Goal: Task Accomplishment & Management: Manage account settings

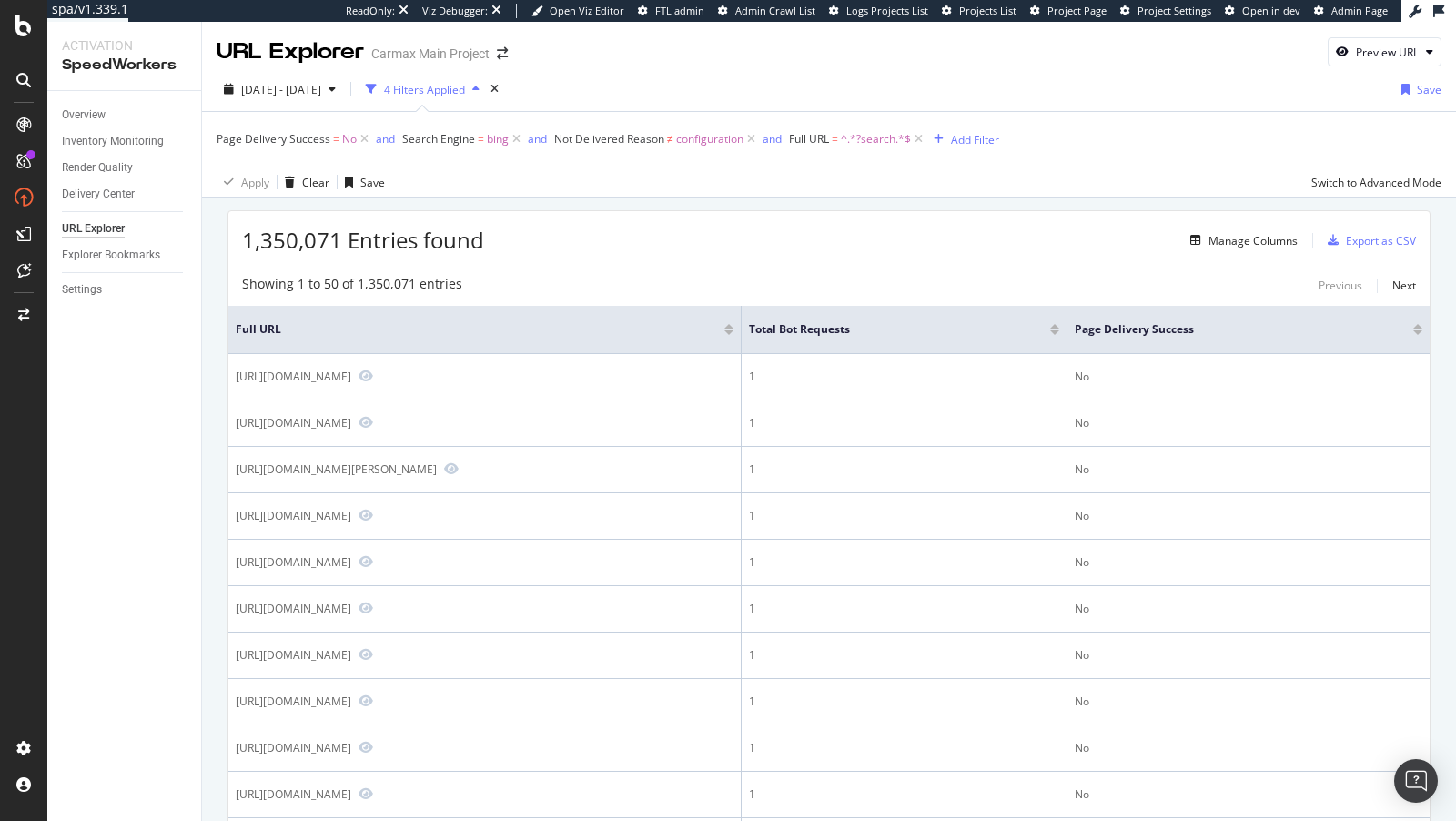
scroll to position [1936, 0]
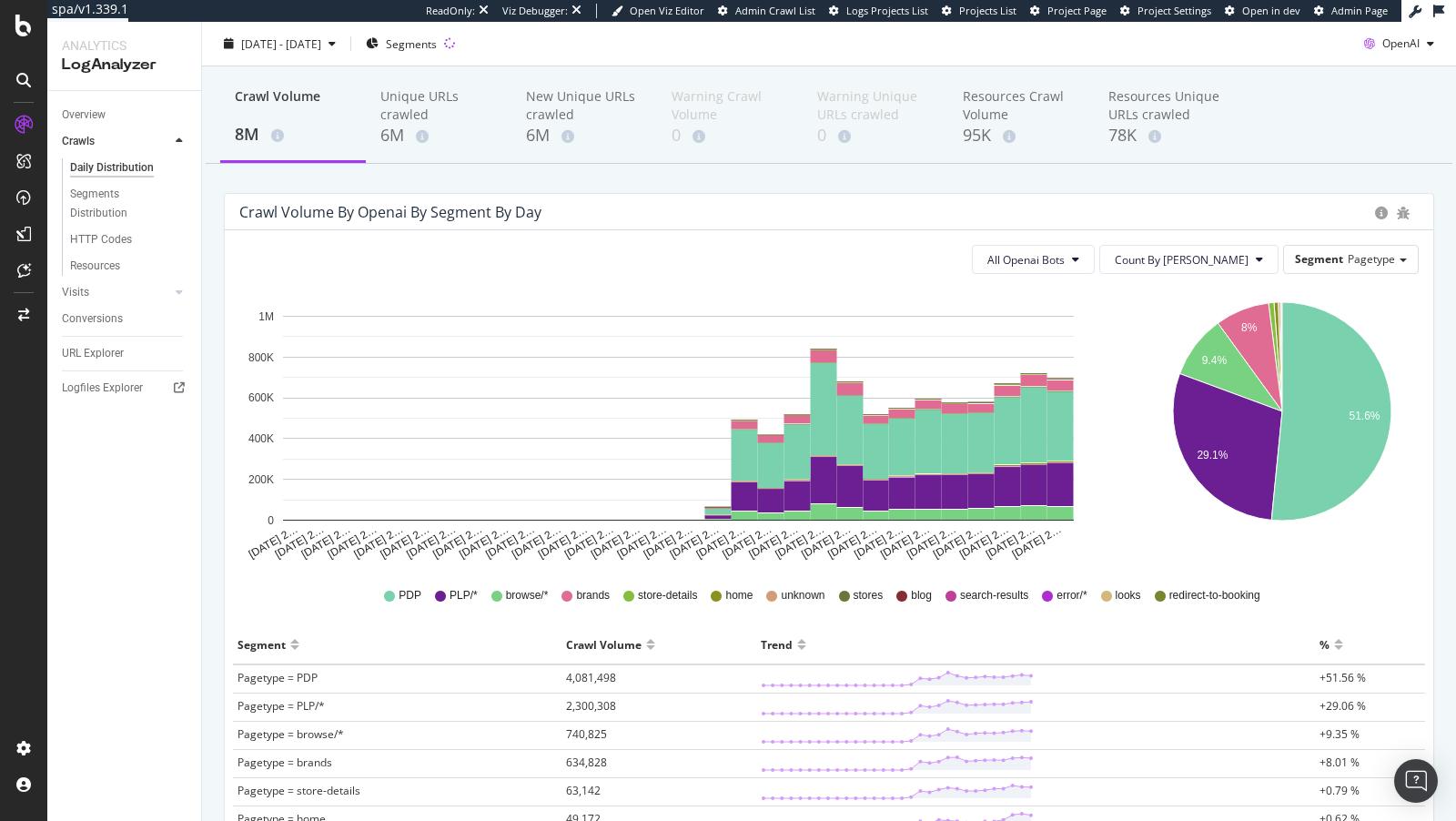
scroll to position [60, 0]
click at [81, 112] on div "Overview" at bounding box center [84, 116] width 44 height 19
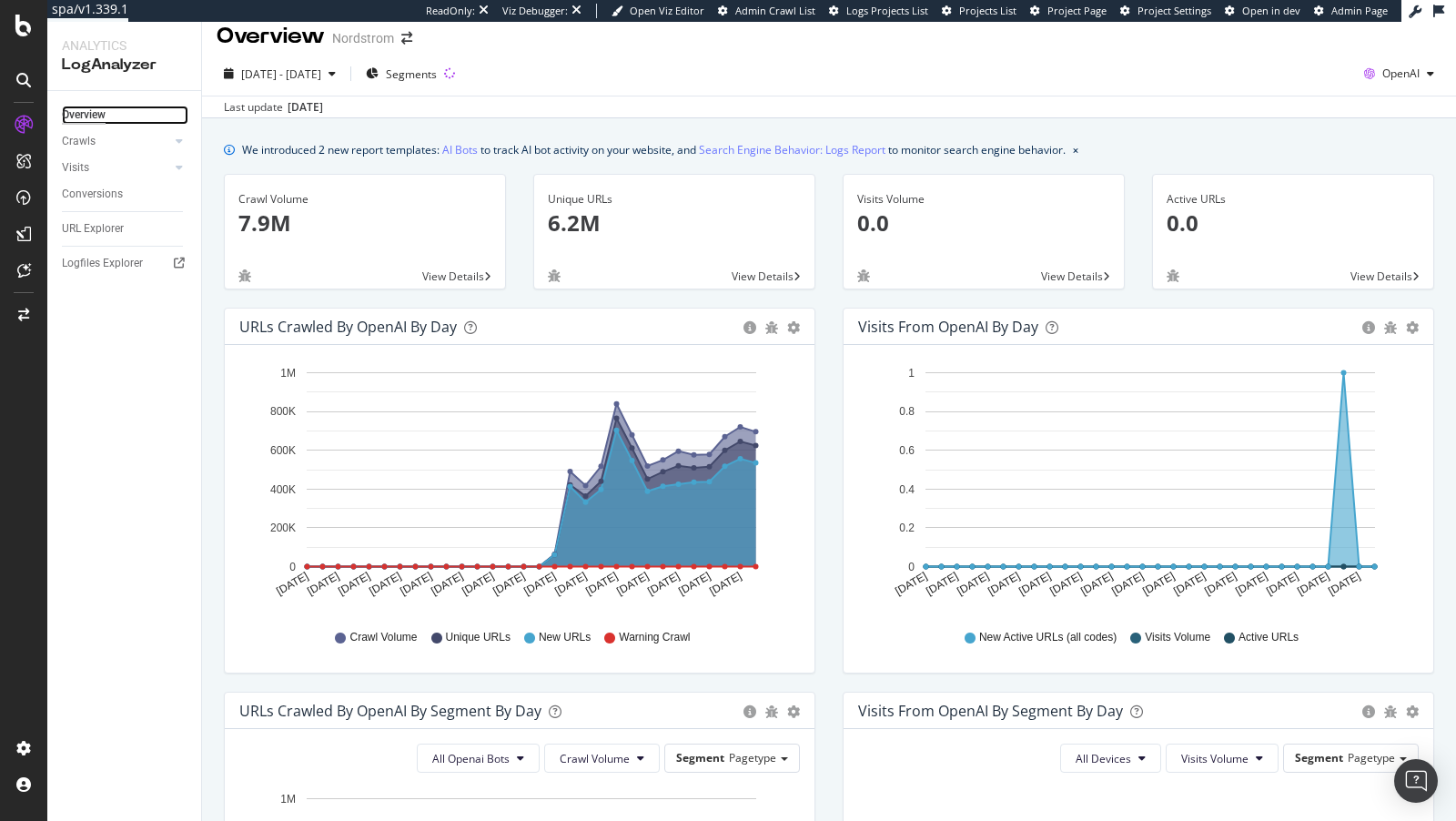
scroll to position [13, 0]
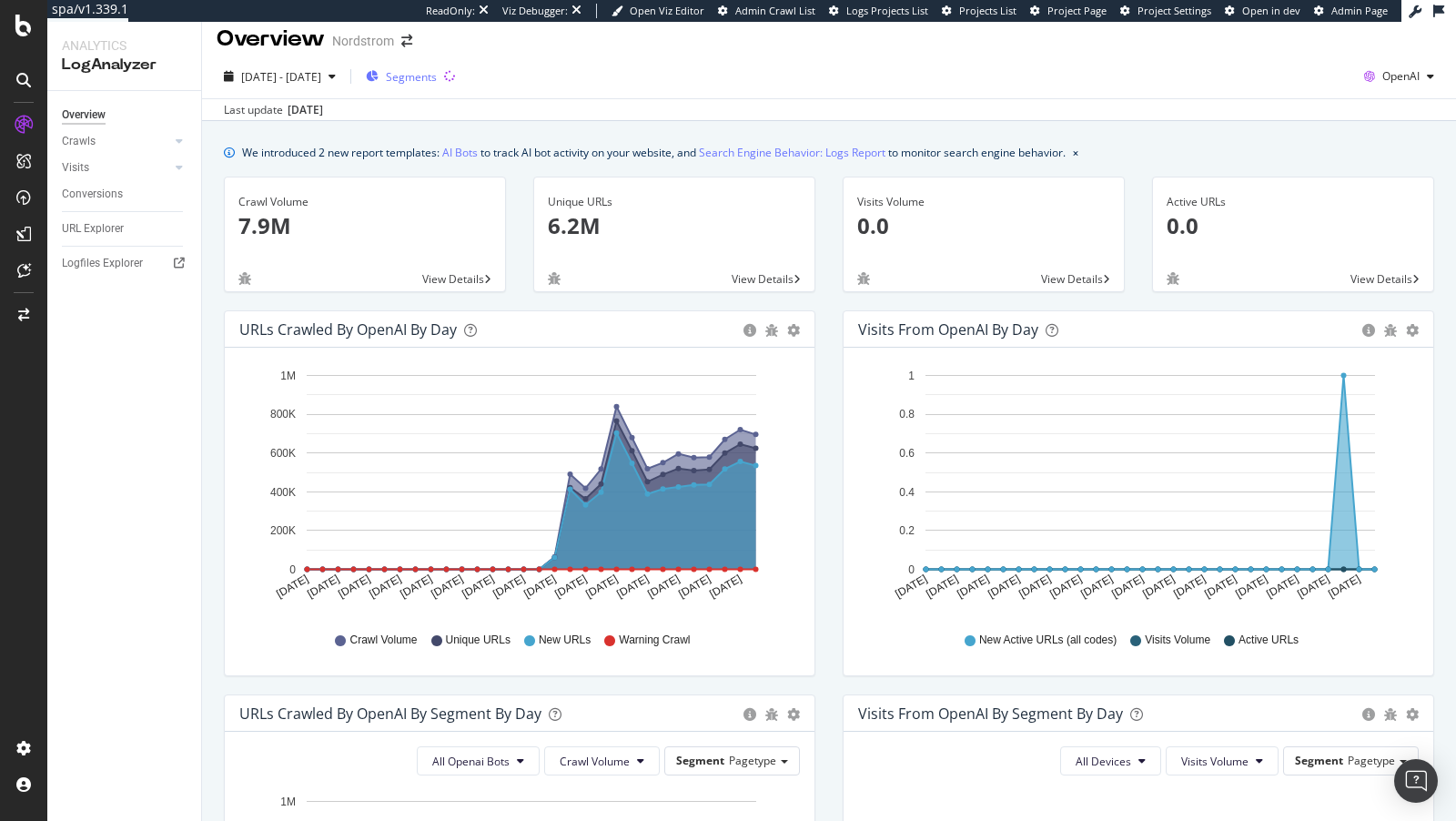
click at [437, 83] on span "Segments" at bounding box center [411, 77] width 51 height 16
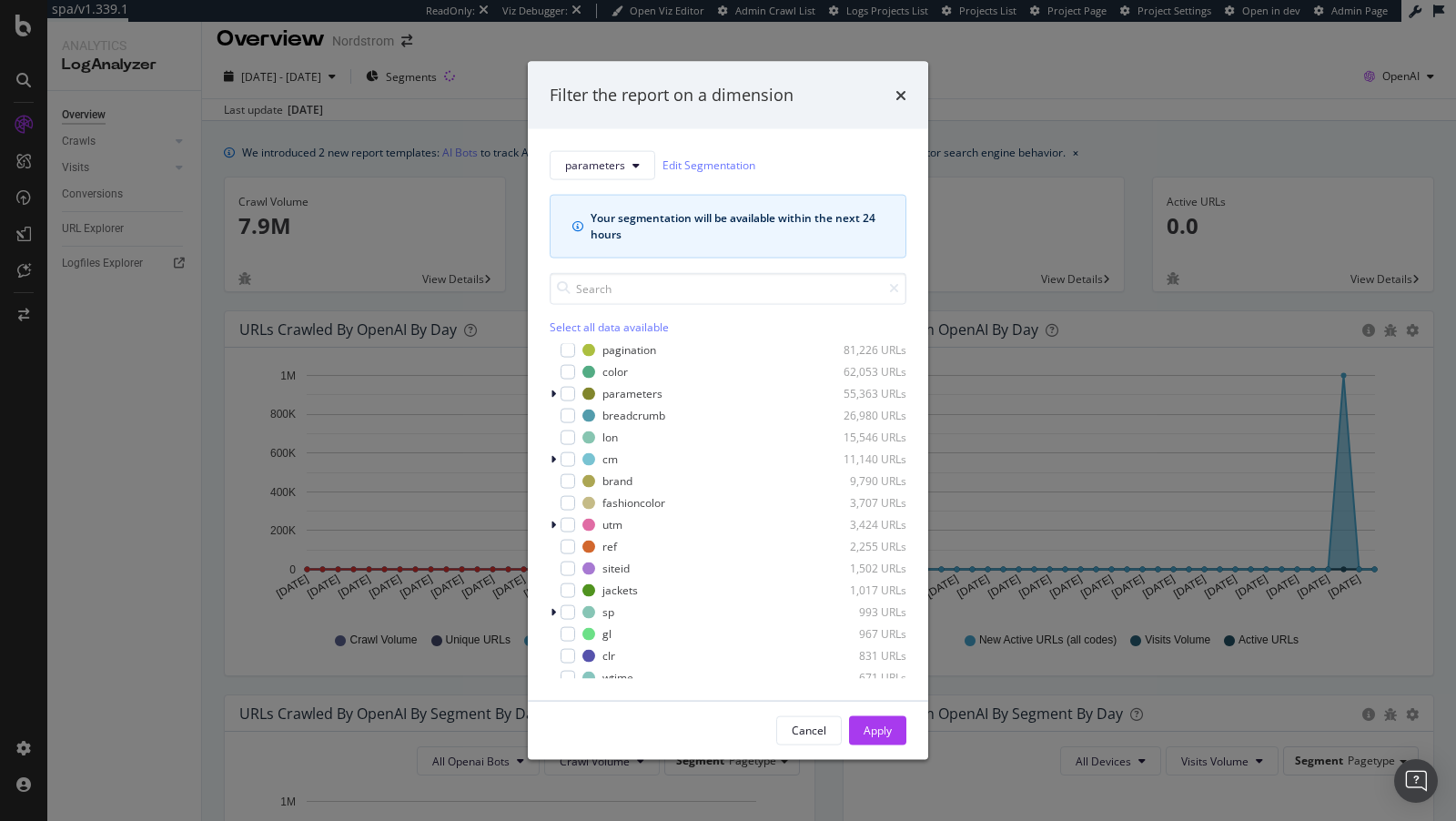
scroll to position [0, 0]
click at [606, 147] on div "parameters Edit Segmentation Your segmentation will be available within the nex…" at bounding box center [728, 414] width 401 height 572
click at [598, 186] on div "parameters Edit Segmentation Your segmentation will be available within the nex…" at bounding box center [728, 203] width 357 height 107
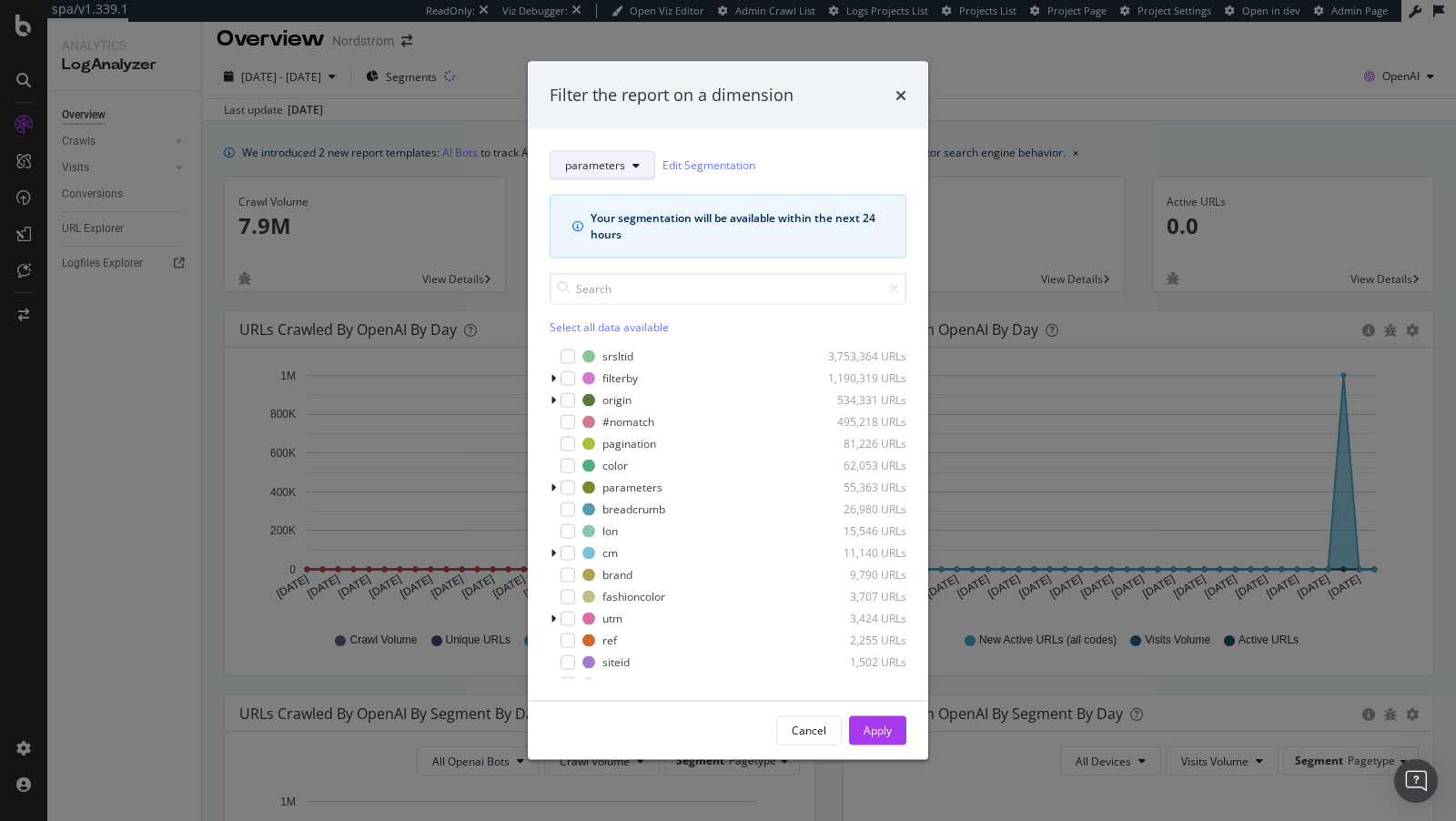
click at [598, 161] on span "parameters" at bounding box center [595, 165] width 60 height 16
click at [575, 232] on span "pagetype" at bounding box center [646, 231] width 161 height 17
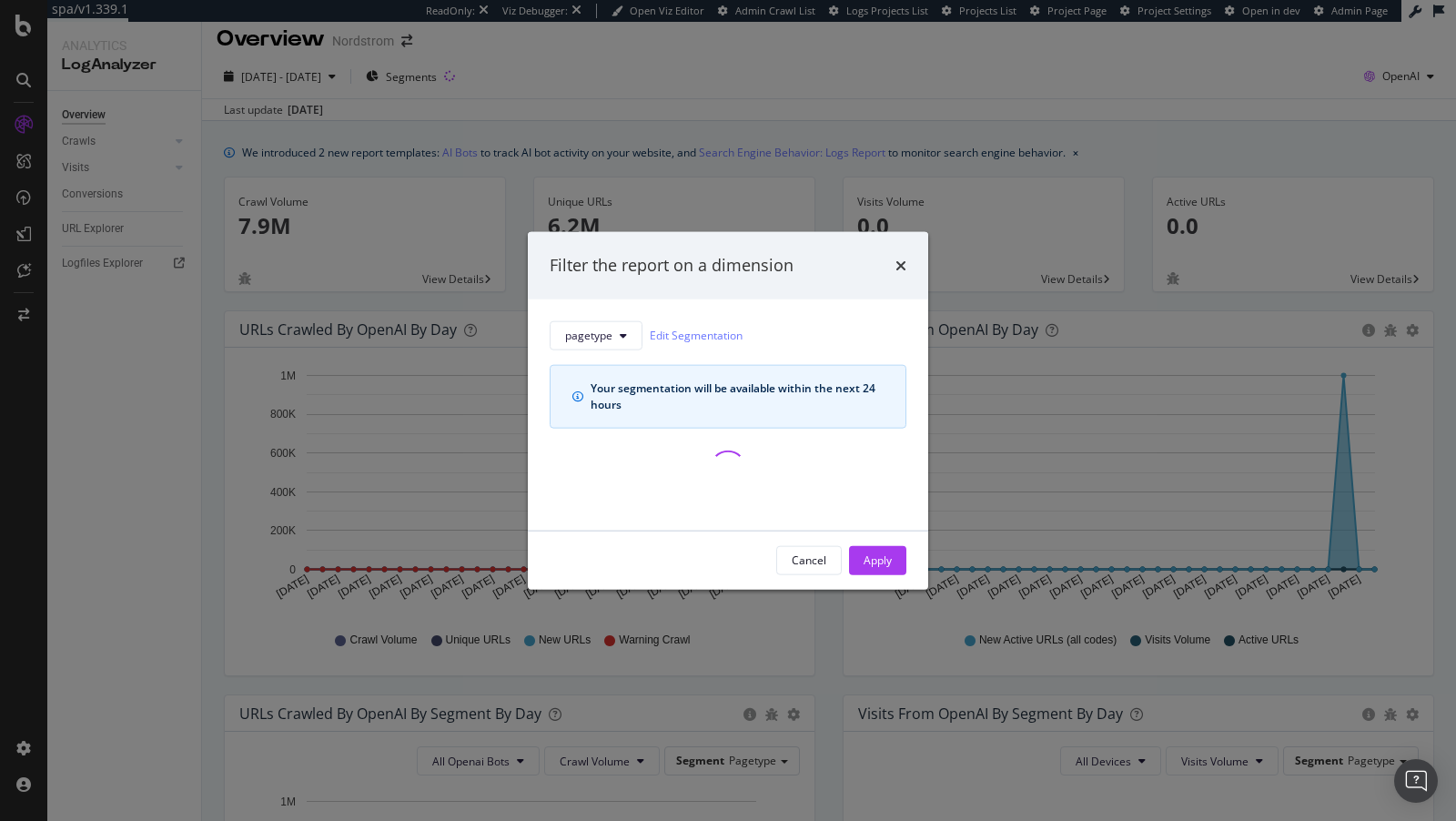
click at [167, 126] on div "Filter the report on a dimension pagetype Edit Segmentation Your segmentation w…" at bounding box center [728, 410] width 1456 height 821
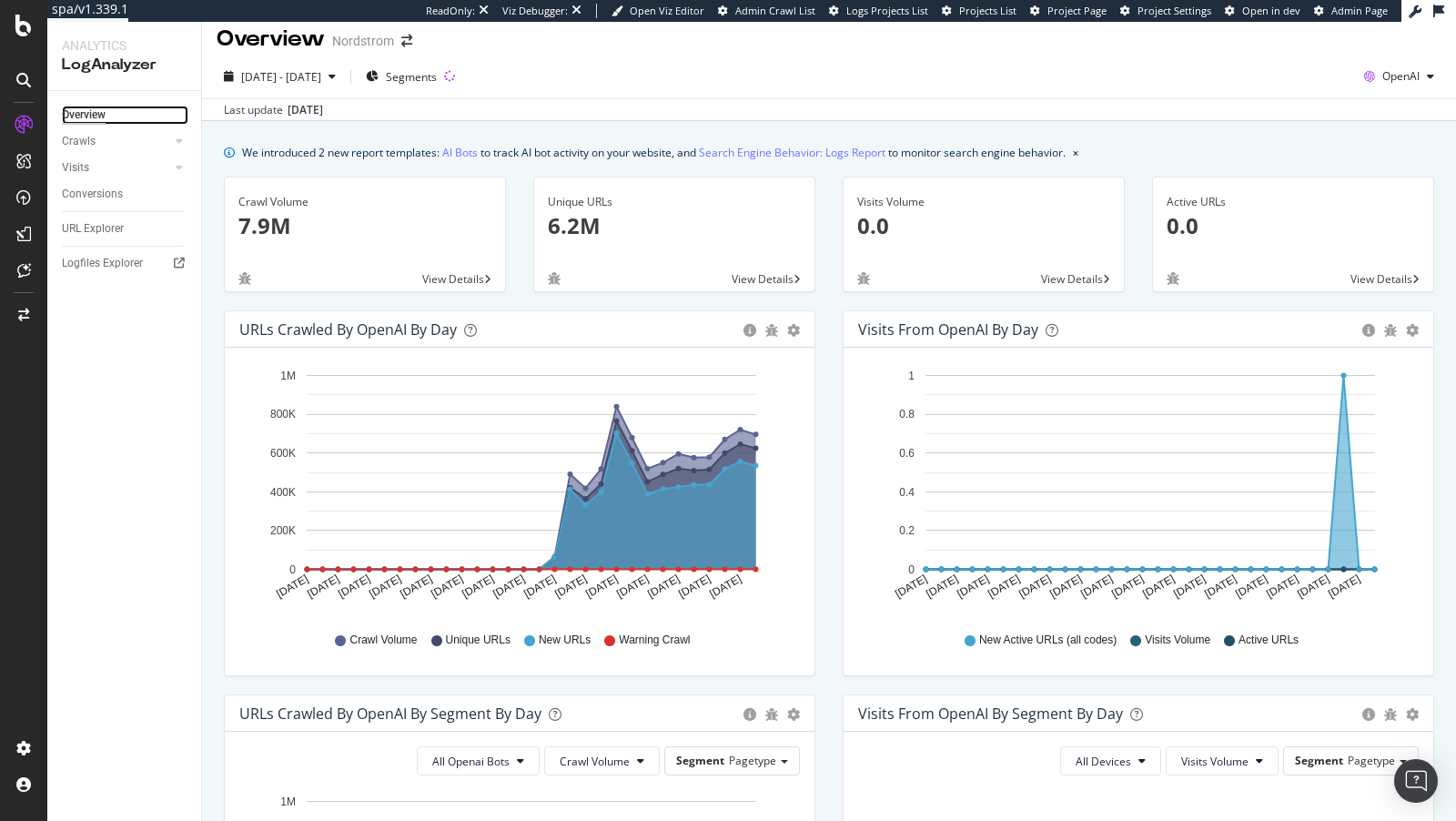
click at [81, 107] on div "Overview" at bounding box center [84, 116] width 44 height 19
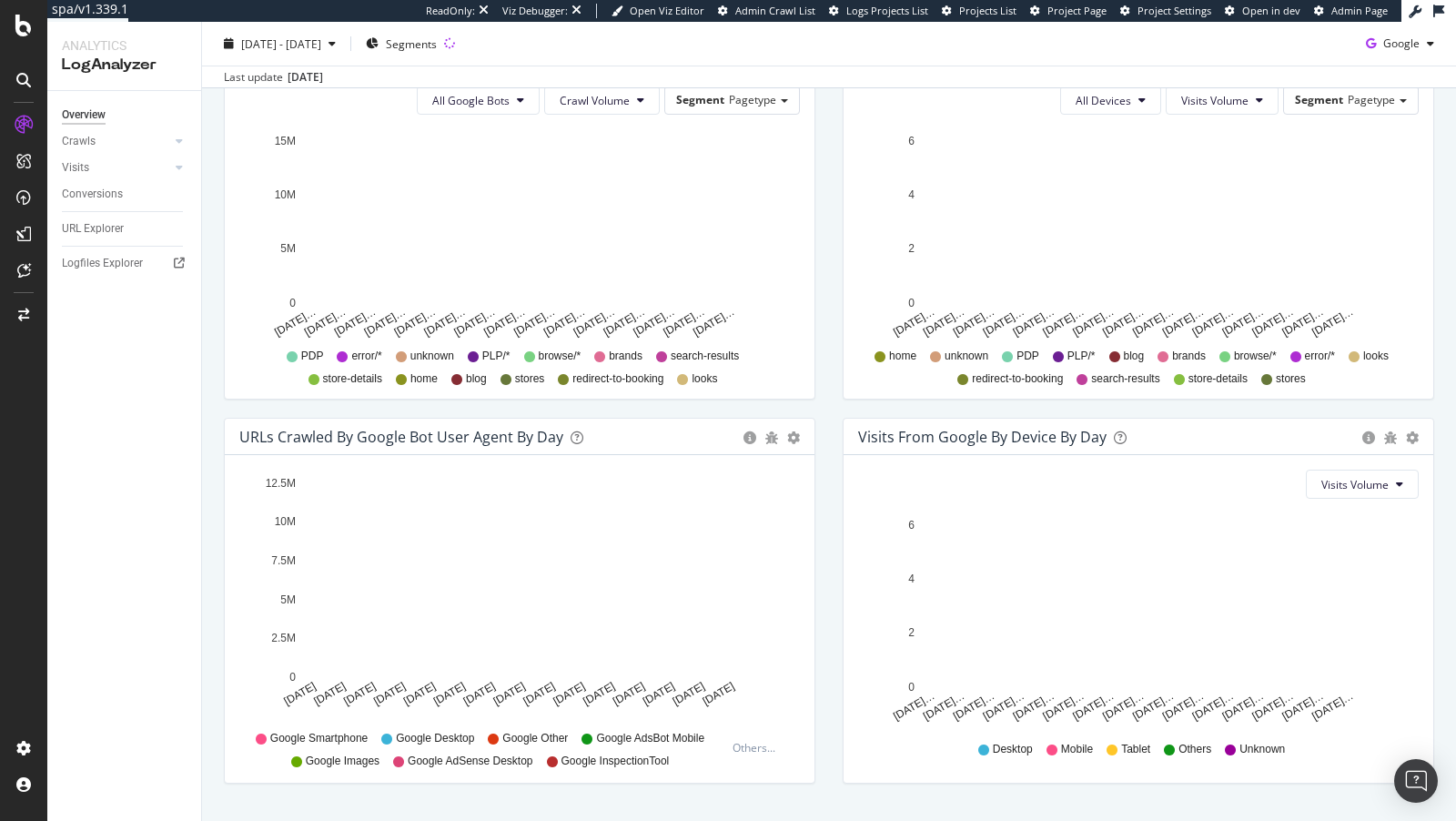
scroll to position [706, 0]
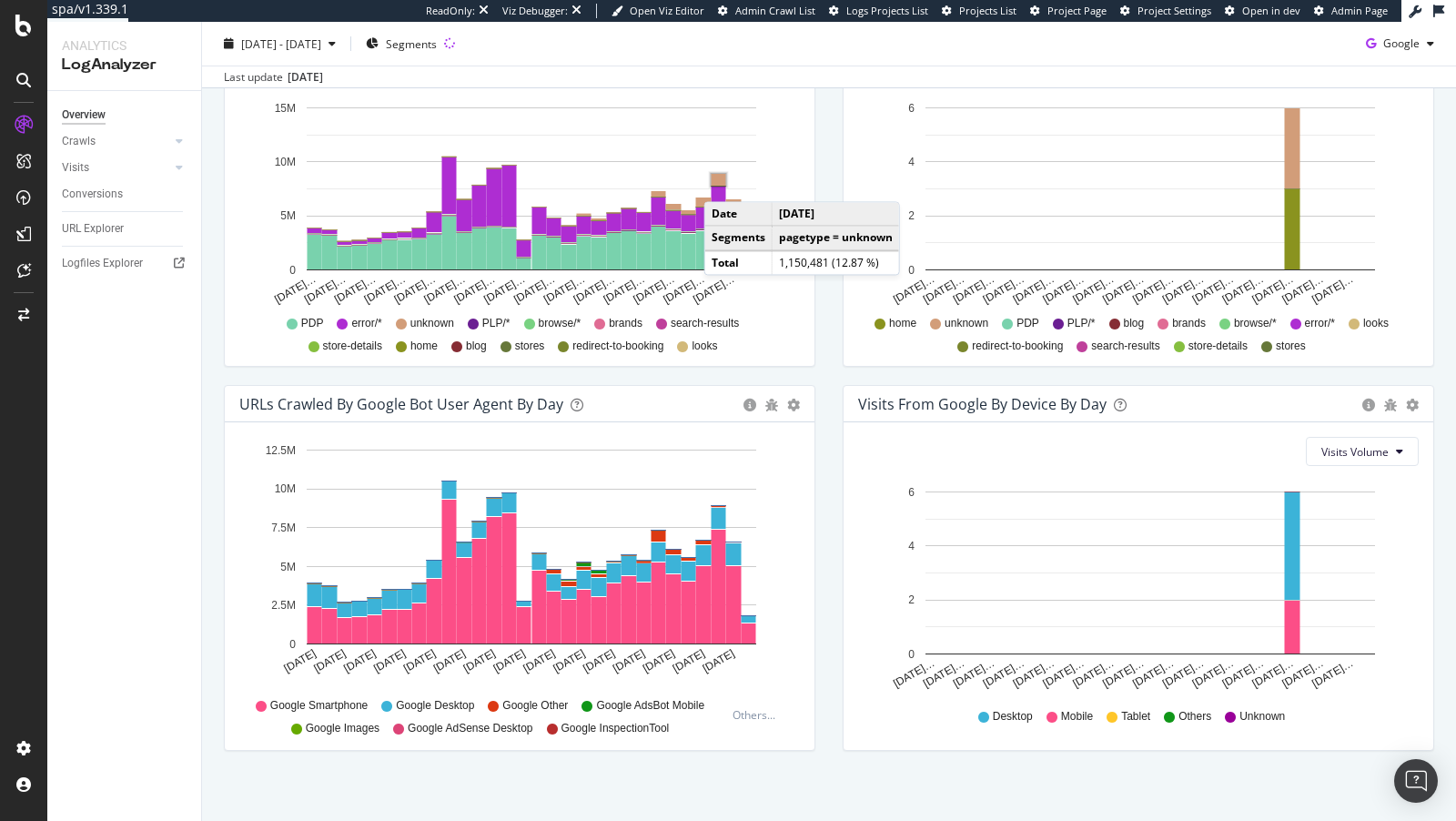
click at [722, 181] on rect "A chart." at bounding box center [719, 180] width 15 height 12
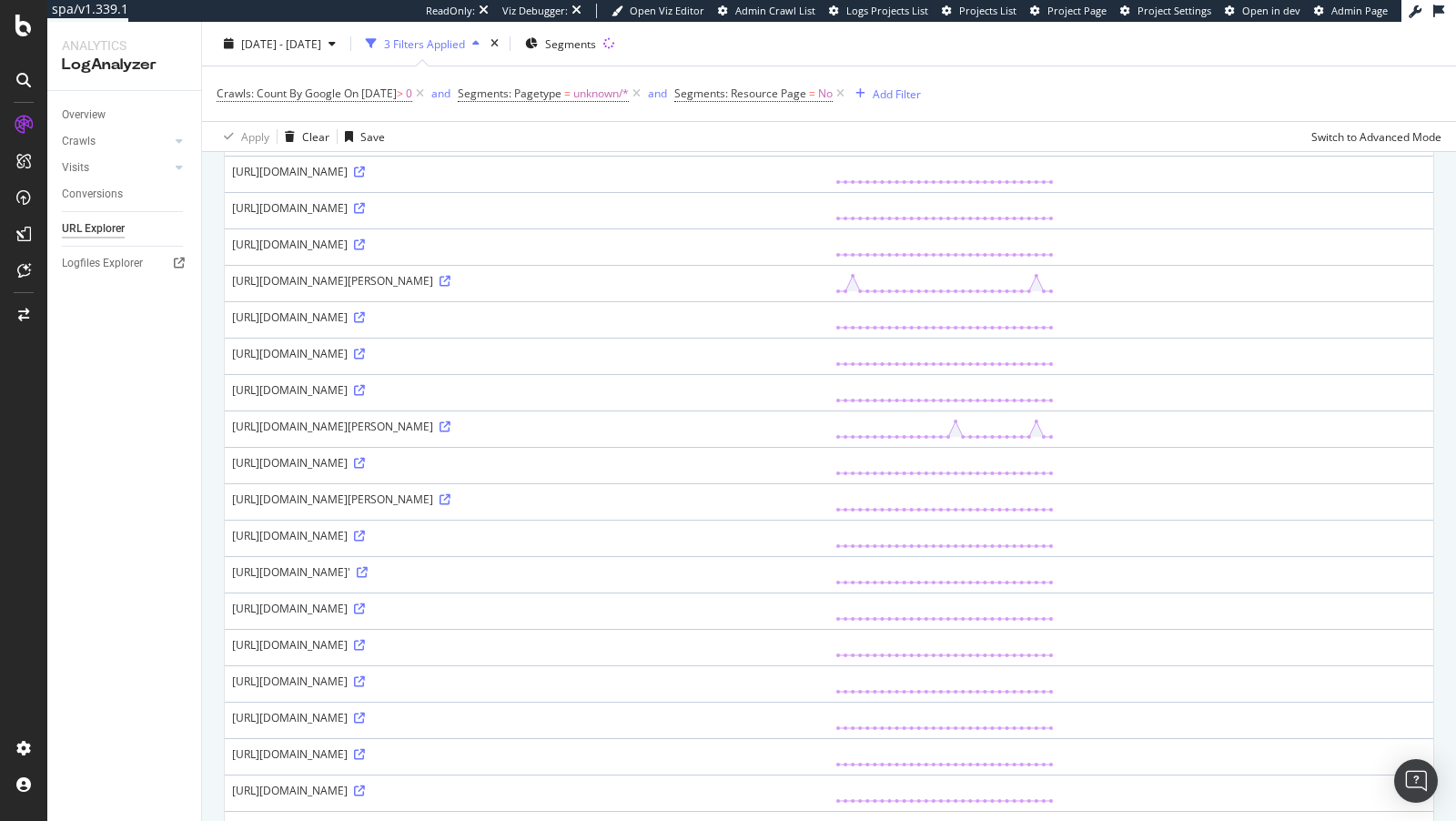
scroll to position [434, 0]
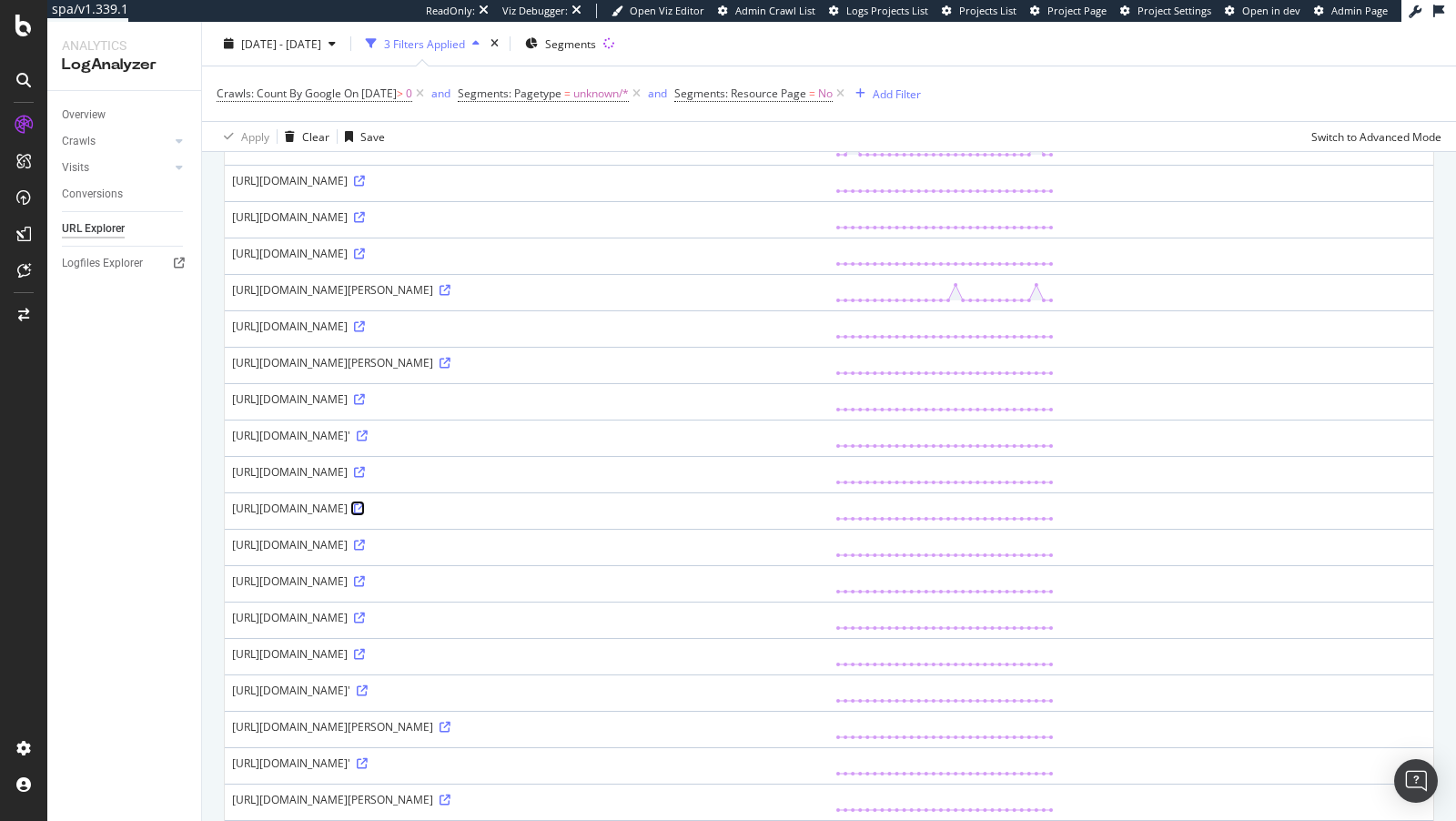
click at [365, 515] on icon at bounding box center [359, 509] width 11 height 11
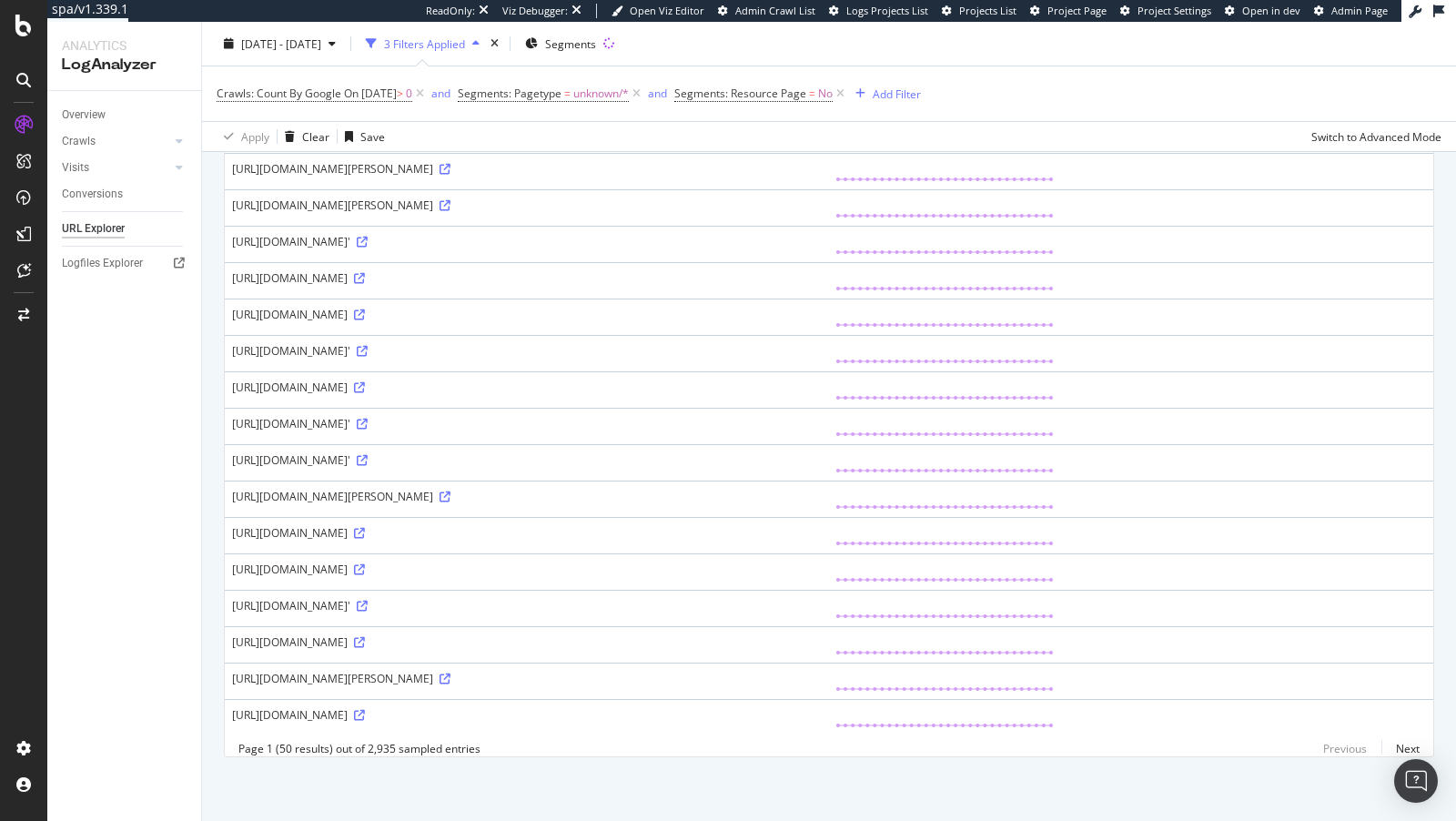
scroll to position [1587, 0]
click at [1388, 751] on link "Next" at bounding box center [1401, 748] width 38 height 26
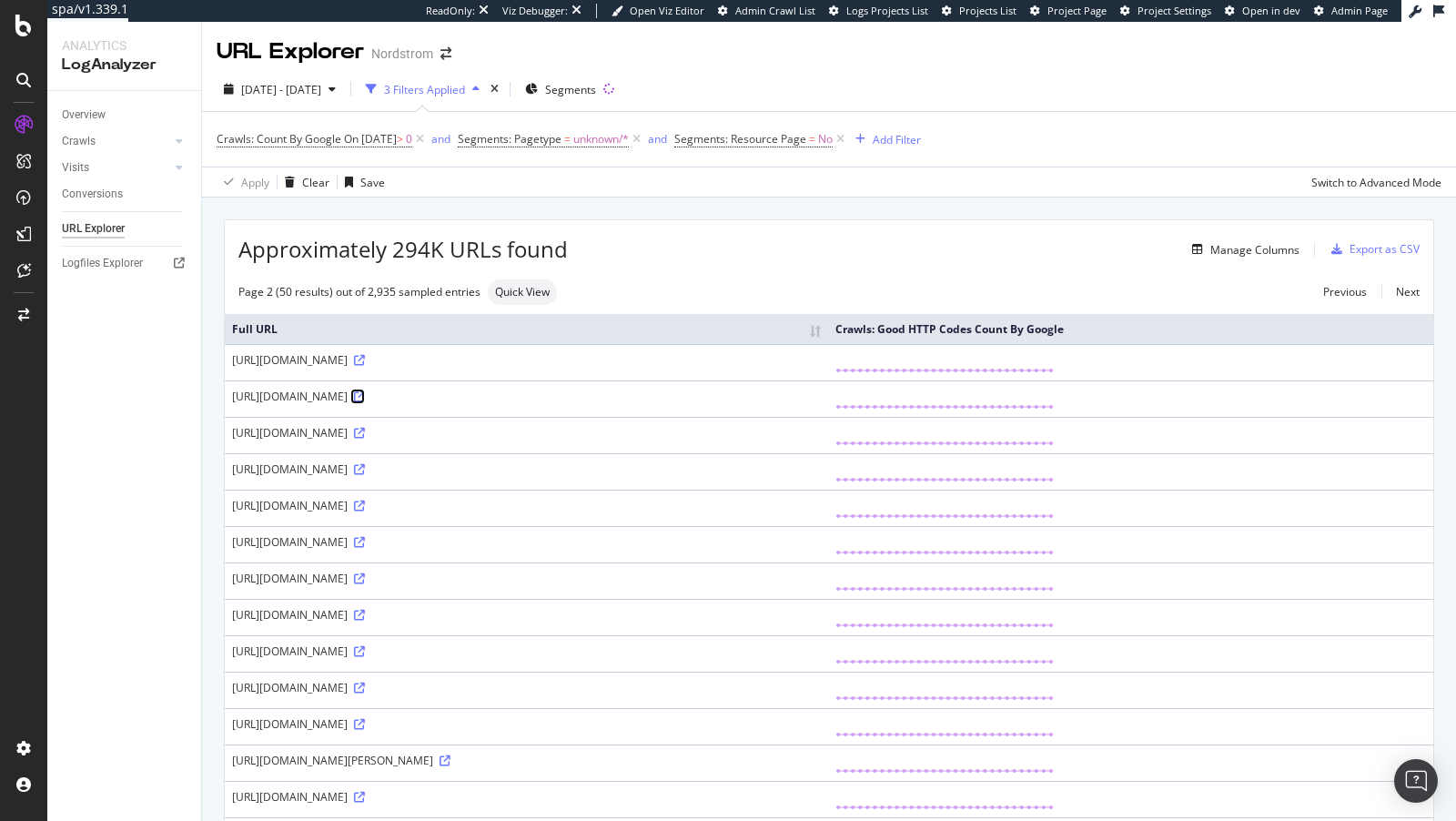
click at [365, 403] on icon at bounding box center [359, 396] width 11 height 11
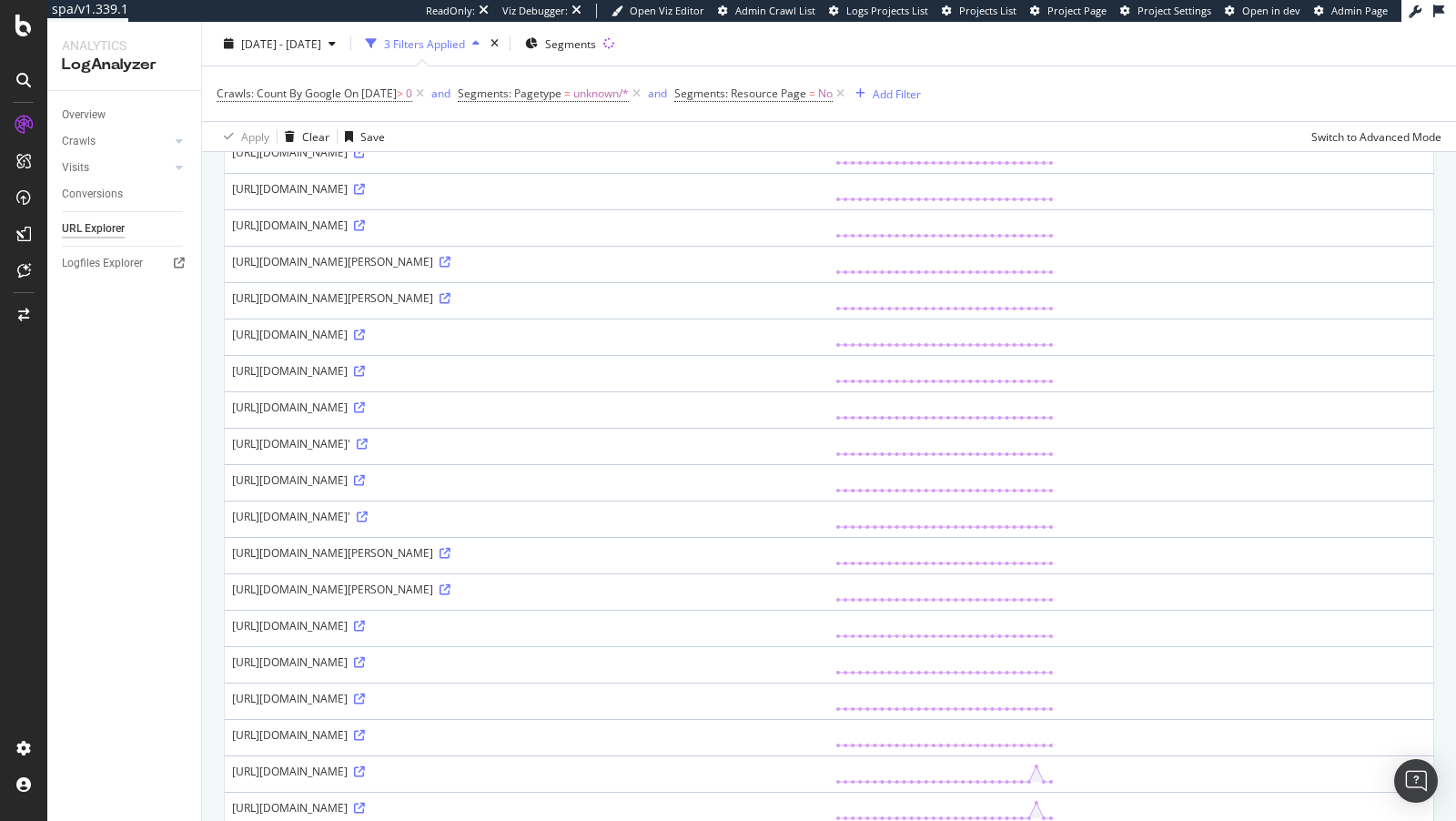
scroll to position [1488, 0]
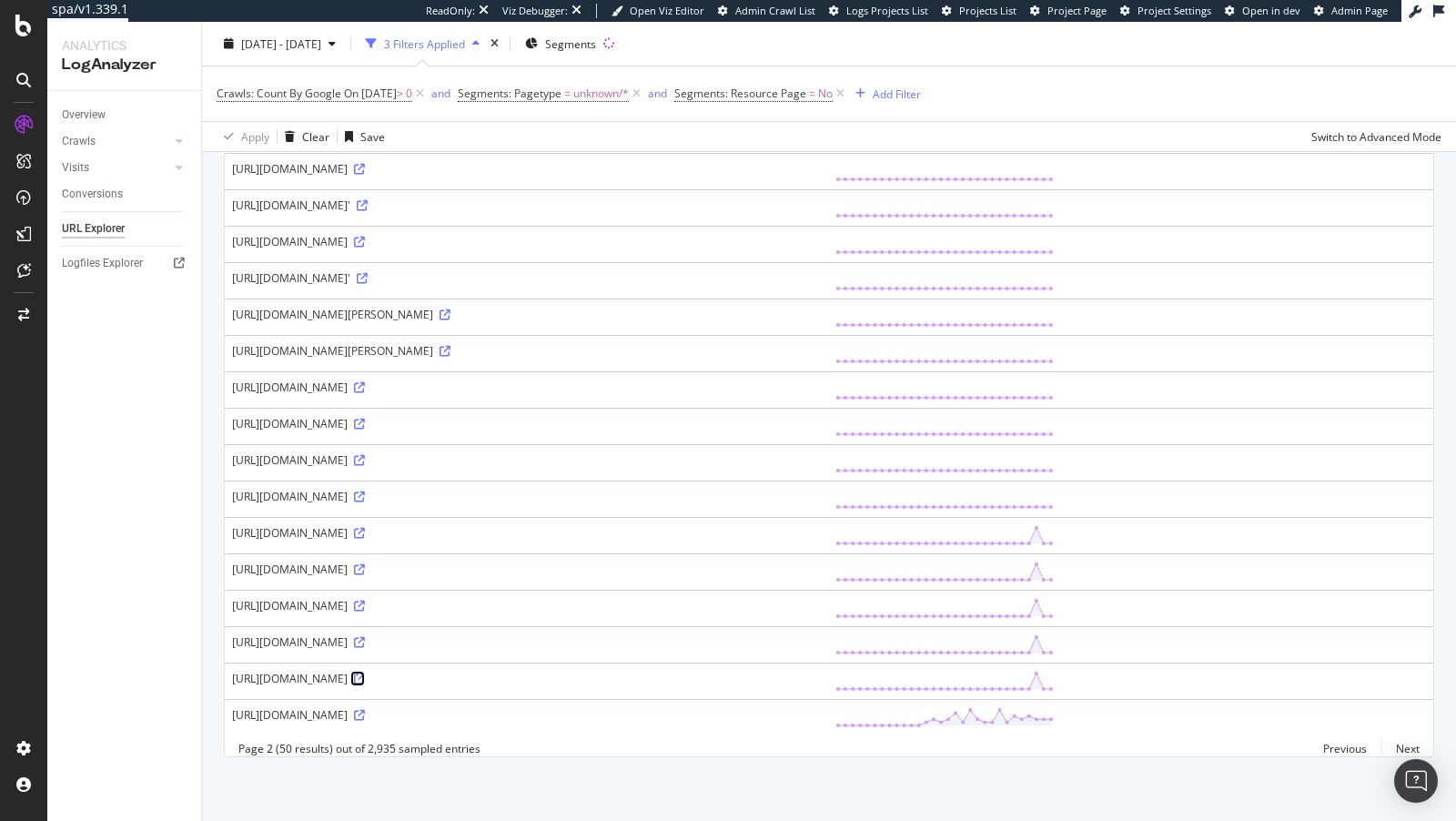
click at [365, 680] on icon at bounding box center [359, 679] width 11 height 11
click at [1408, 743] on link "Next" at bounding box center [1401, 748] width 38 height 26
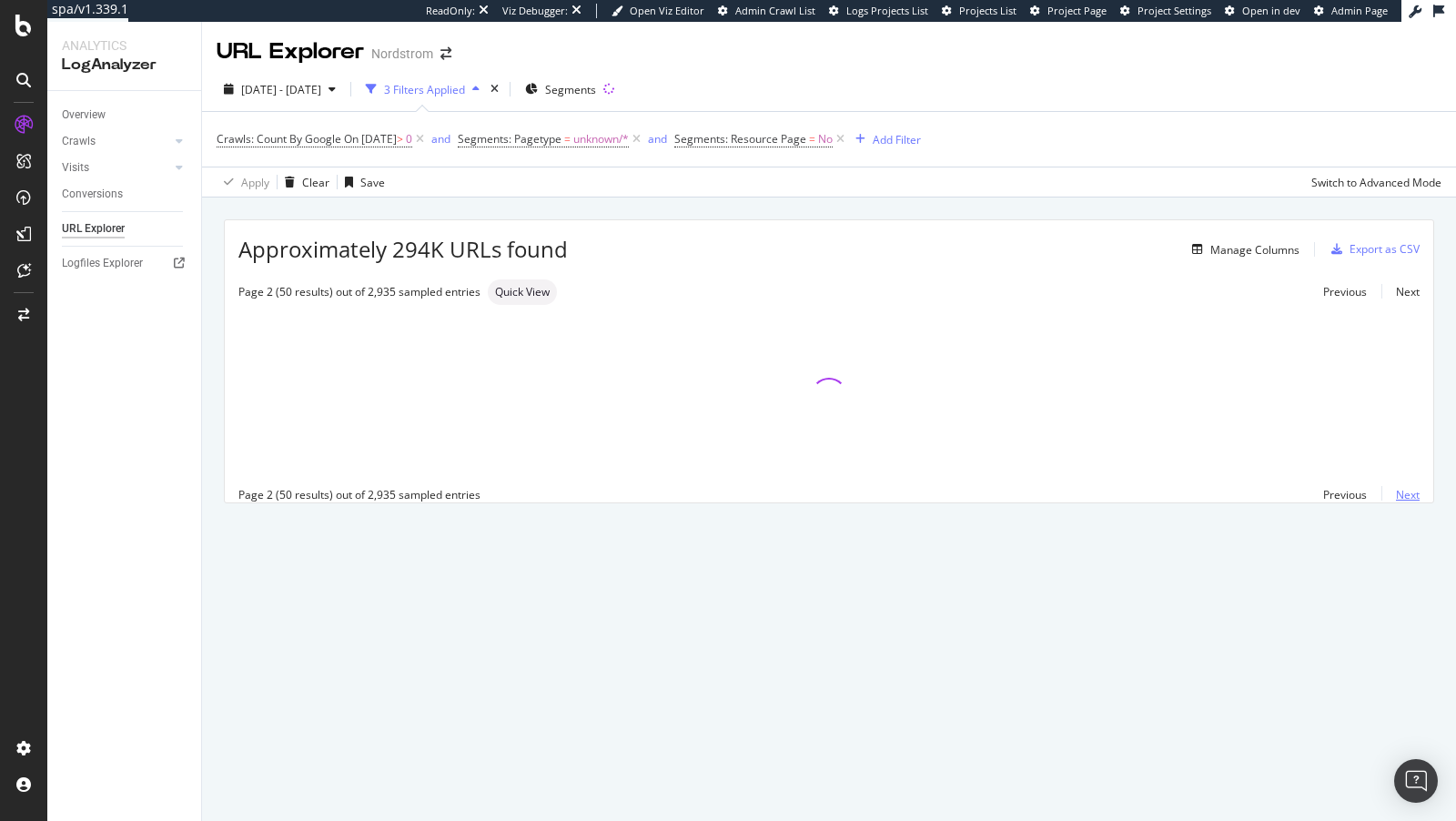
scroll to position [0, 0]
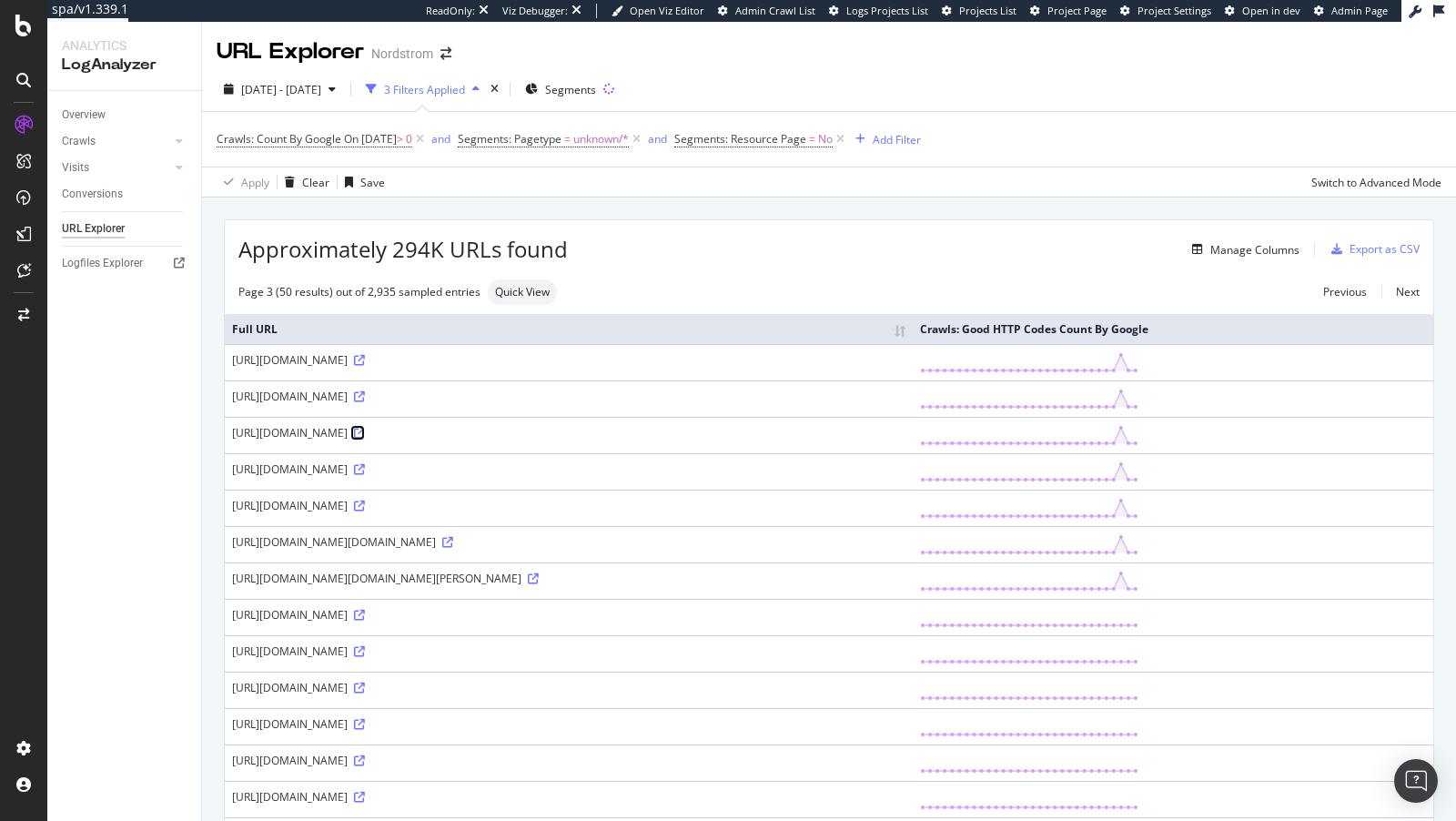
click at [354, 439] on icon at bounding box center [359, 433] width 11 height 11
drag, startPoint x: 474, startPoint y: 517, endPoint x: 376, endPoint y: 516, distance: 98.0
click at [376, 477] on div "https://www.nordstrom.com/recommendations/brands?bound=6&channel=mow&placement=…" at bounding box center [569, 470] width 674 height 16
copy div "/recommendations"
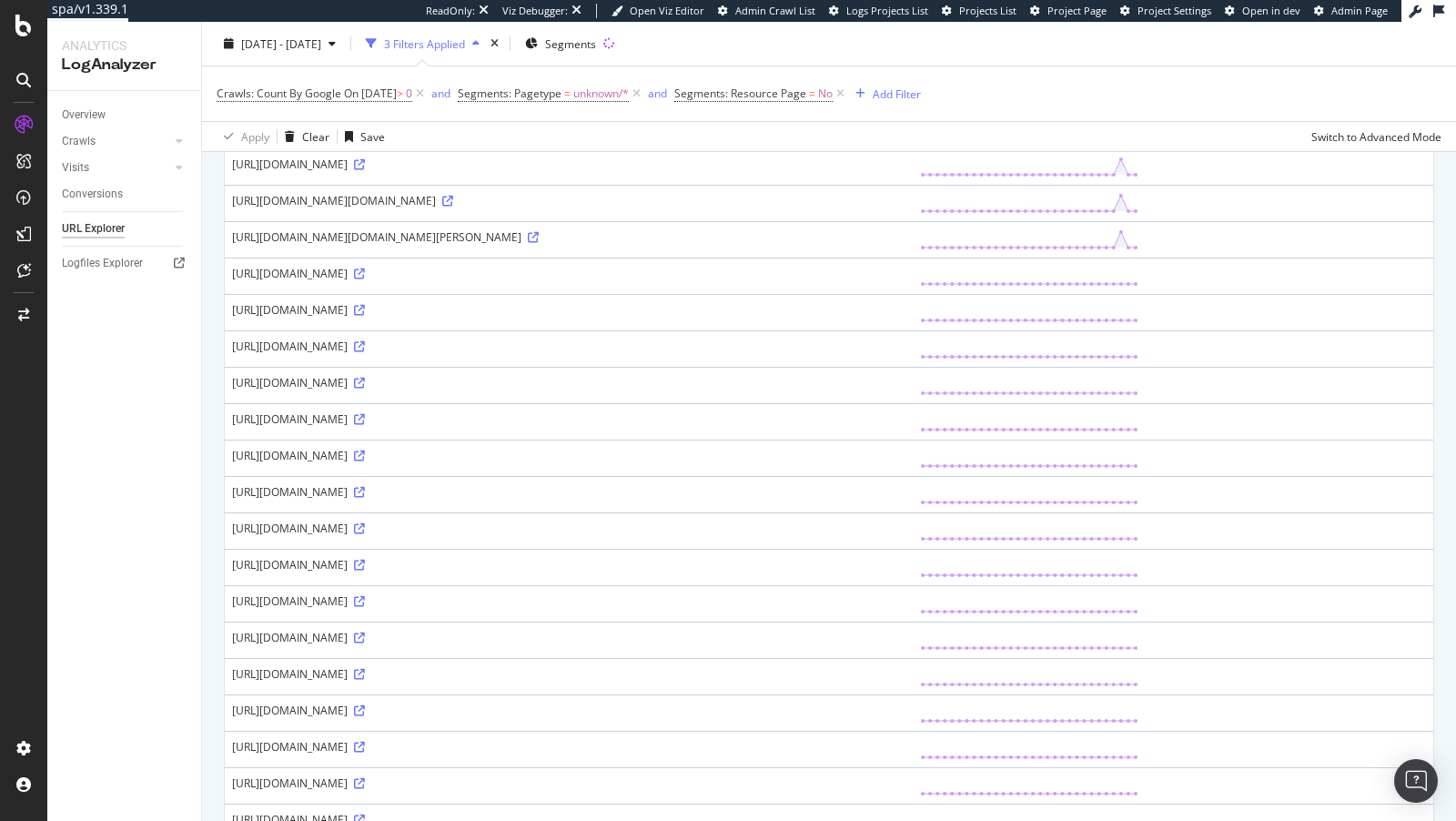
scroll to position [376, 0]
click at [365, 281] on icon at bounding box center [359, 275] width 11 height 11
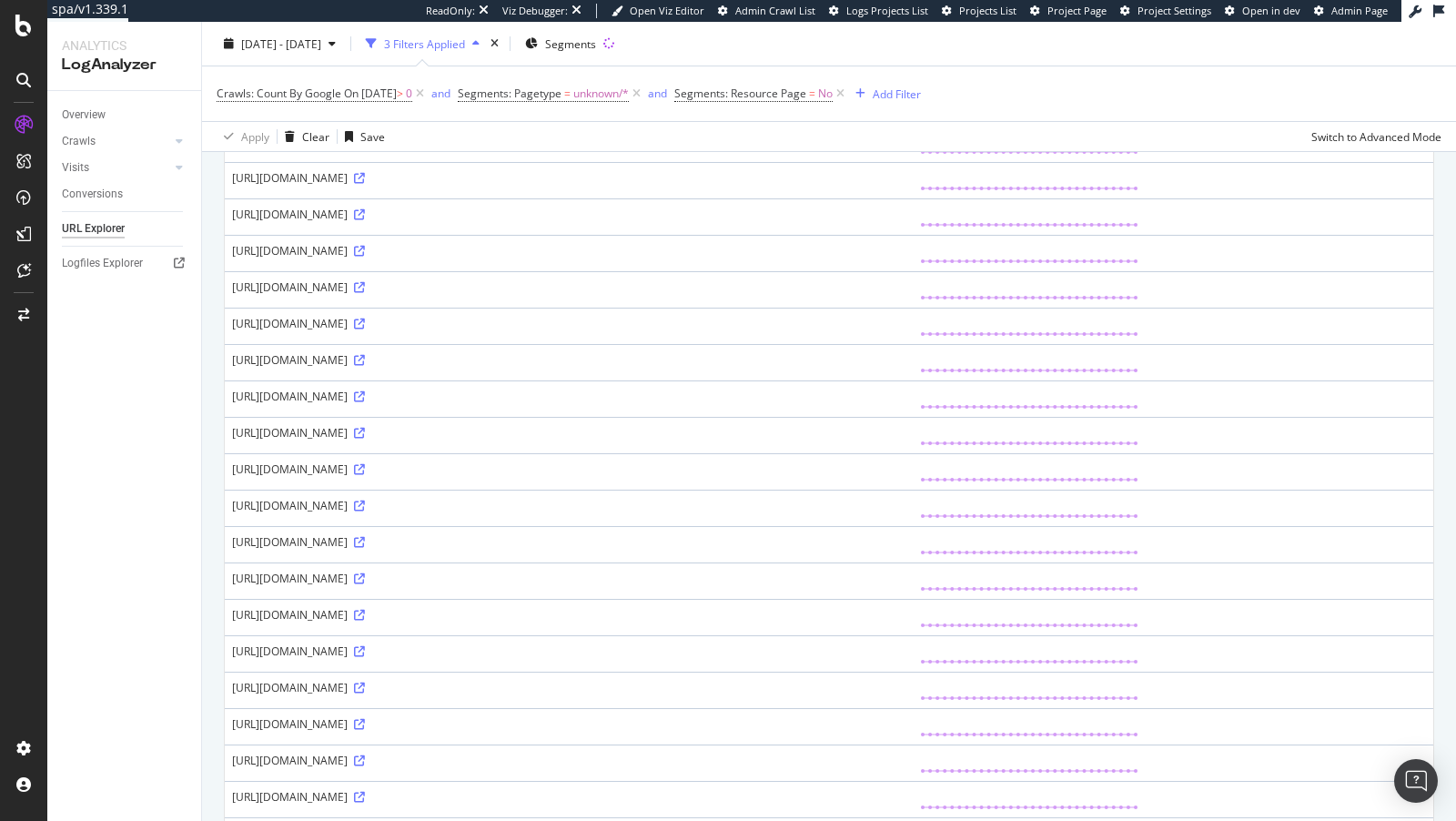
click at [468, 295] on div "https://www.nordstrom.com/review/review?apikey=sGJGRvnBEzn4qvQyGZe7prihKstgGXXT…" at bounding box center [569, 287] width 674 height 16
copy div "apikey"
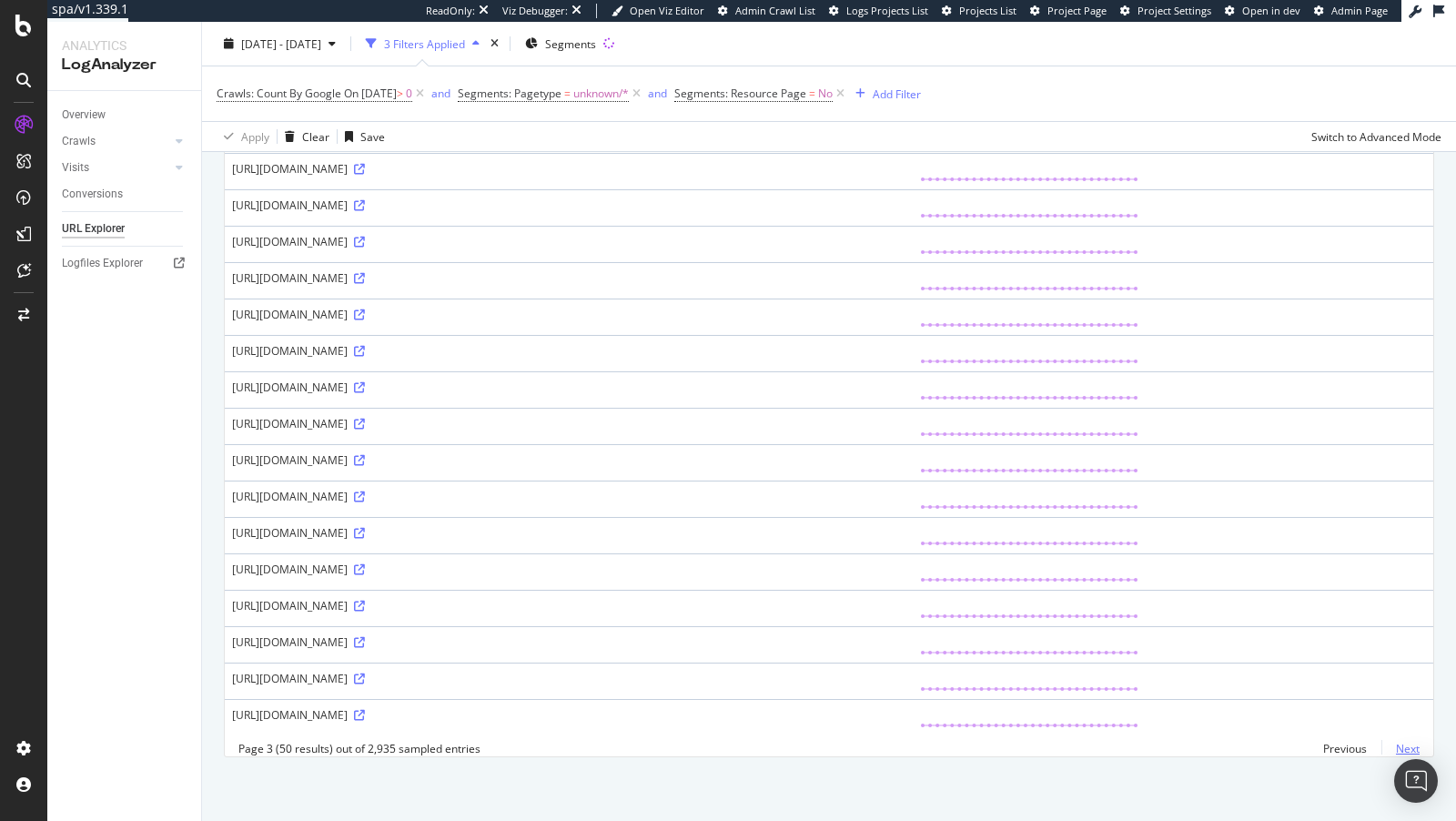
click at [1401, 751] on link "Next" at bounding box center [1401, 748] width 38 height 26
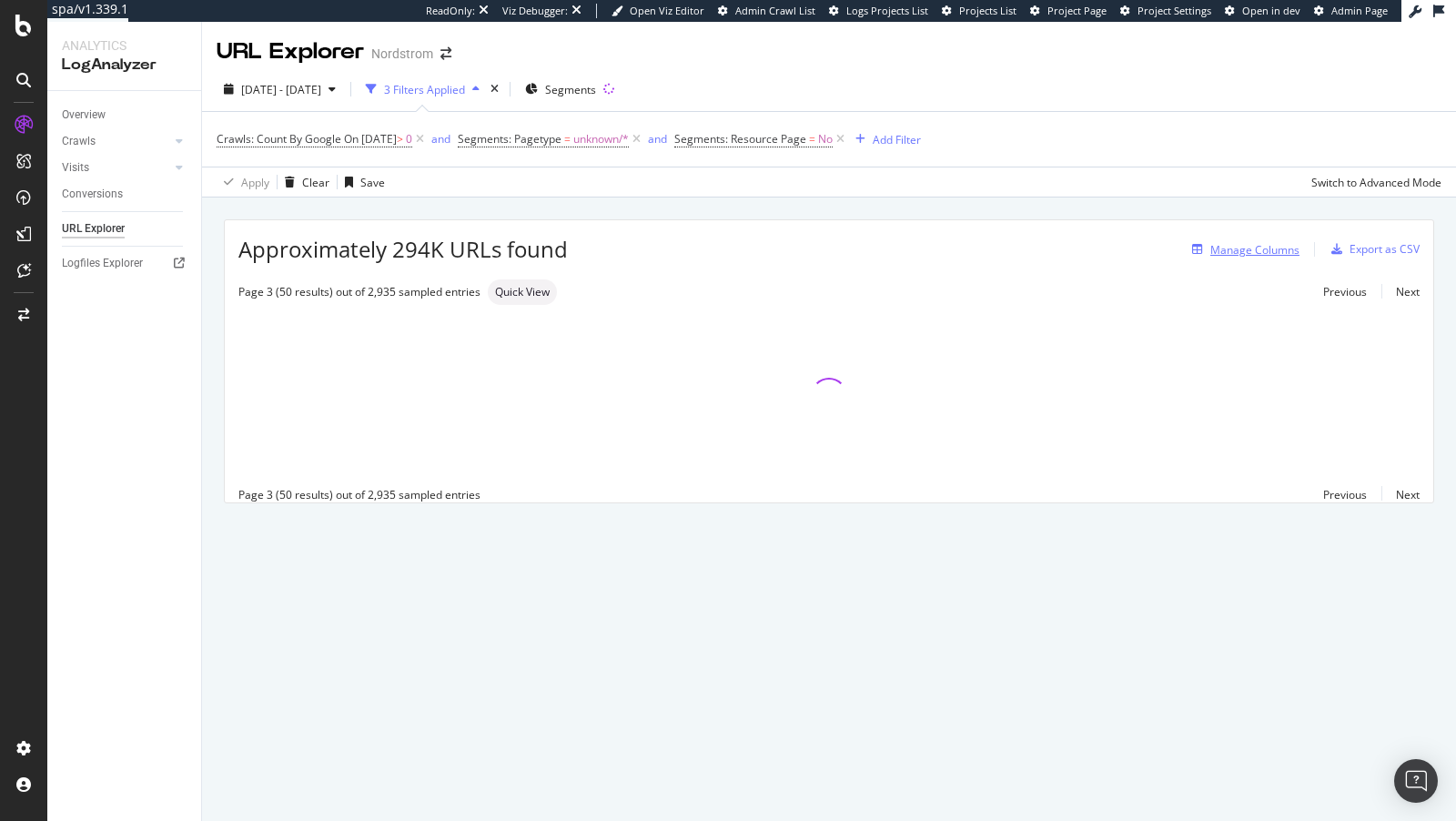
click at [1261, 249] on div "Manage Columns" at bounding box center [1256, 250] width 89 height 16
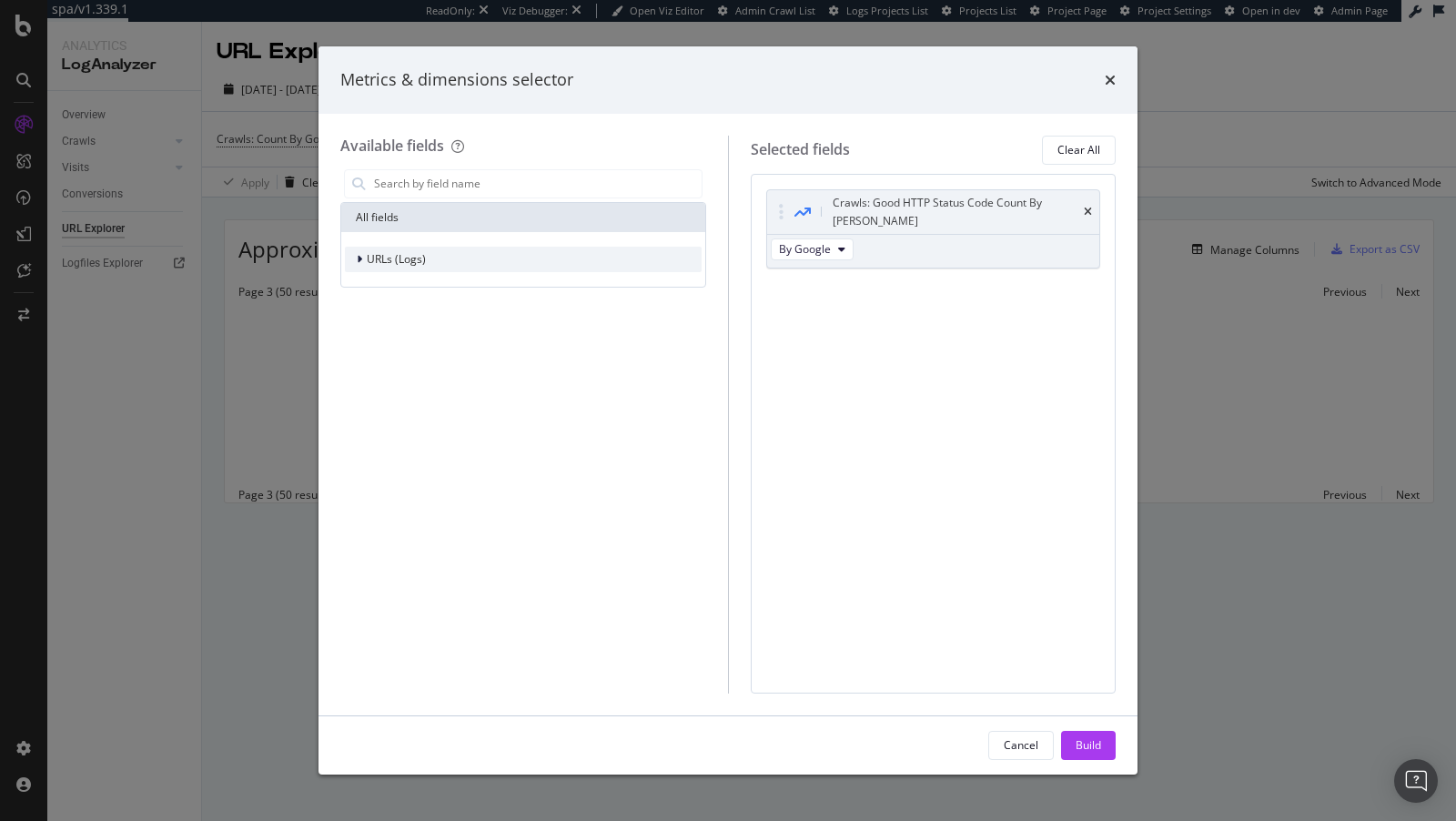
click at [419, 266] on div "URLs (Logs)" at bounding box center [385, 259] width 81 height 18
click at [277, 430] on div "Metrics & dimensions selector Available fields All fields URLs (Logs) URL Schem…" at bounding box center [728, 410] width 1456 height 821
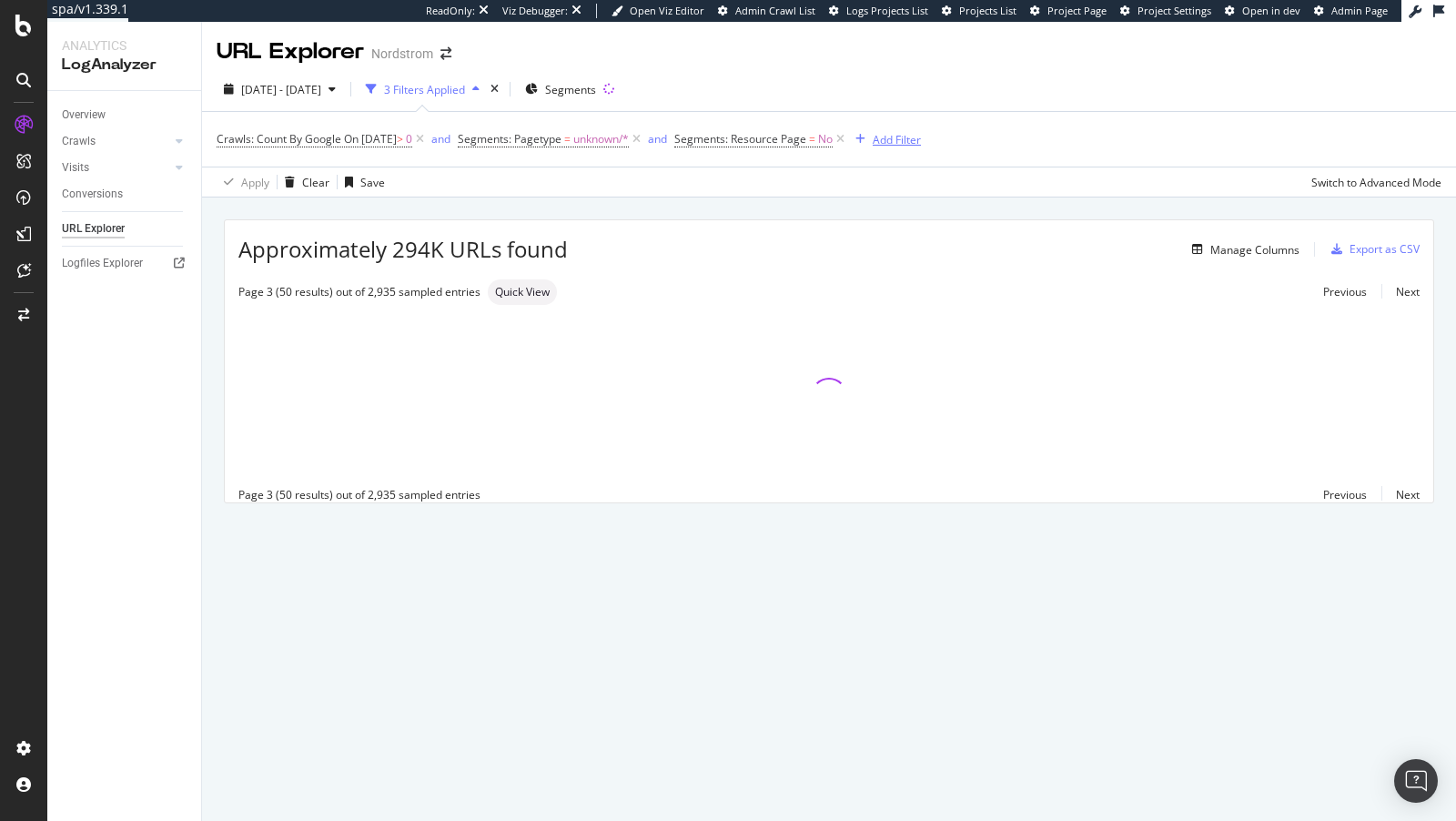
click at [873, 143] on div "button" at bounding box center [860, 139] width 24 height 11
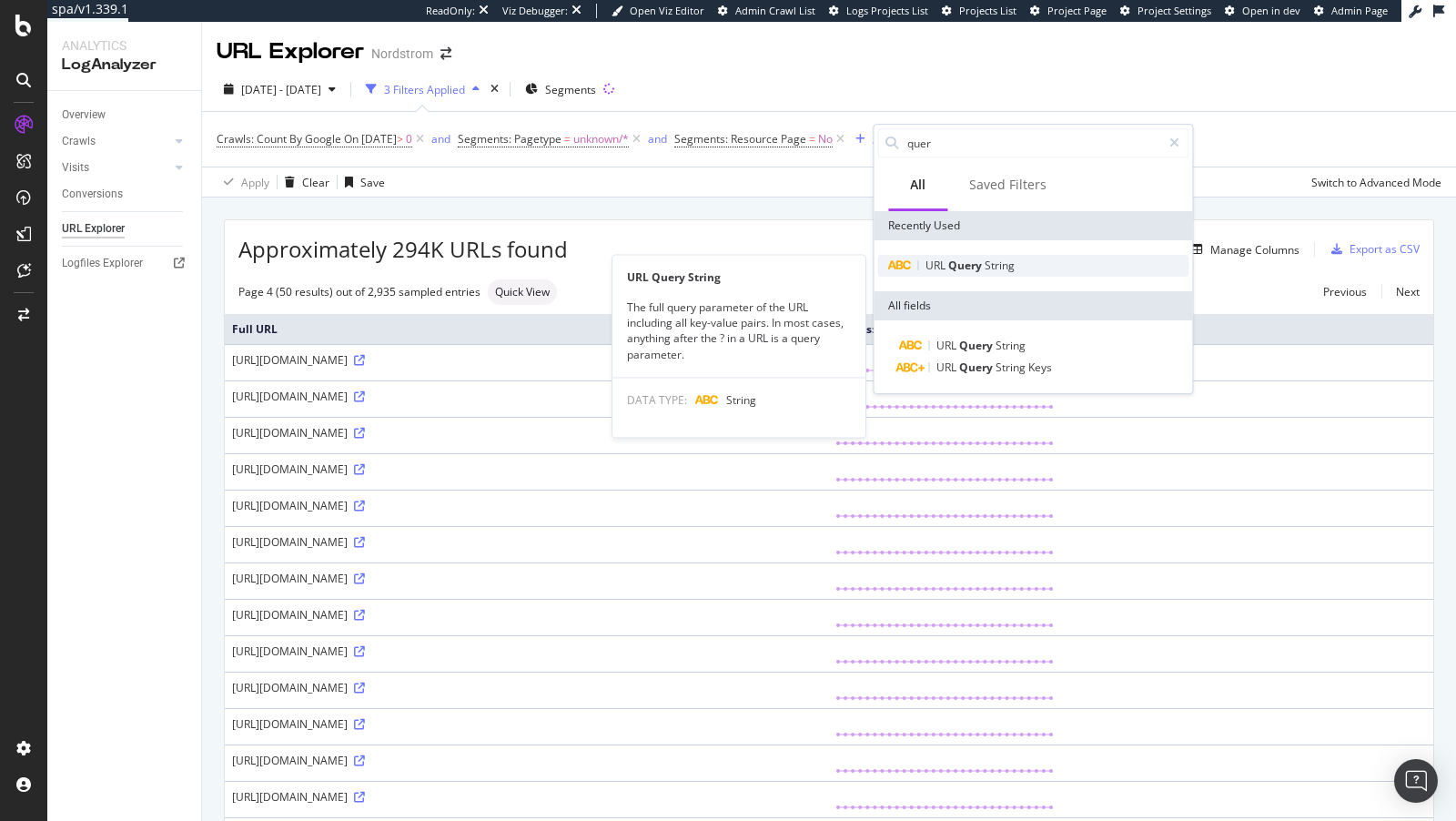
type input "quer"
click at [998, 268] on span "String" at bounding box center [1000, 266] width 30 height 16
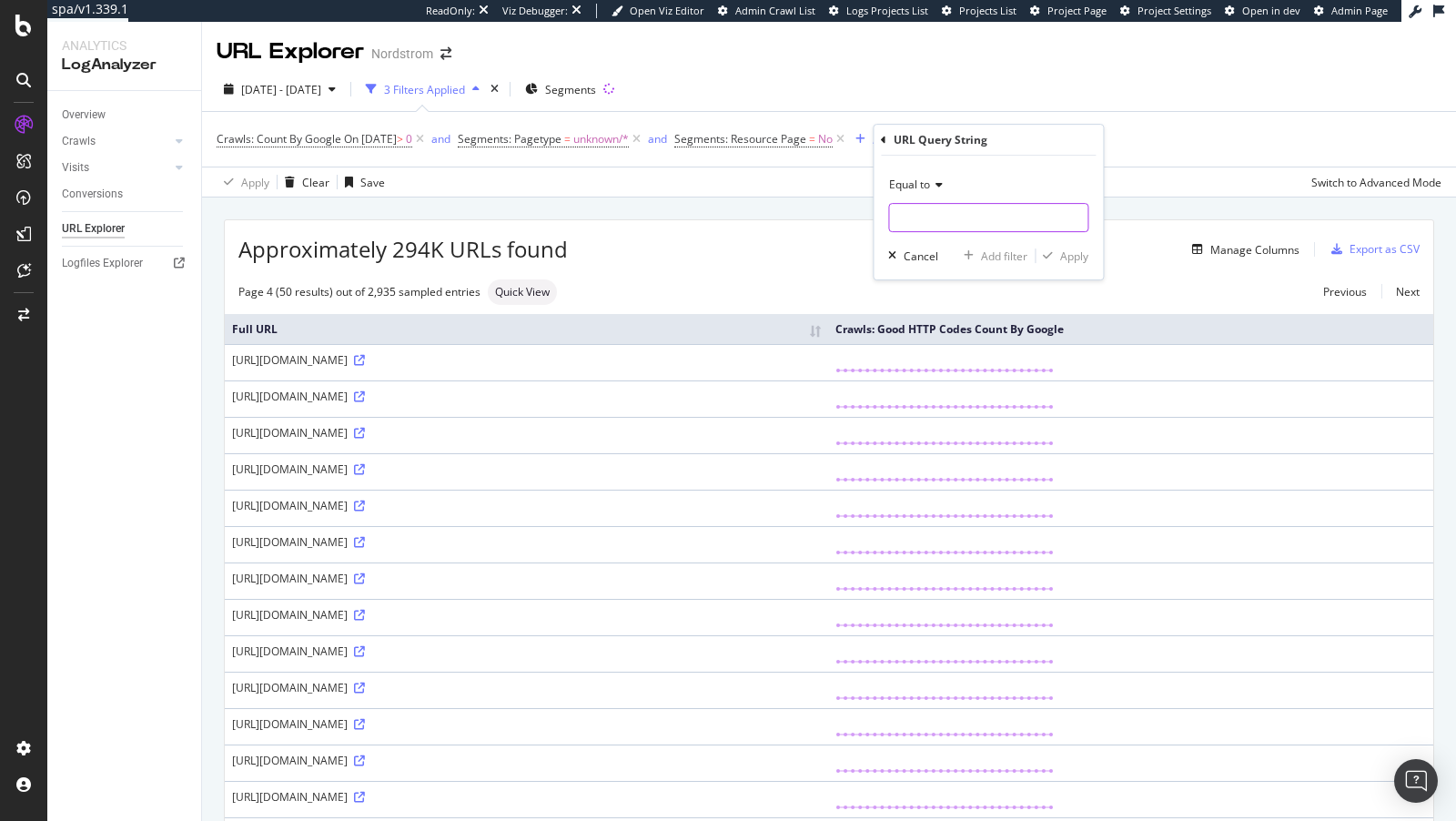
click at [966, 220] on input "text" at bounding box center [988, 218] width 198 height 29
click at [919, 178] on span "Equal to" at bounding box center [909, 185] width 41 height 16
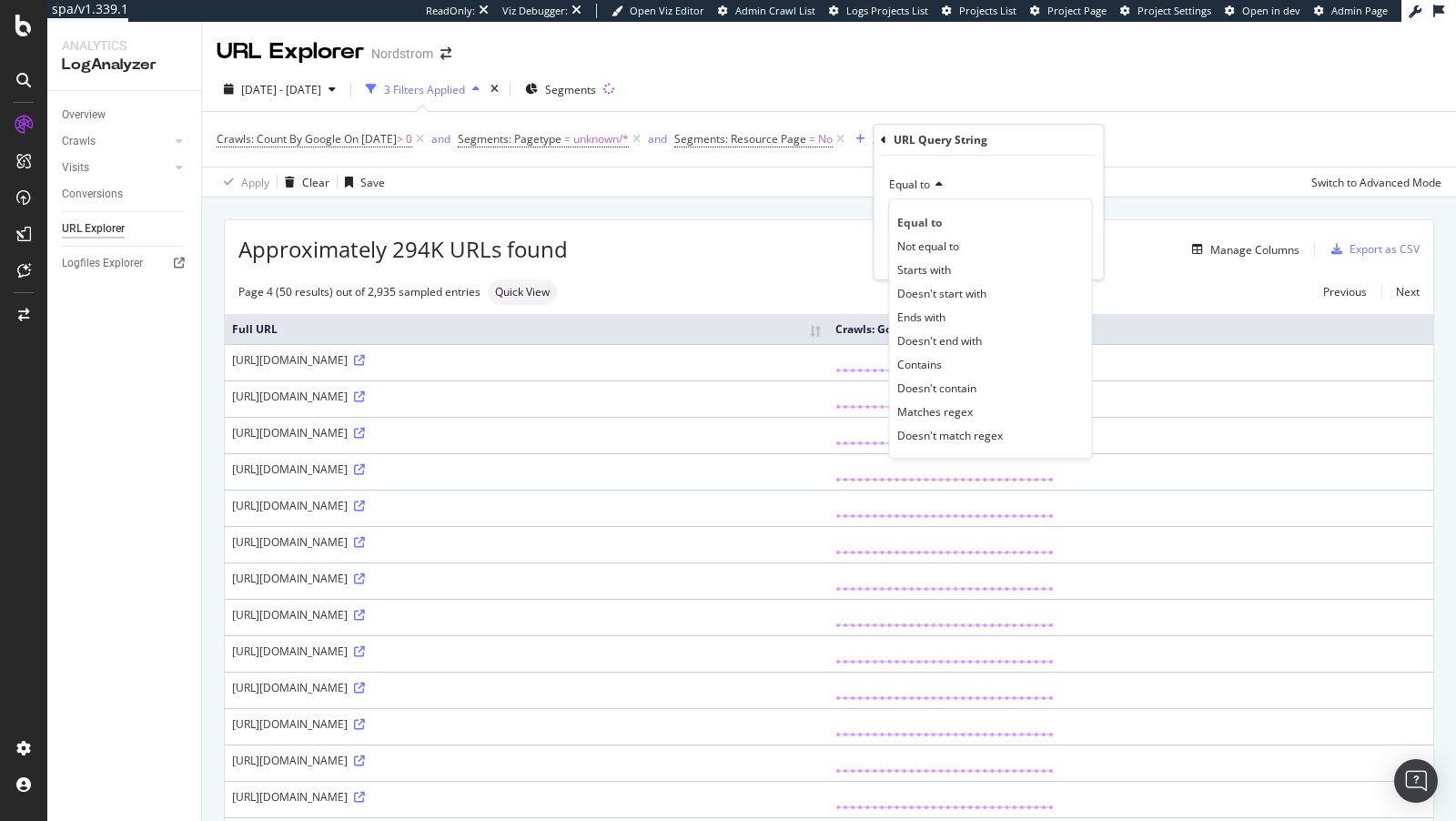
paste input "apikey"
type input "apikey"
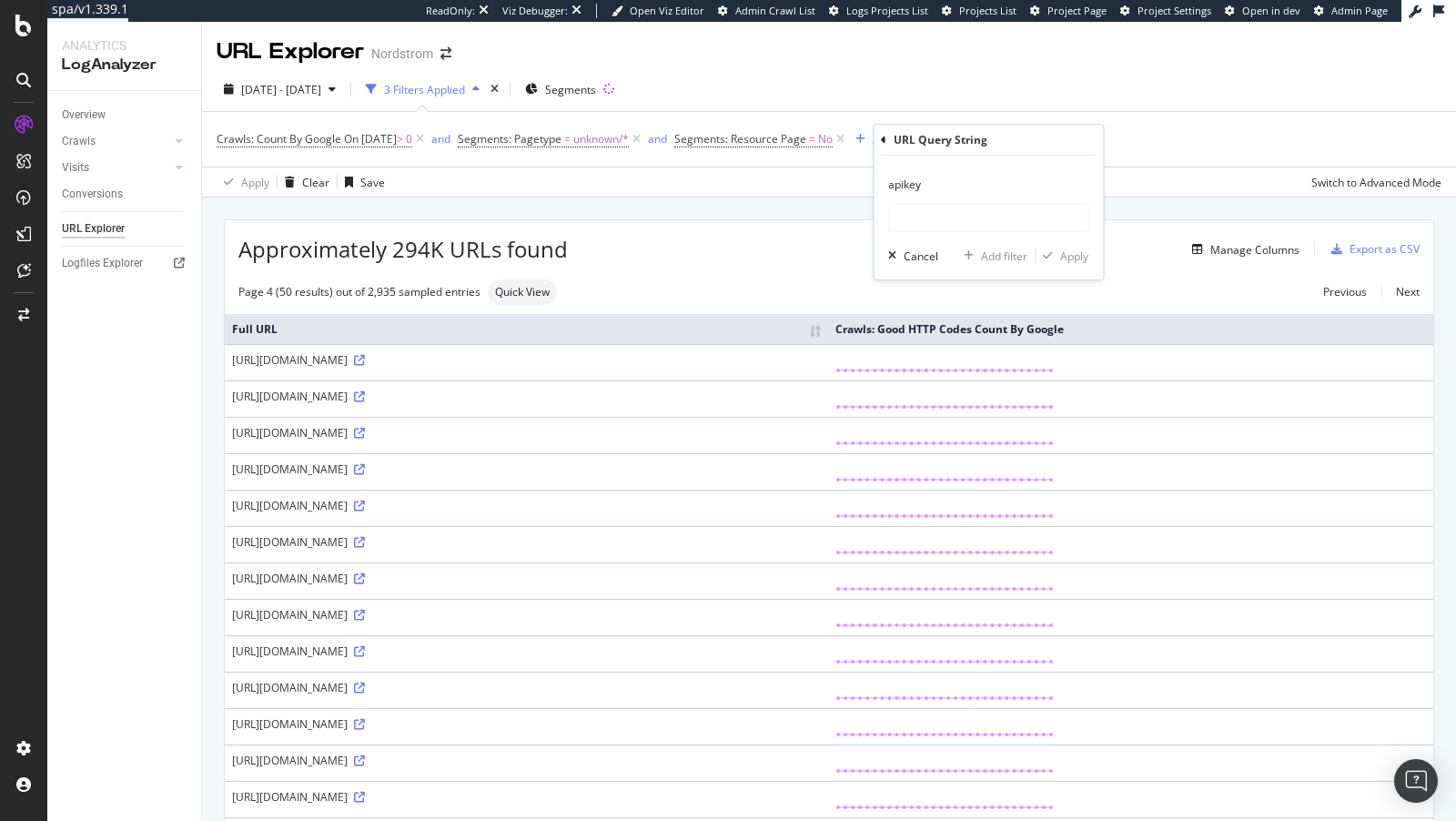
click at [908, 190] on input "apikey" at bounding box center [948, 184] width 122 height 13
click at [930, 189] on span "Equal to" at bounding box center [909, 185] width 41 height 16
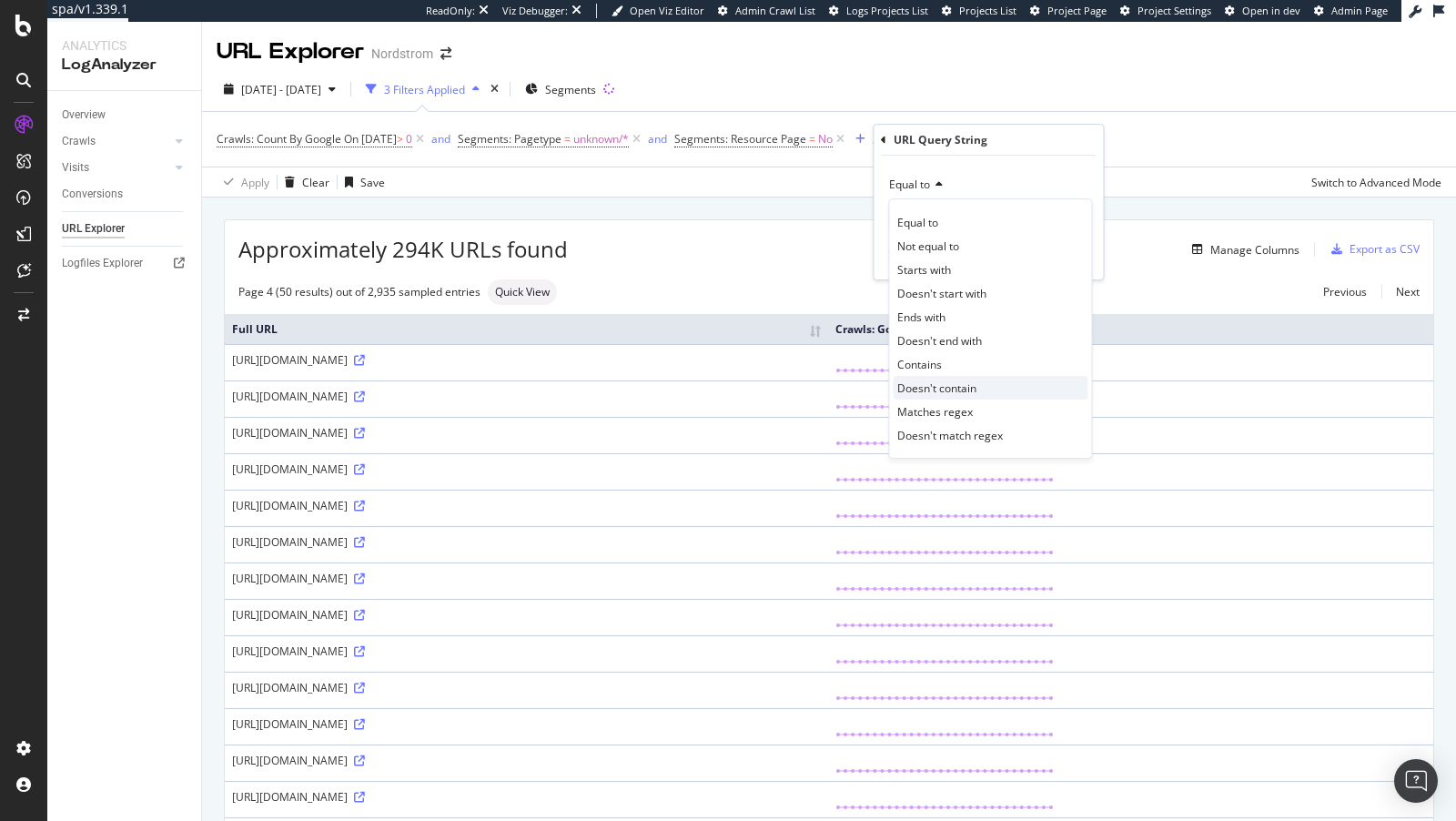
click at [948, 383] on span "Doesn't contain" at bounding box center [937, 388] width 79 height 16
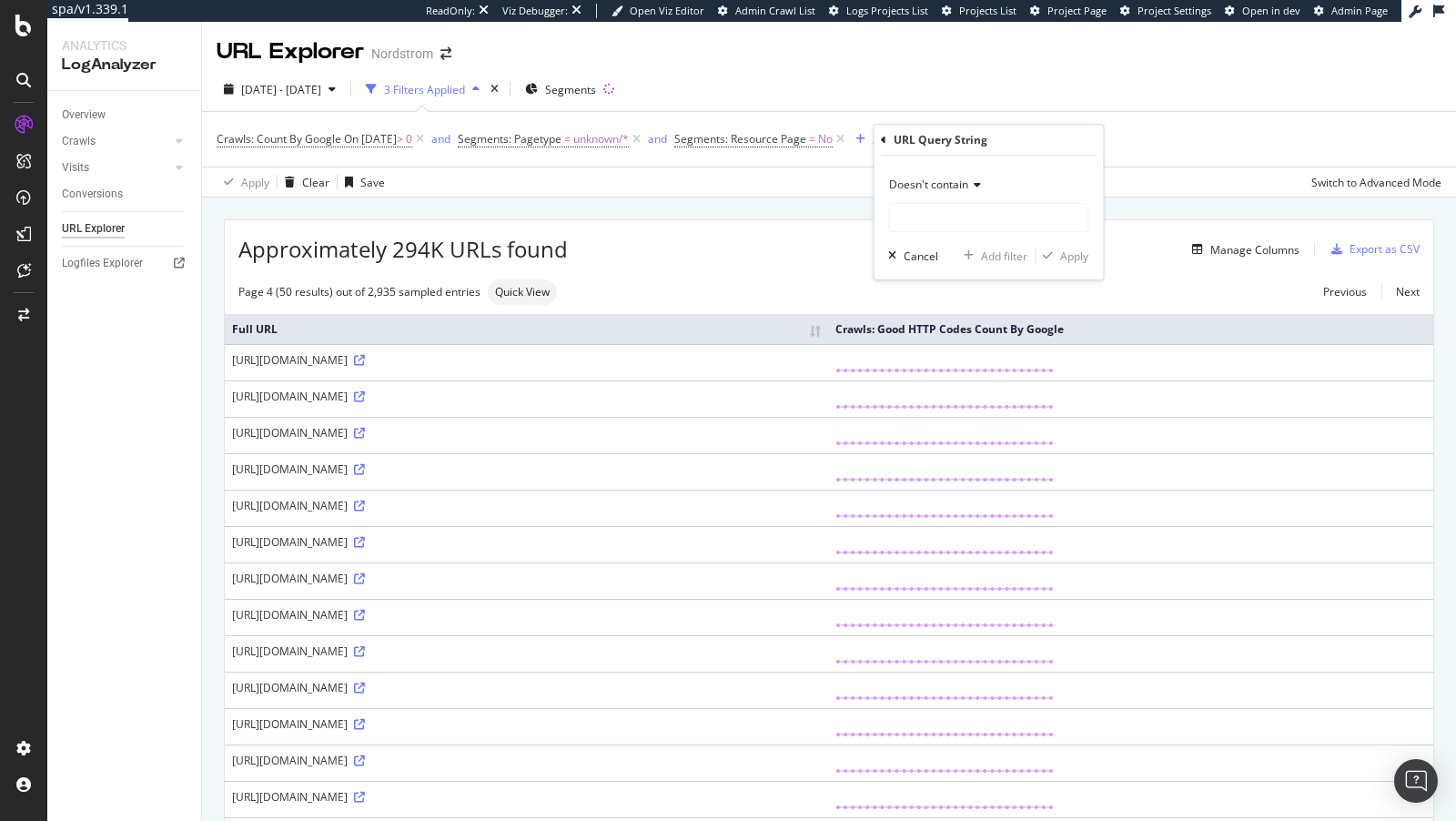
click at [928, 234] on div "Doesn't contain Cancel Add filter Apply" at bounding box center [988, 217] width 230 height 124
click at [928, 228] on input "text" at bounding box center [988, 218] width 198 height 29
paste input "apikey"
type input "apikey"
click at [1069, 261] on div "Apply" at bounding box center [1074, 257] width 28 height 16
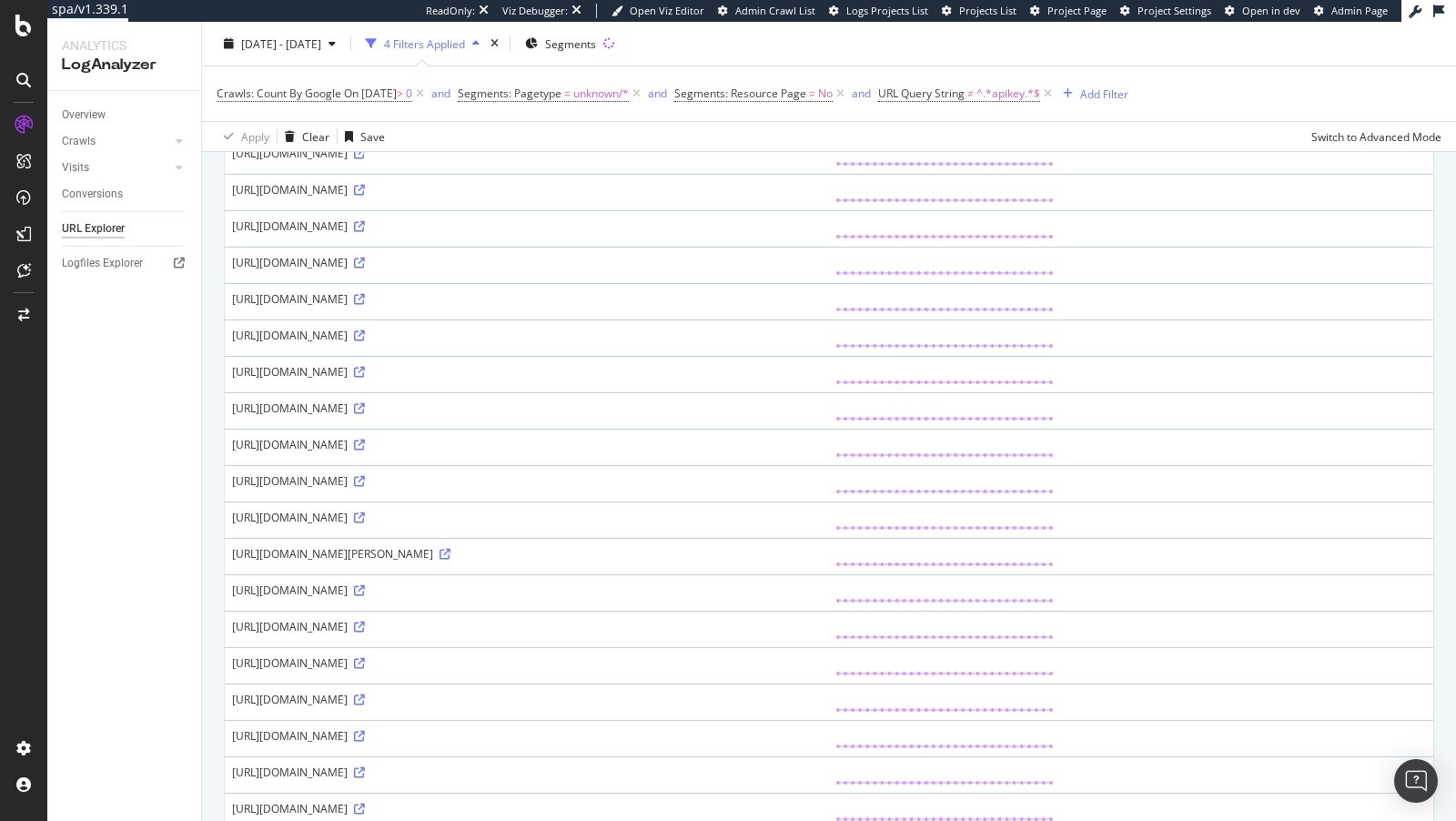
scroll to position [325, 0]
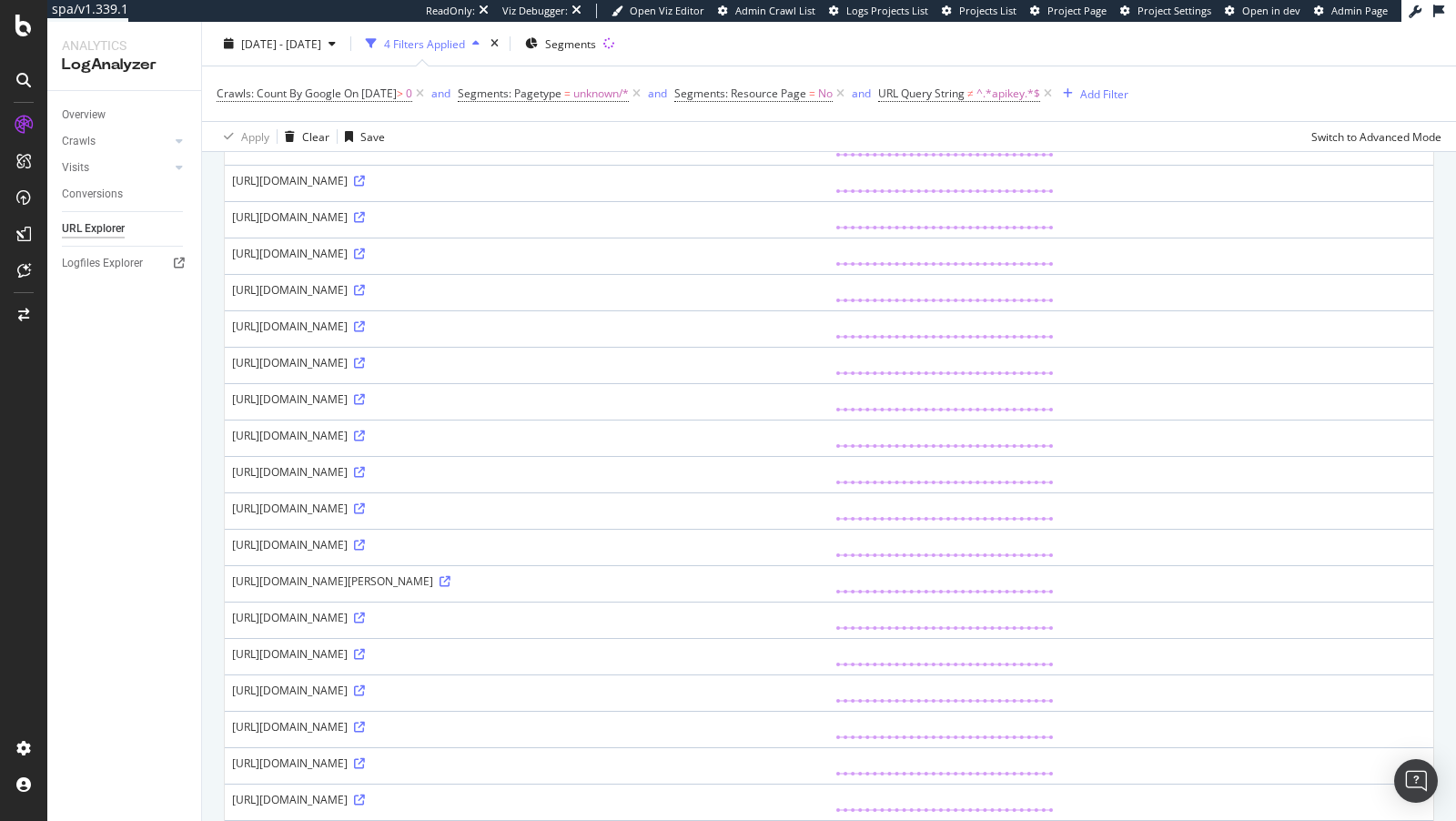
click at [821, 444] on div "https://www.nordstrom.com/S/2918499/0~2376781~6002216~2377107?mediumthumbnail=Y…" at bounding box center [527, 436] width 589 height 16
copy div "pbo"
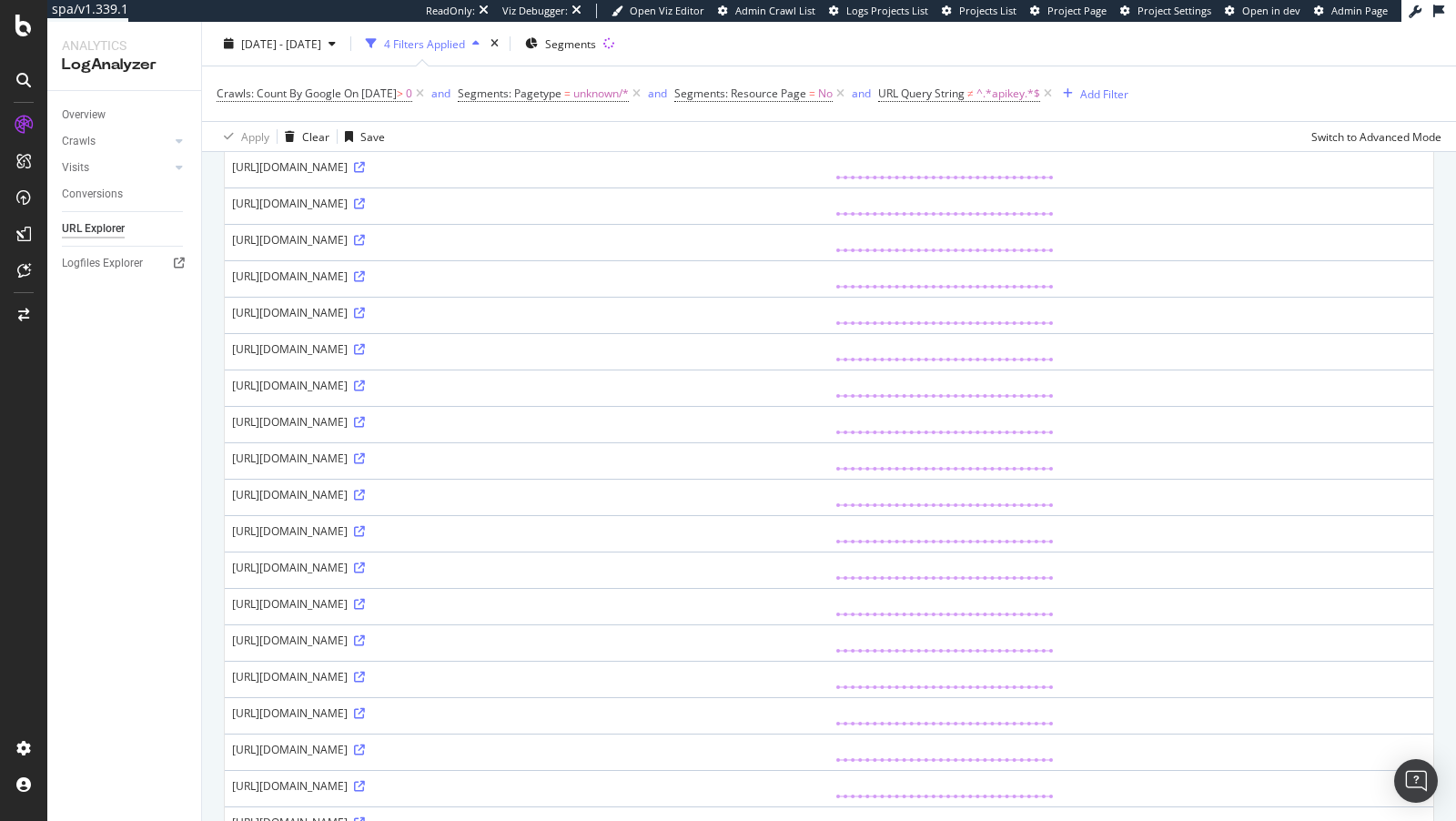
scroll to position [815, 0]
click at [713, 609] on div "https://www.nordstrom.com/S/2972330/0~6006558~6006559~6006574~6007663?mediumthu…" at bounding box center [527, 601] width 589 height 16
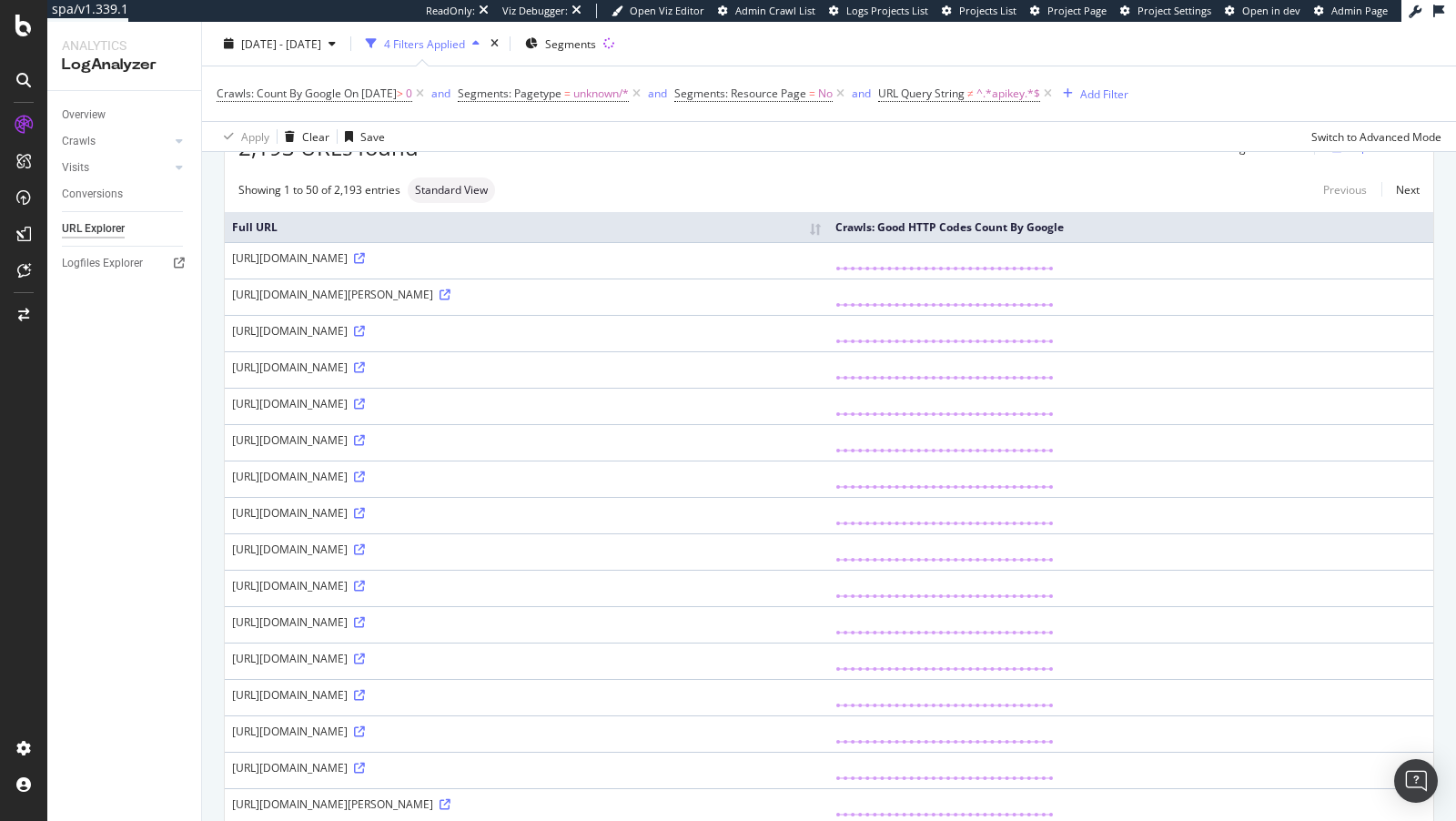
scroll to position [0, 0]
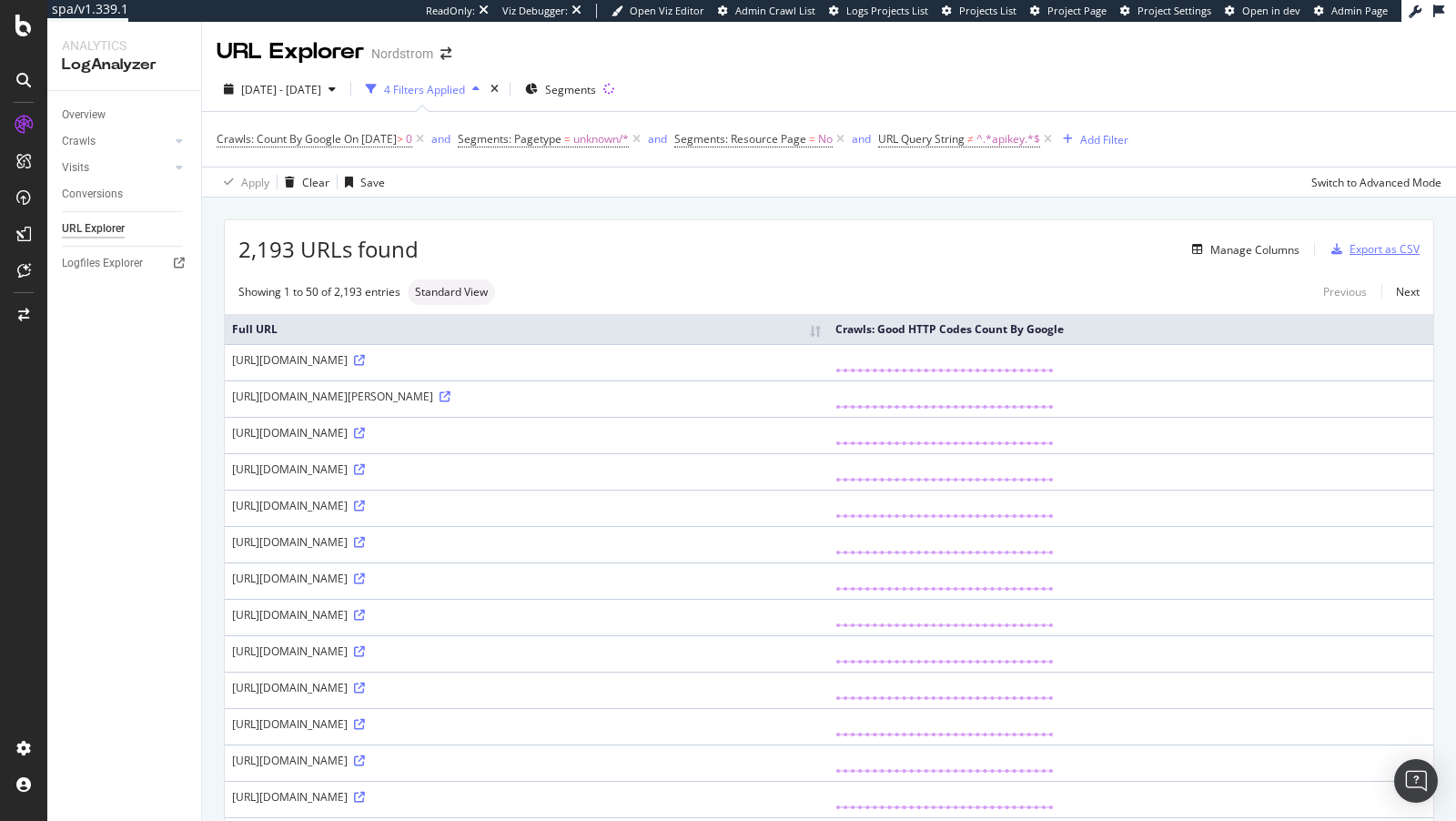
click at [1373, 242] on div "Export as CSV" at bounding box center [1385, 249] width 70 height 16
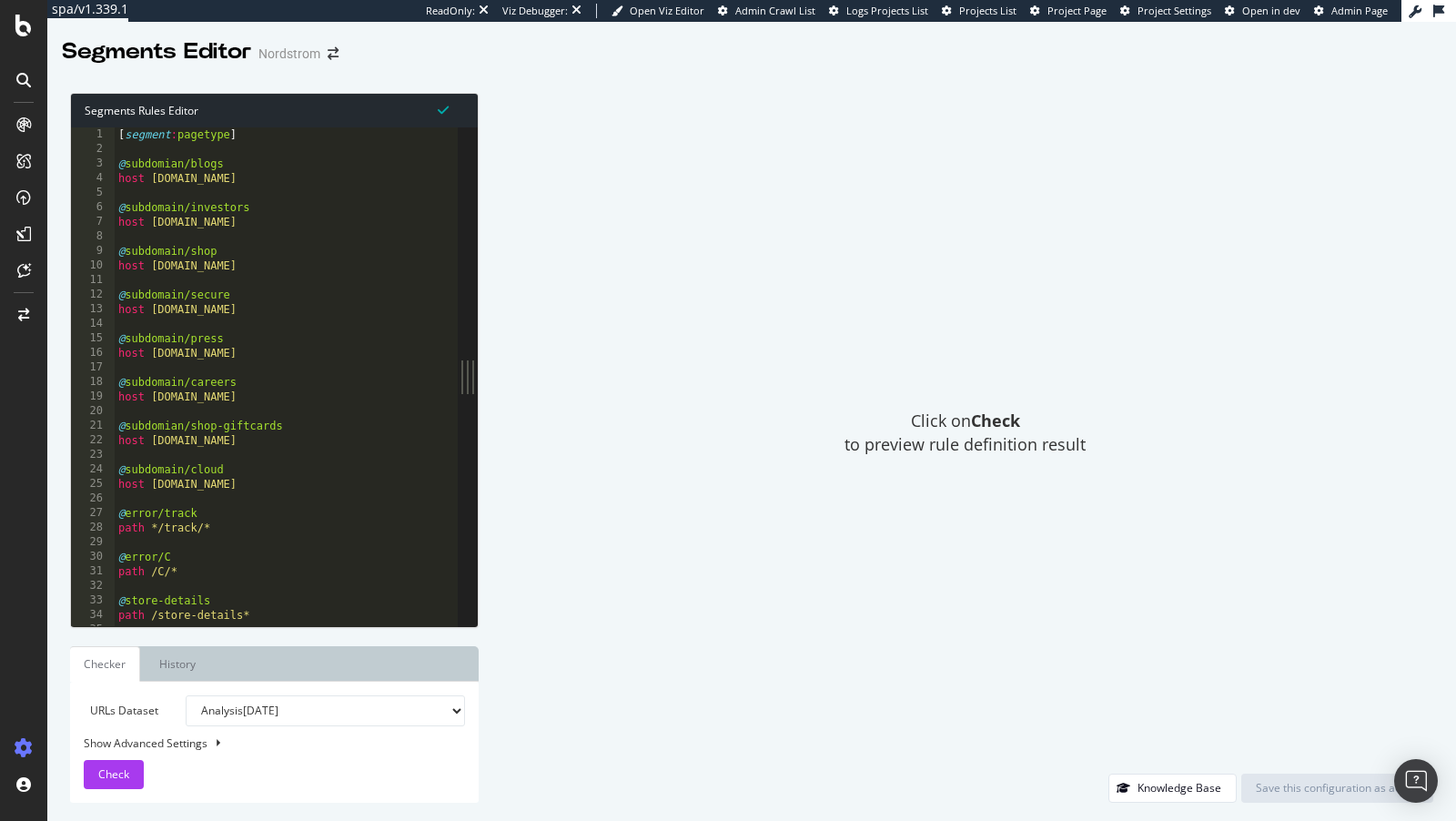
click at [320, 366] on div "[ segment : pagetype ] @ subdomian/blogs host blogs.nordstrom.com @ subdomain/i…" at bounding box center [331, 393] width 433 height 531
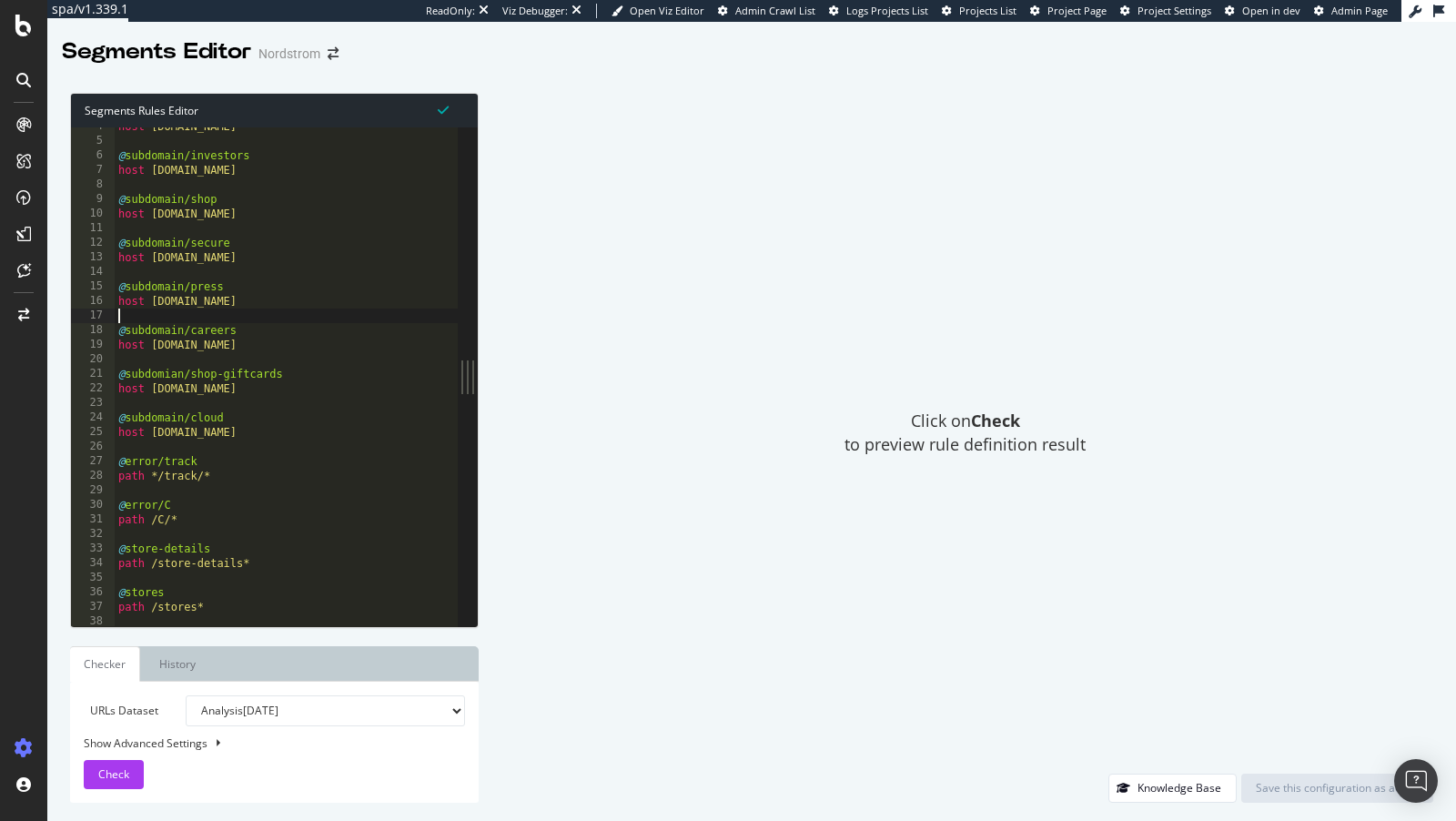
scroll to position [52, 0]
drag, startPoint x: 195, startPoint y: 520, endPoint x: 97, endPoint y: 502, distance: 99.6
click at [97, 502] on div "4 5 6 7 8 9 10 11 12 13 14 15 16 17 18 19 20 21 22 23 24 25 26 27 28 29 30 31 3…" at bounding box center [265, 376] width 387 height 499
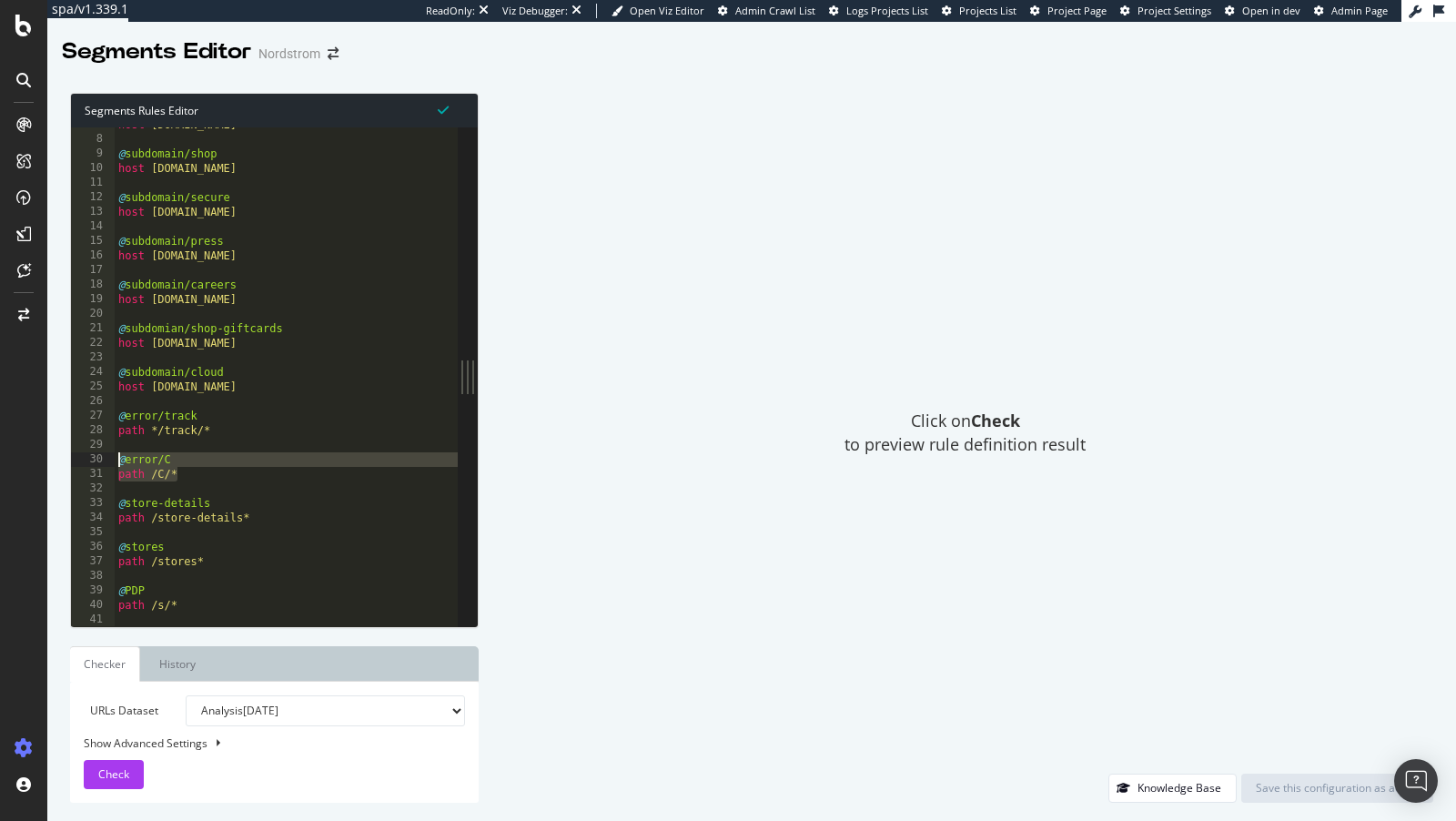
scroll to position [96, 0]
click at [225, 481] on div "host investor.nordstrom.com @ subdomain/shop host shop.nordstrom.com @ subdomai…" at bounding box center [331, 383] width 433 height 531
type textarea "path /C/*"
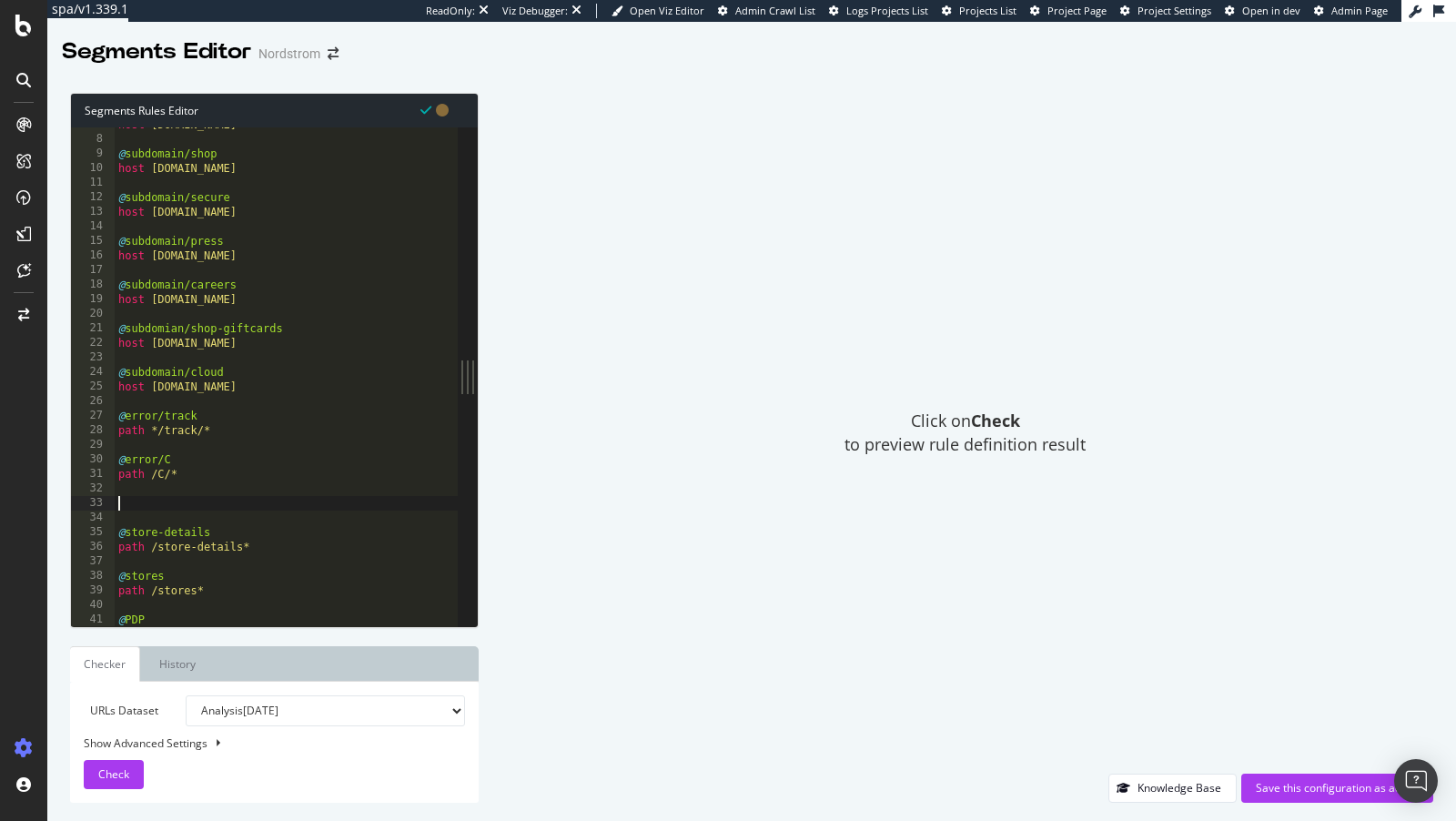
paste textarea "path /C/*"
type textarea "path /C/*"
click at [161, 518] on div "host investor.nordstrom.com @ subdomain/shop host shop.nordstrom.com @ subdomai…" at bounding box center [331, 383] width 433 height 531
click at [188, 506] on div "host investor.nordstrom.com @ subdomain/shop host shop.nordstrom.com @ subdomai…" at bounding box center [331, 383] width 433 height 531
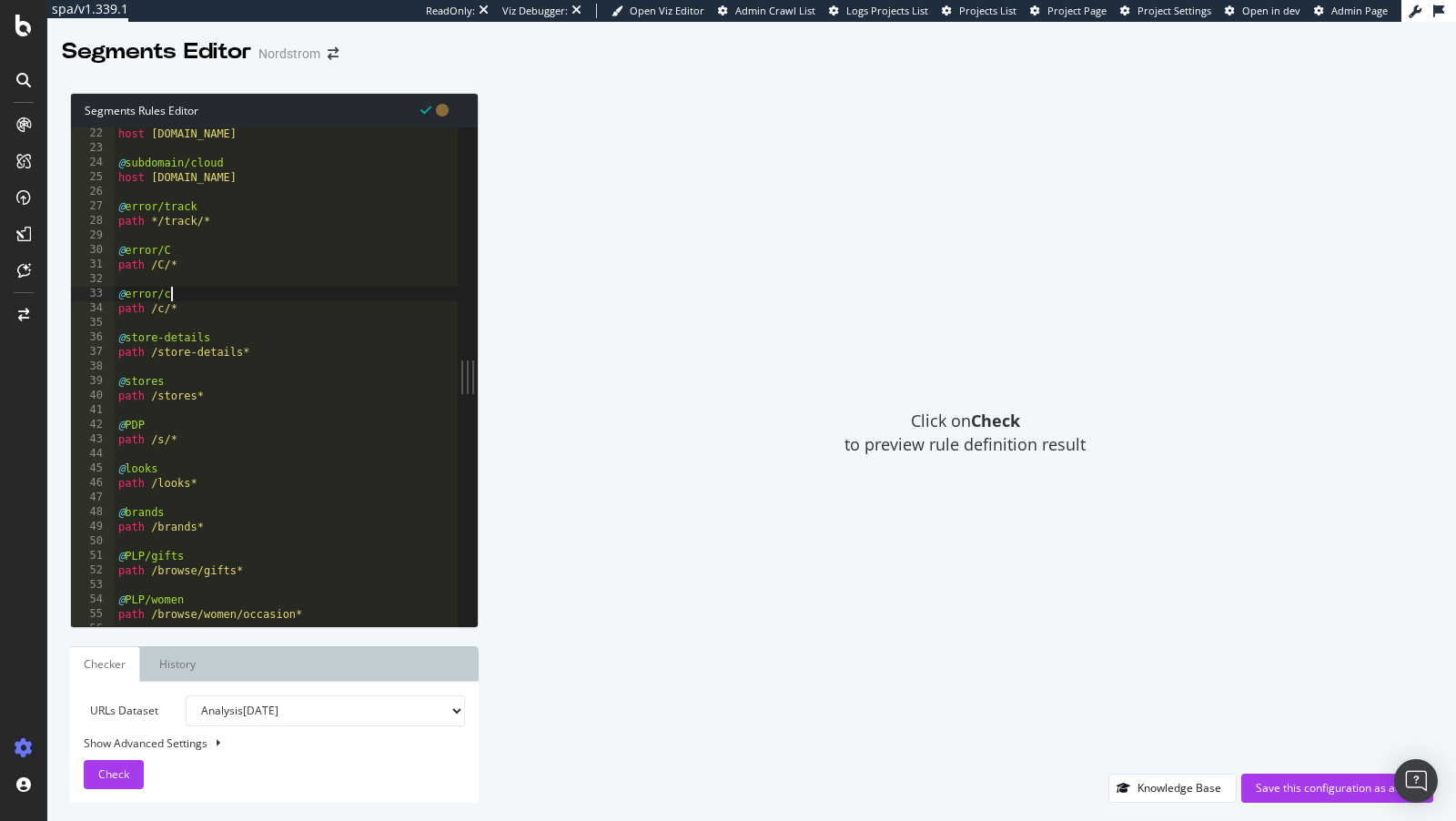
scroll to position [330, 0]
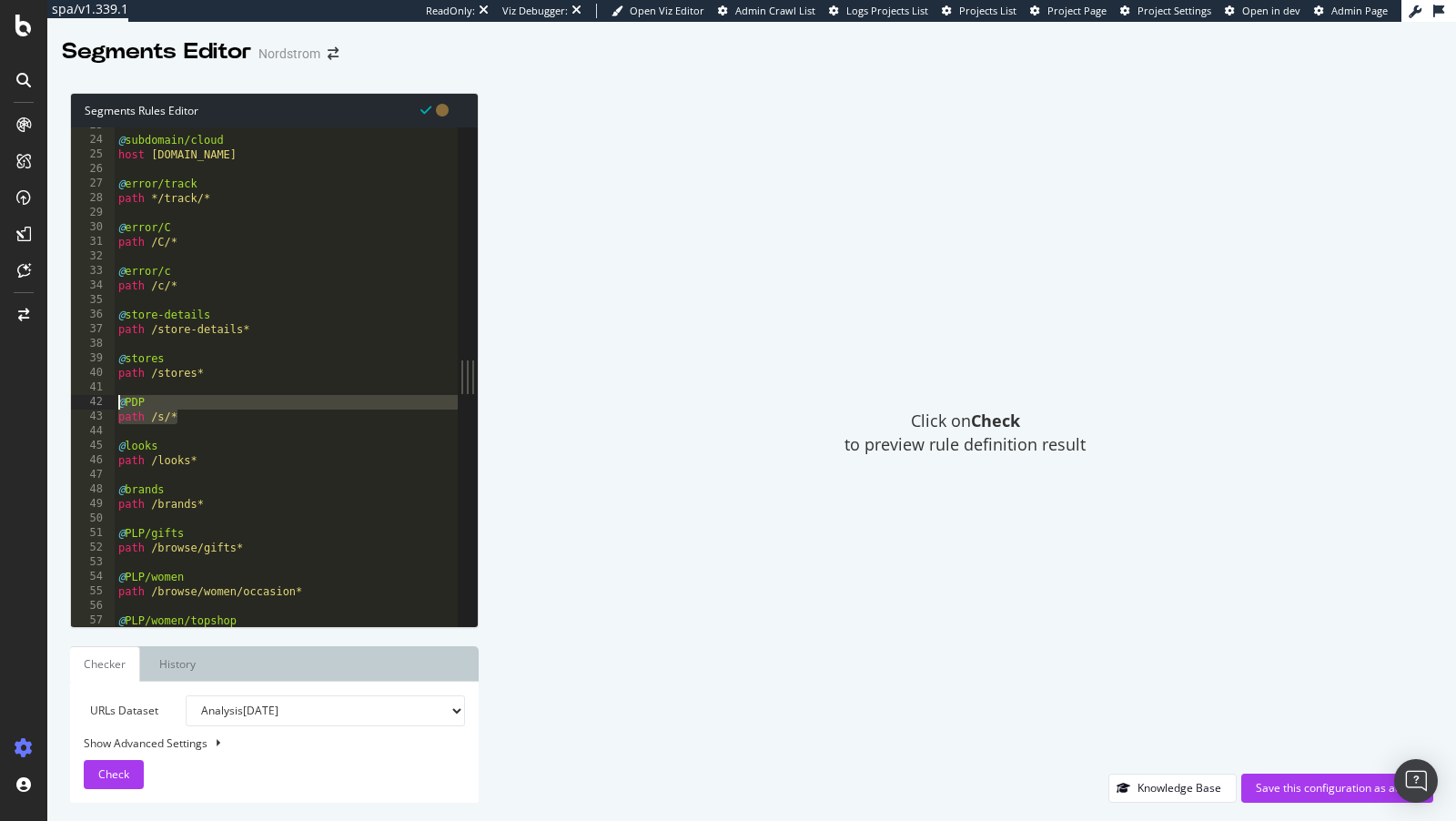
drag, startPoint x: 203, startPoint y: 417, endPoint x: 83, endPoint y: 401, distance: 121.1
click at [83, 401] on div "@error/c 23 24 25 26 27 28 29 30 31 32 33 34 35 36 37 38 39 40 41 42 43 44 45 4…" at bounding box center [265, 376] width 387 height 499
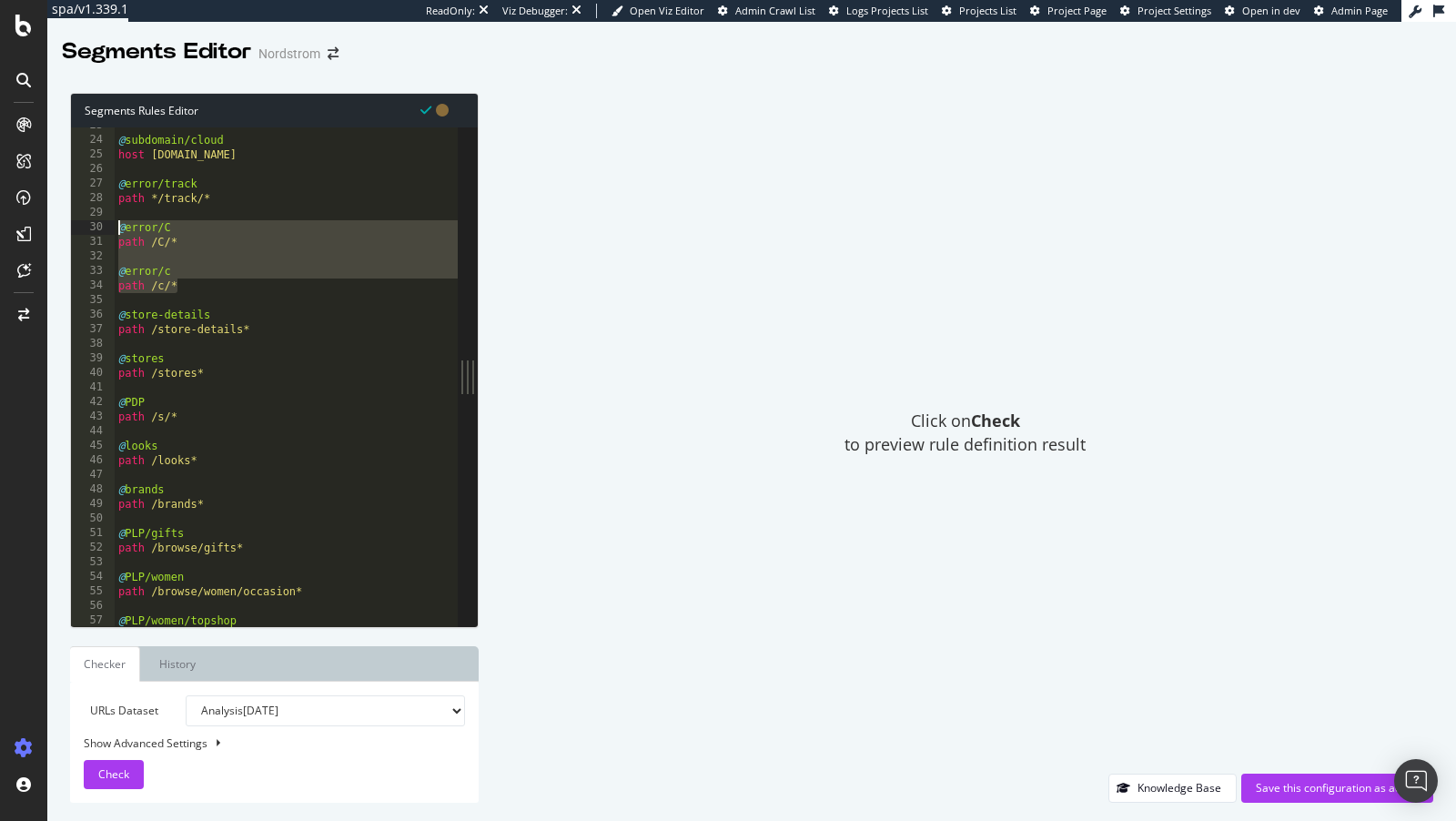
drag, startPoint x: 215, startPoint y: 280, endPoint x: 124, endPoint y: 222, distance: 107.9
click at [124, 222] on div "@ subdomain/cloud host cloud.eml.nordstrom.com @ error/track path */track/* @ e…" at bounding box center [331, 384] width 433 height 531
click at [226, 236] on div "@ subdomain/cloud host cloud.eml.nordstrom.com @ error/track path */track/* @ e…" at bounding box center [331, 384] width 433 height 531
drag, startPoint x: 216, startPoint y: 250, endPoint x: 71, endPoint y: 227, distance: 146.8
click at [71, 227] on div "path /C/* 23 24 25 26 27 28 29 30 31 32 33 34 35 36 37 38 39 40 41 42 43 44 45 …" at bounding box center [265, 376] width 387 height 499
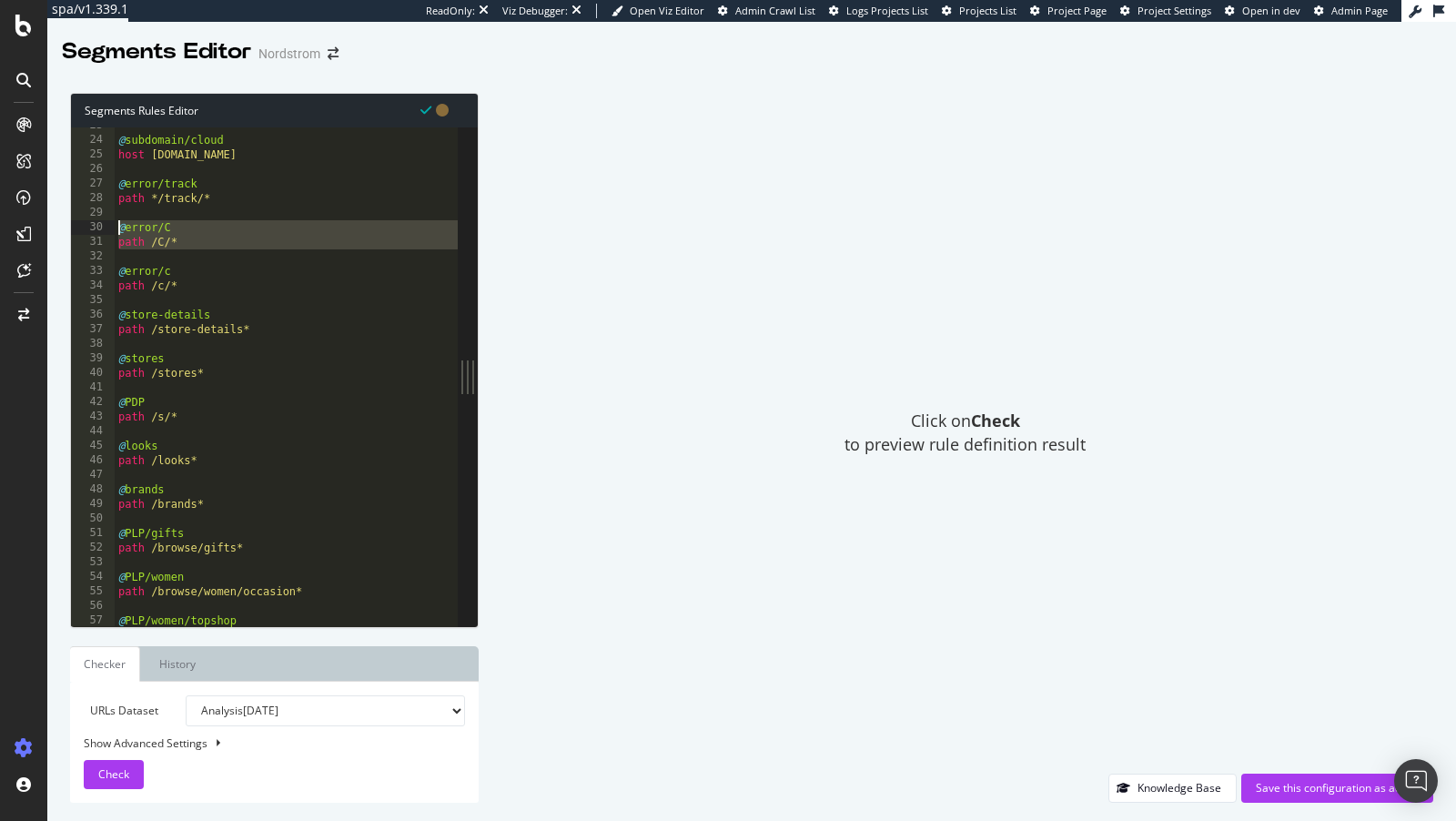
type textarea "@error/C path /C/*"
click at [213, 296] on div "@ subdomain/cloud host cloud.eml.nordstrom.com @ error/track path */track/* @ e…" at bounding box center [331, 384] width 433 height 531
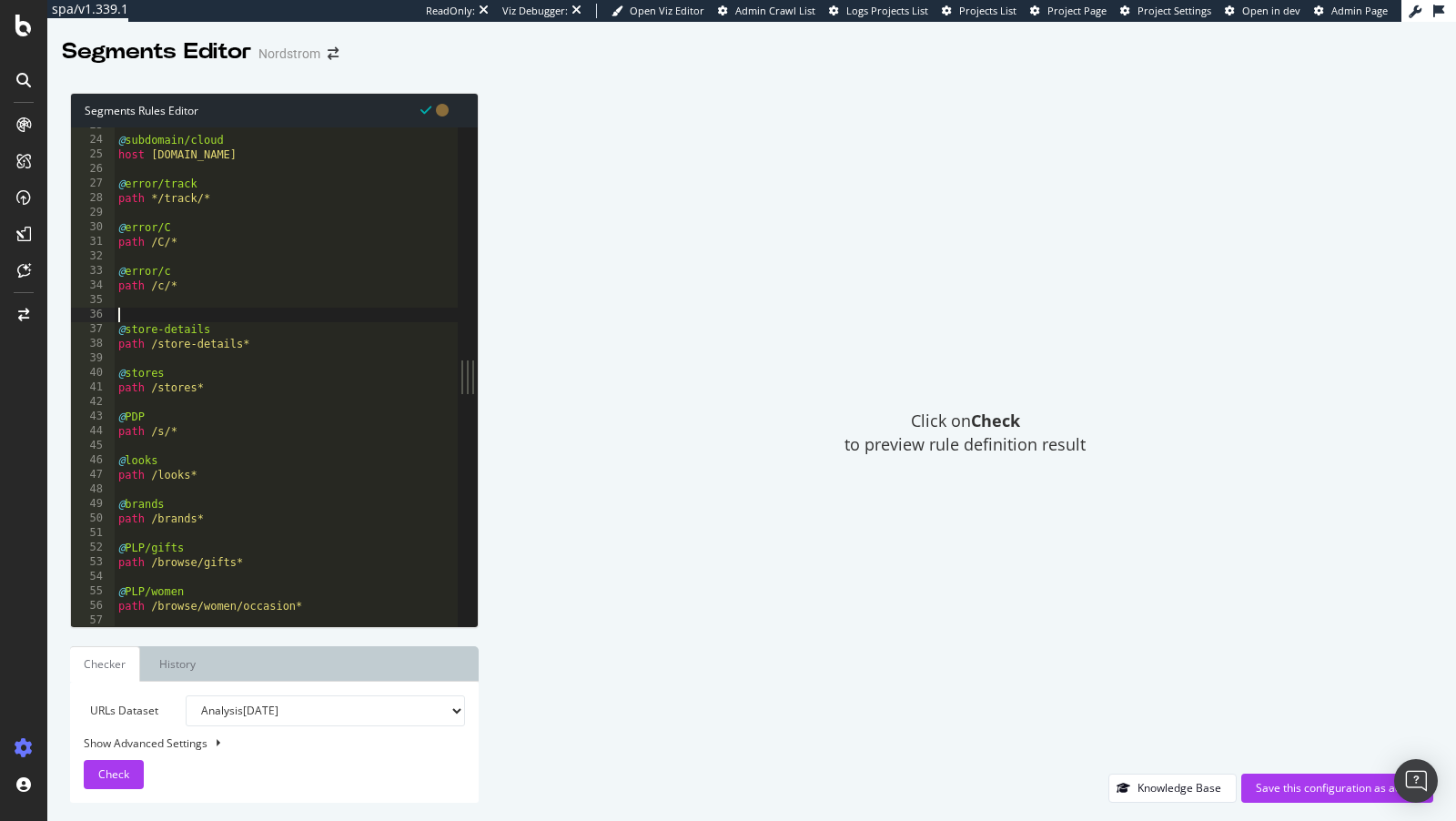
paste textarea "Cursor at row 38"
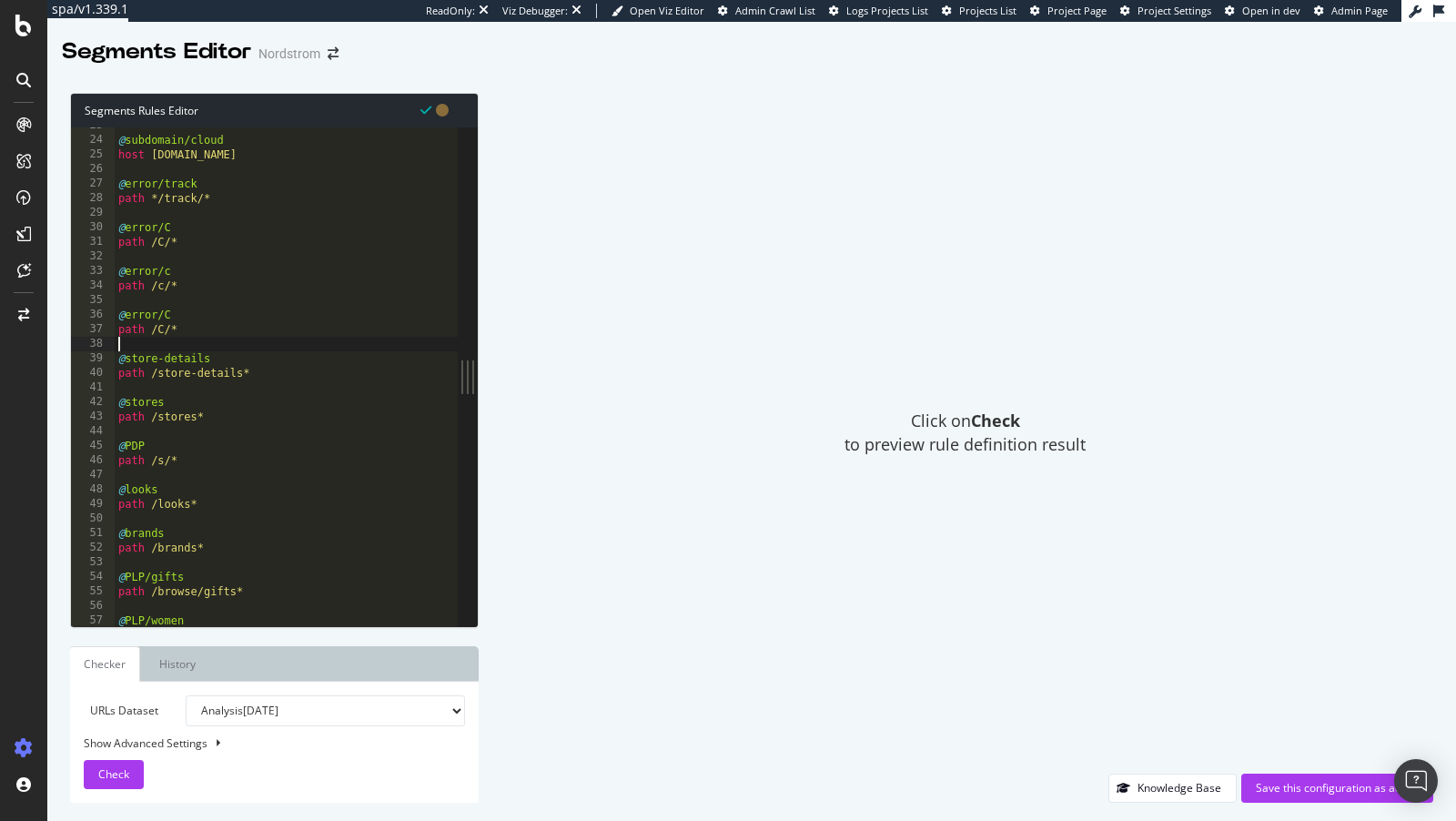
click at [160, 329] on div "@ subdomain/cloud host cloud.eml.nordstrom.com @ error/track path */track/* @ e…" at bounding box center [331, 384] width 433 height 531
click at [170, 315] on div "@ subdomain/cloud host cloud.eml.nordstrom.com @ error/track path */track/* @ e…" at bounding box center [331, 384] width 433 height 531
click at [123, 738] on span "Check" at bounding box center [114, 774] width 31 height 16
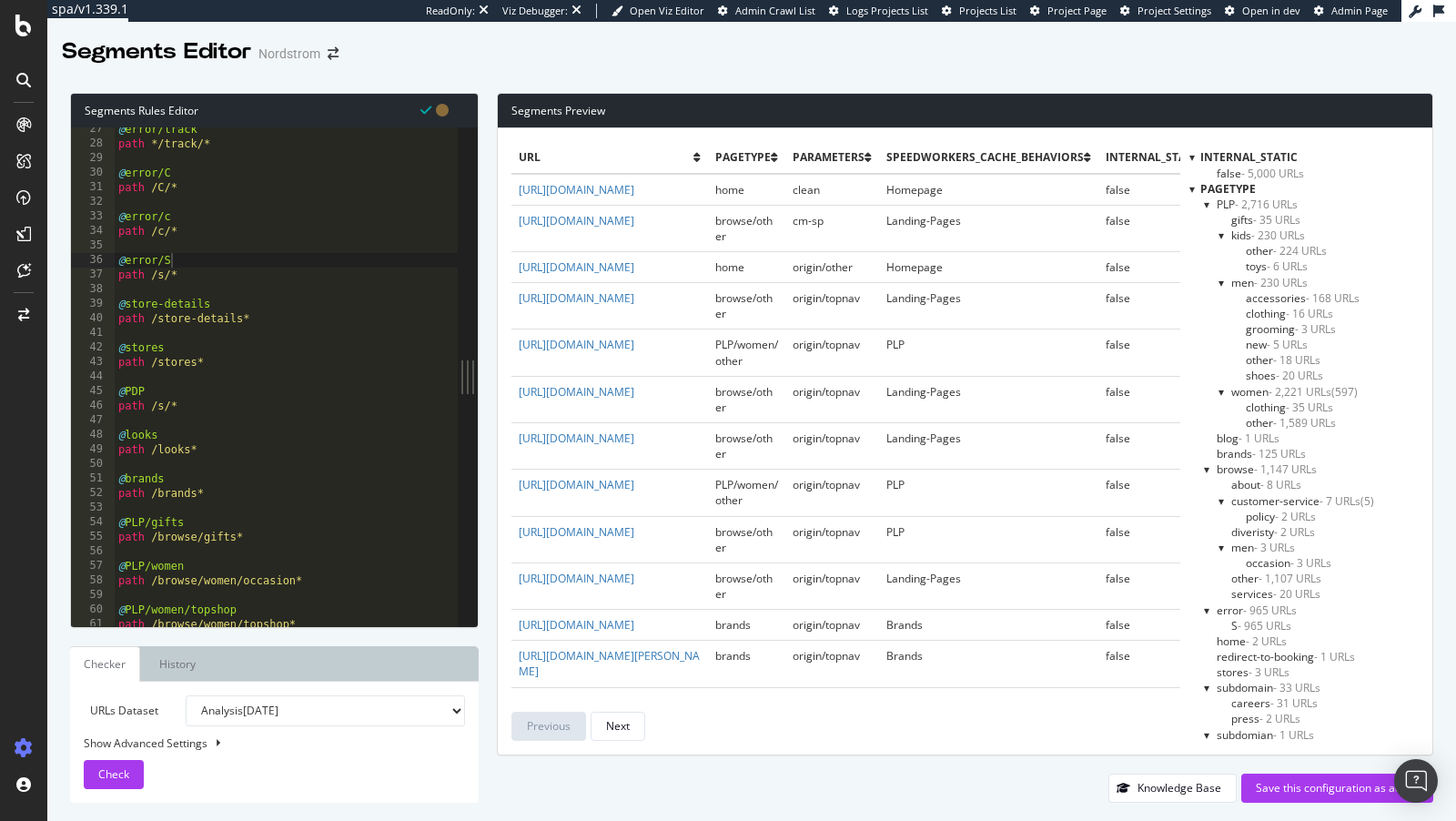
scroll to position [422, 0]
click at [191, 405] on div "@ error/C path /C/* @ error/c path /c/* @ error/S path /s/* @ store-details pat…" at bounding box center [331, 392] width 433 height 531
click at [121, 738] on span "Check" at bounding box center [114, 774] width 31 height 16
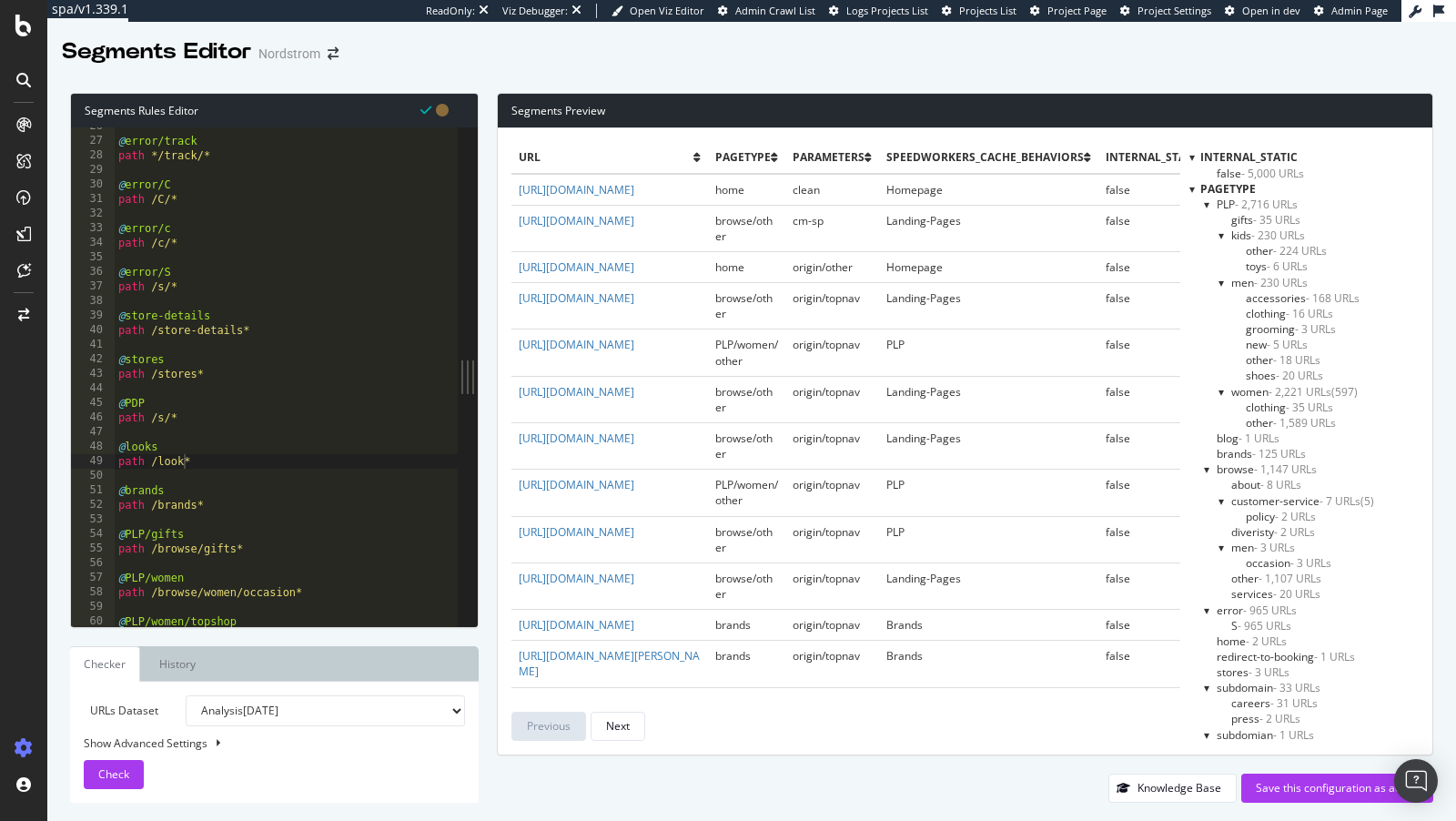
scroll to position [0, 0]
type textarea "path /s/*"
click at [218, 286] on div "@ error/track path */track/* @ error/C path /C/* @ error/c path /c/* @ error/S …" at bounding box center [331, 385] width 433 height 531
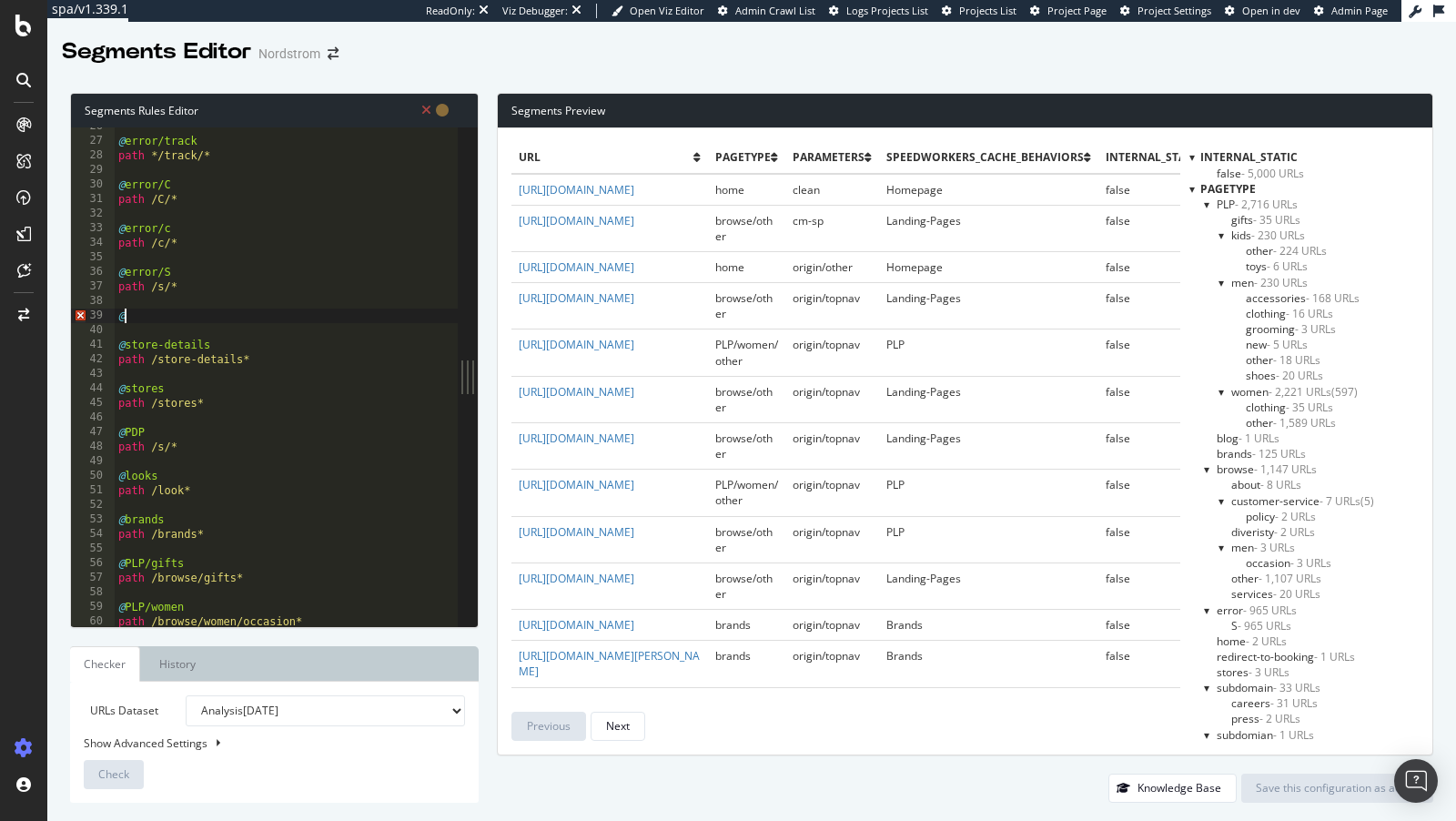
paste textarea "/recommendations"
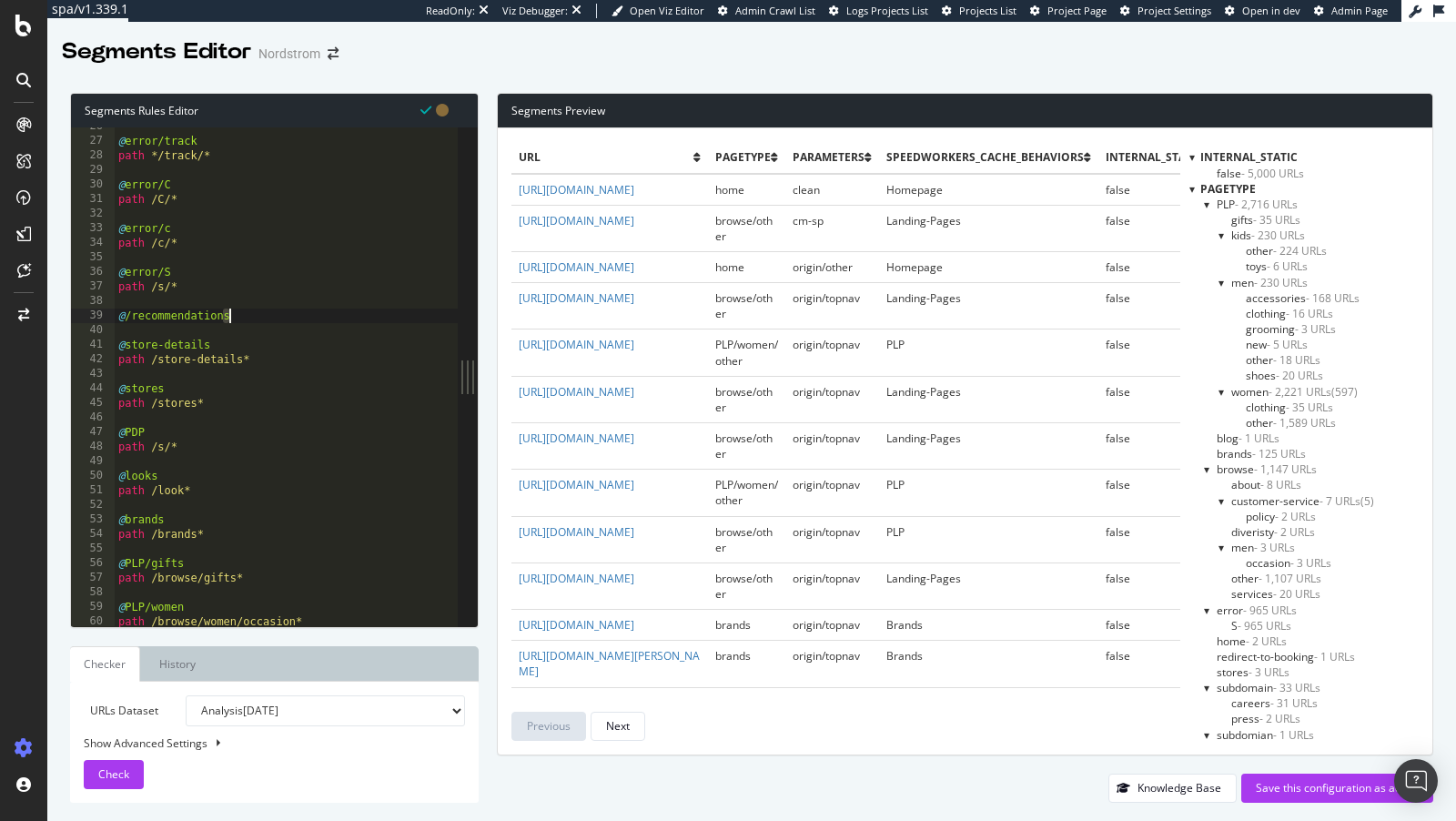
click at [129, 319] on div "@ error/track path */track/* @ error/C path /C/* @ error/c path /c/* @ error/S …" at bounding box center [331, 385] width 433 height 531
type textarea "@recommendations"
click at [311, 309] on div "@ error/track path */track/* @ error/C path /C/* @ error/c path /c/* @ error/S …" at bounding box center [331, 385] width 433 height 531
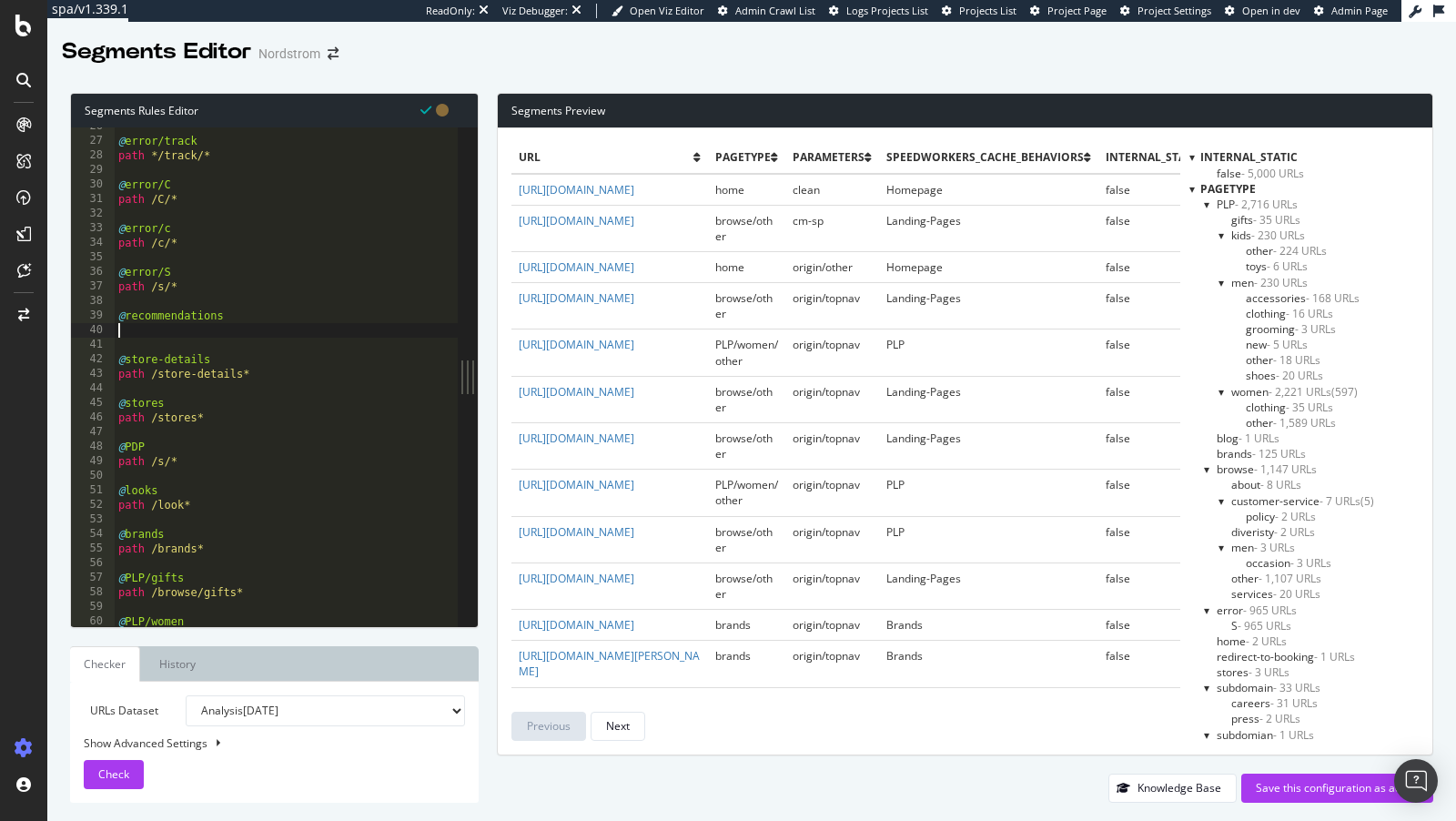
type textarea "o"
paste textarea "/recommendations"
click at [126, 318] on div "@ error/track path */track/* @ error/C path /C/* @ error/c path /c/* @ error/S …" at bounding box center [331, 385] width 433 height 531
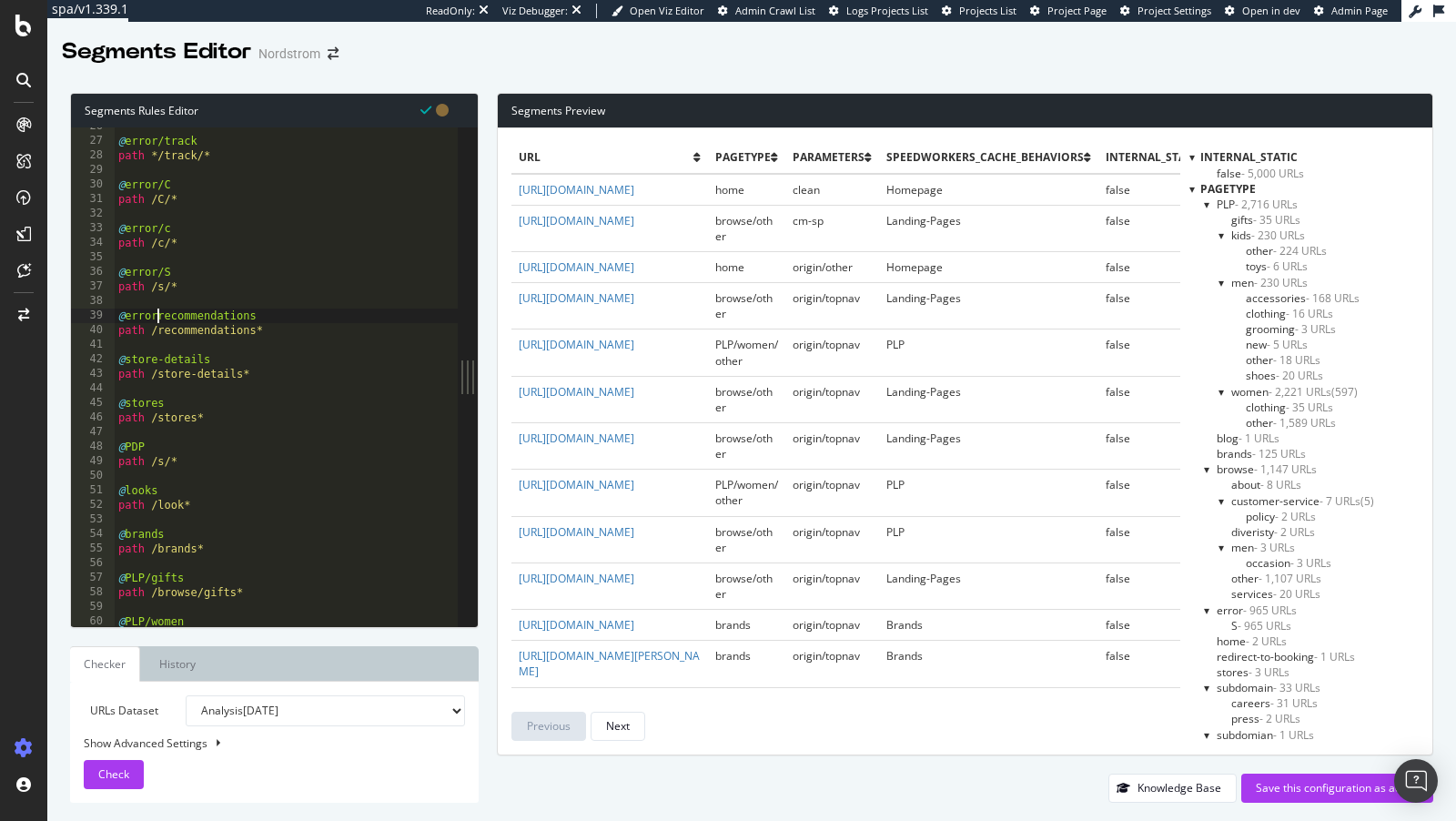
scroll to position [0, 4]
type textarea "@error/recommendations"
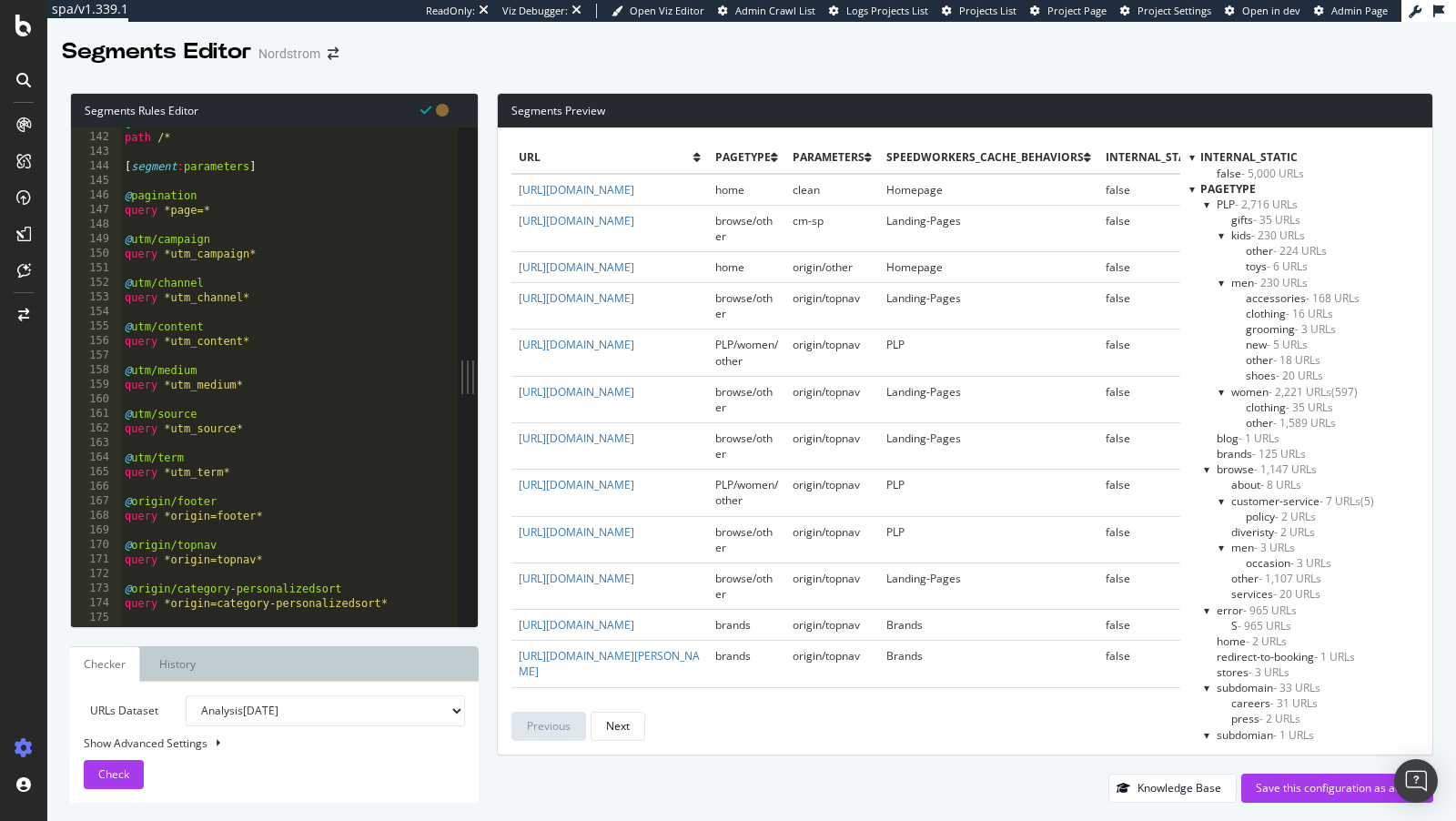
scroll to position [2037, 0]
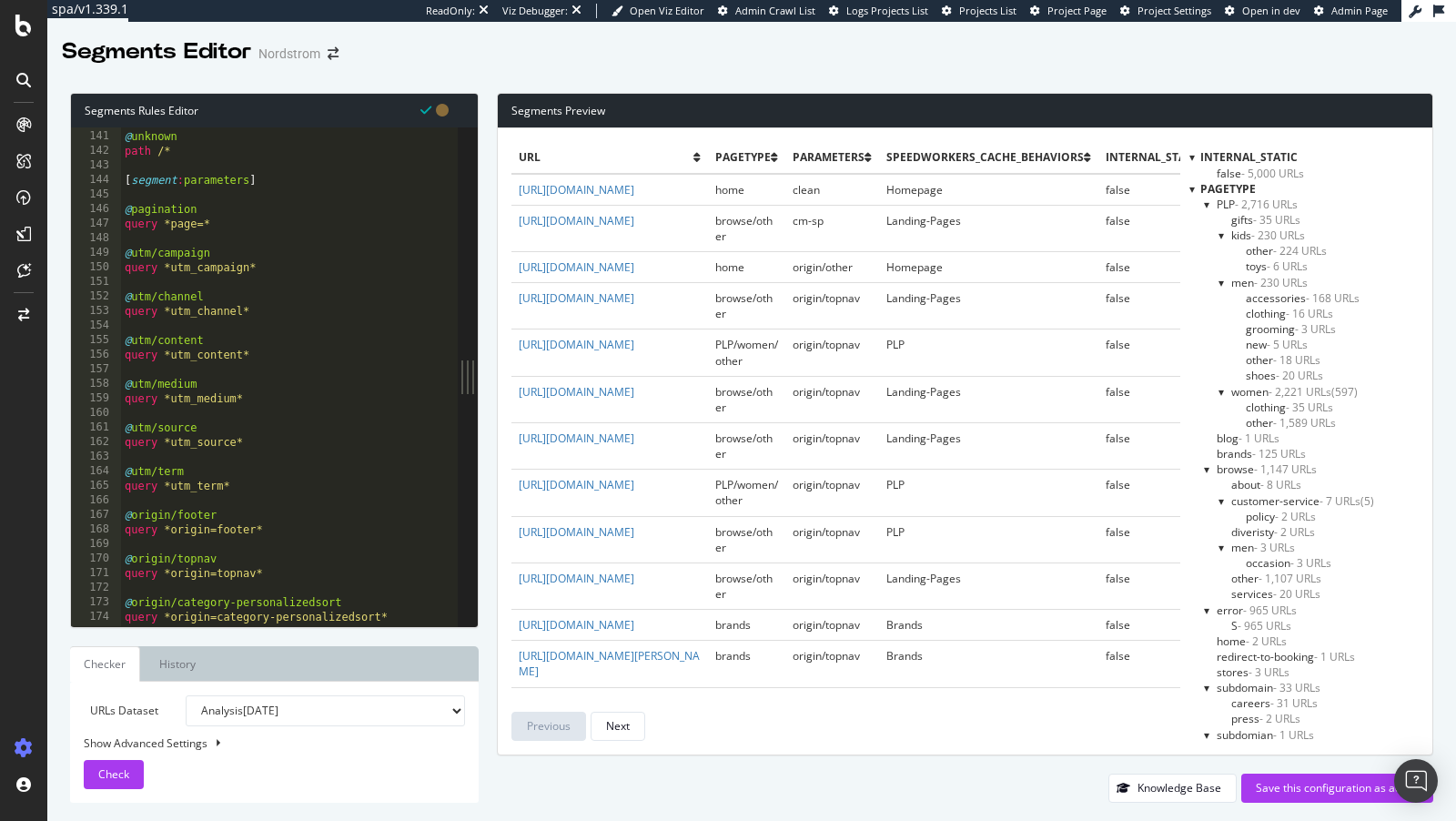
click at [255, 232] on div "@ unknown path /* [ segment : parameters ] @ pagination query *page=* @ utm/cam…" at bounding box center [337, 380] width 433 height 531
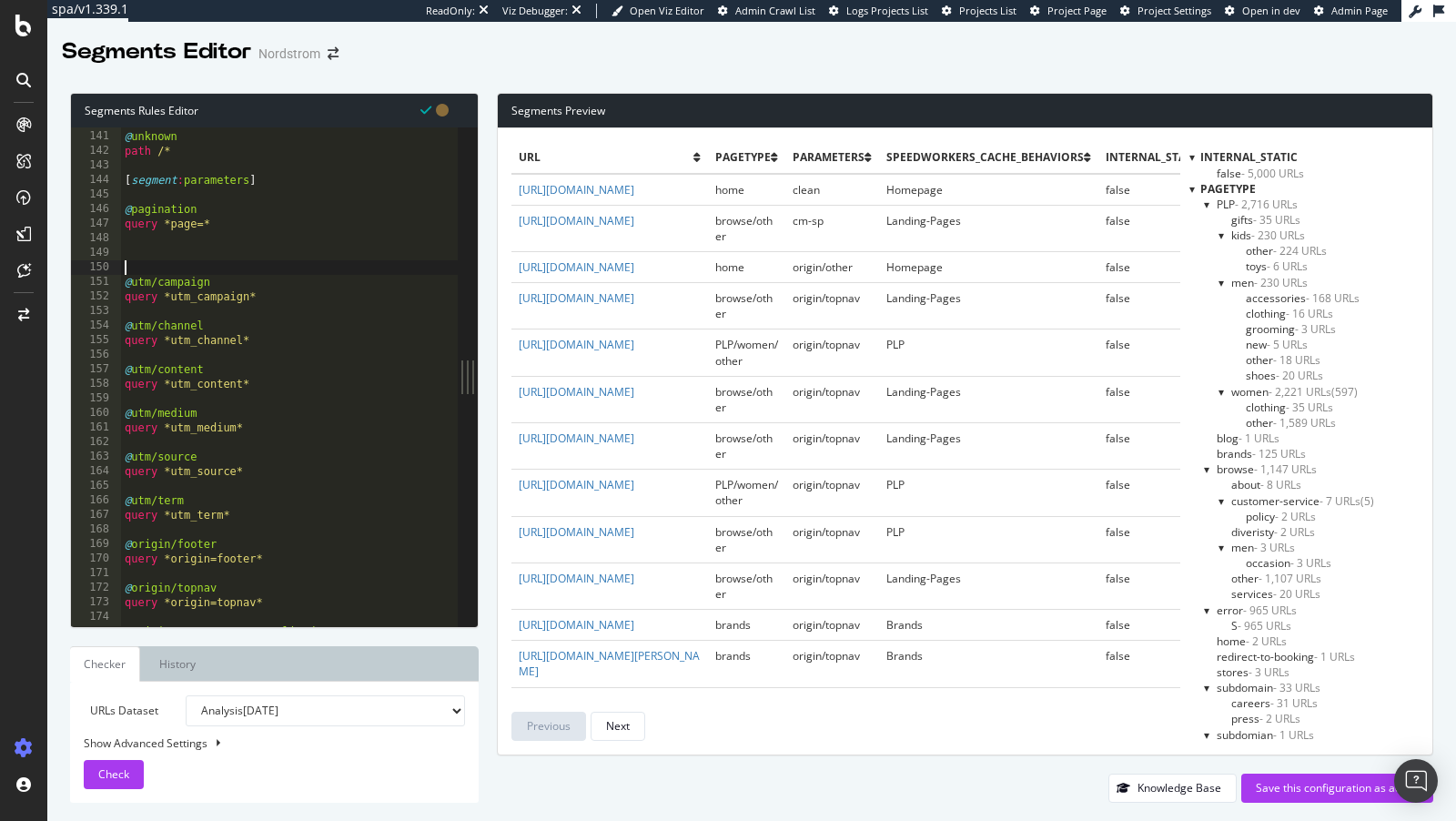
click at [216, 239] on div "@ unknown path /* [ segment : parameters ] @ pagination query *page=* @ utm/cam…" at bounding box center [337, 380] width 433 height 531
click at [209, 249] on div "@ unknown path /* [ segment : parameters ] @ pagination query *page=* @ utm/cam…" at bounding box center [337, 380] width 433 height 531
paste textarea "apikey"
click at [124, 251] on div "@ unknown path /* [ segment : parameters ] @ pagination query *page=* apikey @ …" at bounding box center [337, 380] width 433 height 531
type textarea "@apikey"
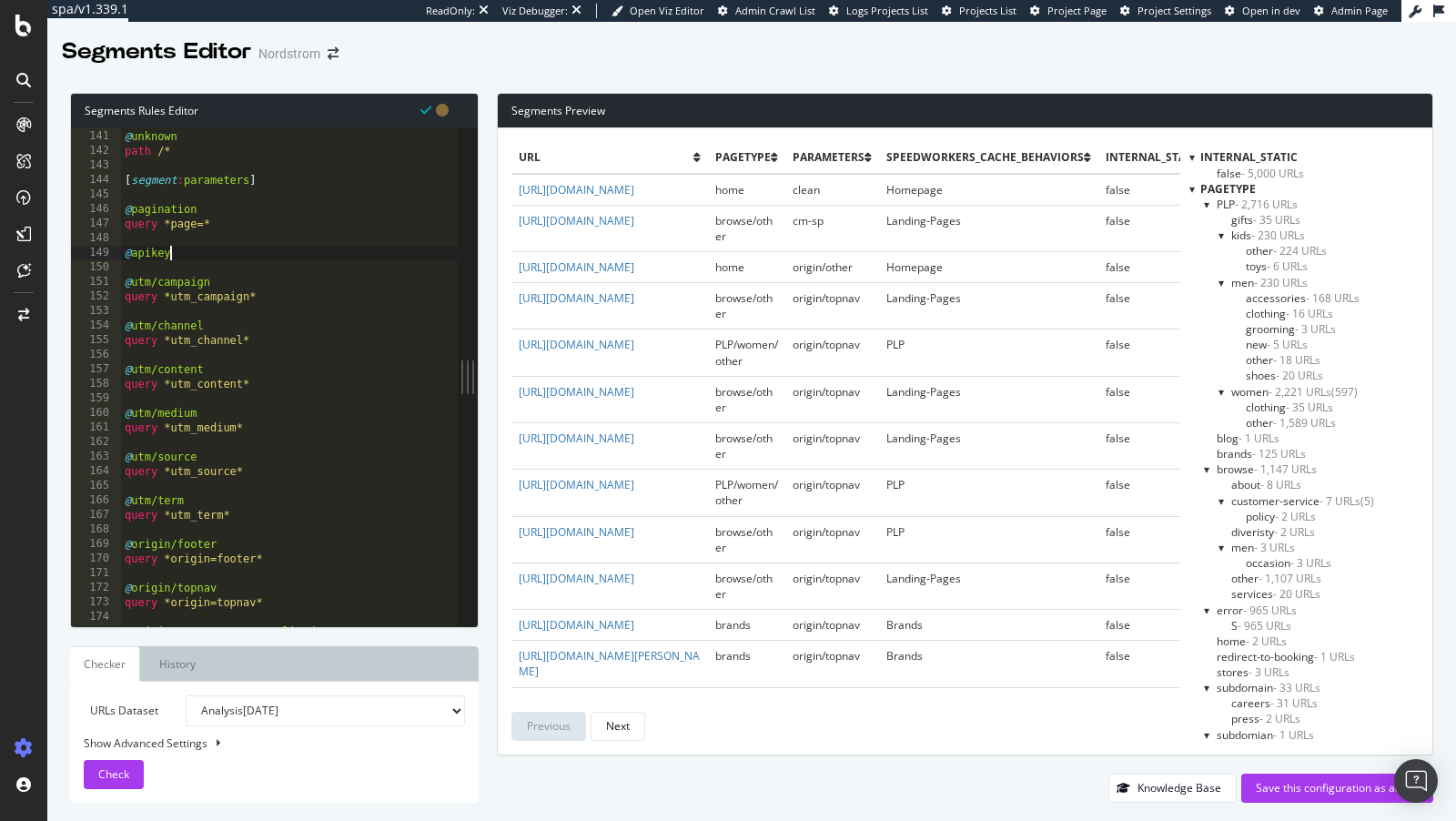
click at [204, 253] on div "@ unknown path /* [ segment : parameters ] @ pagination query *page=* @ apikey …" at bounding box center [337, 380] width 433 height 531
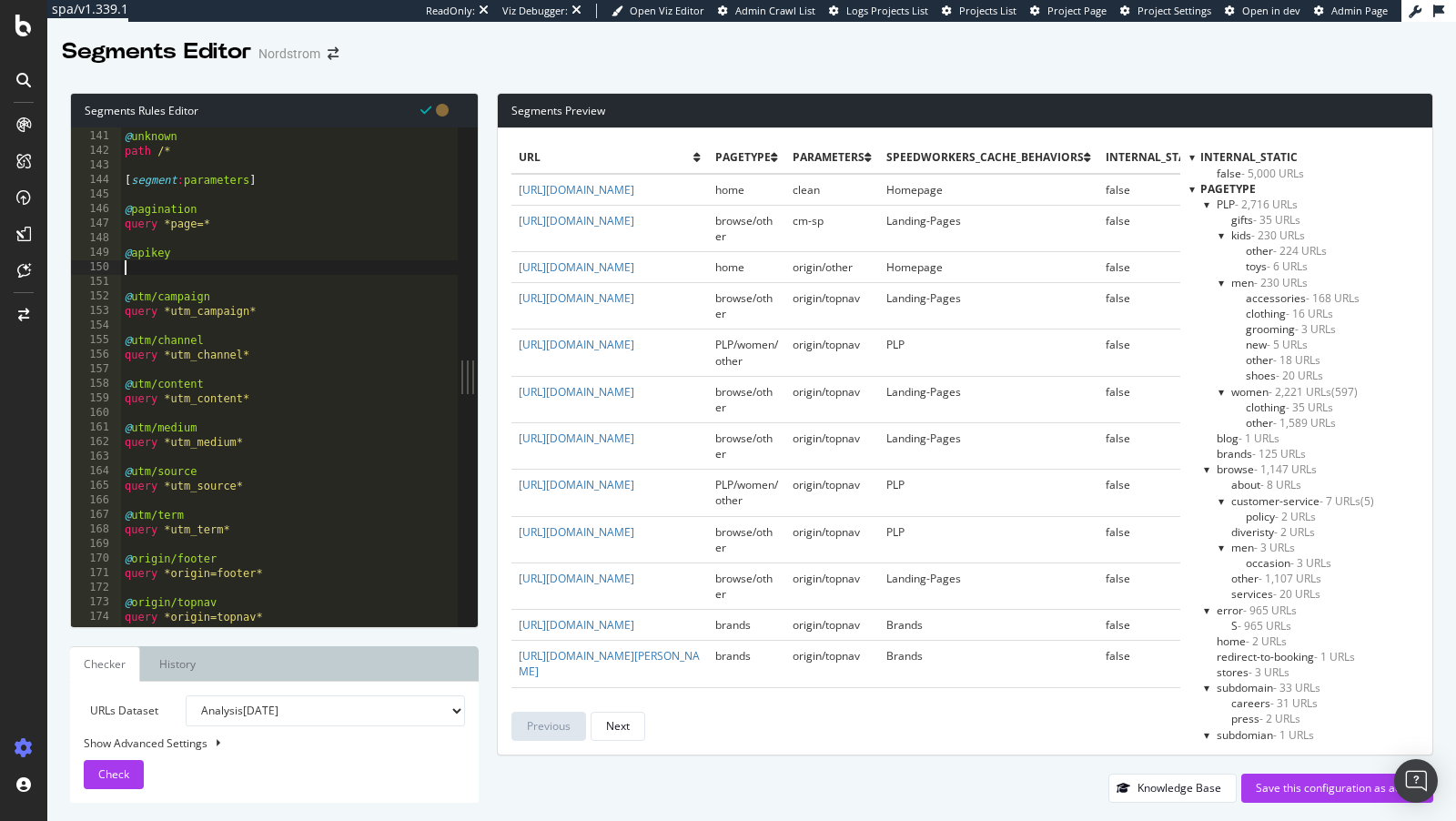
type textarea "p"
paste textarea "apikey"
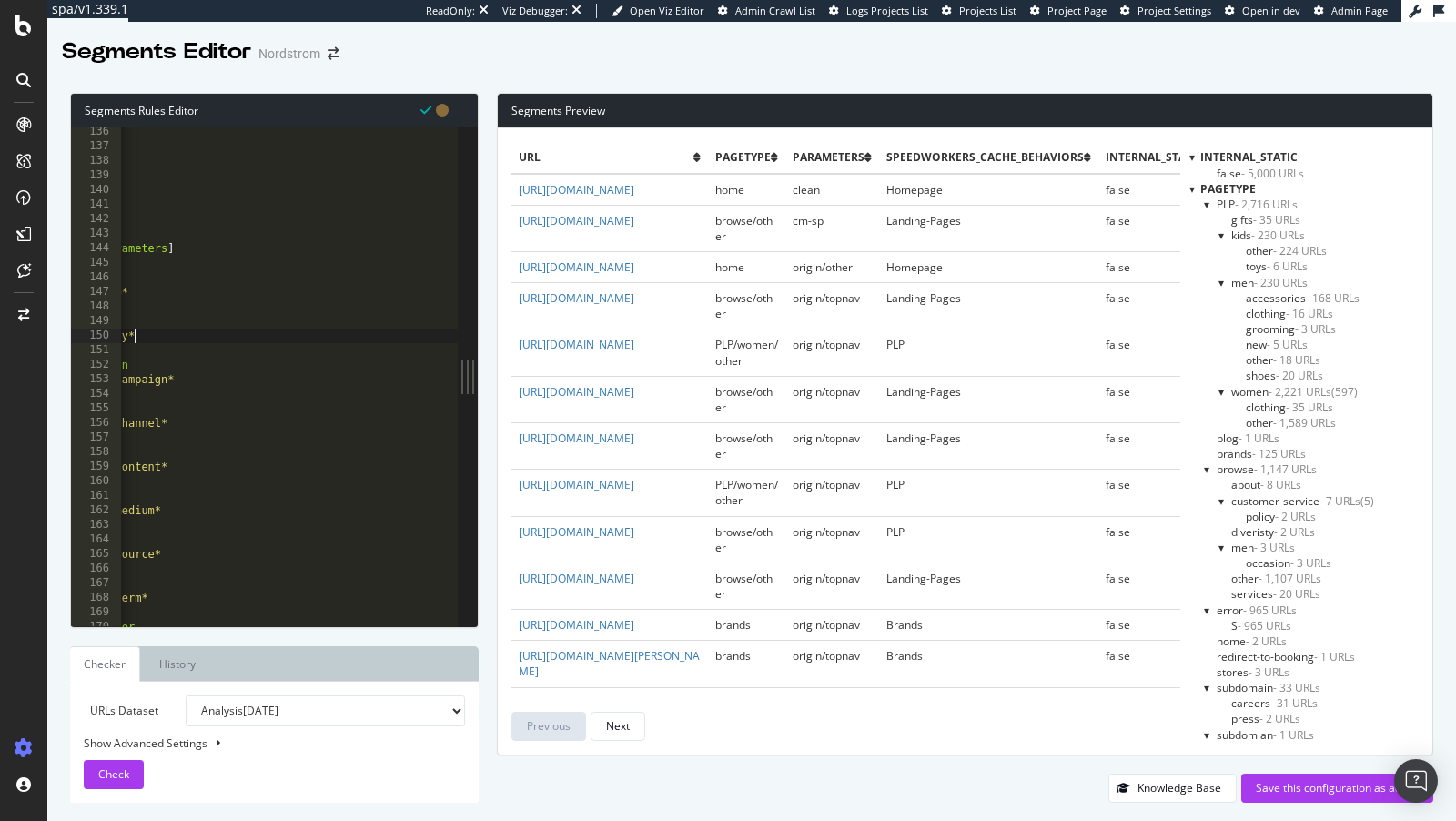
scroll to position [0, 0]
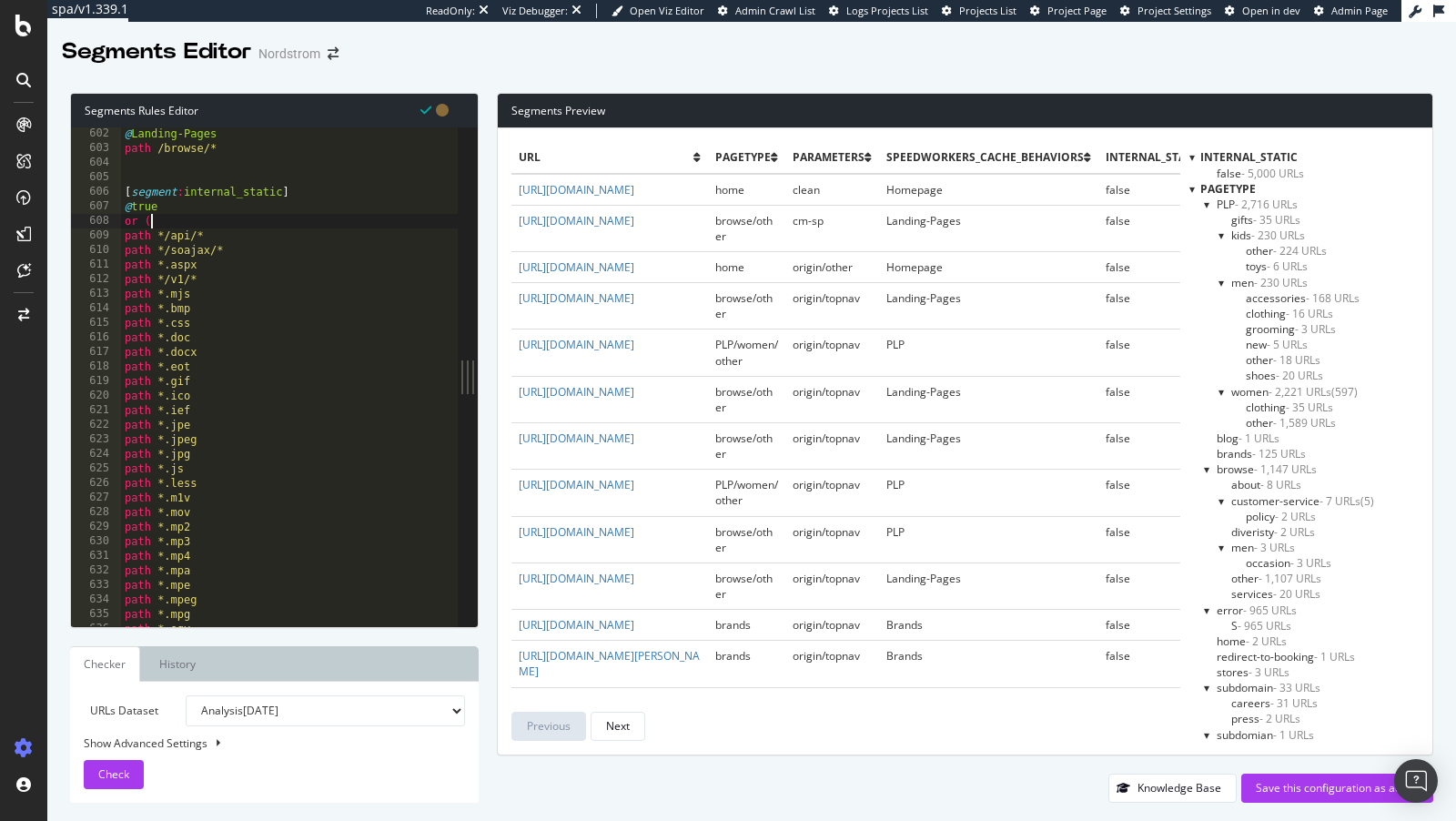
click at [169, 224] on div "@ Landing-Pages path /browse/* [ segment : internal_static ] @ true or ( path *…" at bounding box center [337, 392] width 433 height 531
type textarea "or ("
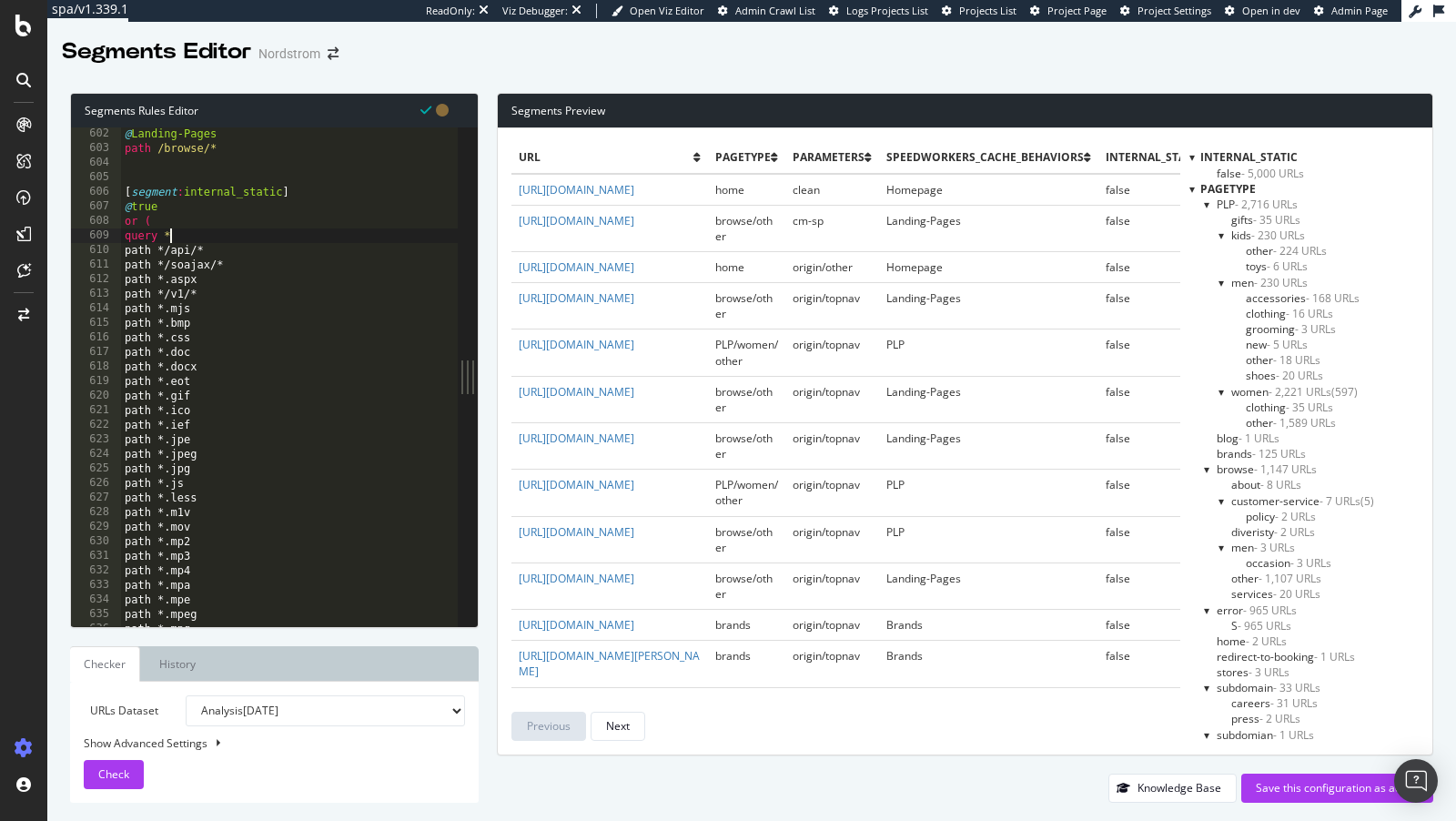
paste textarea "apikey"
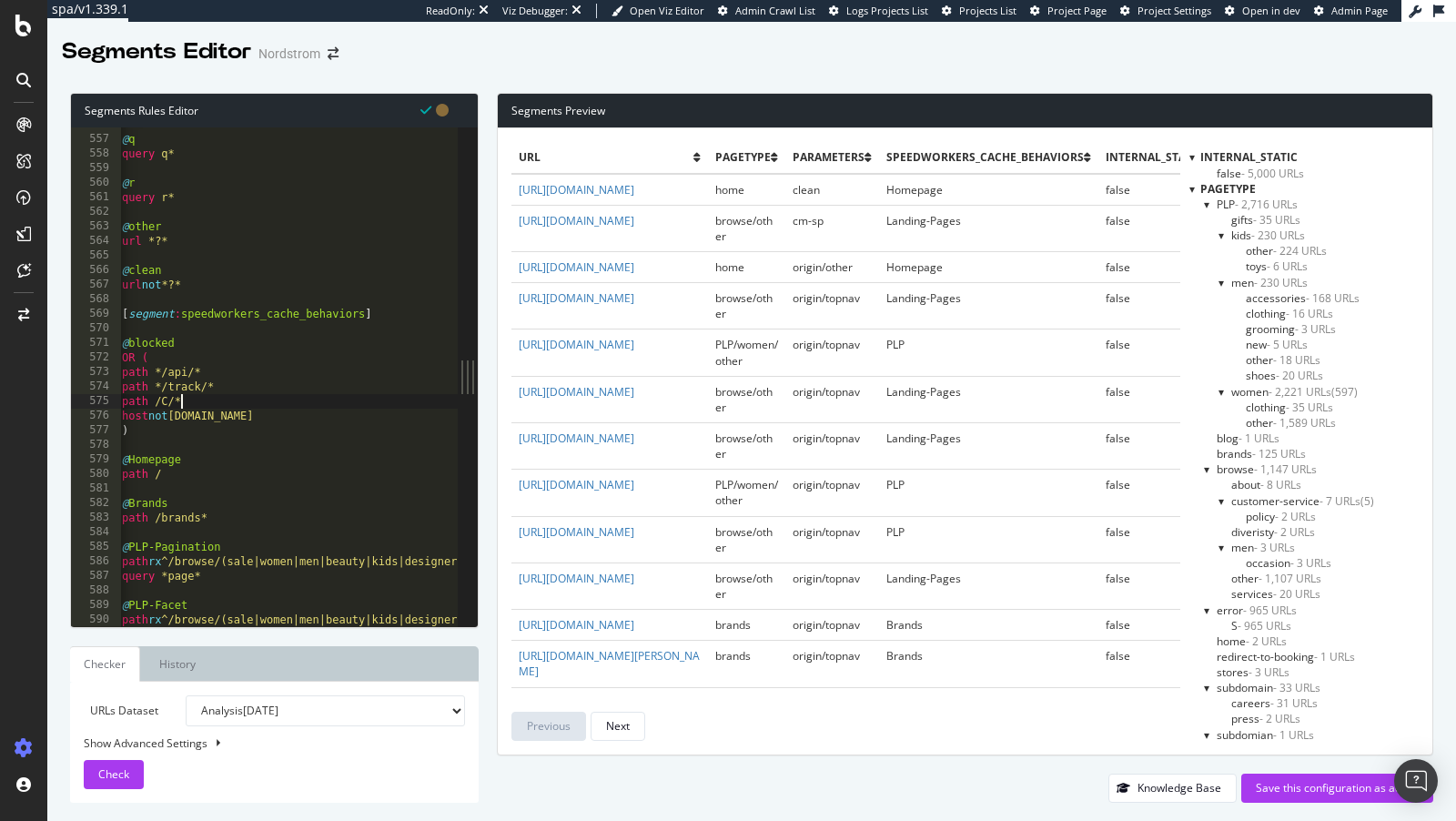
click at [212, 394] on div "@ q query q* @ r query r* @ other url *?* @ clean url not *?* [ segment : speed…" at bounding box center [335, 383] width 433 height 531
type textarea "path /C/*"
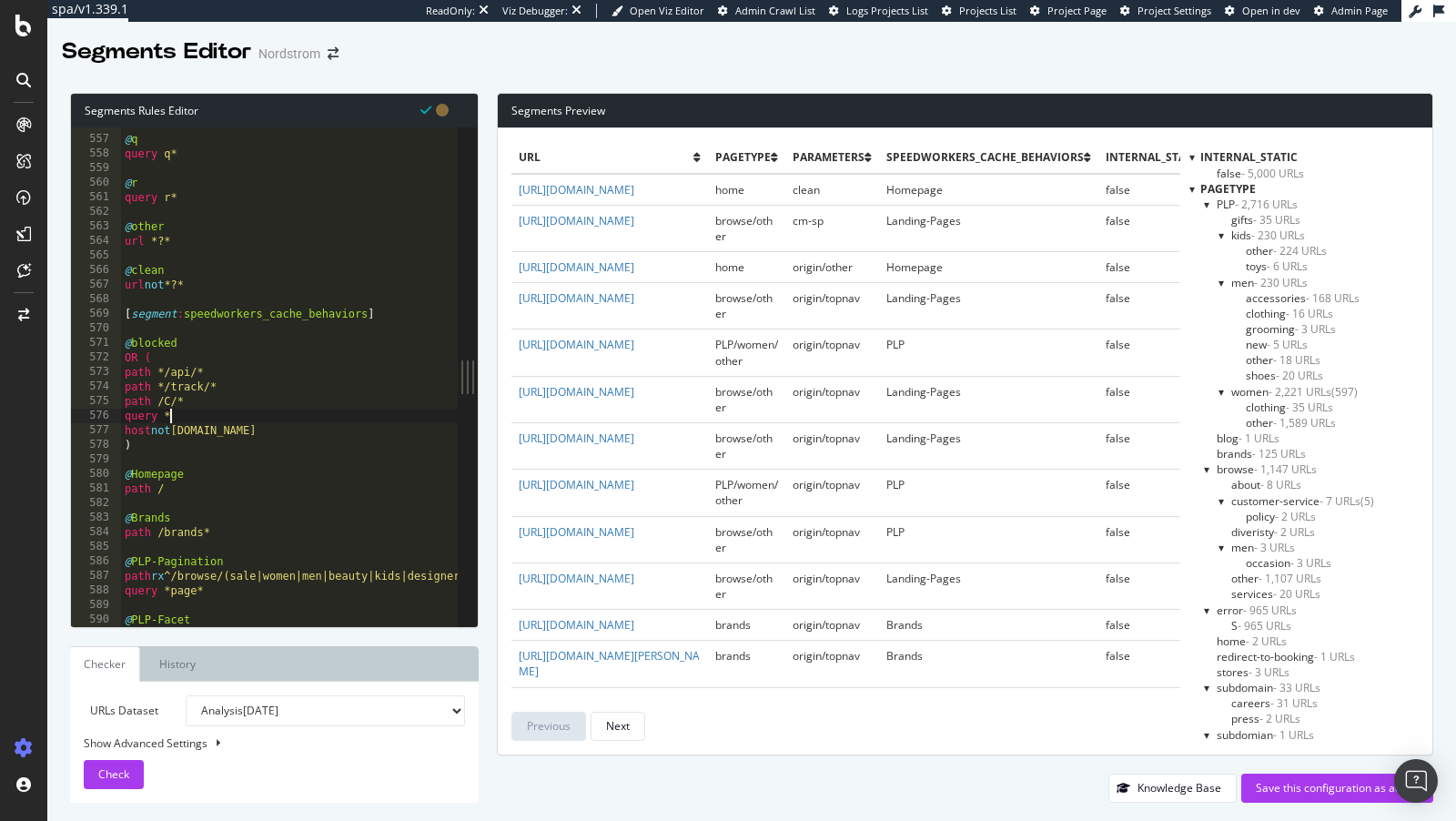
paste textarea "apikey"
click at [114, 738] on div "Check" at bounding box center [114, 774] width 31 height 27
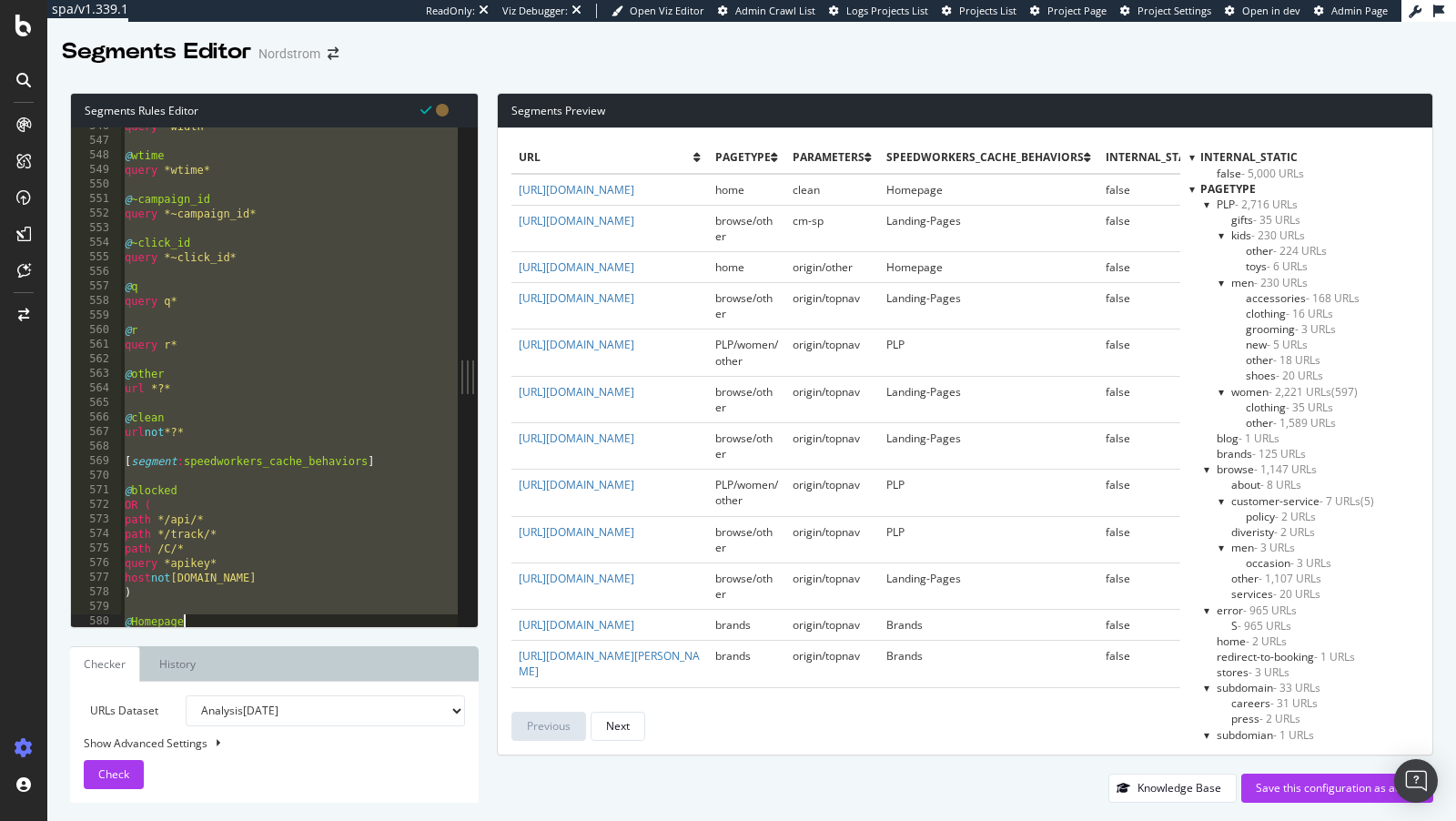
scroll to position [7962, 0]
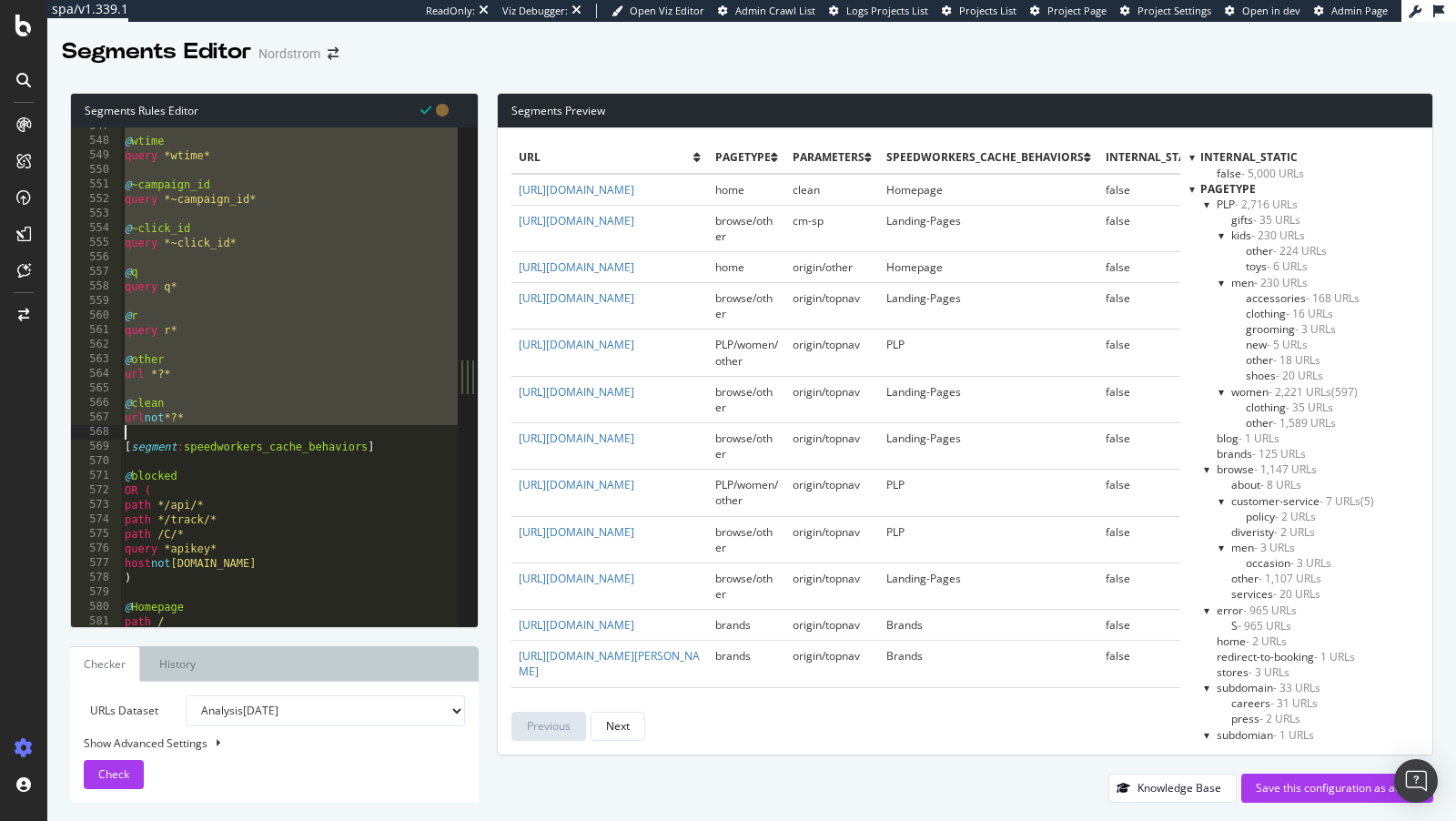
drag, startPoint x: 124, startPoint y: 330, endPoint x: 288, endPoint y: 425, distance: 189.5
click at [288, 425] on div "@ wtime query *wtime* @ ~campaign_id query *~campaign_id* @ ~click_id query *~c…" at bounding box center [337, 385] width 433 height 531
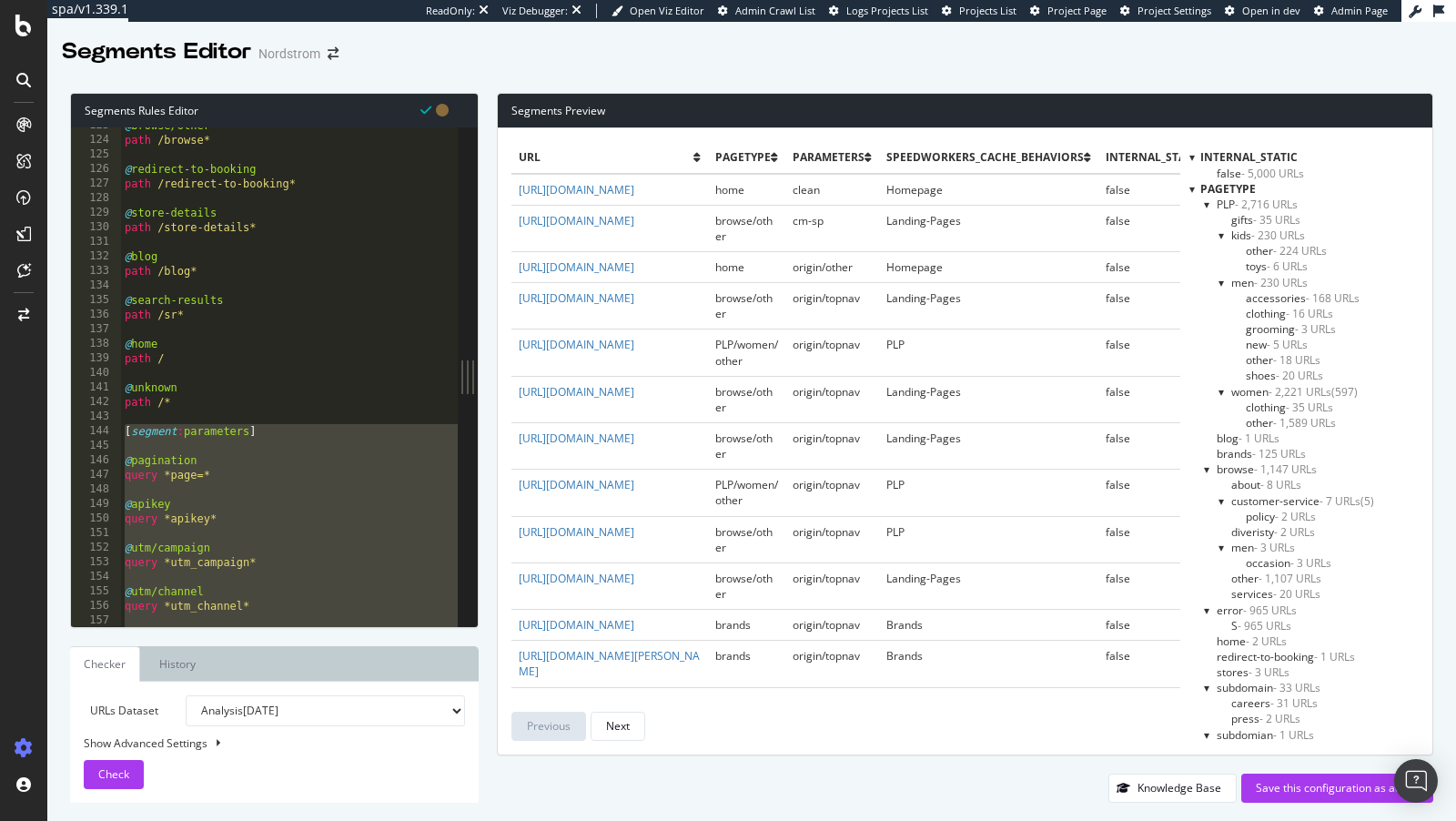
scroll to position [1818, 0]
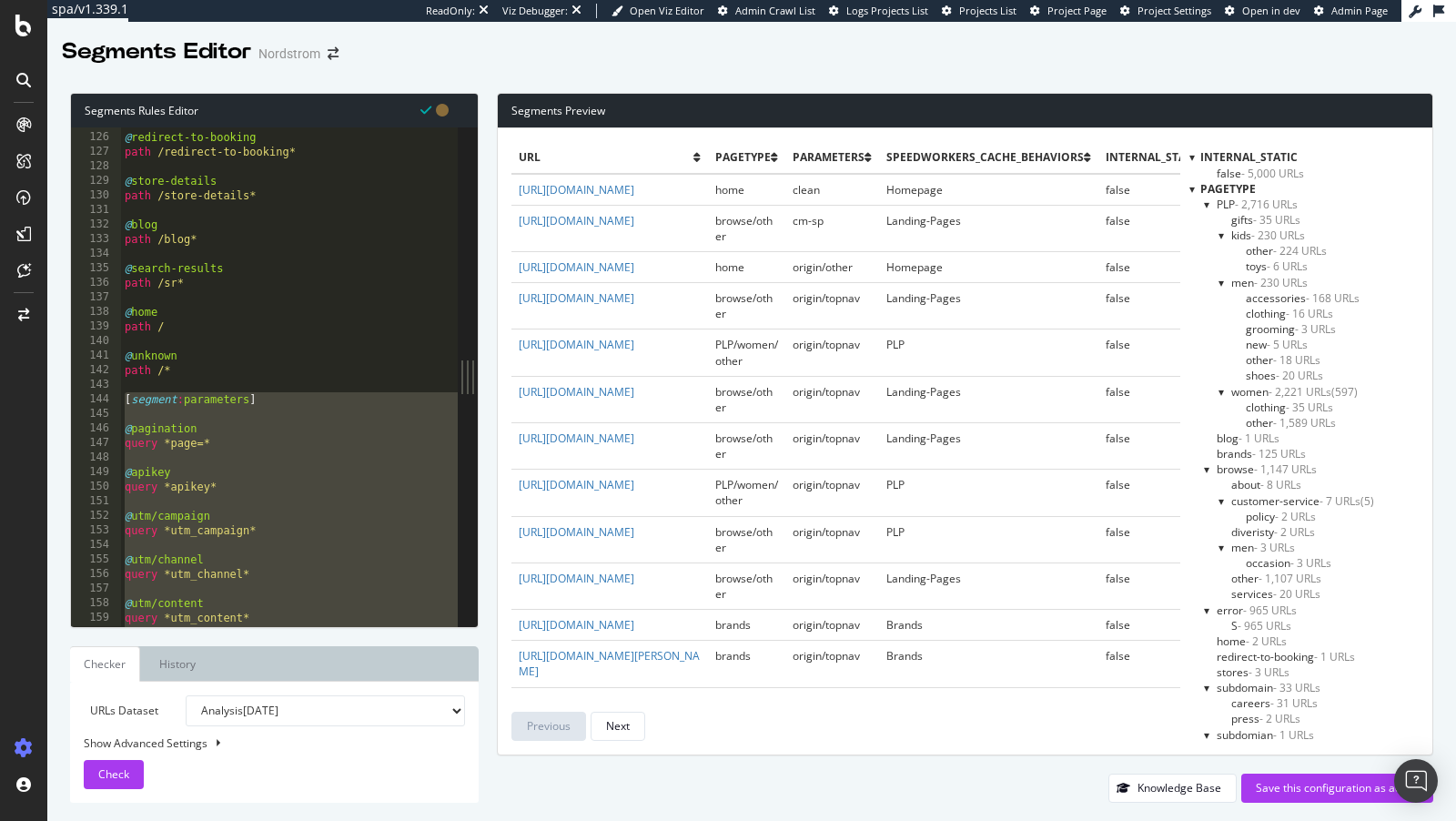
click at [149, 448] on div "@ redirect-to-booking path /redirect-to-booking* @ store-details path /store-de…" at bounding box center [337, 381] width 433 height 531
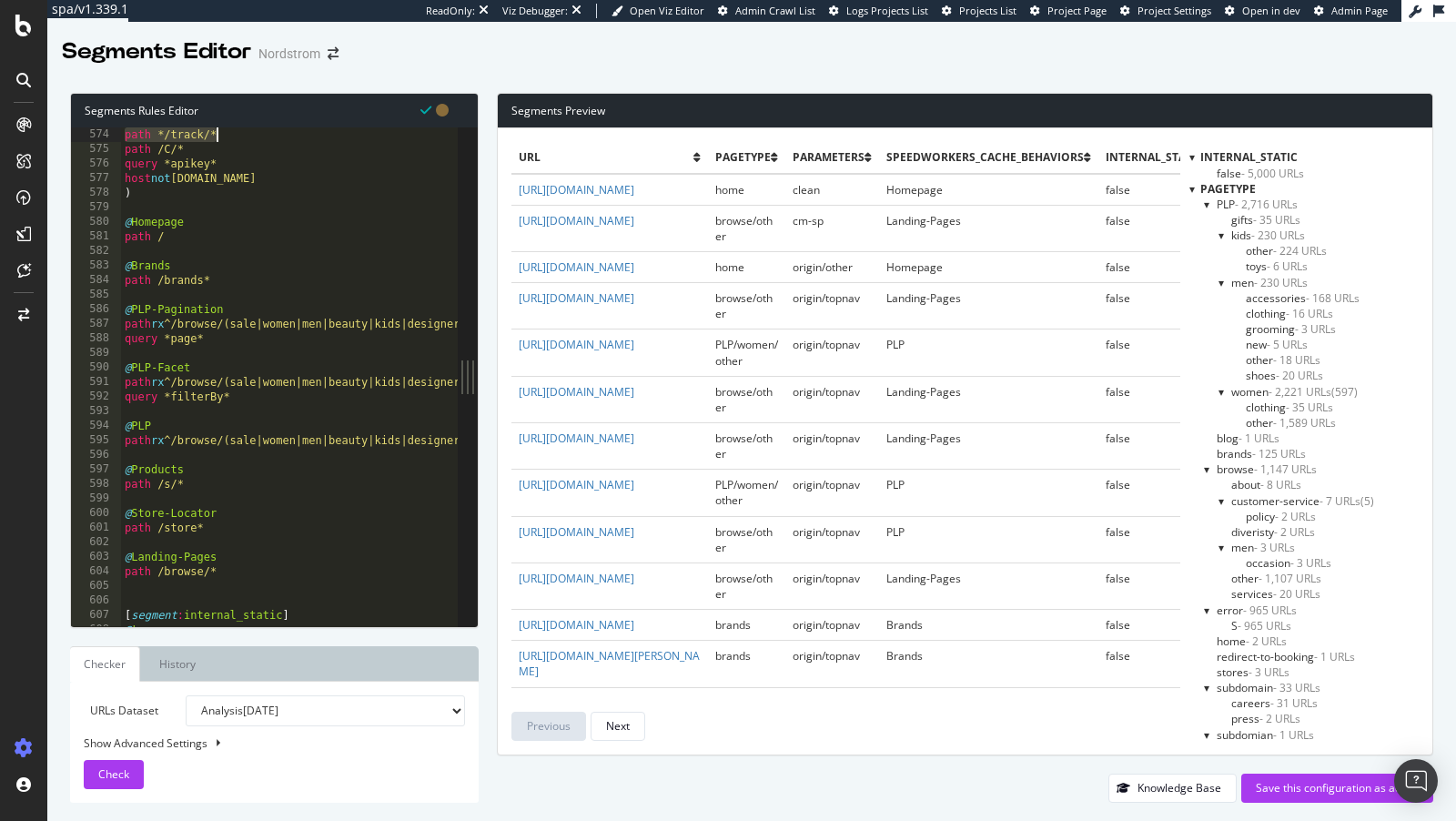
scroll to position [7981, 0]
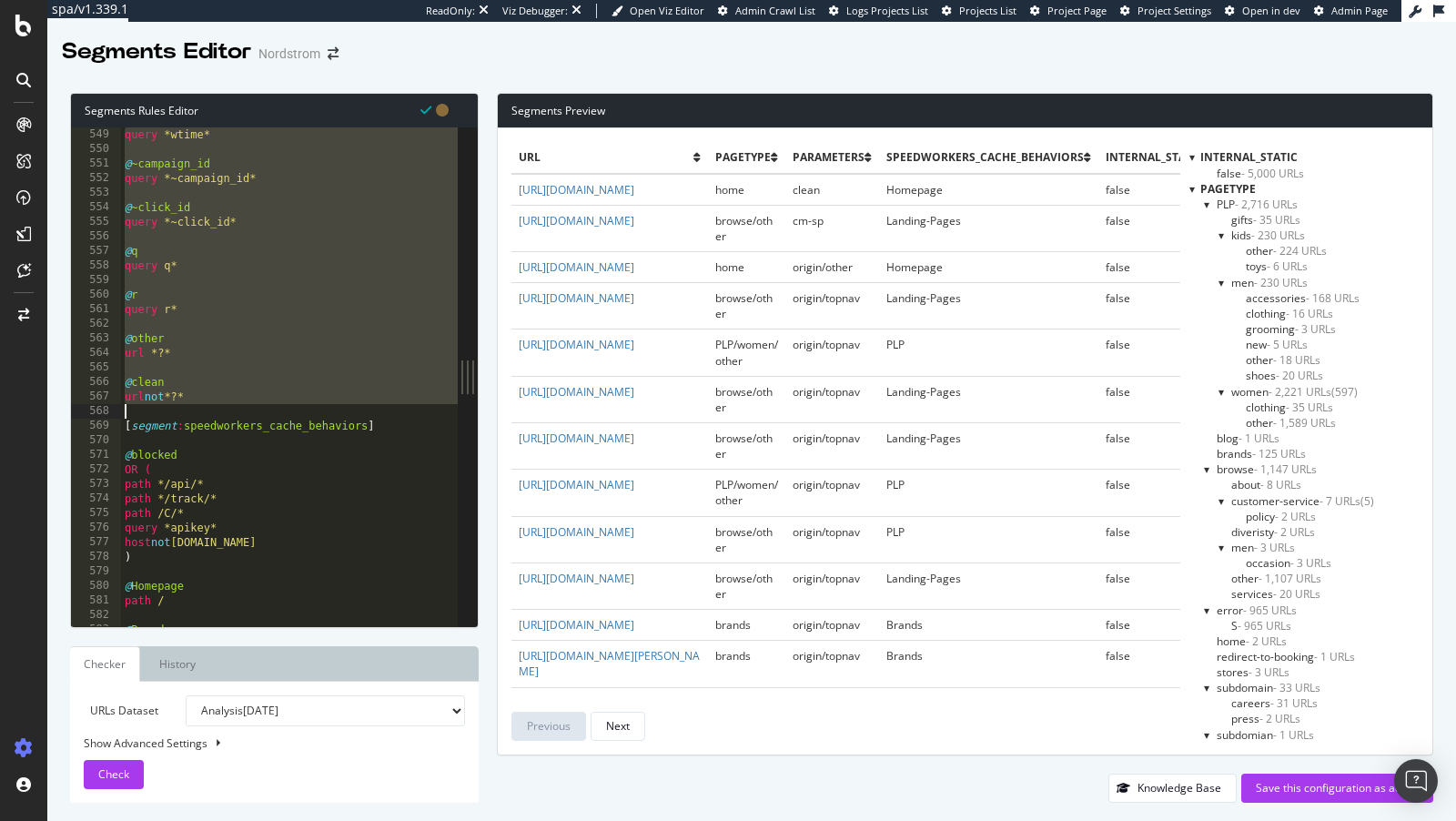
drag, startPoint x: 125, startPoint y: 426, endPoint x: 414, endPoint y: 413, distance: 289.3
click at [414, 413] on div "query *wtime* @ ~campaign_id query *~campaign_id* @ ~click_id query *~click_id*…" at bounding box center [337, 393] width 433 height 531
type textarea "url not *?*"
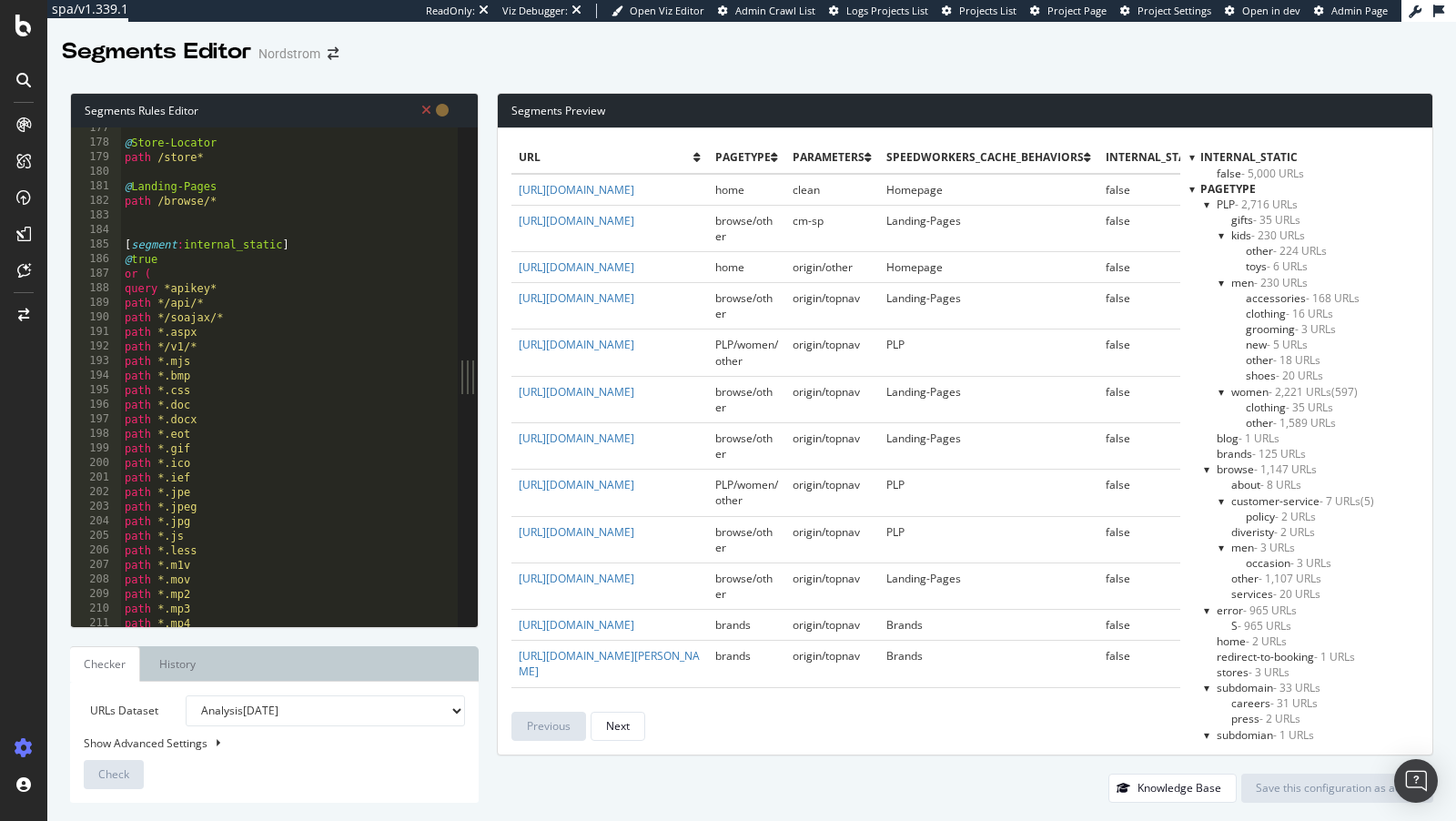
scroll to position [2544, 0]
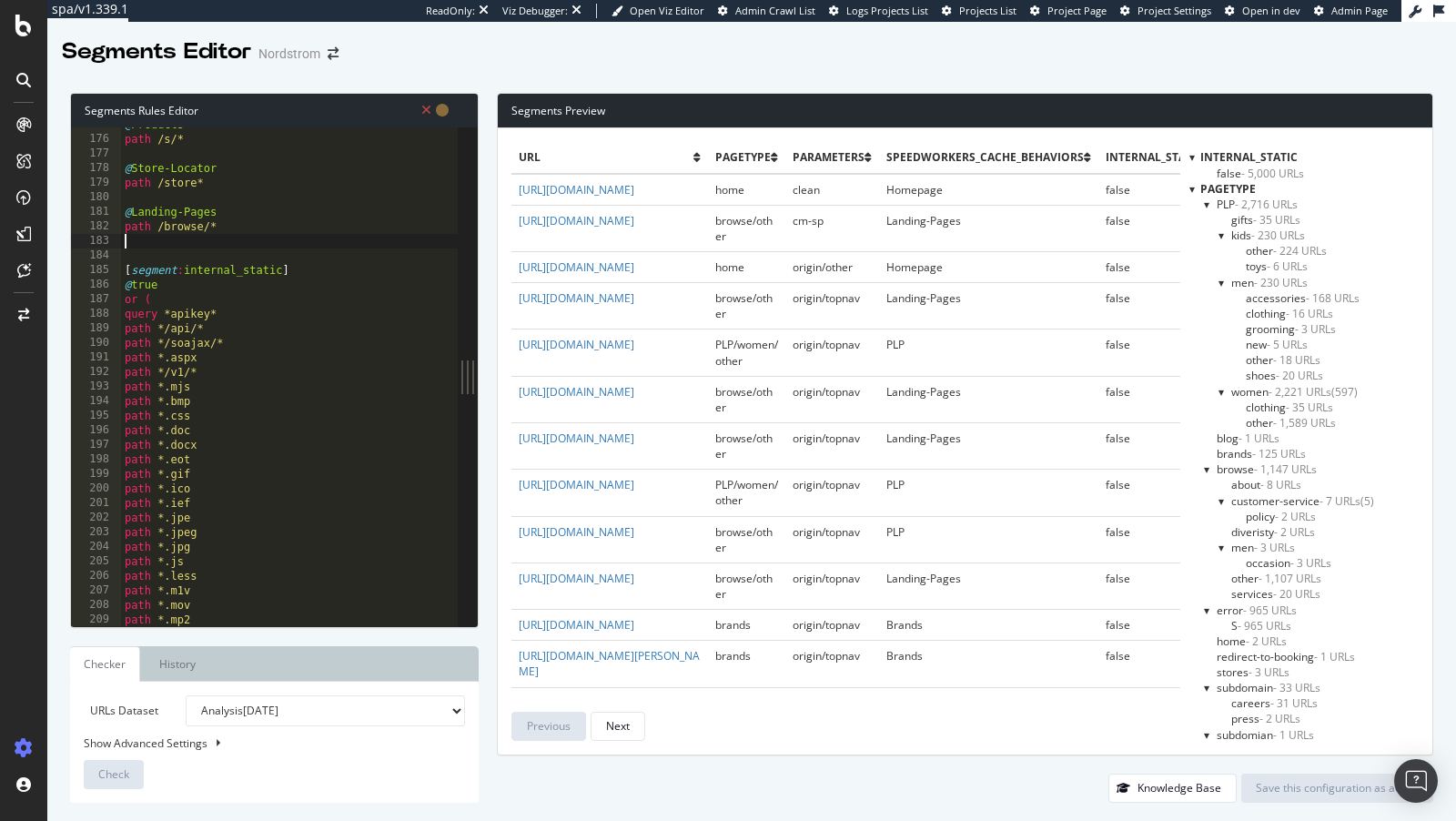
click at [167, 246] on div "@ Products path /s/* @ Store-Locator path /store* @ Landing-Pages path /browse/…" at bounding box center [337, 383] width 433 height 531
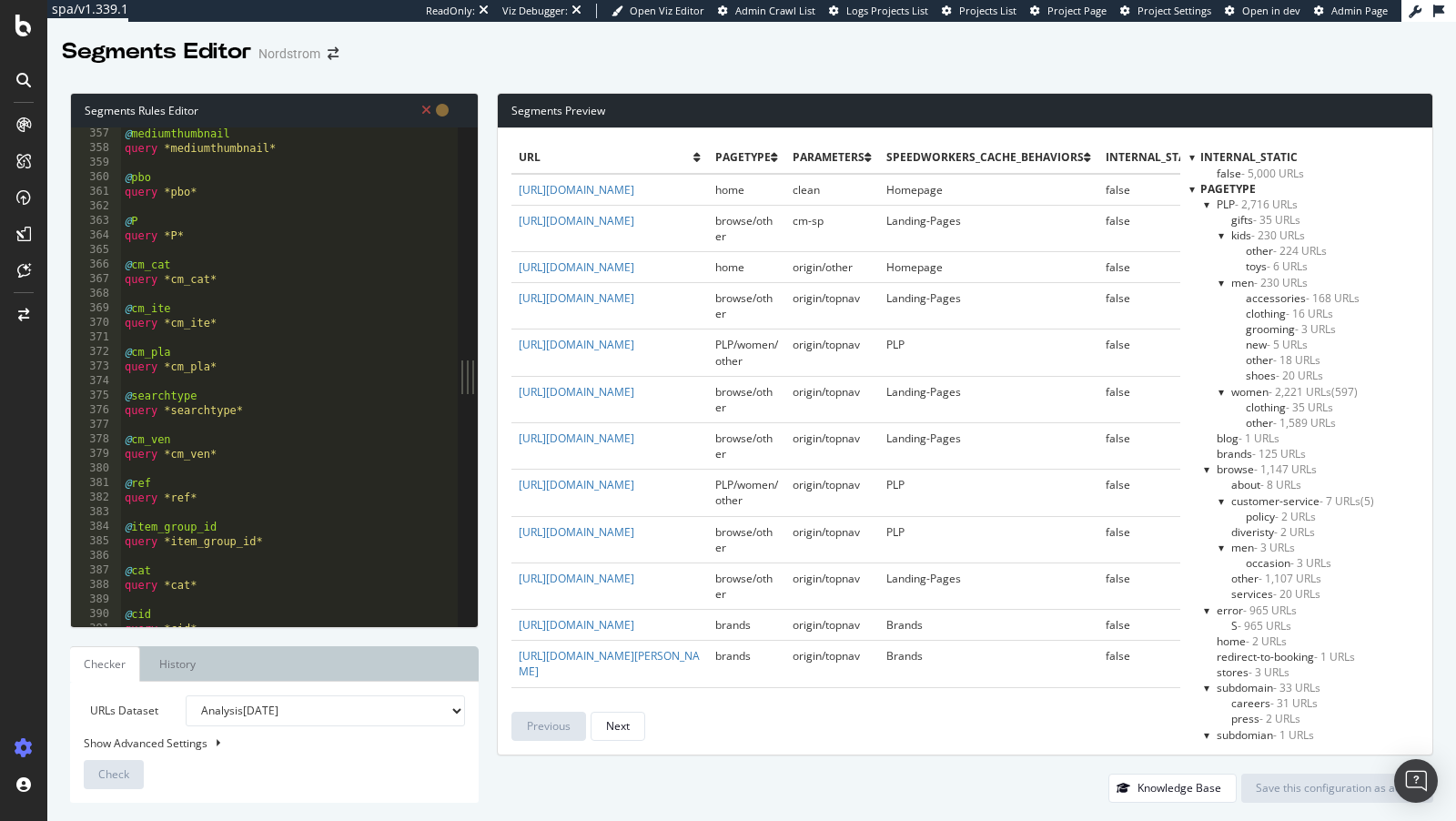
scroll to position [5181, 0]
drag, startPoint x: 266, startPoint y: 413, endPoint x: 97, endPoint y: 399, distance: 169.6
click at [97, 399] on div "356 357 358 359 360 361 362 363 364 365 366 367 368 369 370 371 372 373 374 375…" at bounding box center [265, 376] width 387 height 499
type textarea "@searchtype query *searchtype*"
click at [253, 405] on div "@ mediumthumbnail query *mediumthumbnail* @ pbo query *pbo* @ P query *P* @ cm_…" at bounding box center [337, 382] width 433 height 531
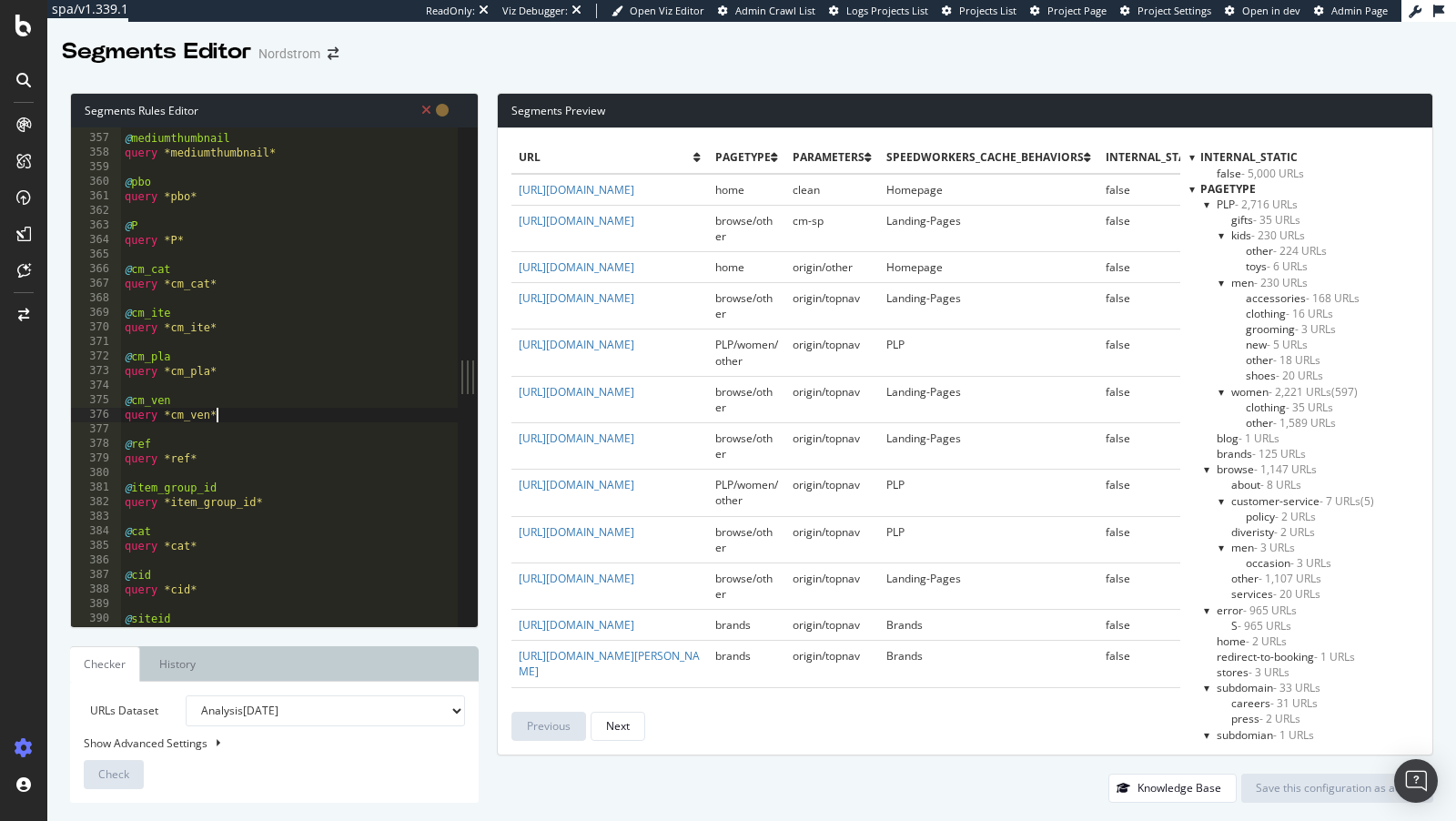
click at [251, 410] on div "@ mediumthumbnail query *mediumthumbnail* @ pbo query *pbo* @ P query *P* @ cm_…" at bounding box center [337, 382] width 433 height 531
type textarea "query *cm_ven*"
paste textarea "query *searchtype*"
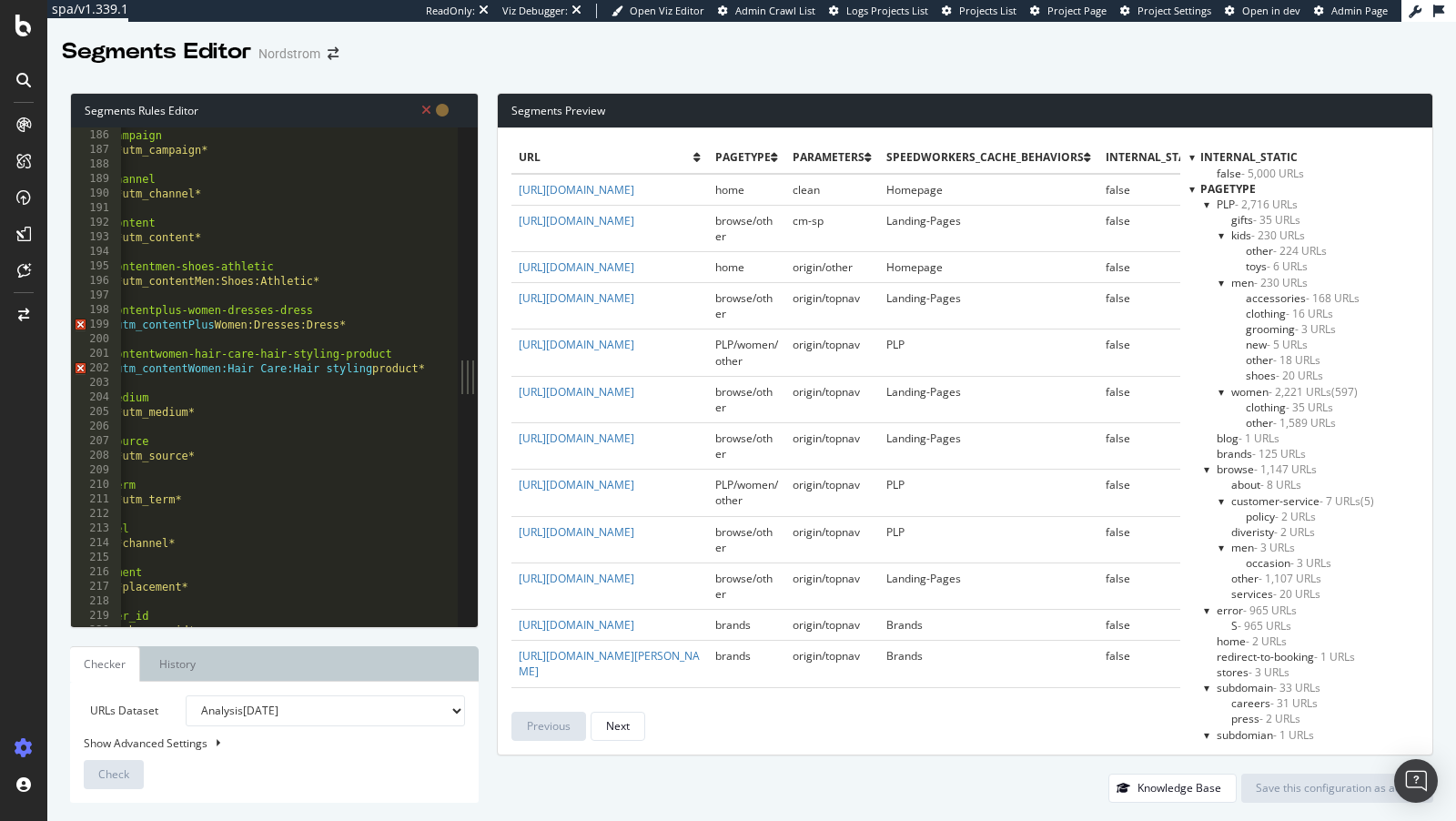
scroll to position [2697, 0]
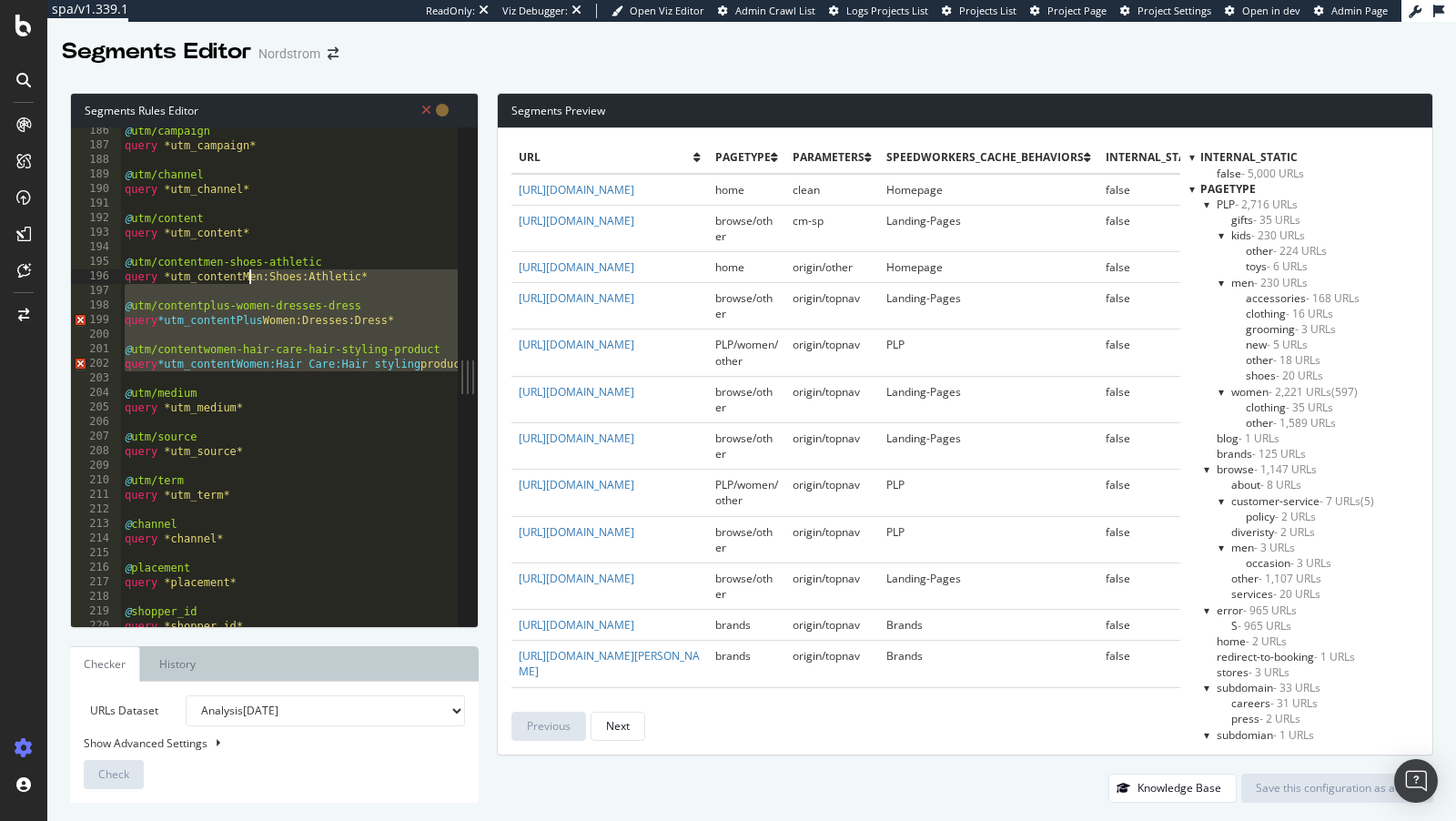
drag, startPoint x: 188, startPoint y: 374, endPoint x: 246, endPoint y: 277, distance: 113.0
click at [246, 277] on div "@ utm/campaign query *utm_campaign* @ utm/channel query *utm_channel* @ utm/con…" at bounding box center [337, 389] width 433 height 531
type textarea "query *utm_contentM"
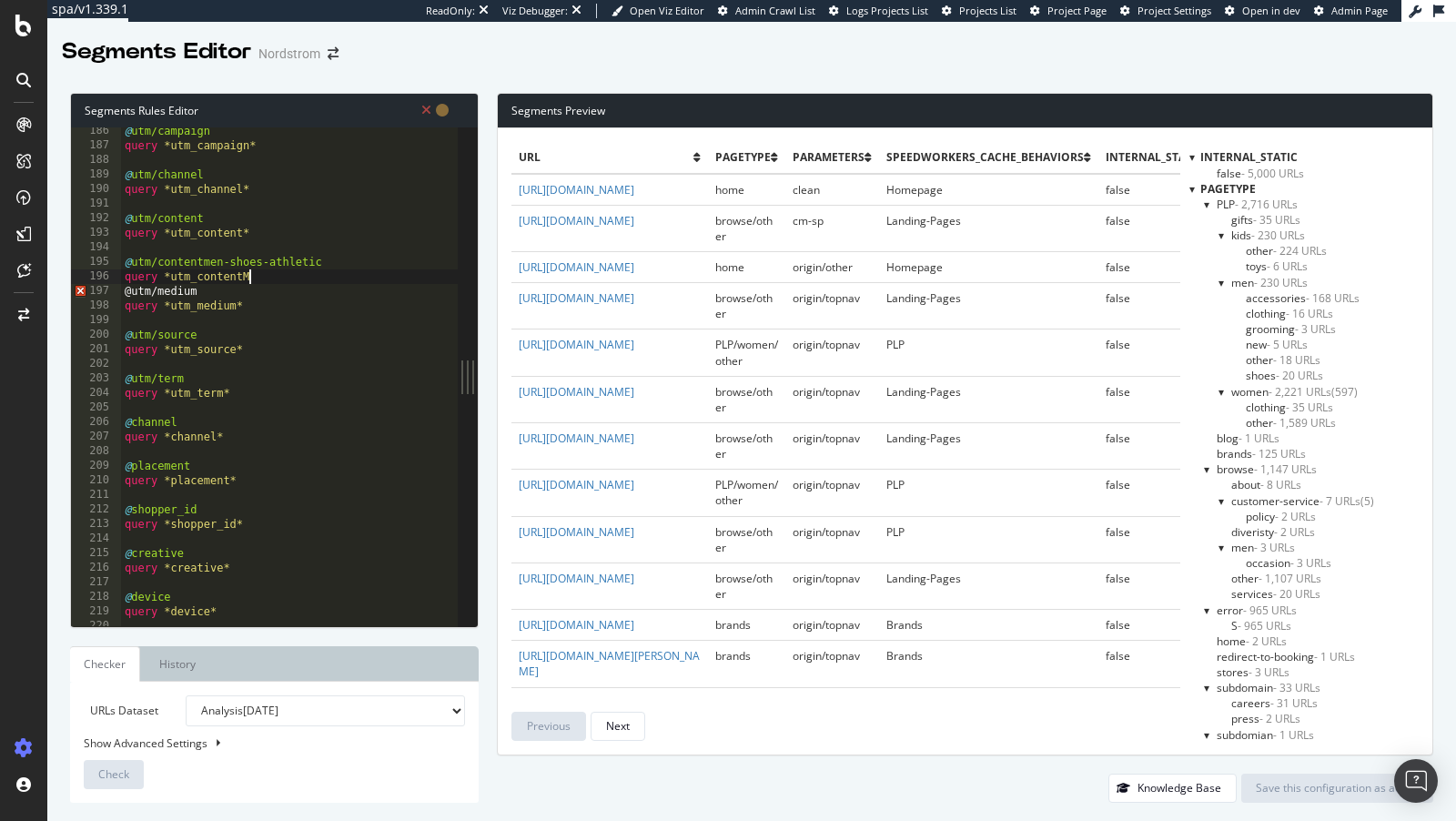
type textarea "query *utm_content"
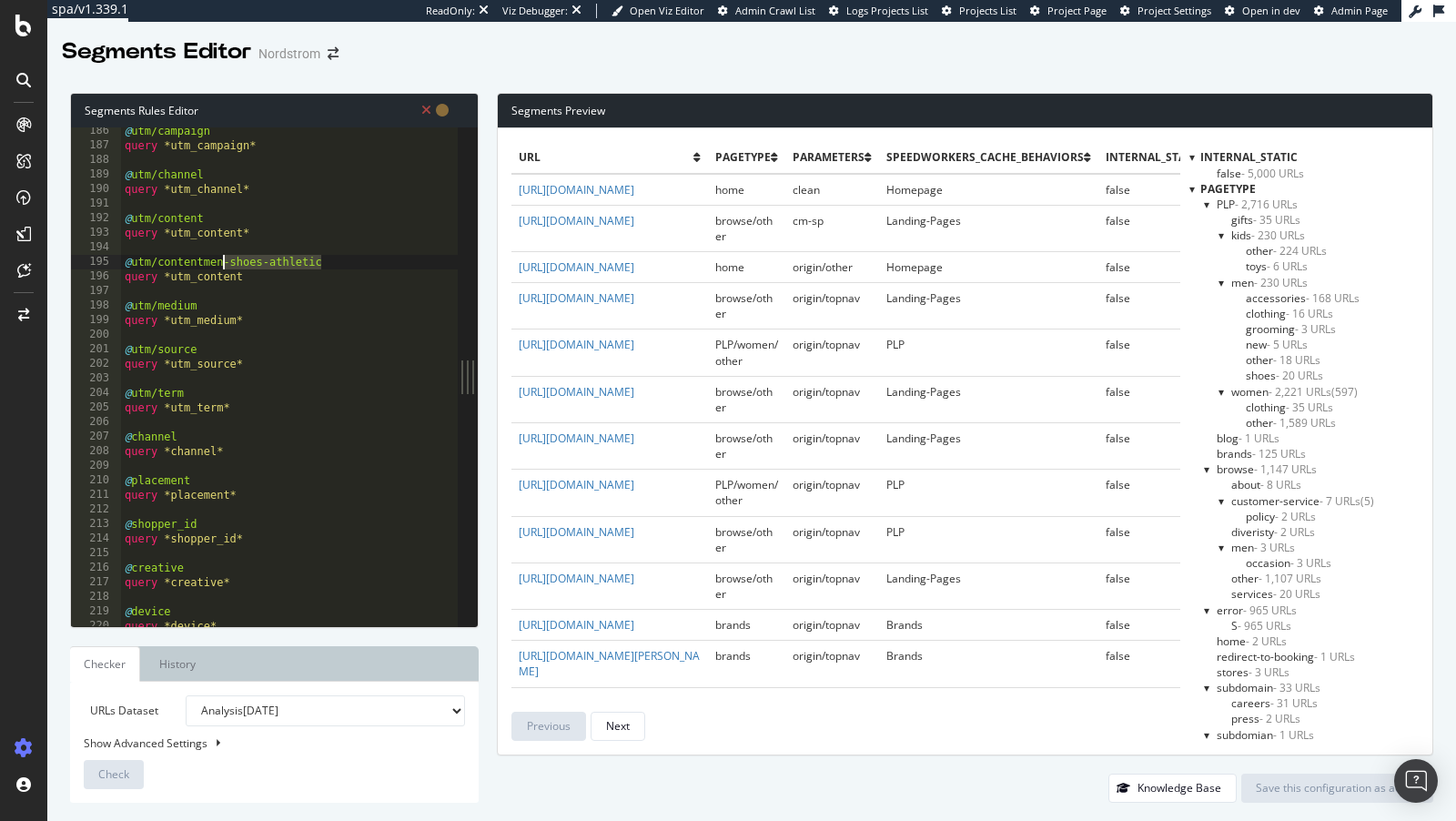
drag, startPoint x: 339, startPoint y: 263, endPoint x: 225, endPoint y: 263, distance: 114.0
click at [225, 263] on div "@ utm/campaign query *utm_campaign* @ utm/channel query *utm_channel* @ utm/con…" at bounding box center [337, 389] width 433 height 531
drag, startPoint x: 272, startPoint y: 275, endPoint x: 117, endPoint y: 263, distance: 155.5
click at [117, 263] on div "@utm/content 186 187 188 189 190 191 192 193 194 195 196 197 198 199 200 201 20…" at bounding box center [265, 376] width 387 height 499
type textarea "@utm/content query *utm_content"
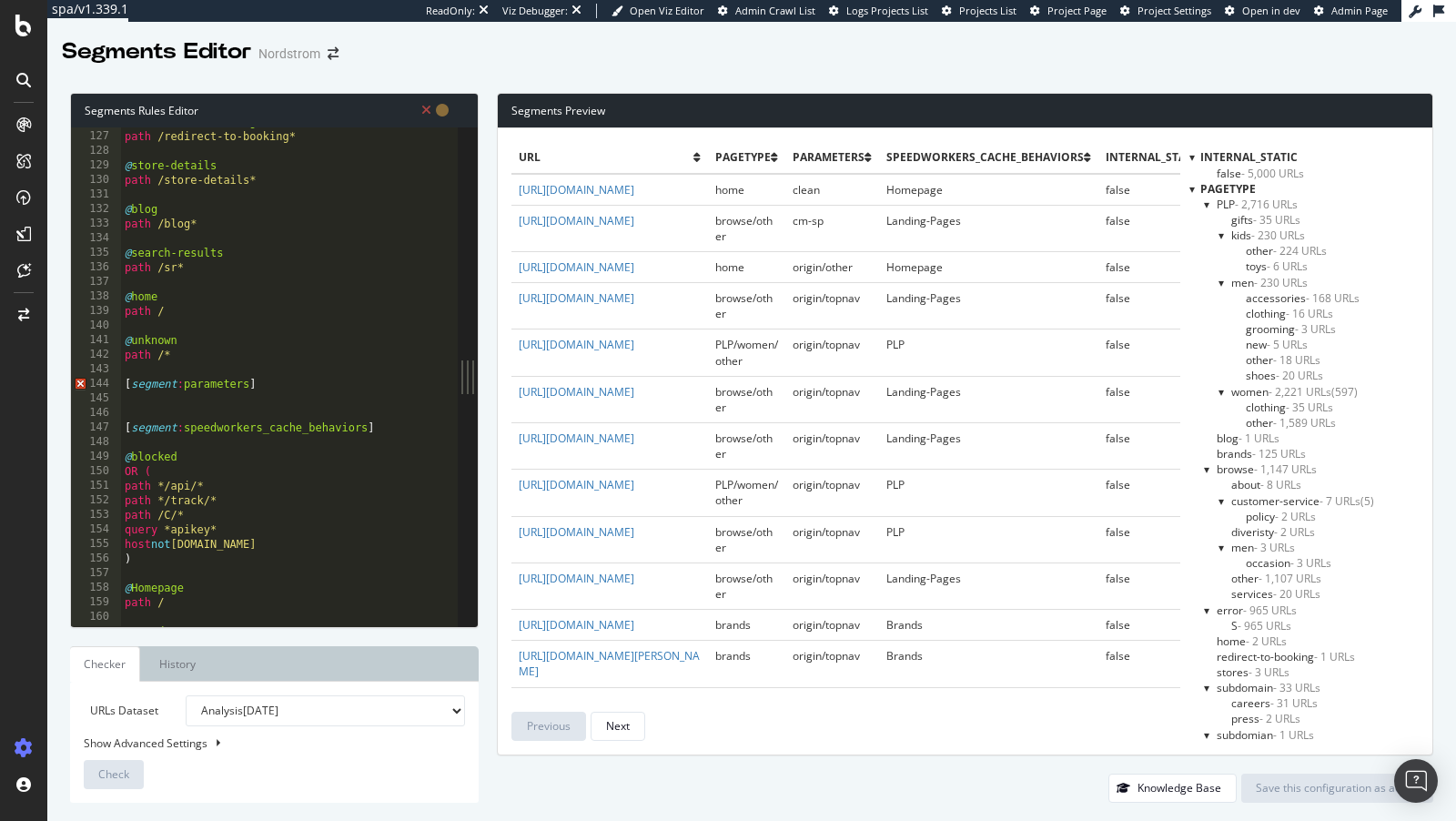
scroll to position [1786, 0]
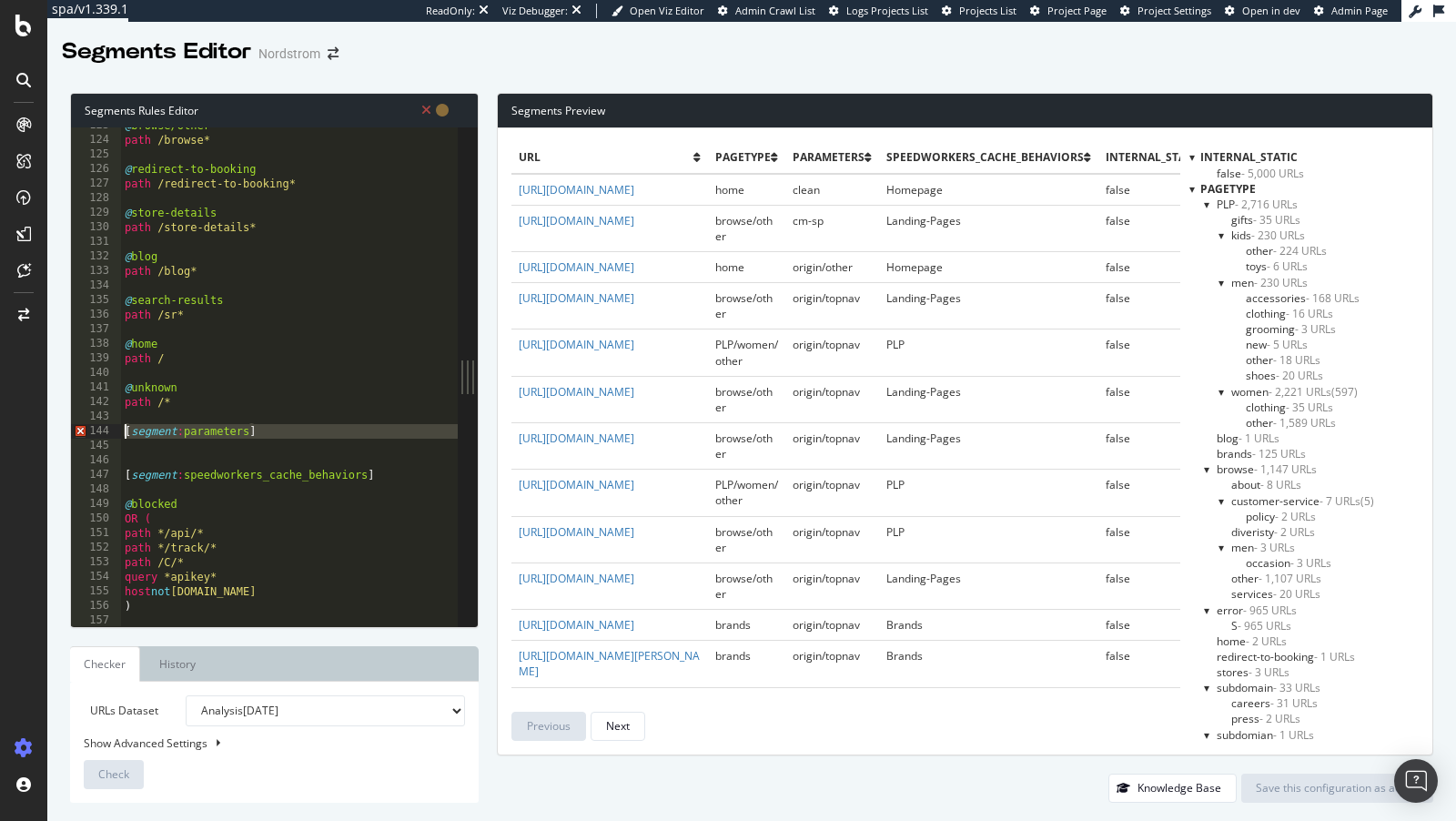
drag, startPoint x: 274, startPoint y: 442, endPoint x: 107, endPoint y: 428, distance: 167.6
click at [107, 428] on div "query *utm_content* 123 124 125 126 127 128 129 130 131 132 133 134 135 136 137…" at bounding box center [265, 376] width 387 height 499
type textarea "[segment:parameters]"
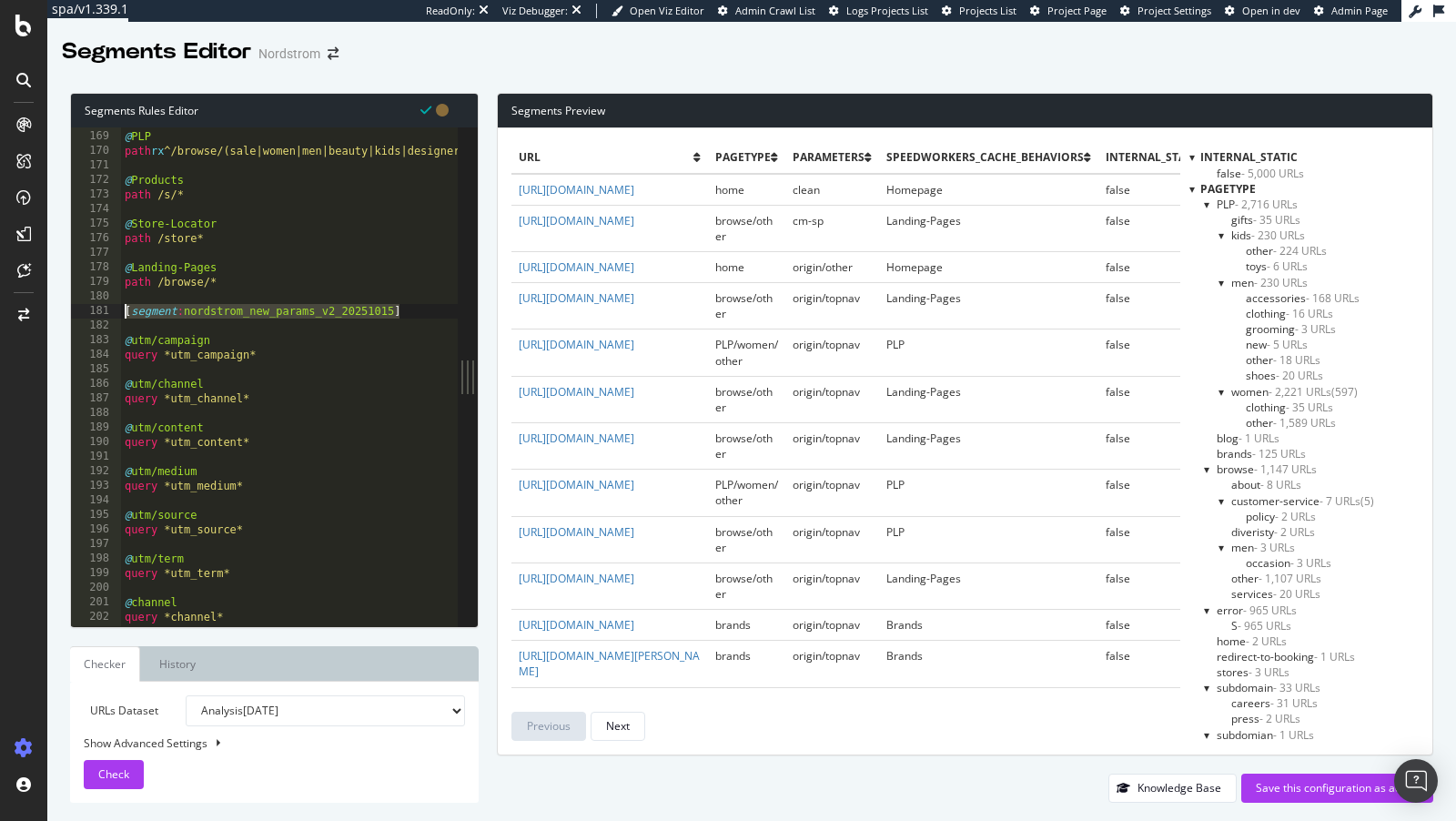
scroll to position [0, 0]
drag, startPoint x: 402, startPoint y: 311, endPoint x: 65, endPoint y: 305, distance: 337.1
click at [65, 305] on div "Segments Rules Editor path /* 168 169 170 171 172 173 174 175 176 177 178 179 1…" at bounding box center [752, 447] width 1409 height 746
type textarea "[segment:nordstrom_new_params_v2_20251015]"
paste textarea "Cursor at row 181"
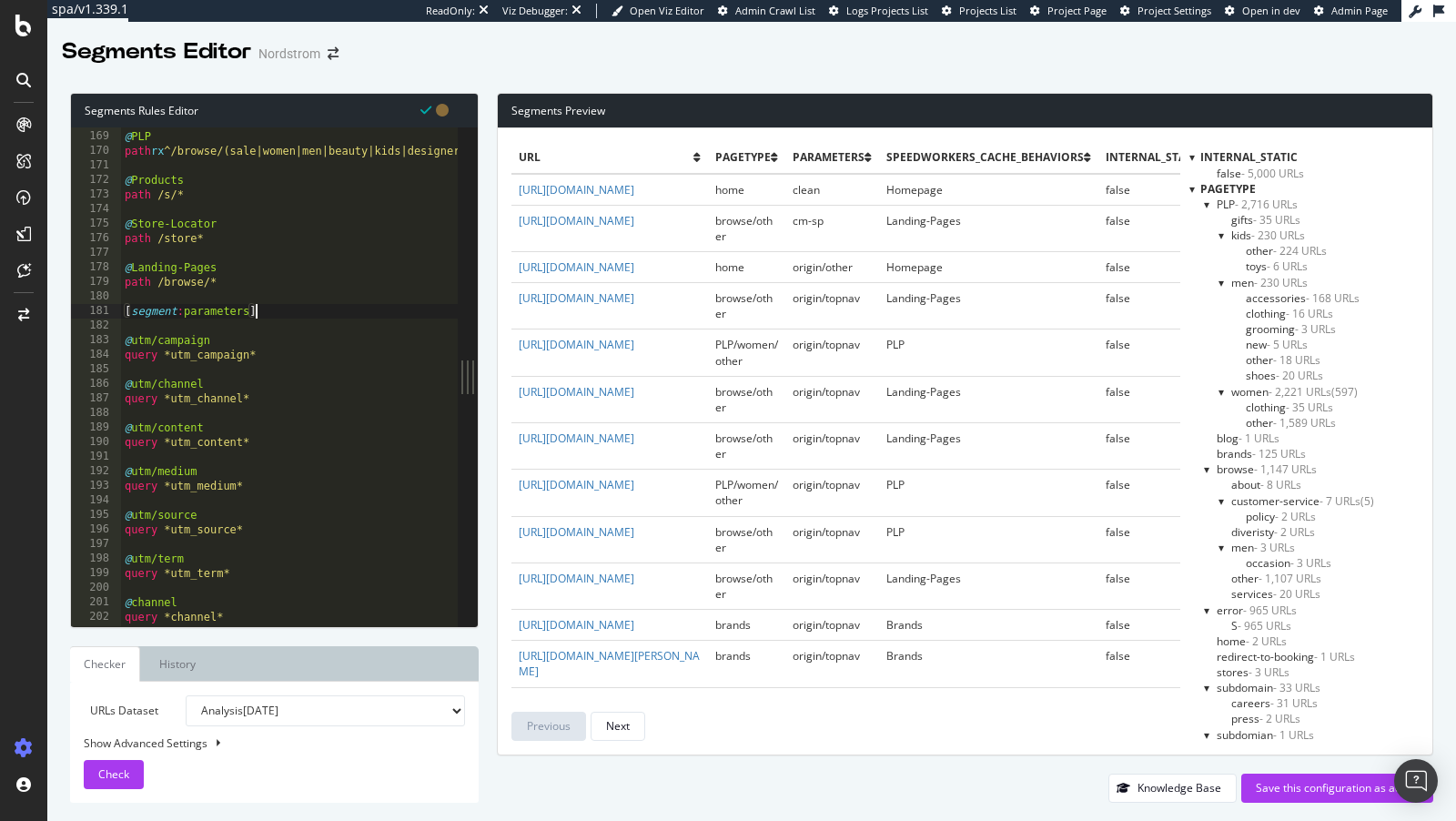
type textarea "[segment:parameters]"
click at [1192, 192] on div at bounding box center [1192, 189] width 6 height 16
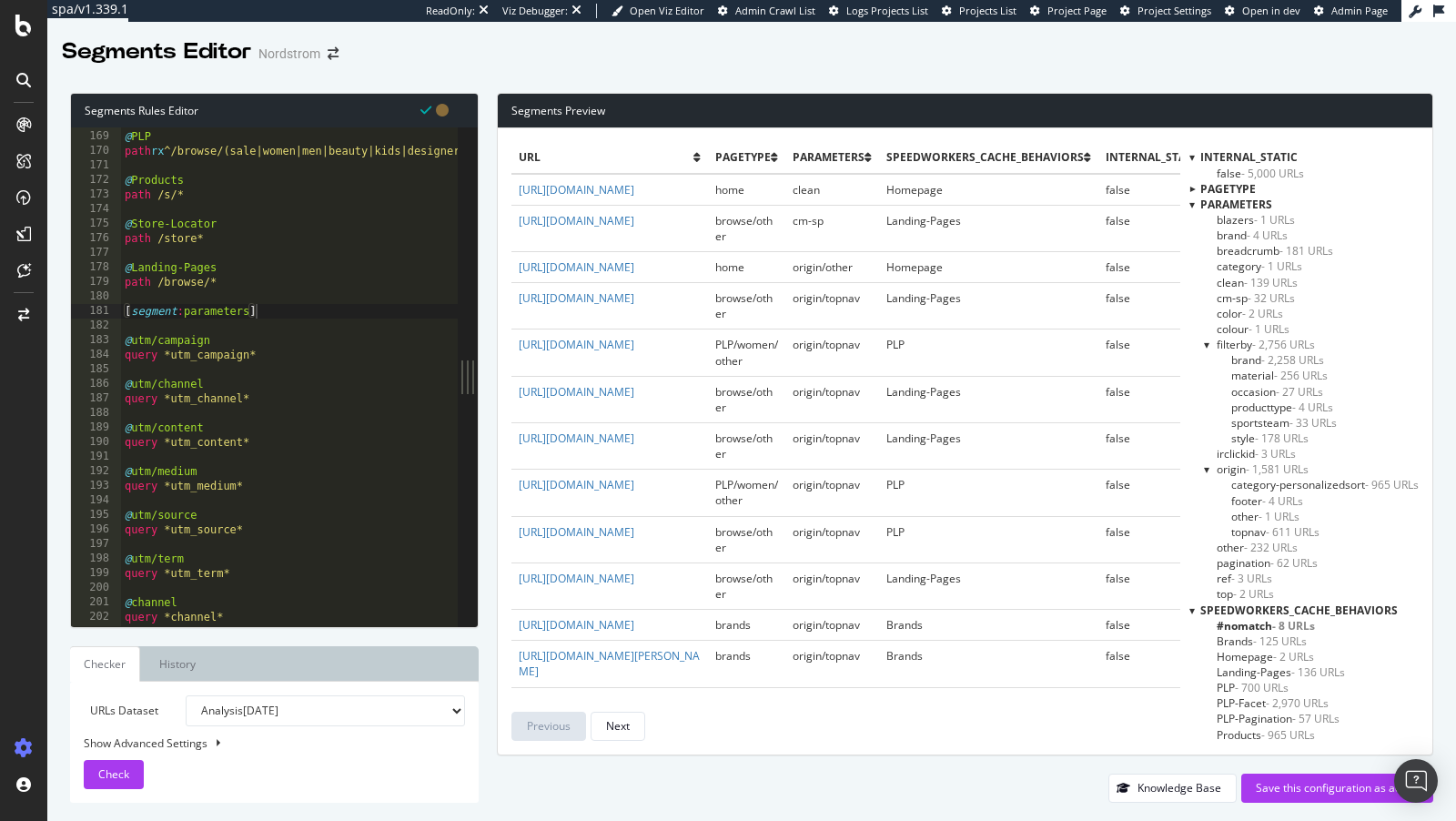
click at [1206, 344] on div at bounding box center [1207, 344] width 7 height 16
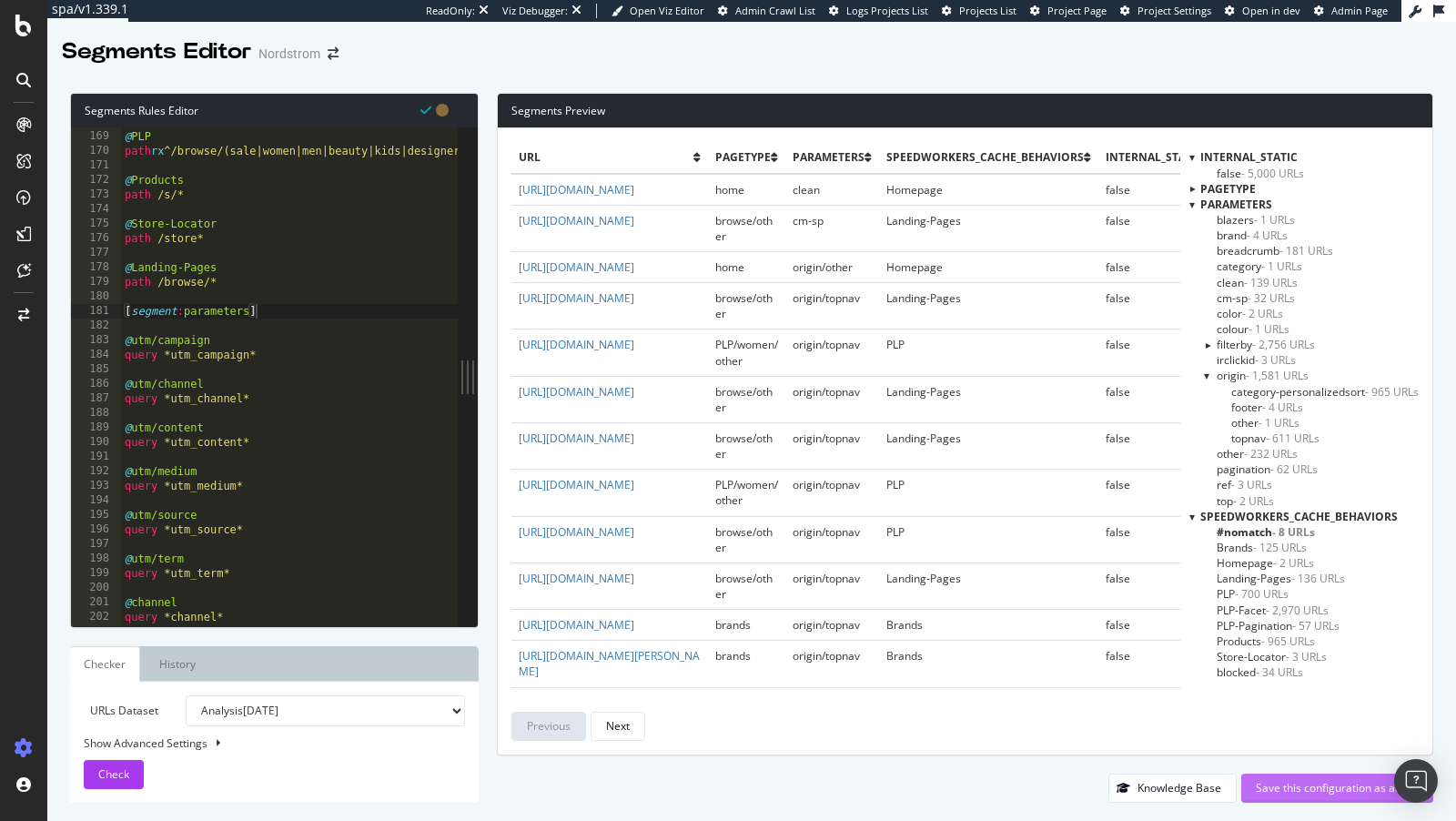
click at [1277, 738] on div "Save this configuration as active" at bounding box center [1338, 788] width 163 height 16
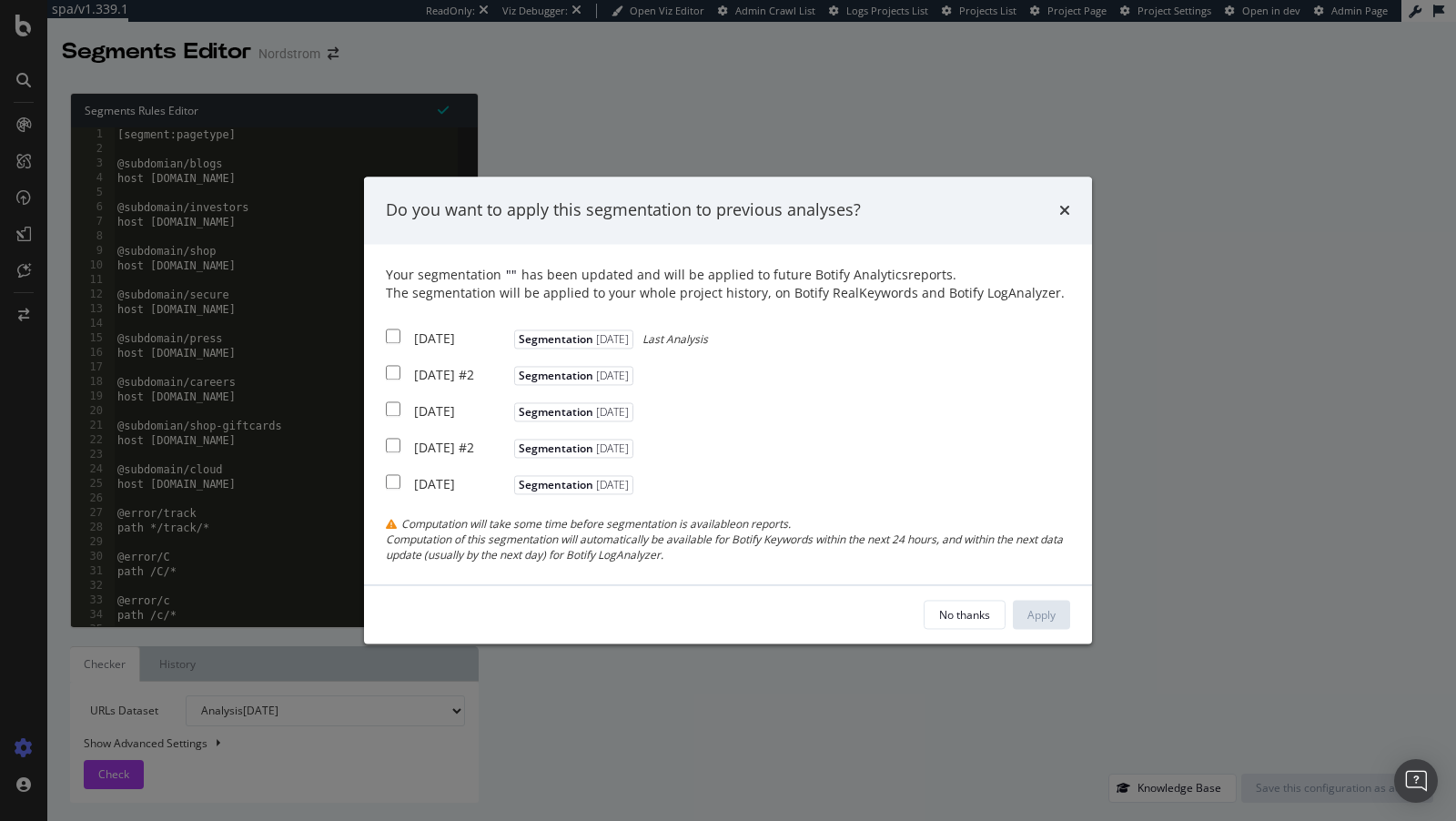
click at [474, 330] on div "2025 Oct. 6th" at bounding box center [462, 339] width 95 height 18
checkbox input "true"
click at [463, 366] on div "2025 Oct. 2nd #2" at bounding box center [462, 375] width 95 height 18
checkbox input "true"
click at [447, 417] on div "2025 Sep. 26th" at bounding box center [462, 411] width 95 height 18
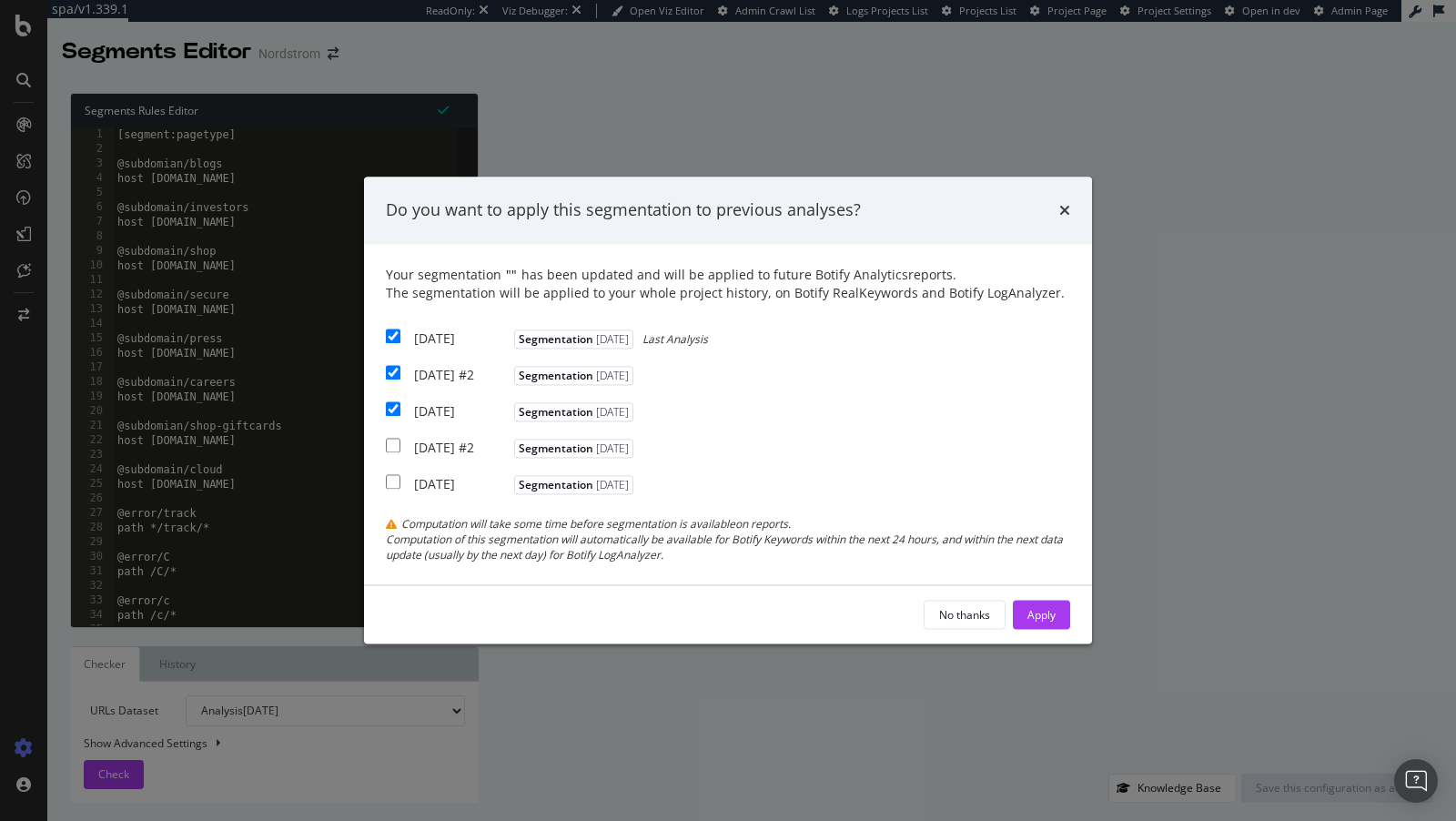
checkbox input "true"
click at [1033, 623] on div "Apply" at bounding box center [1042, 615] width 28 height 16
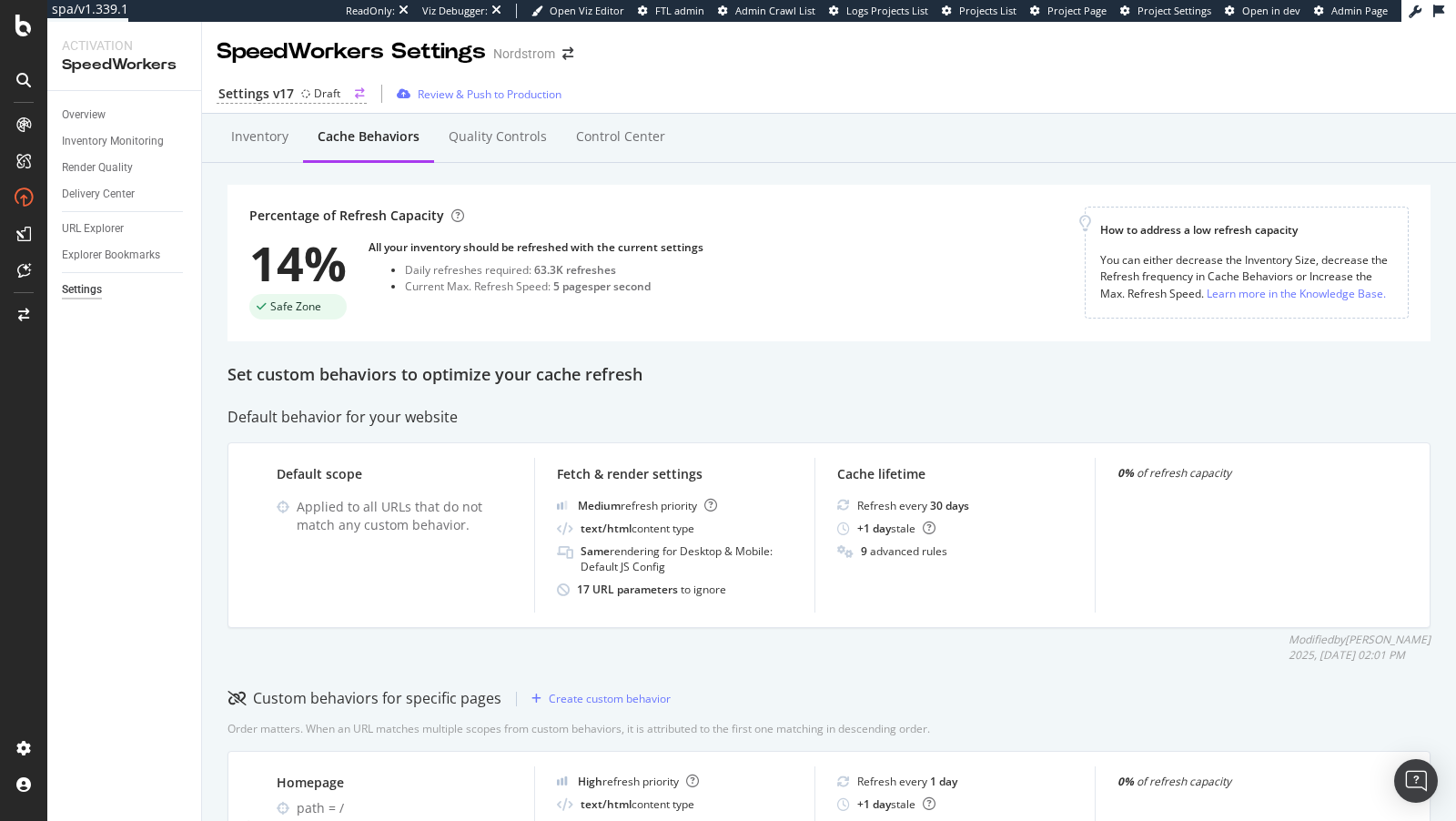
click at [275, 100] on div "Settings v17" at bounding box center [257, 93] width 76 height 18
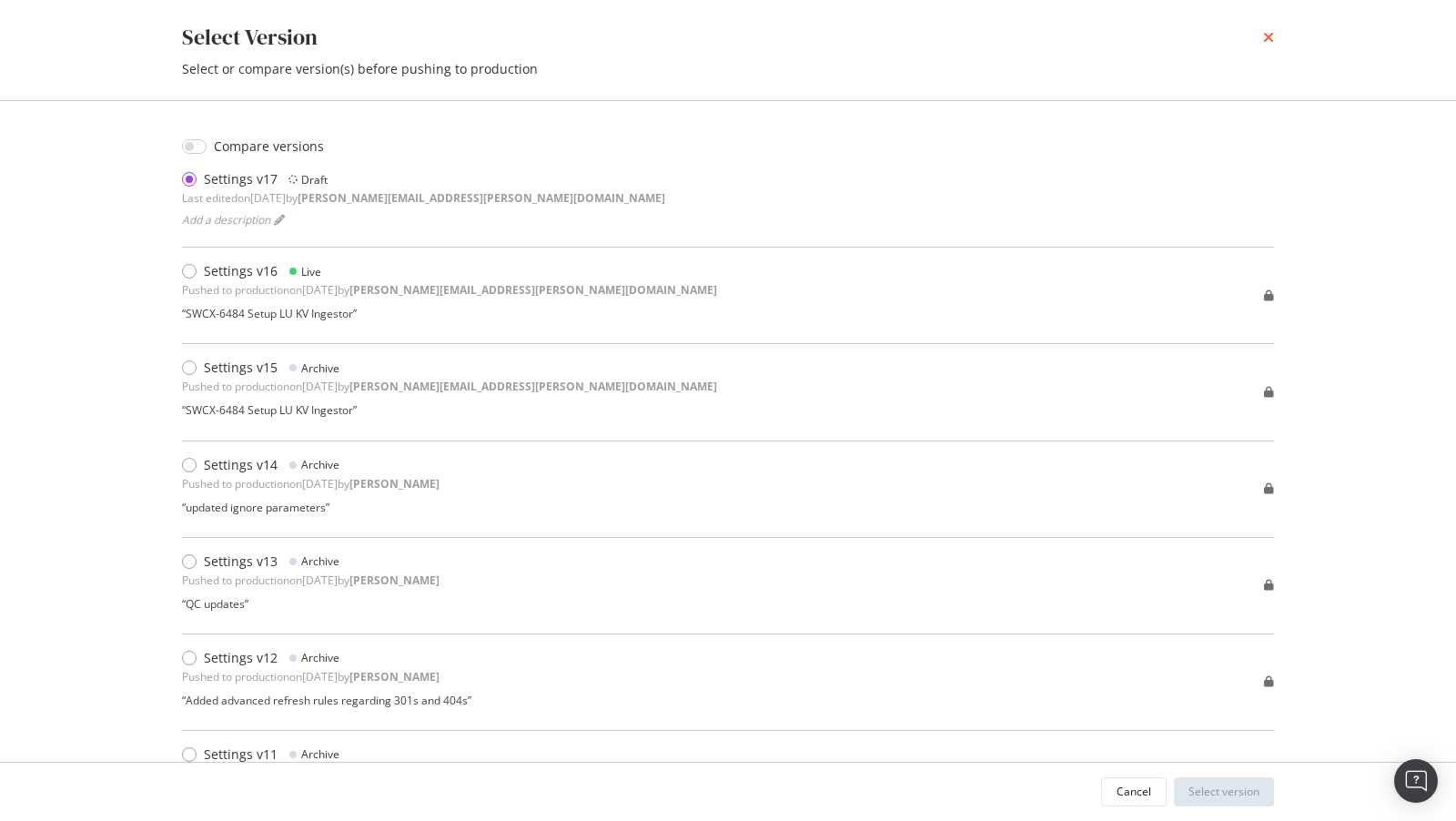
click at [1271, 40] on icon "times" at bounding box center [1268, 37] width 11 height 15
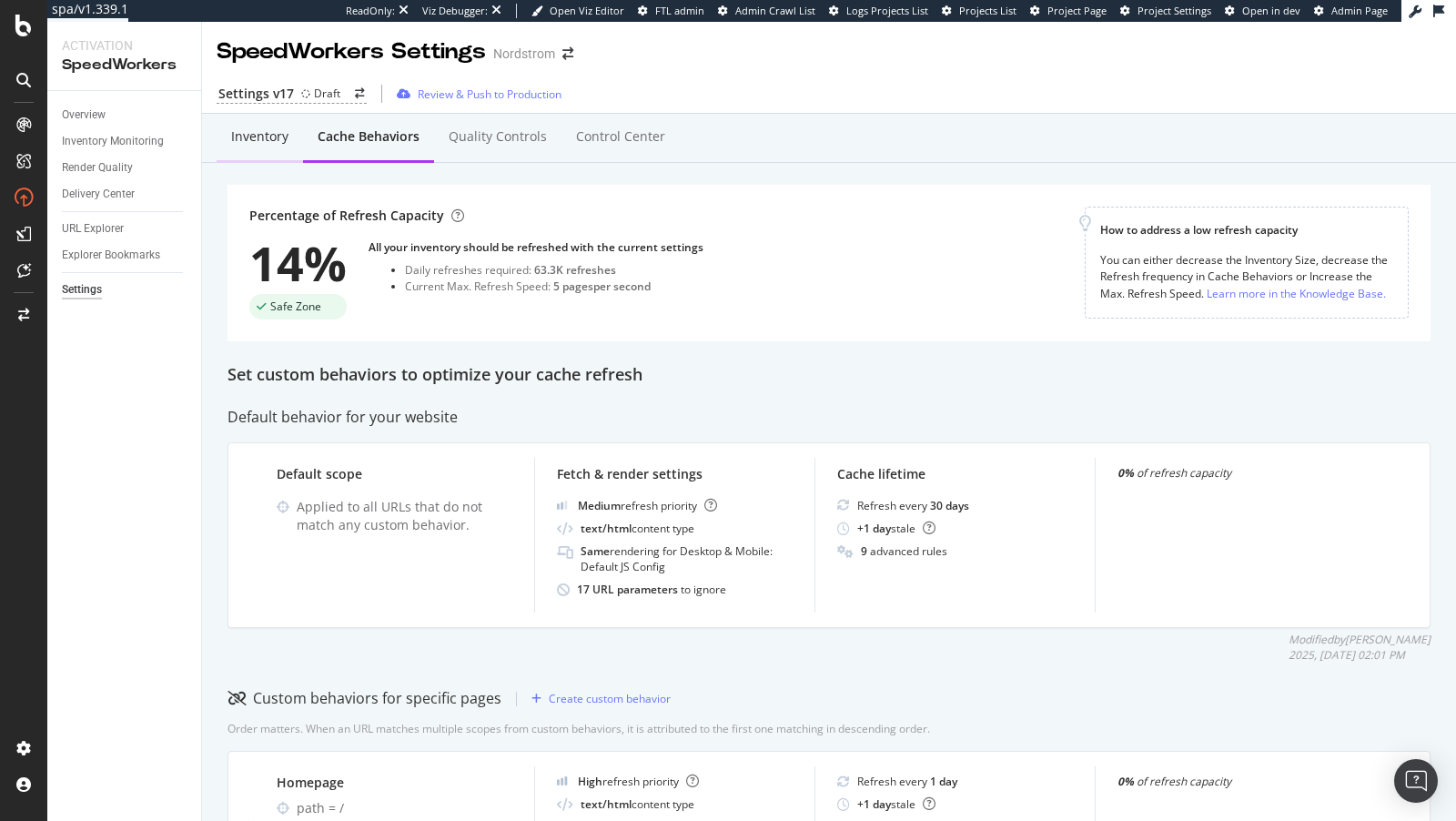
click at [263, 151] on div "Inventory" at bounding box center [260, 137] width 87 height 50
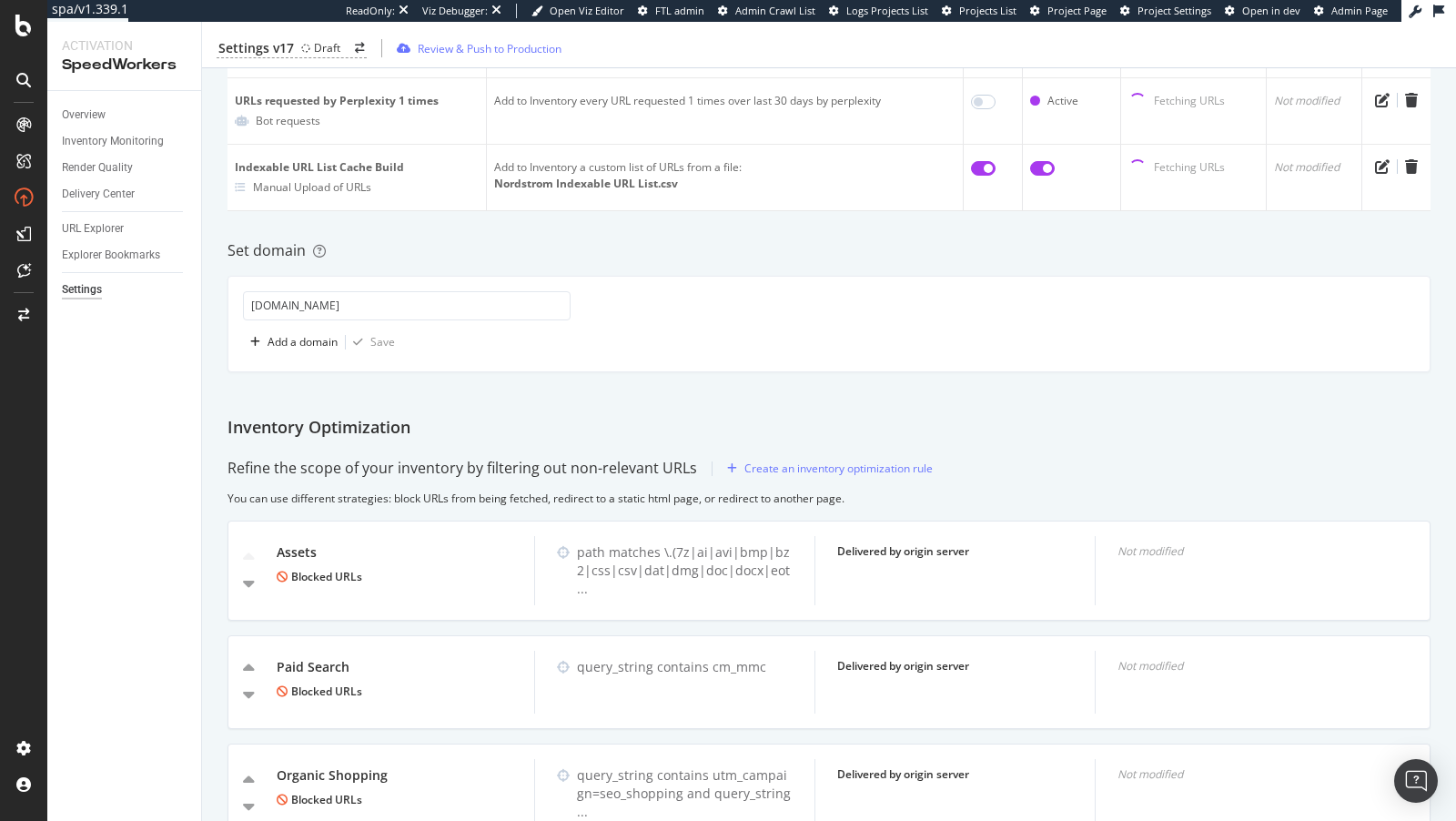
scroll to position [608, 0]
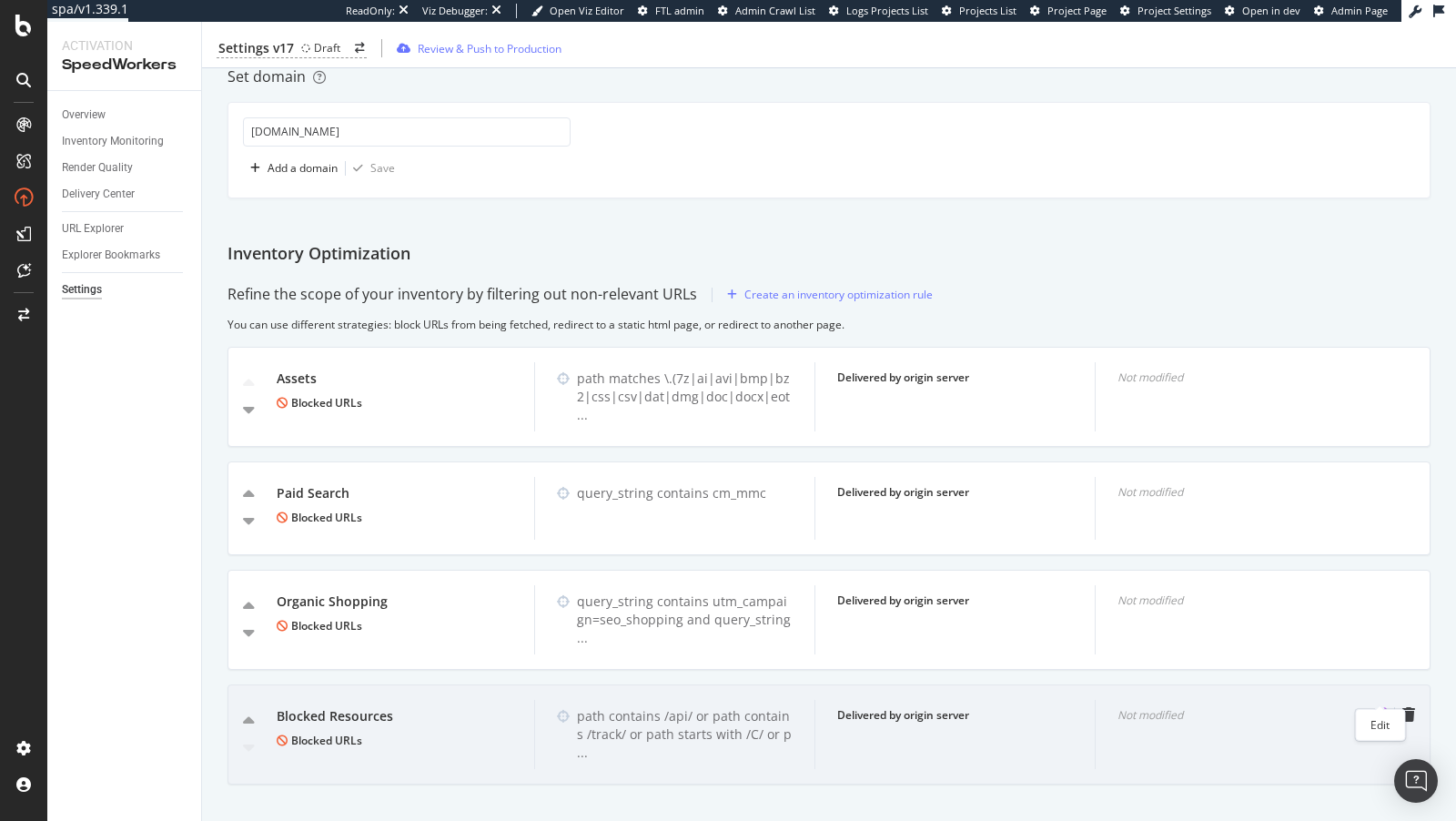
click at [1380, 707] on icon "pen-to-square" at bounding box center [1379, 714] width 15 height 15
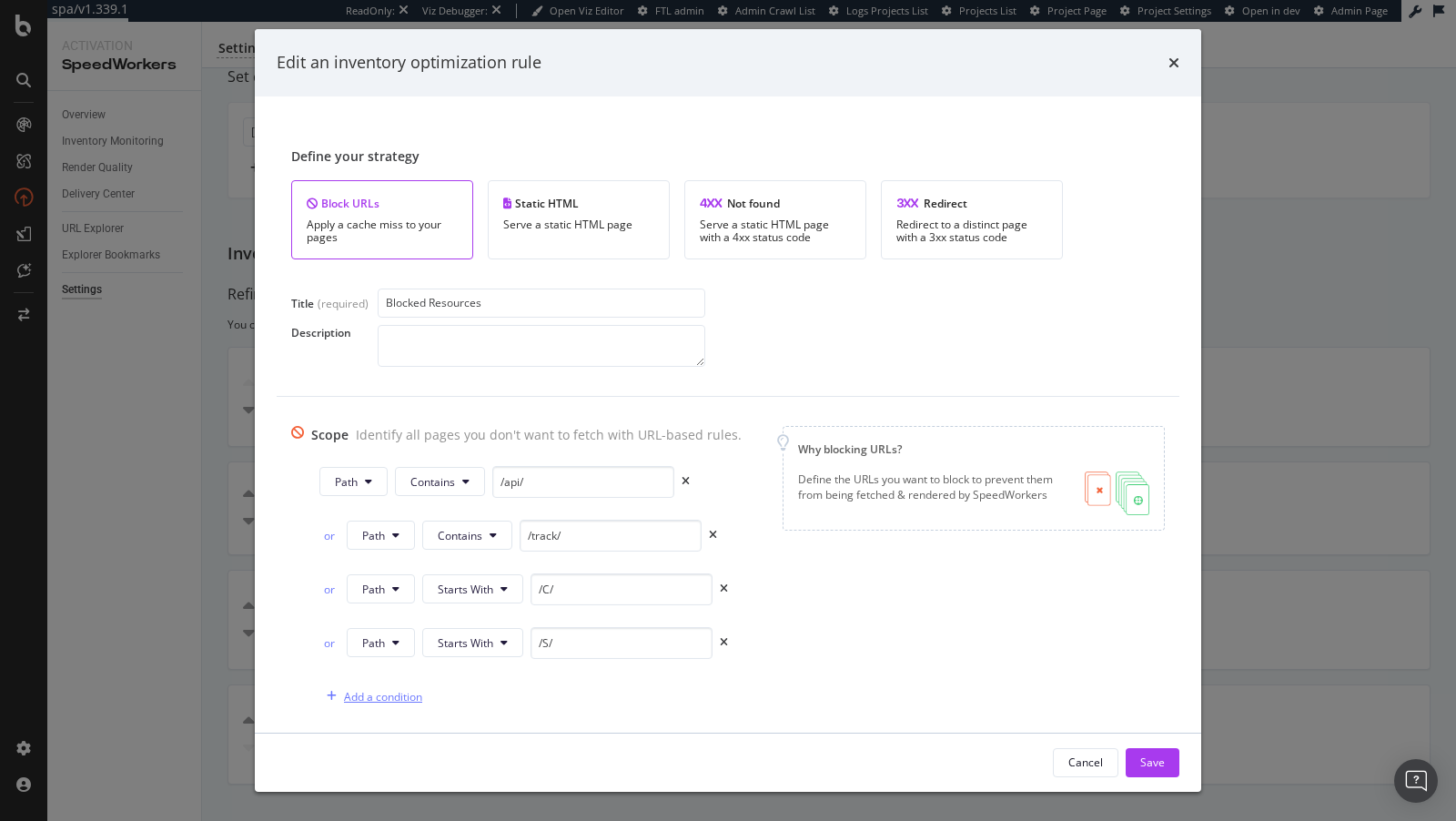
click at [364, 694] on div "Add a condition" at bounding box center [383, 696] width 78 height 16
click at [390, 692] on icon "modal" at bounding box center [393, 696] width 7 height 11
click at [392, 670] on div "URL Protocol Host Path Query String" at bounding box center [387, 588] width 94 height 178
click at [395, 660] on span "Query String" at bounding box center [388, 655] width 64 height 17
click at [479, 707] on div "or Query String Equals" at bounding box center [526, 700] width 433 height 39
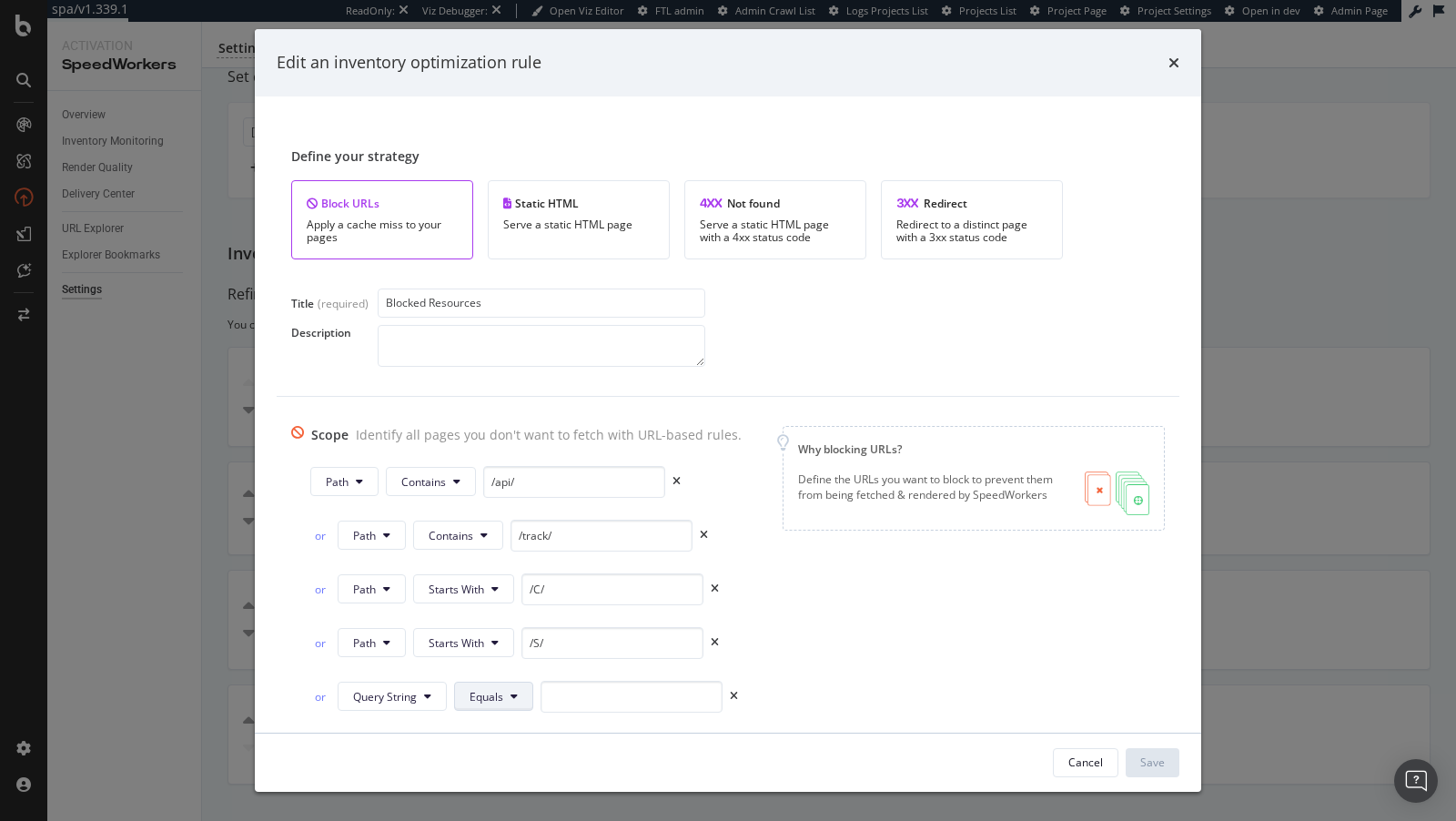
click at [489, 693] on span "Equals" at bounding box center [486, 696] width 34 height 16
click at [509, 454] on span "Contains" at bounding box center [517, 453] width 107 height 17
click at [584, 681] on input "modal" at bounding box center [637, 696] width 182 height 32
paste input "apikey"
type input "apikey"
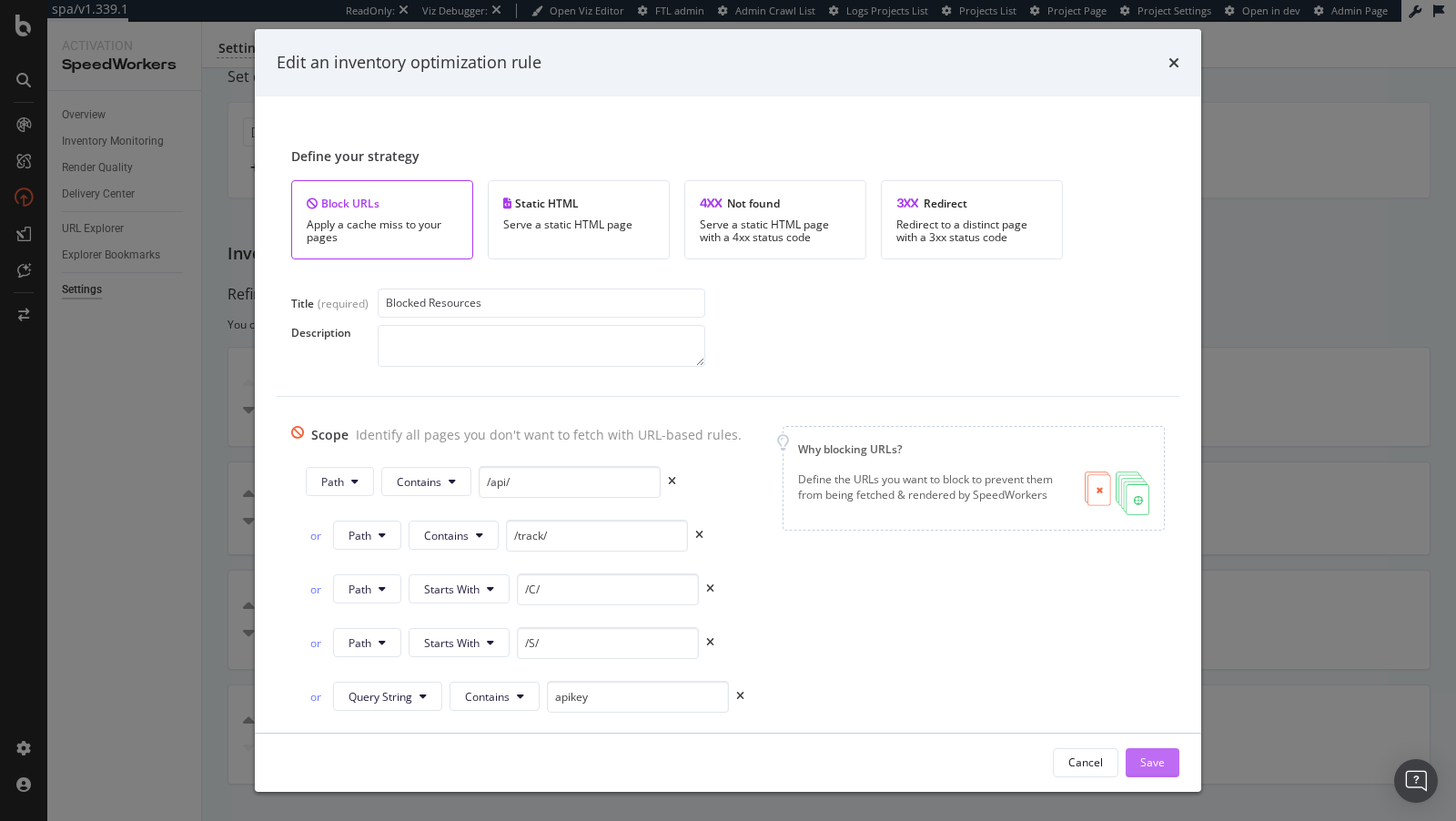
click at [1165, 765] on button "Save" at bounding box center [1153, 763] width 53 height 29
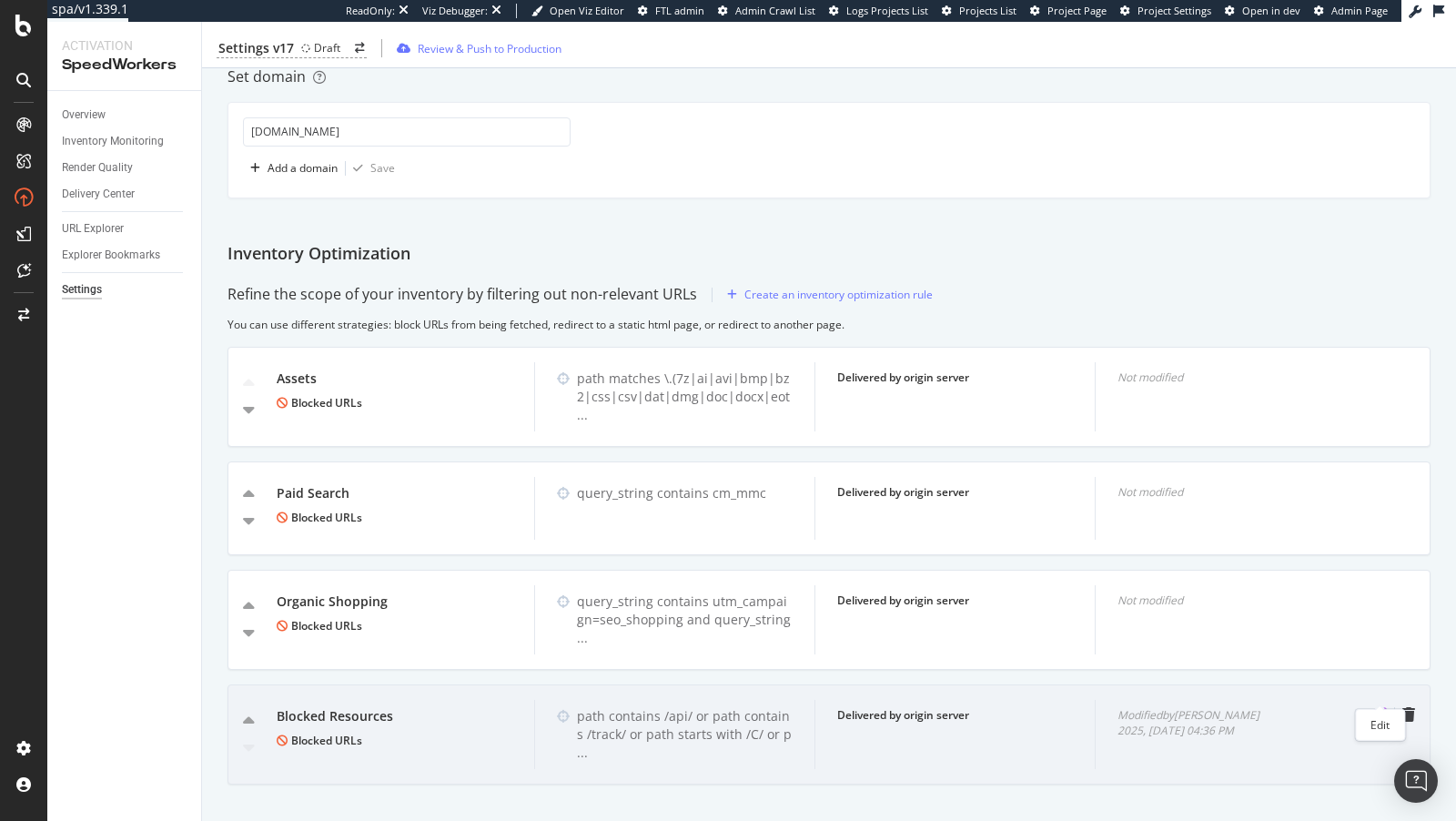
click at [1378, 707] on icon "pen-to-square" at bounding box center [1379, 714] width 15 height 15
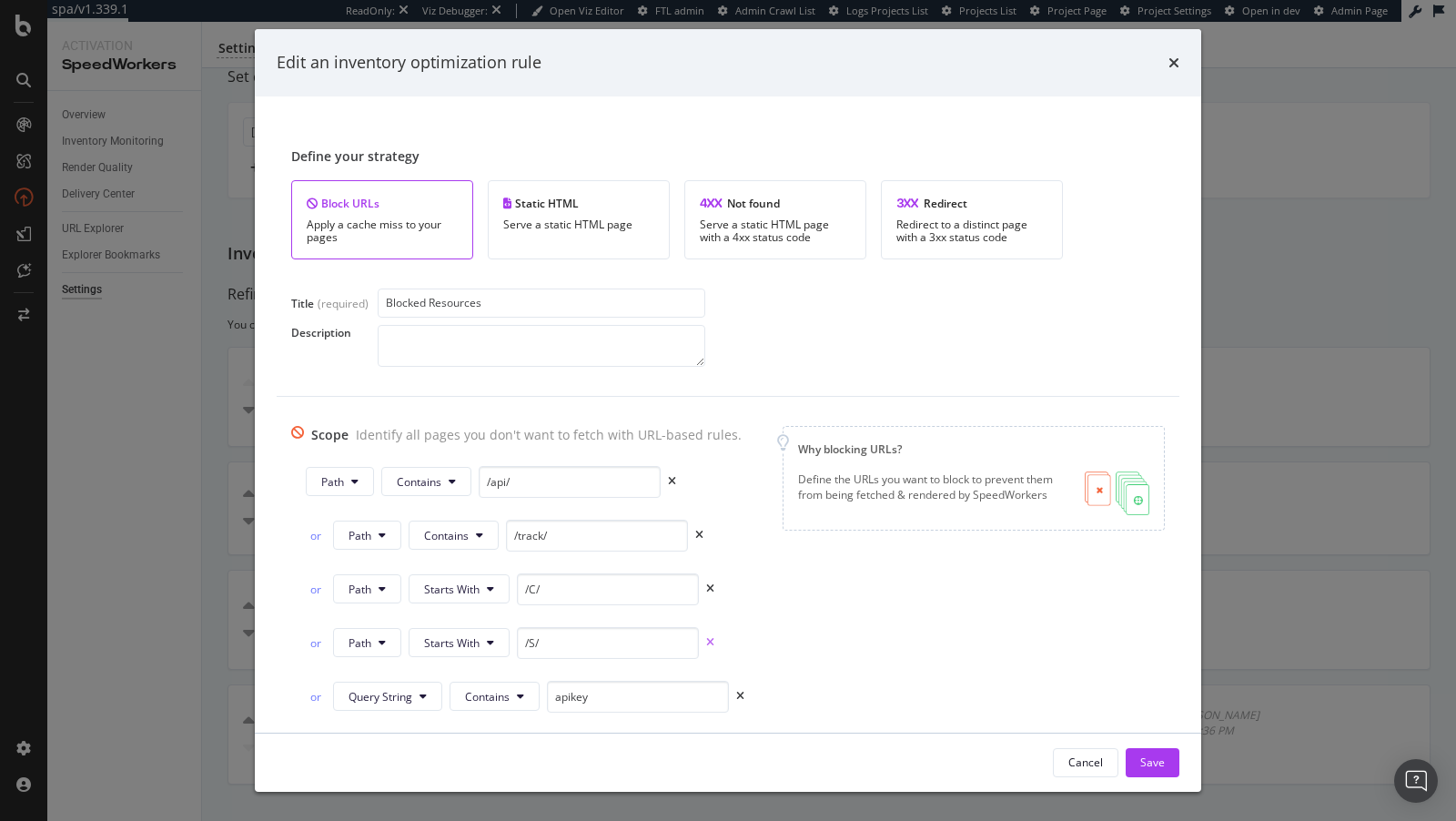
click at [707, 637] on icon "times" at bounding box center [710, 642] width 8 height 11
type input "apikey"
click at [711, 585] on icon "times" at bounding box center [710, 589] width 8 height 11
type input "apikey"
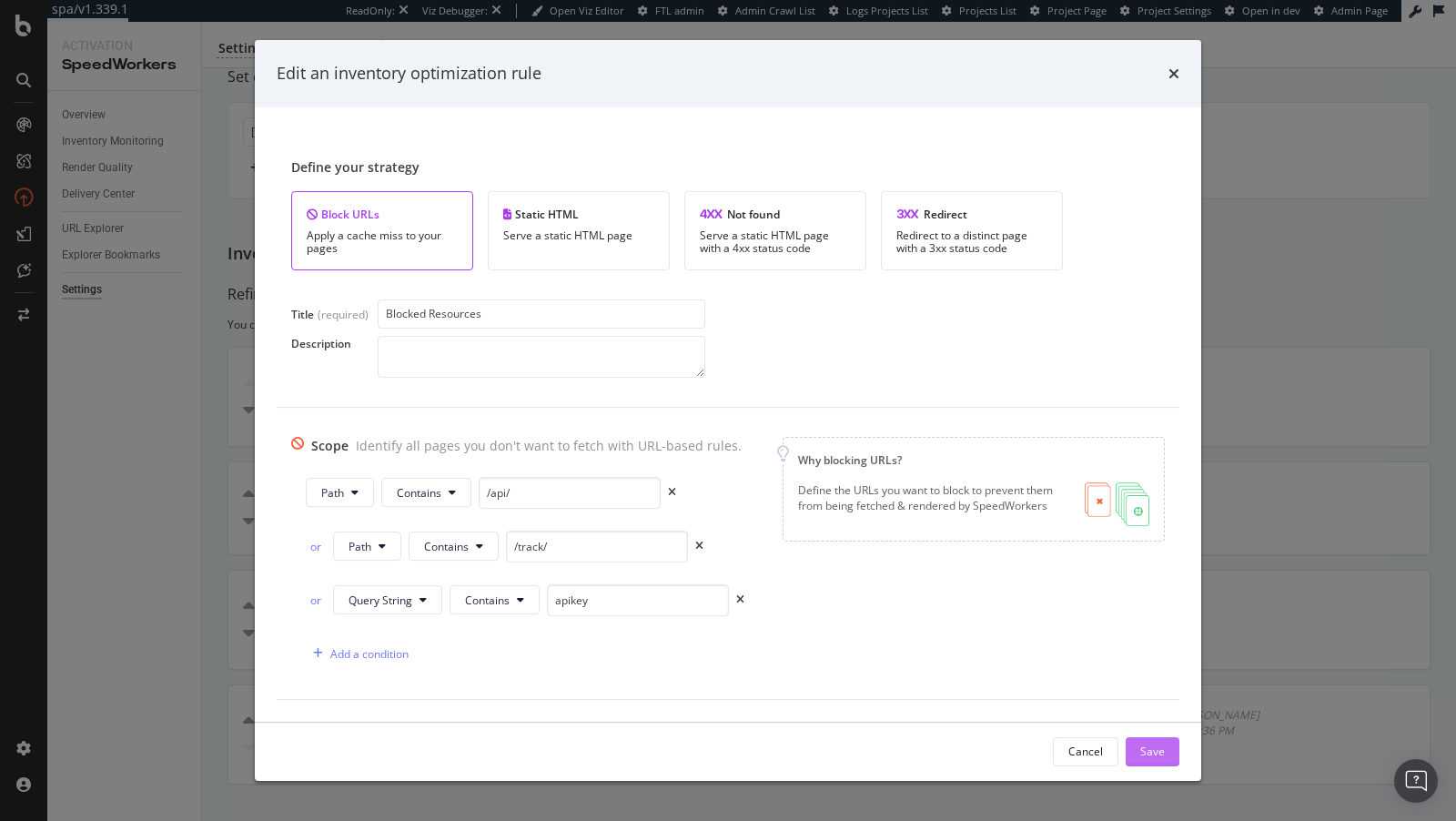
click at [1161, 760] on div "Save" at bounding box center [1153, 752] width 24 height 27
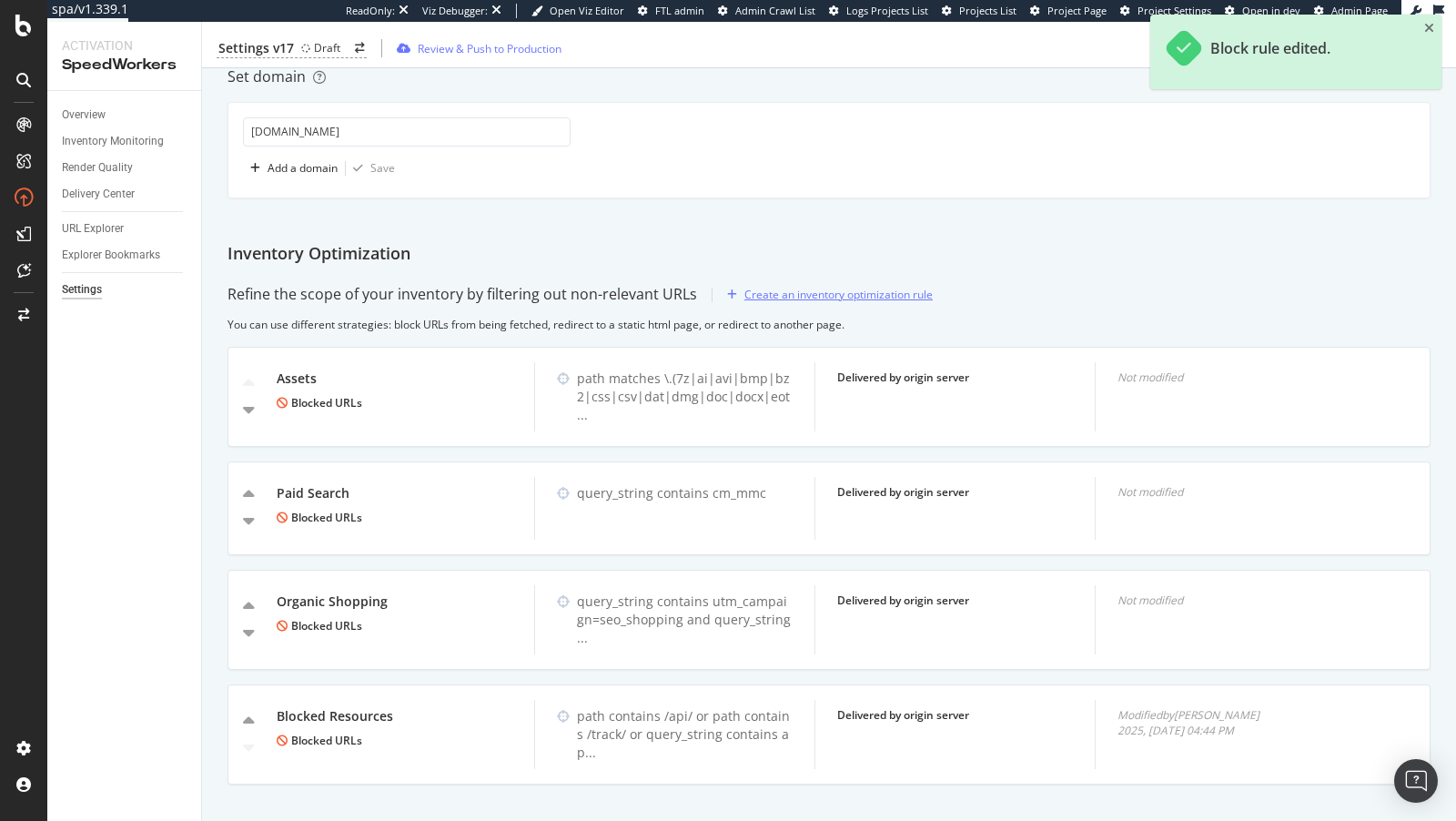
click at [830, 281] on div "Create an inventory optimization rule" at bounding box center [826, 295] width 213 height 27
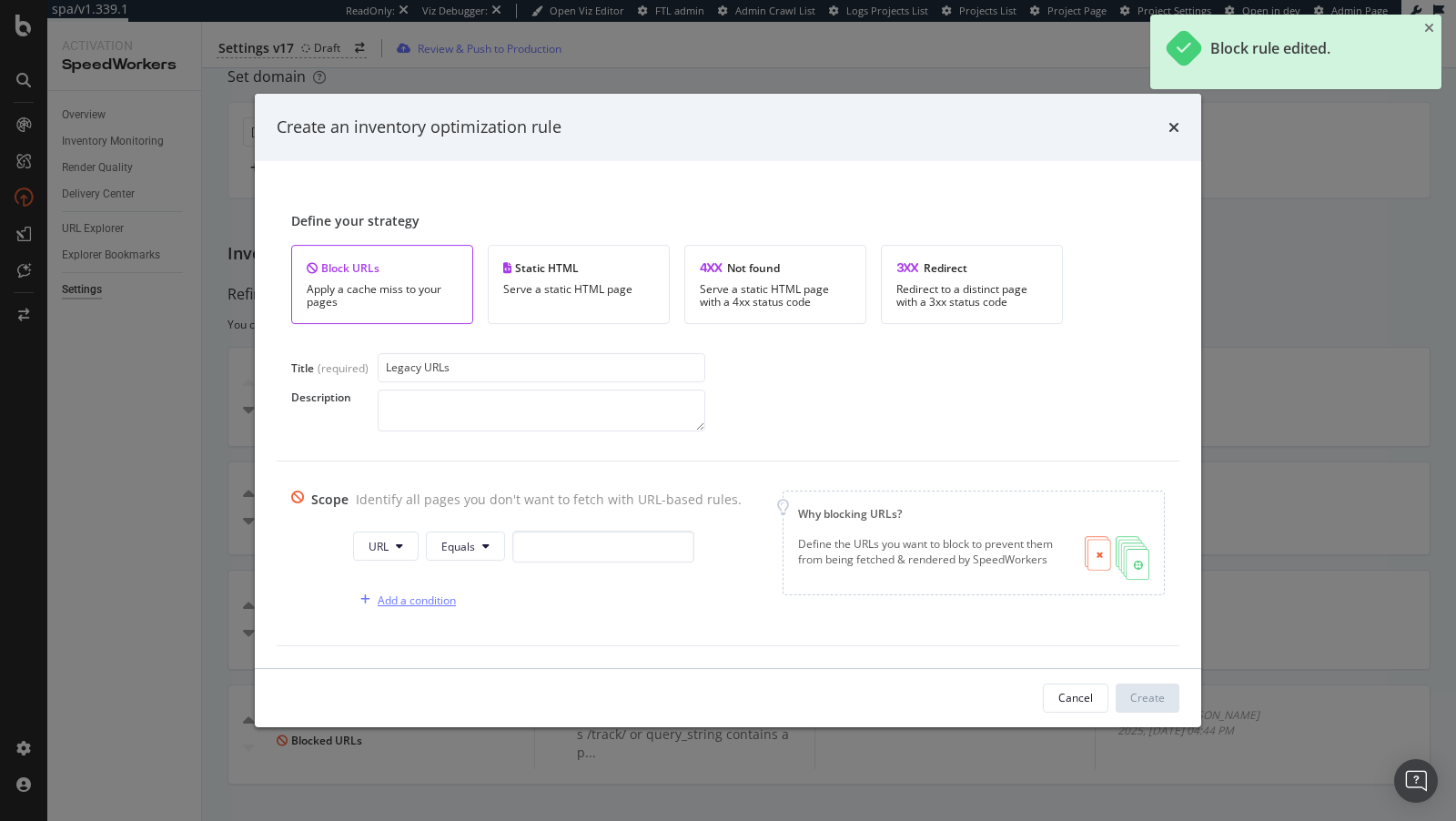
type input "Legacy URLs"
click at [396, 592] on div "Add a condition" at bounding box center [416, 600] width 78 height 16
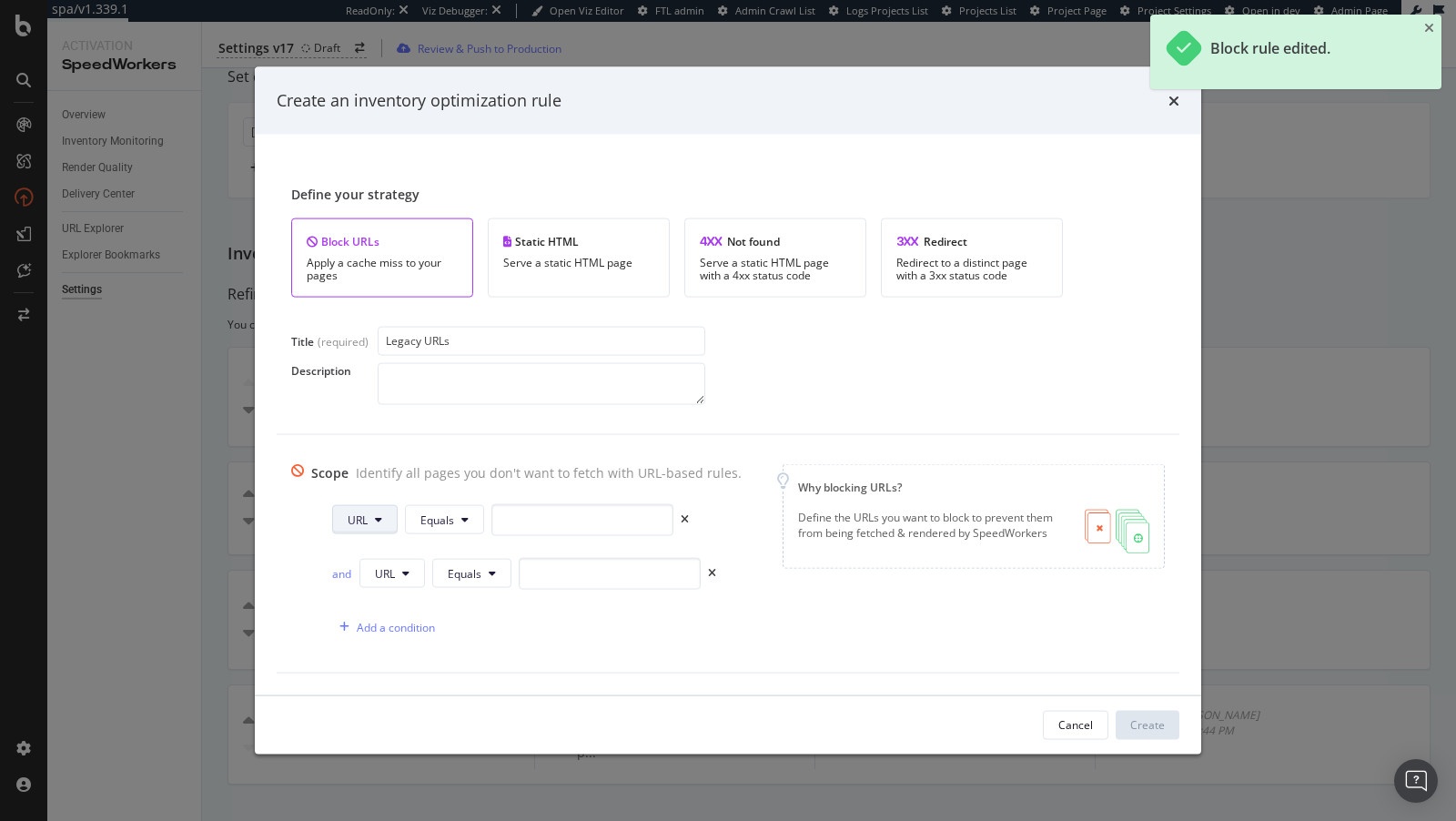
click at [379, 528] on button "URL" at bounding box center [365, 519] width 65 height 29
click at [369, 654] on span "Path" at bounding box center [373, 656] width 64 height 17
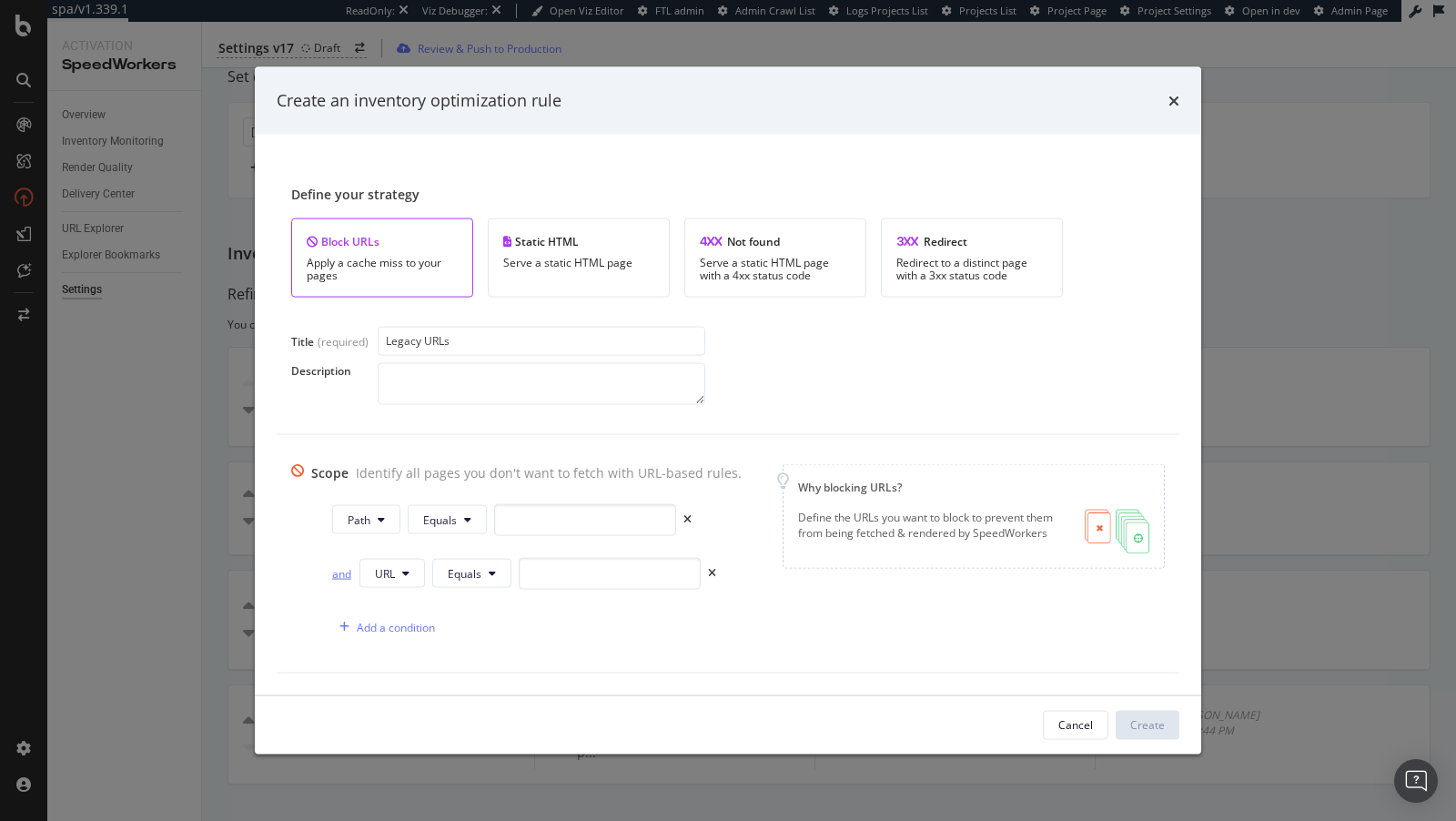
click at [339, 576] on div "and" at bounding box center [342, 573] width 20 height 16
click at [385, 576] on span "URL" at bounding box center [385, 573] width 20 height 16
click at [386, 712] on span "Path" at bounding box center [401, 709] width 64 height 17
click at [467, 584] on button "Equals" at bounding box center [472, 574] width 79 height 29
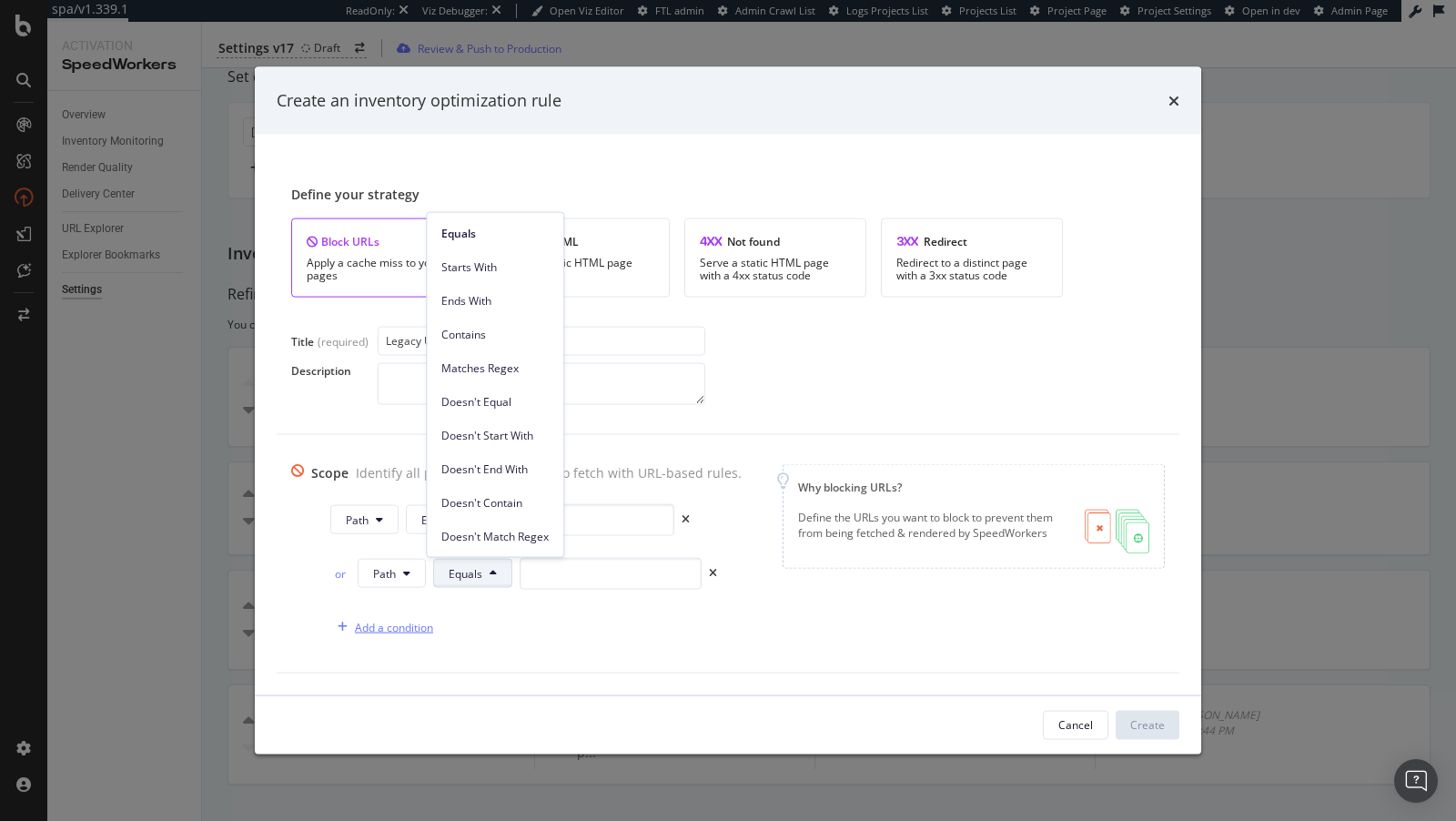
click at [422, 619] on div "Add a condition" at bounding box center [394, 626] width 78 height 16
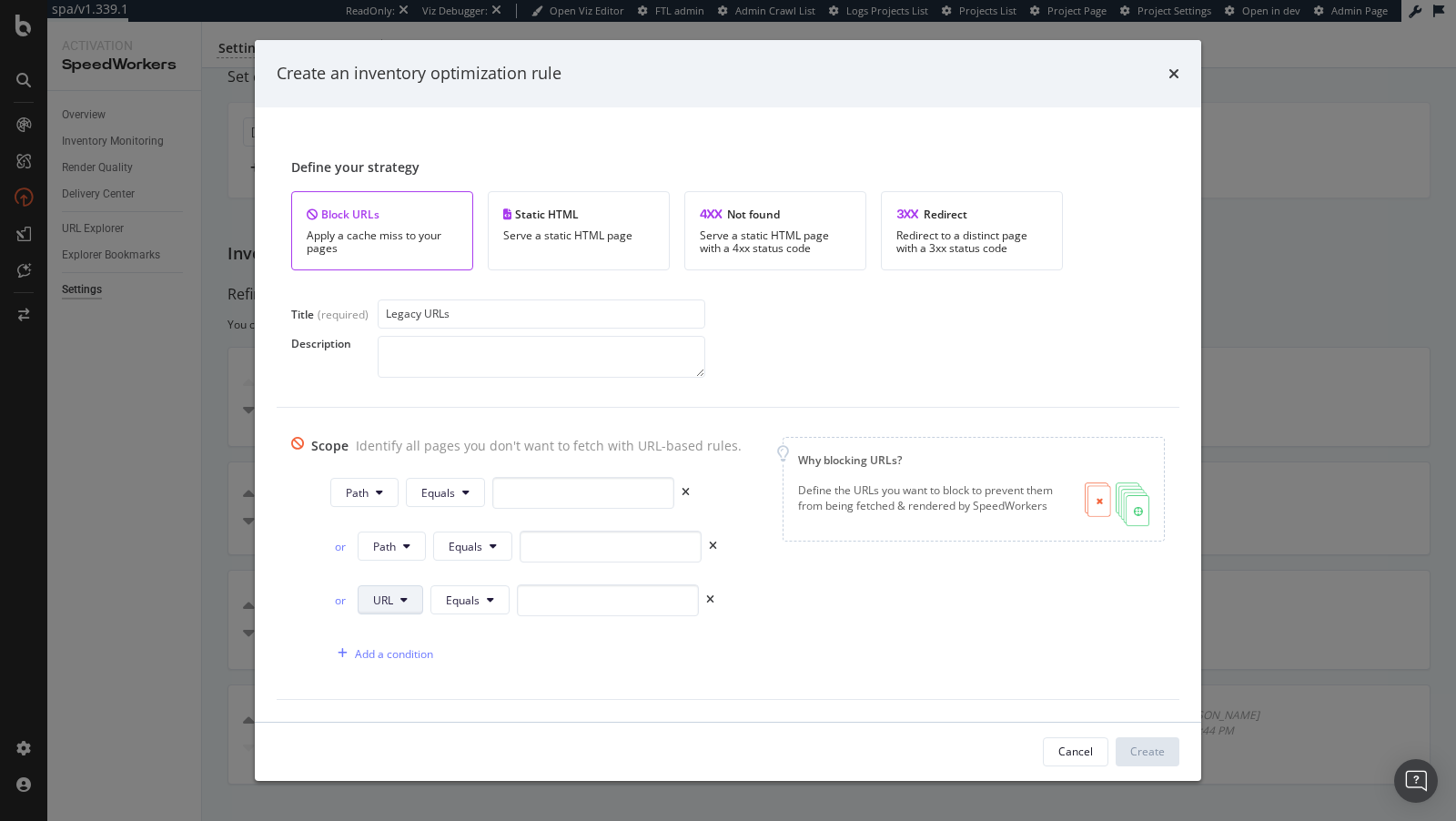
click at [375, 595] on span "URL" at bounding box center [383, 600] width 20 height 16
click at [410, 737] on span "Path" at bounding box center [399, 735] width 64 height 17
click at [490, 601] on icon "modal" at bounding box center [493, 599] width 7 height 11
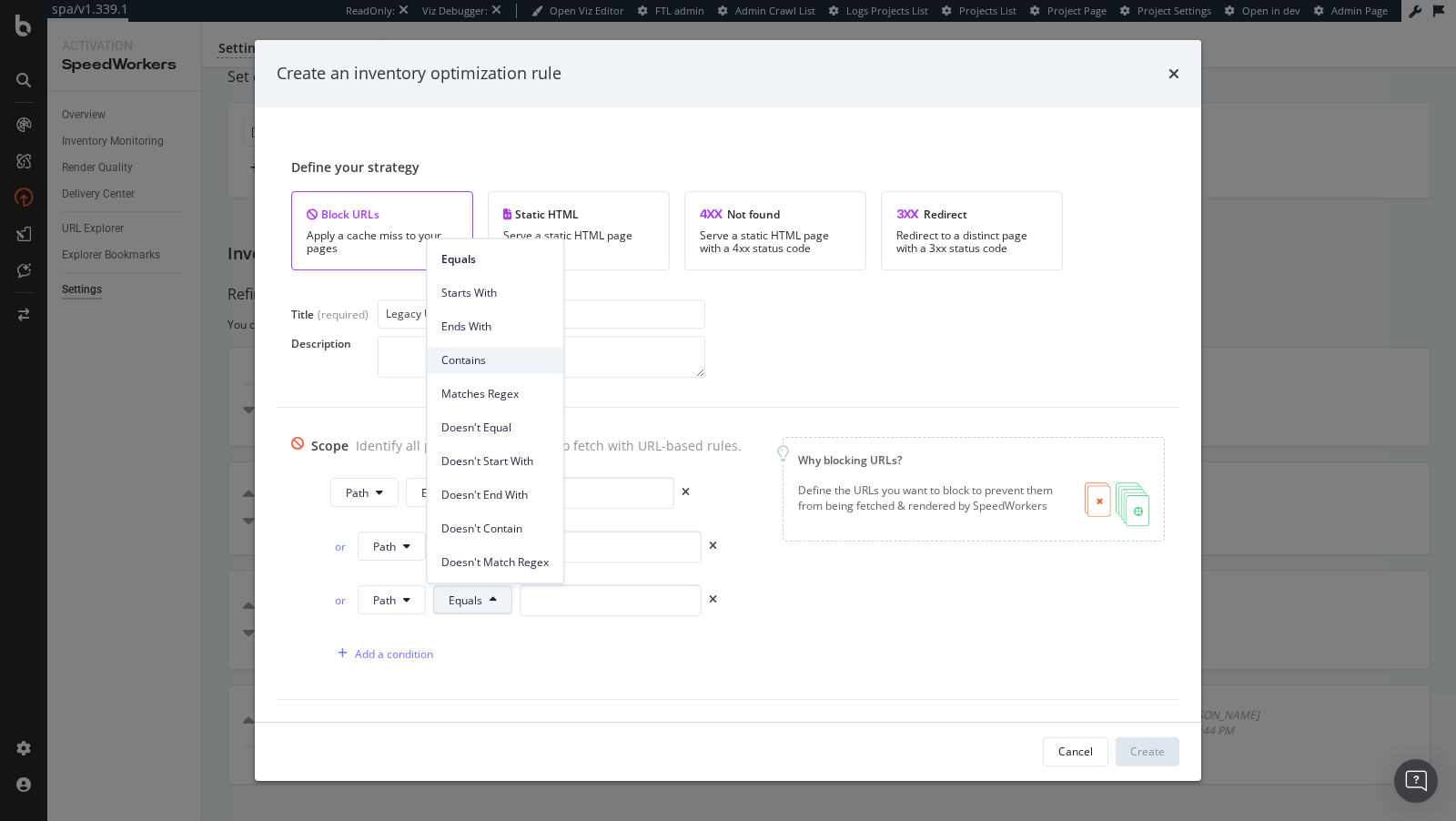
click at [480, 364] on span "Contains" at bounding box center [495, 360] width 107 height 17
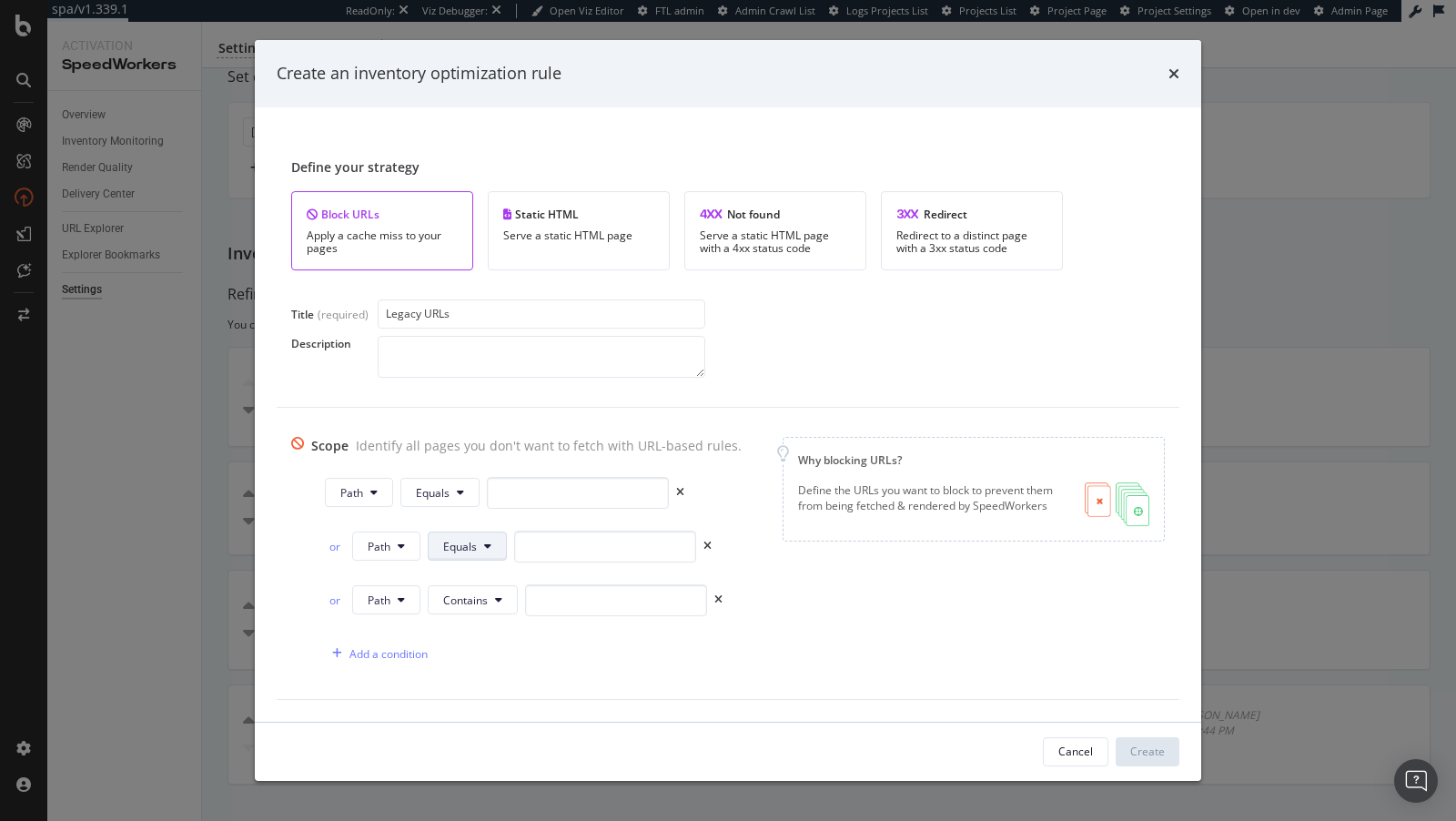
click at [460, 558] on button "Equals" at bounding box center [467, 547] width 79 height 29
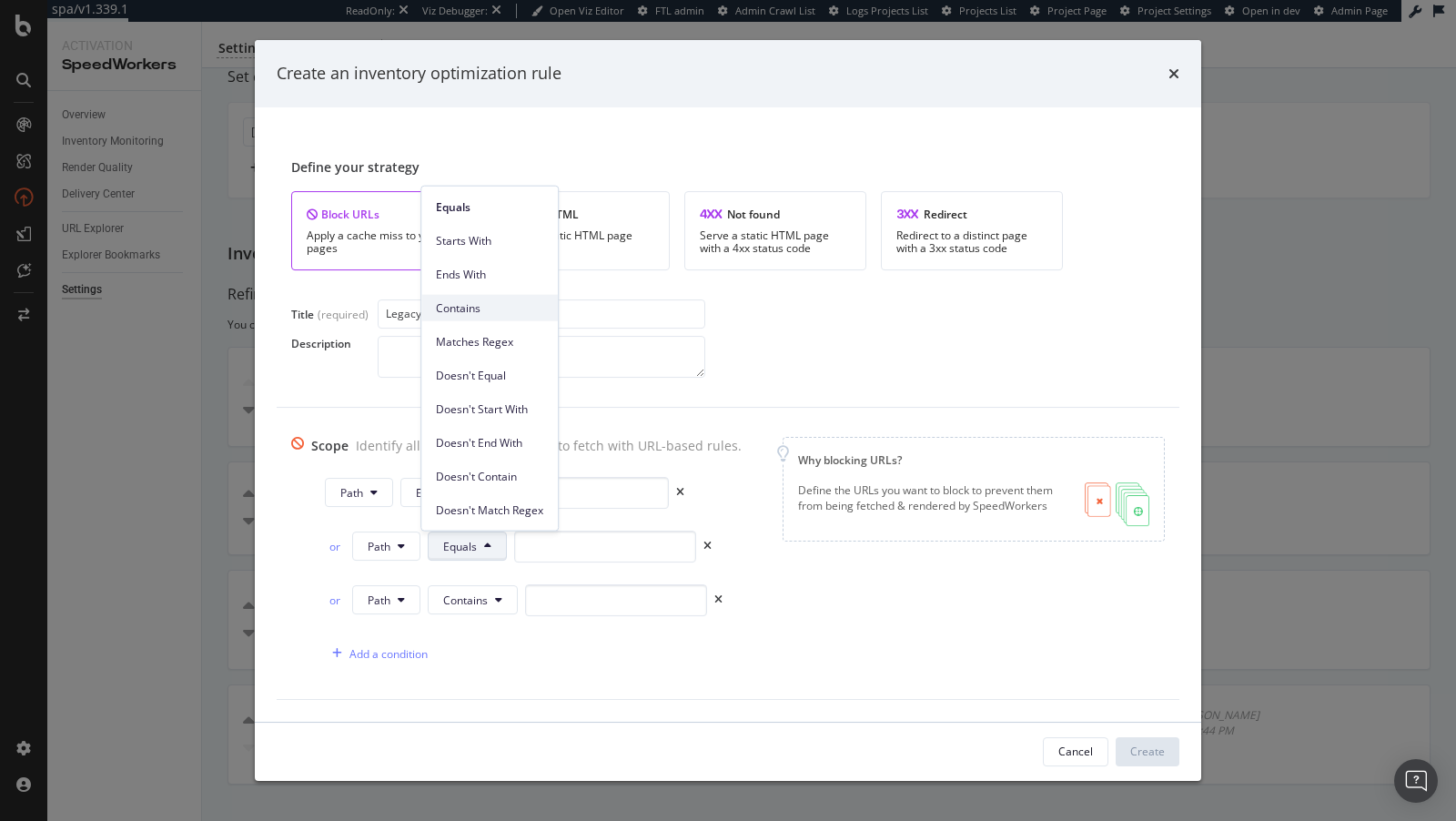
click at [462, 301] on span "Contains" at bounding box center [489, 307] width 107 height 17
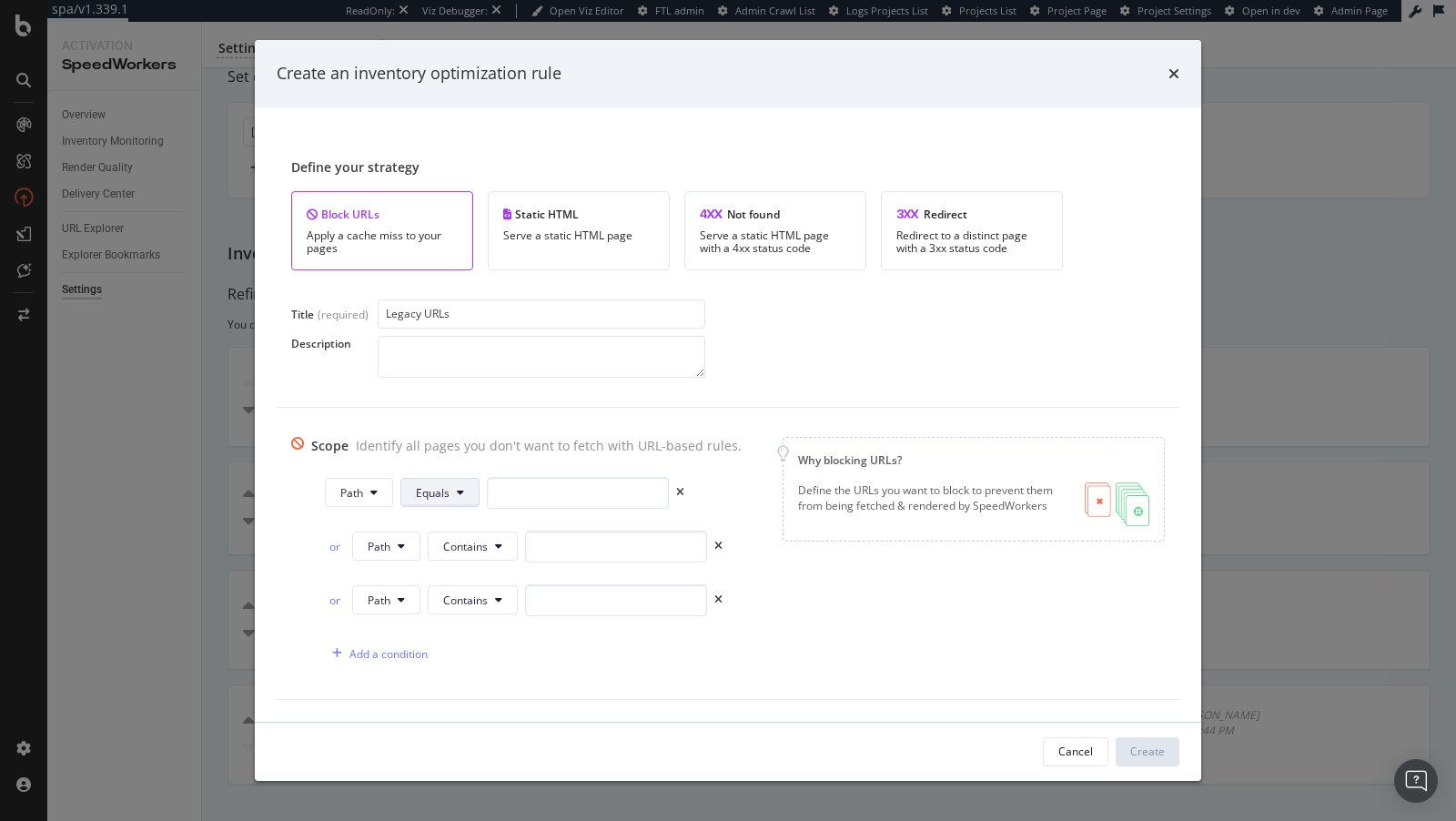
click at [436, 492] on span "Equals" at bounding box center [433, 493] width 34 height 16
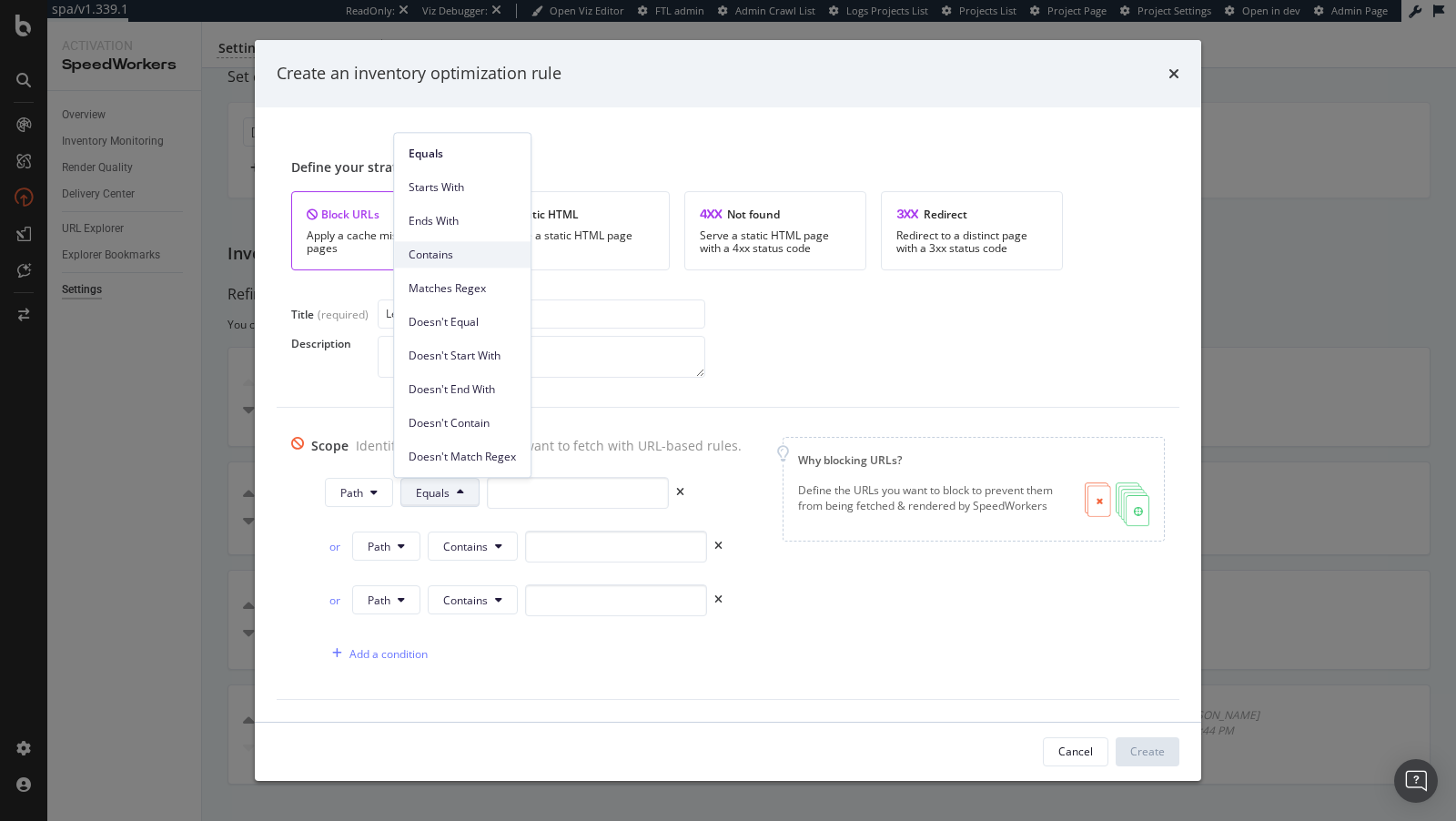
click at [432, 259] on span "Contains" at bounding box center [462, 255] width 107 height 17
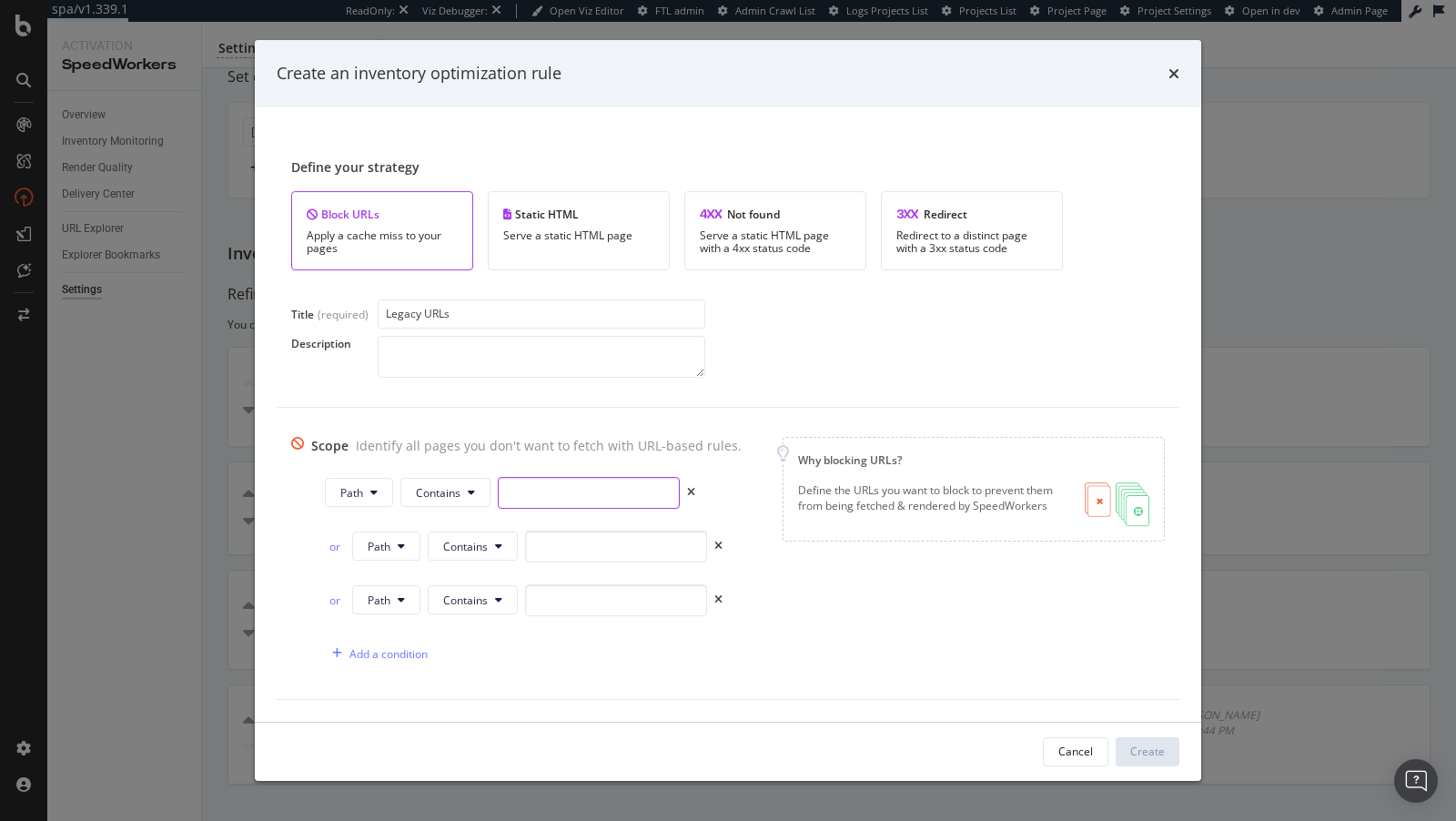
click at [533, 496] on input "modal" at bounding box center [588, 492] width 182 height 32
type input "/S/"
click at [597, 543] on input "modal" at bounding box center [616, 547] width 182 height 32
type input "/C/"
click at [647, 594] on input "modal" at bounding box center [616, 600] width 182 height 32
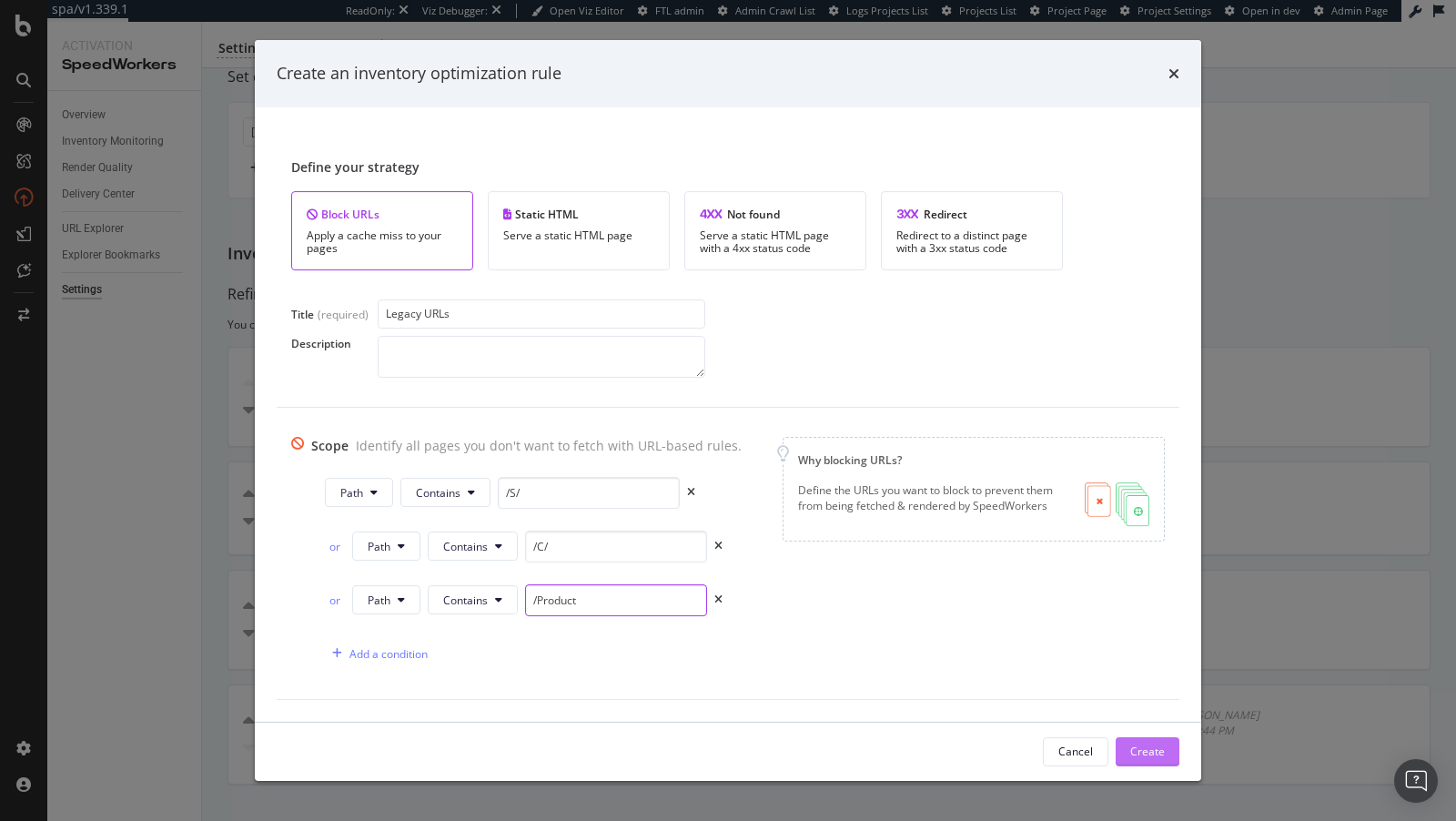
type input "/Product"
click at [1162, 746] on div "Create" at bounding box center [1148, 752] width 35 height 16
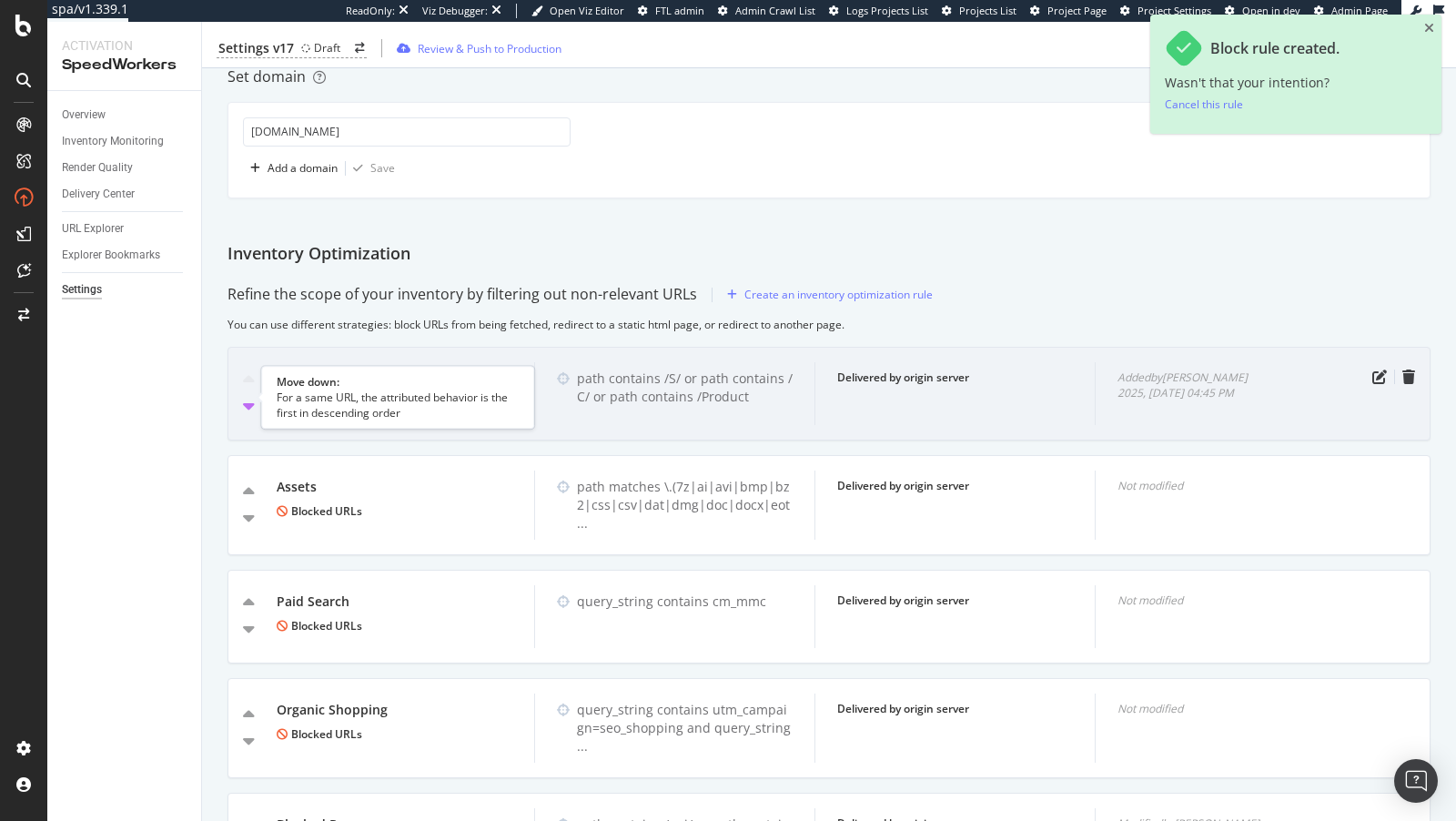
click at [247, 401] on icon "caret-down" at bounding box center [249, 406] width 12 height 18
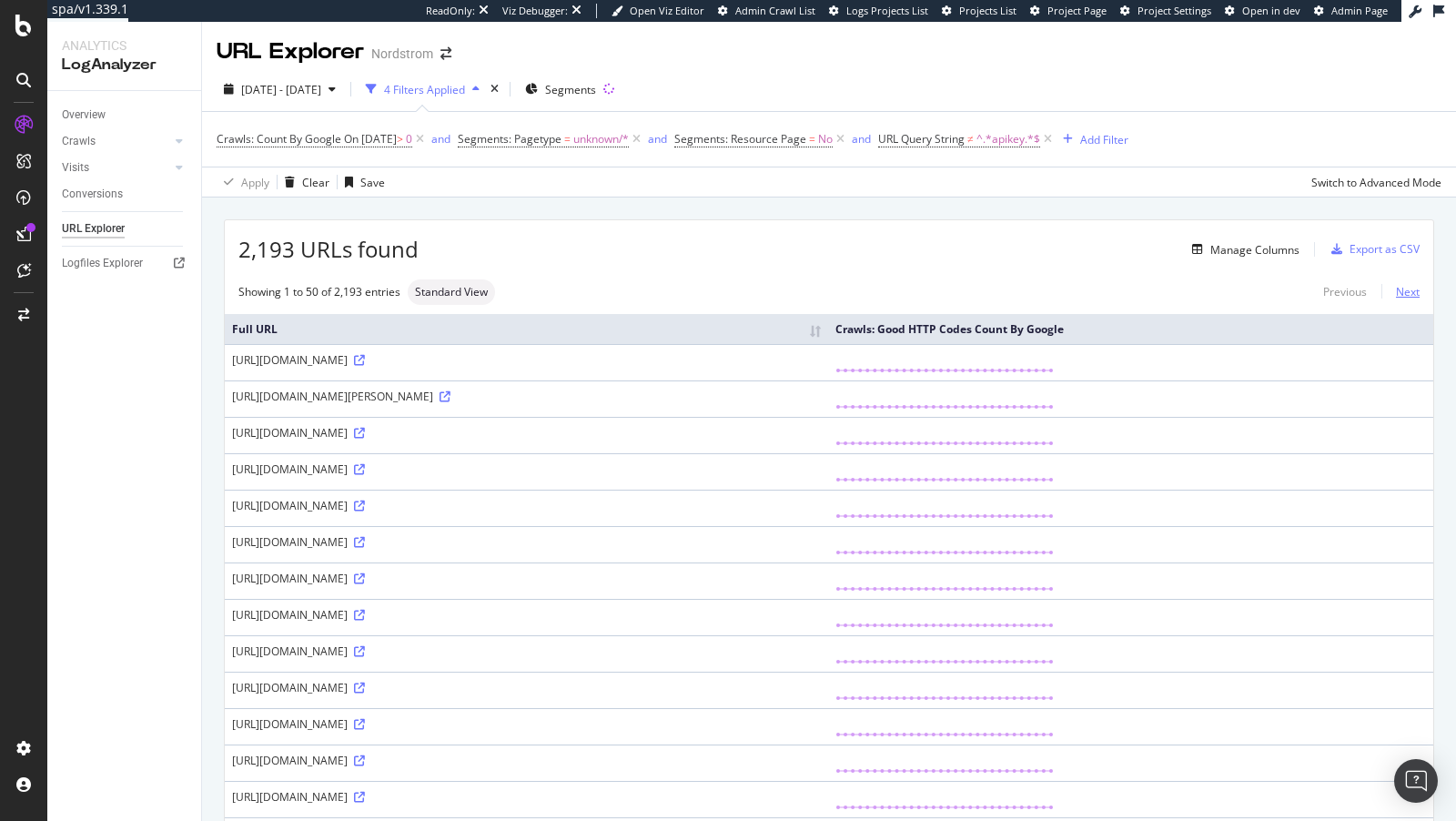
click at [1402, 286] on link "Next" at bounding box center [1401, 291] width 38 height 26
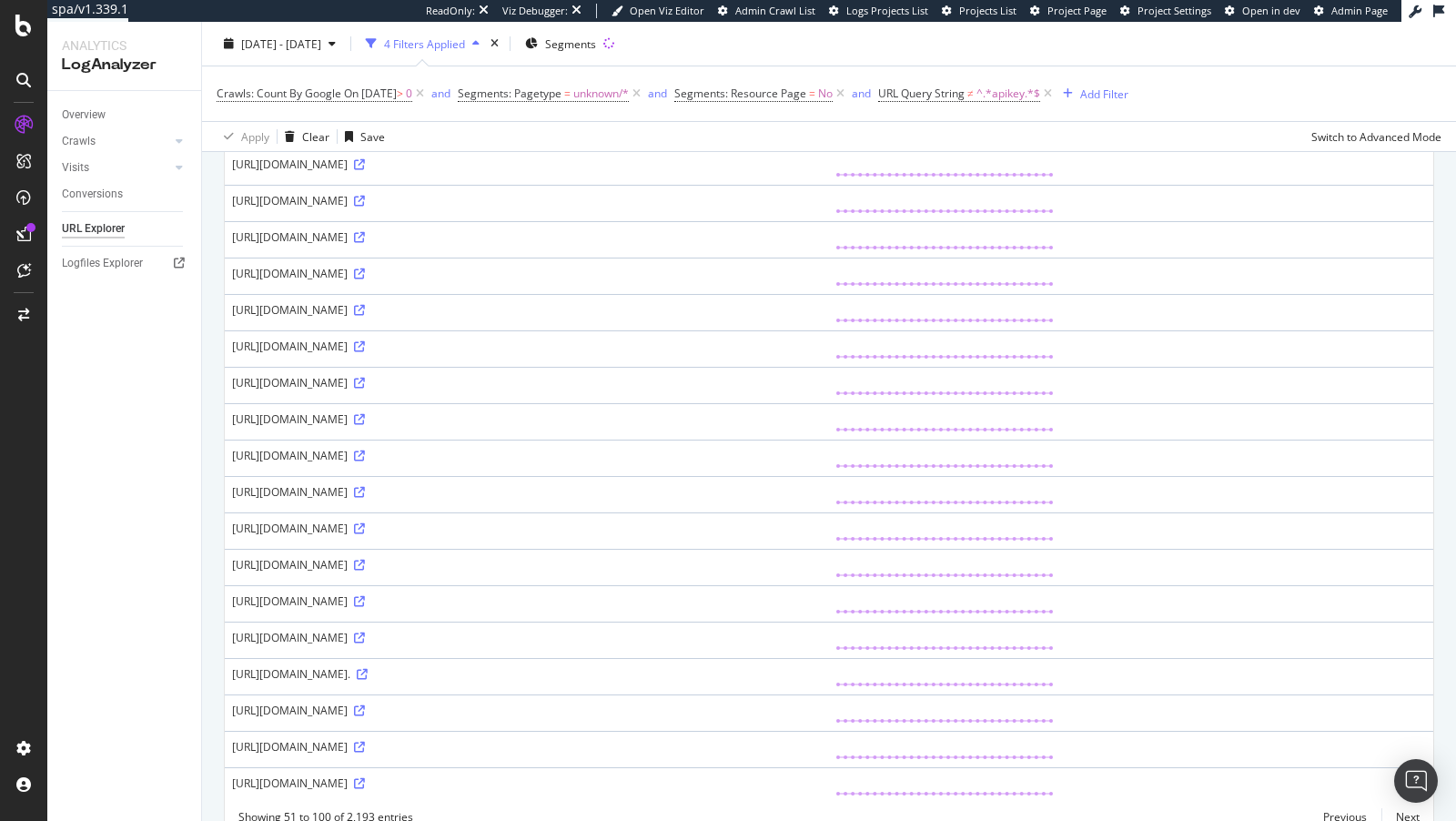
scroll to position [1606, 0]
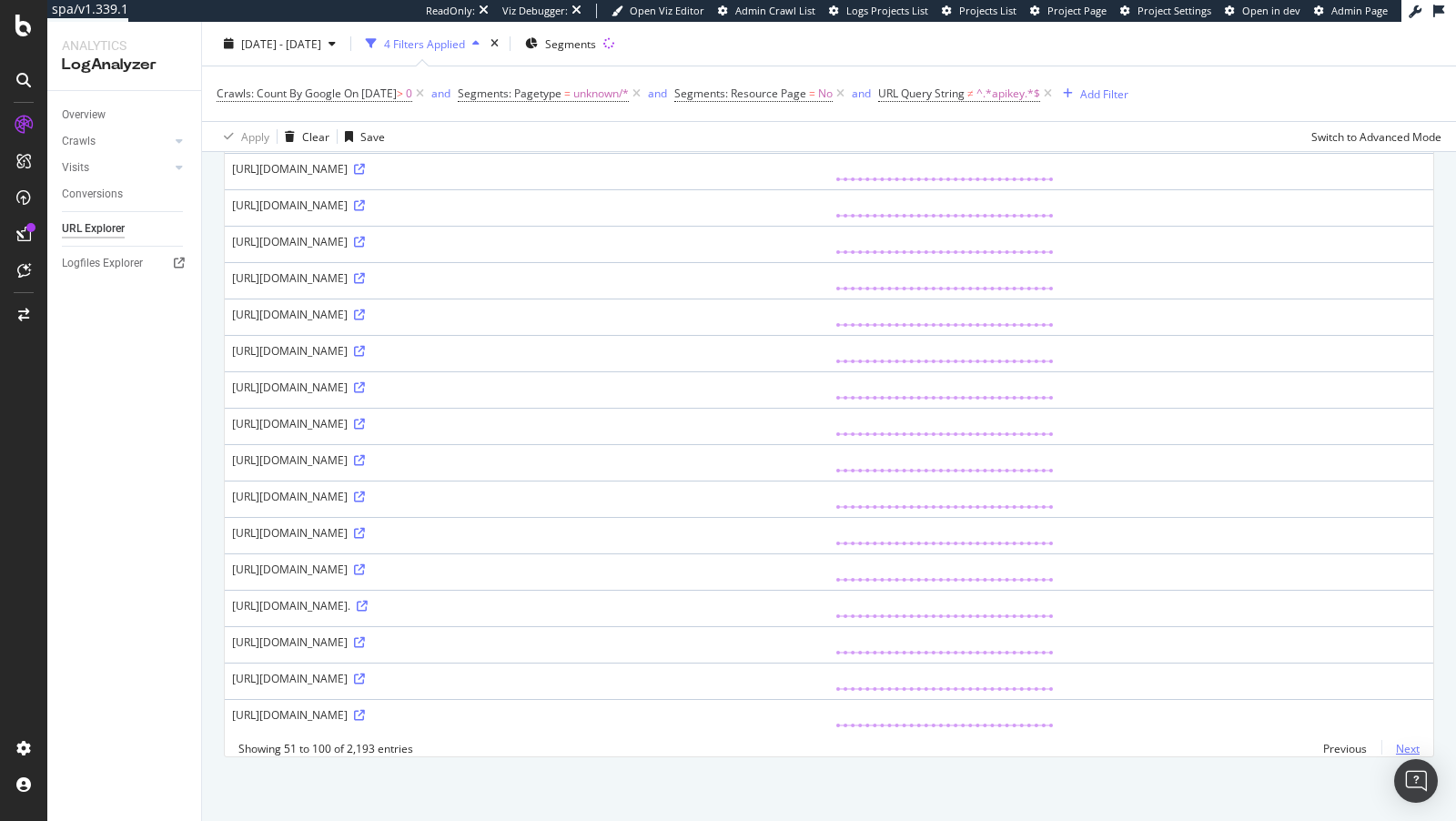
click at [1413, 748] on link "Next" at bounding box center [1401, 748] width 38 height 26
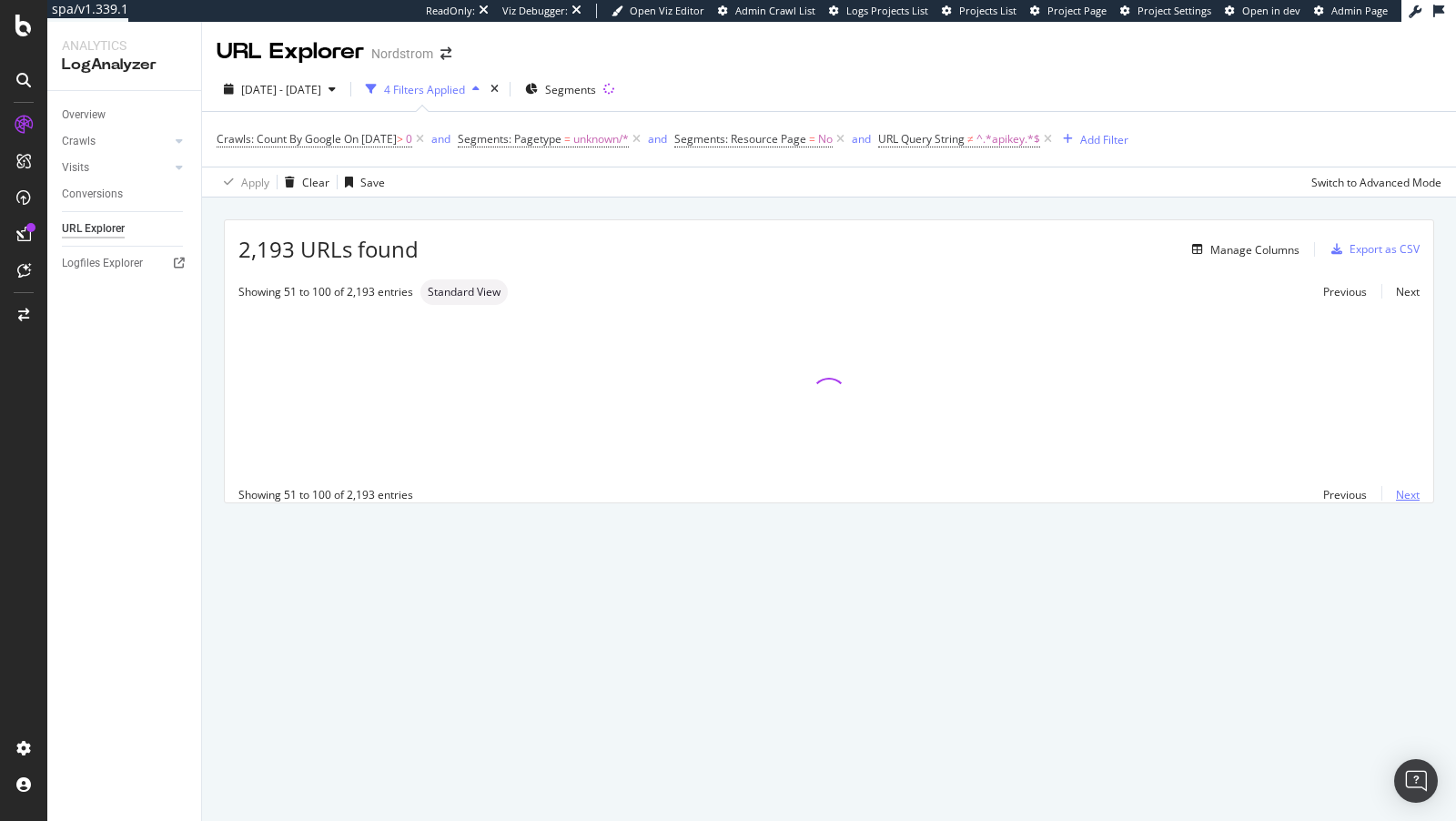
scroll to position [0, 0]
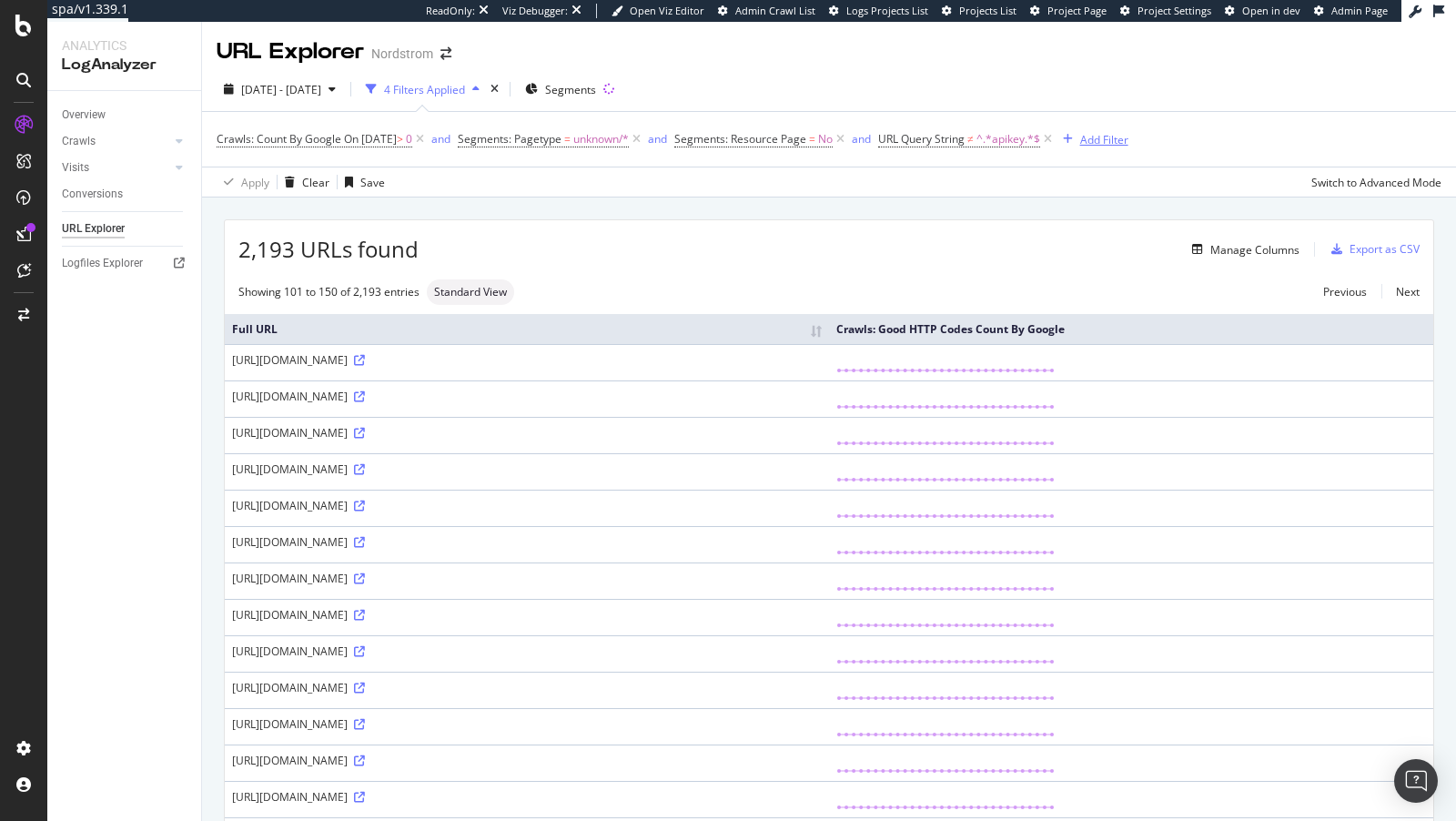
click at [1127, 130] on div "Add Filter" at bounding box center [1092, 139] width 73 height 20
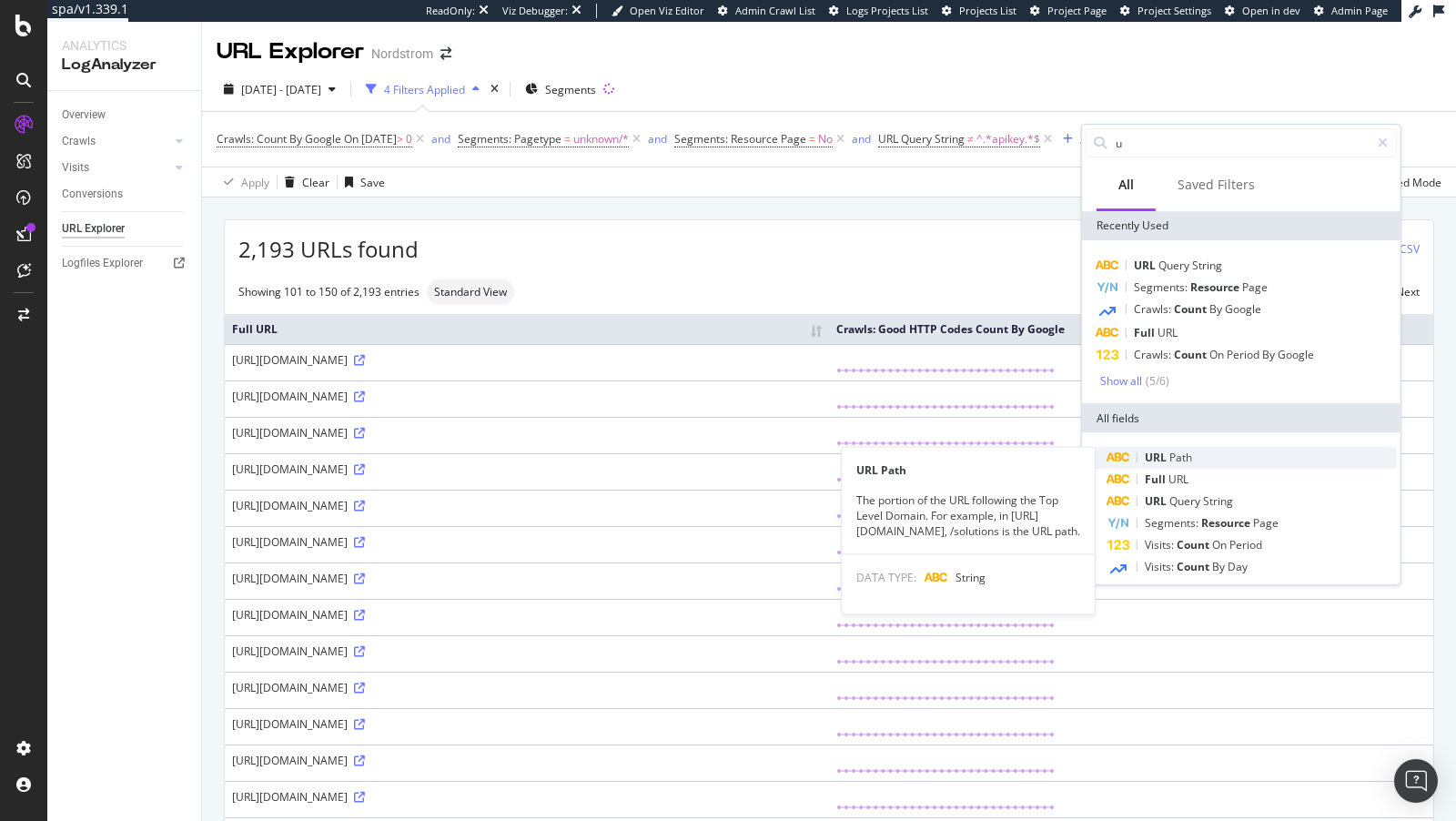
type input "u"
click at [1185, 456] on span "Path" at bounding box center [1181, 457] width 22 height 16
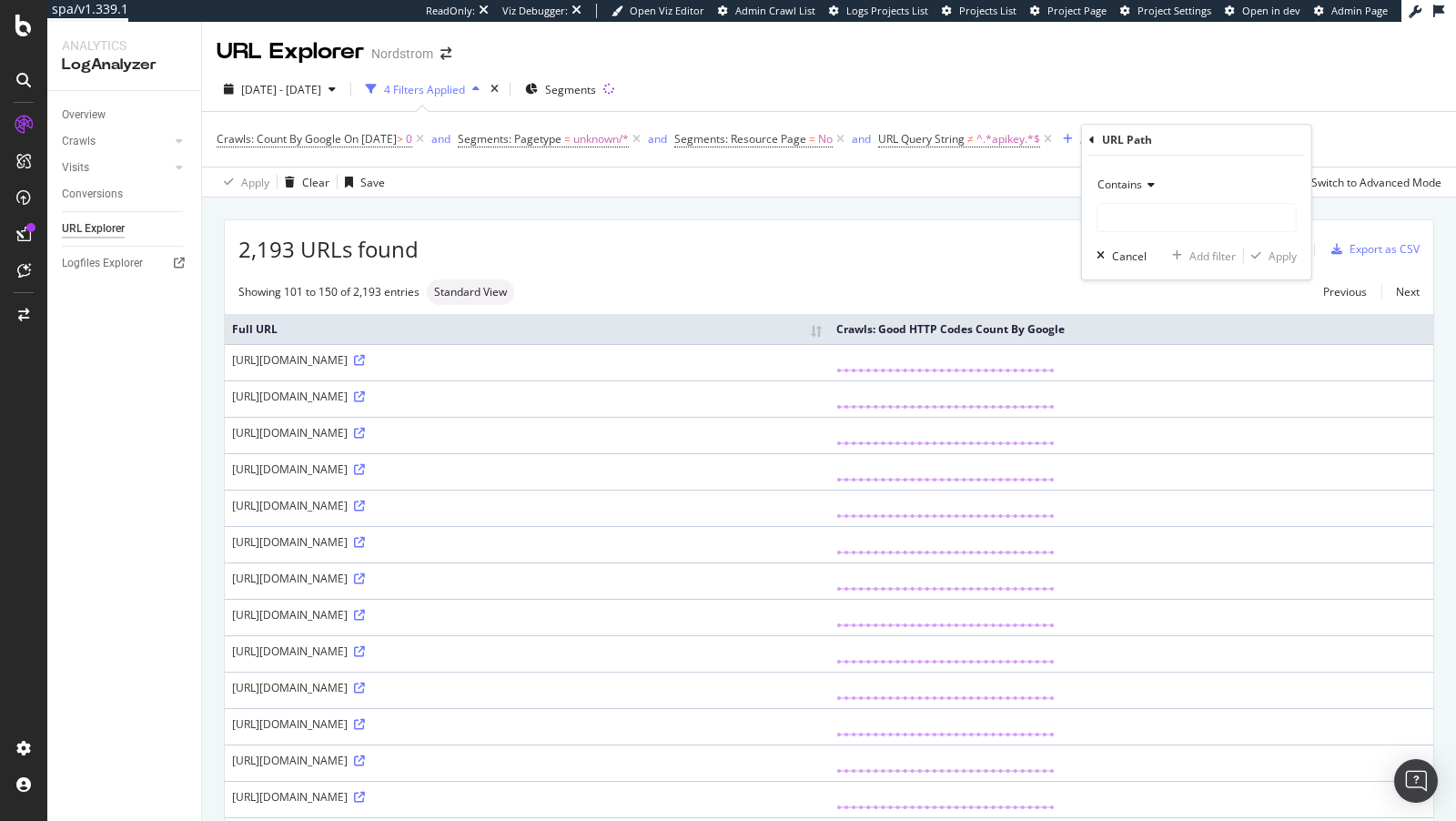
click at [1149, 188] on icon at bounding box center [1149, 184] width 13 height 11
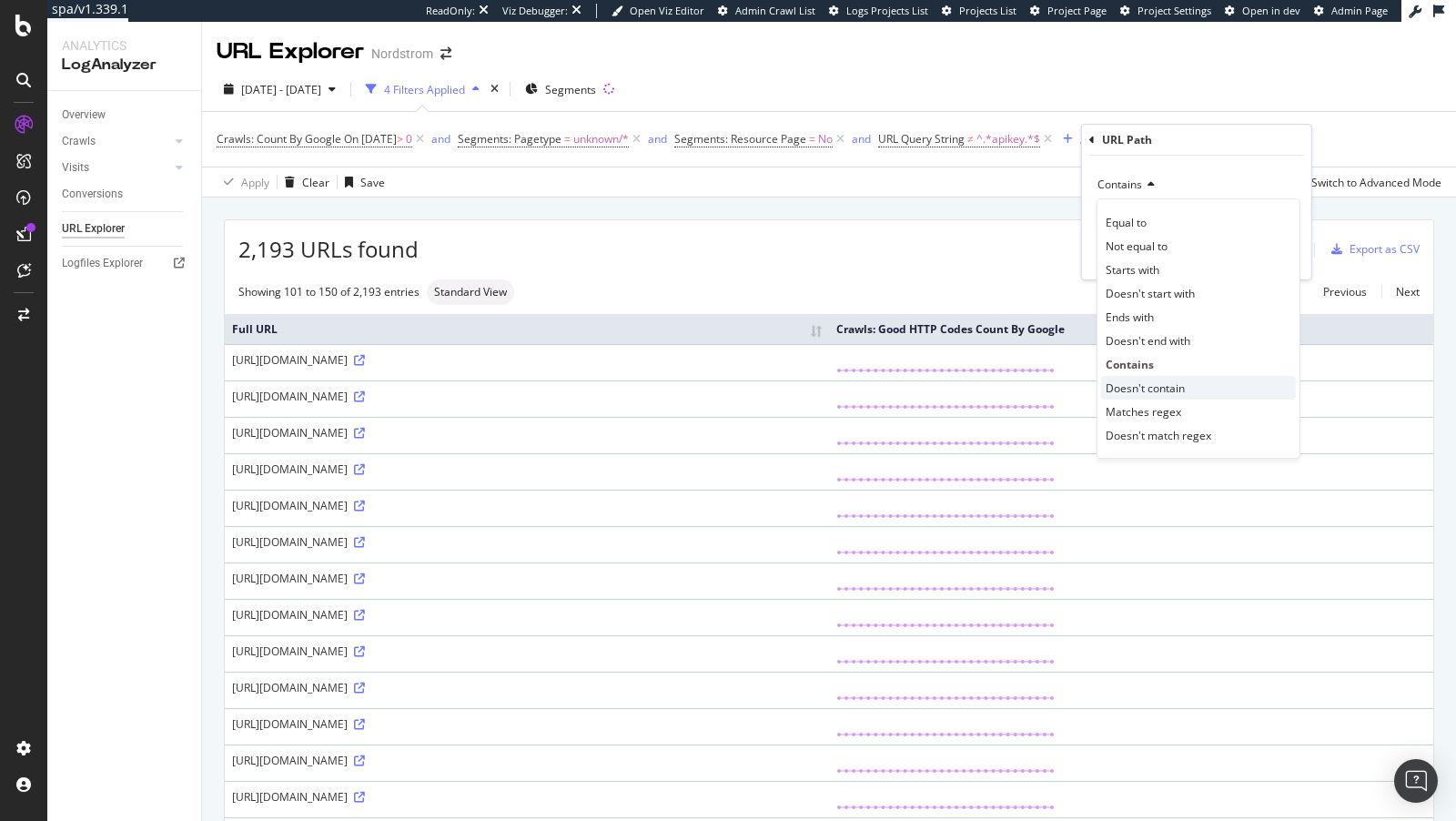
click at [1157, 381] on span "Doesn't contain" at bounding box center [1145, 388] width 79 height 16
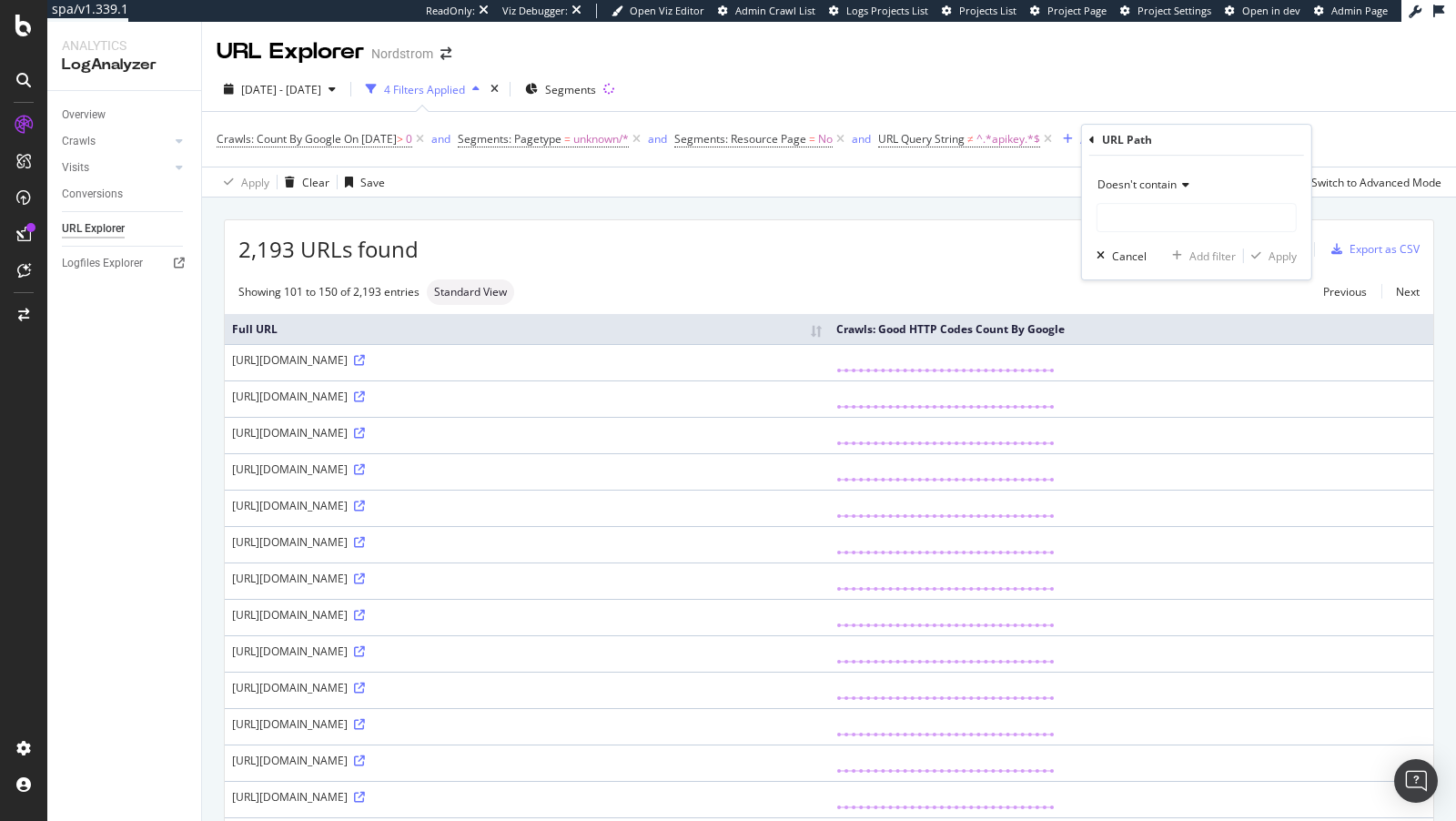
click at [1154, 232] on div "Doesn't contain Cancel Add filter Apply" at bounding box center [1197, 217] width 230 height 124
click at [1154, 225] on input "text" at bounding box center [1197, 218] width 198 height 29
type input "/S/"
click at [1286, 251] on div "Apply" at bounding box center [1283, 257] width 28 height 16
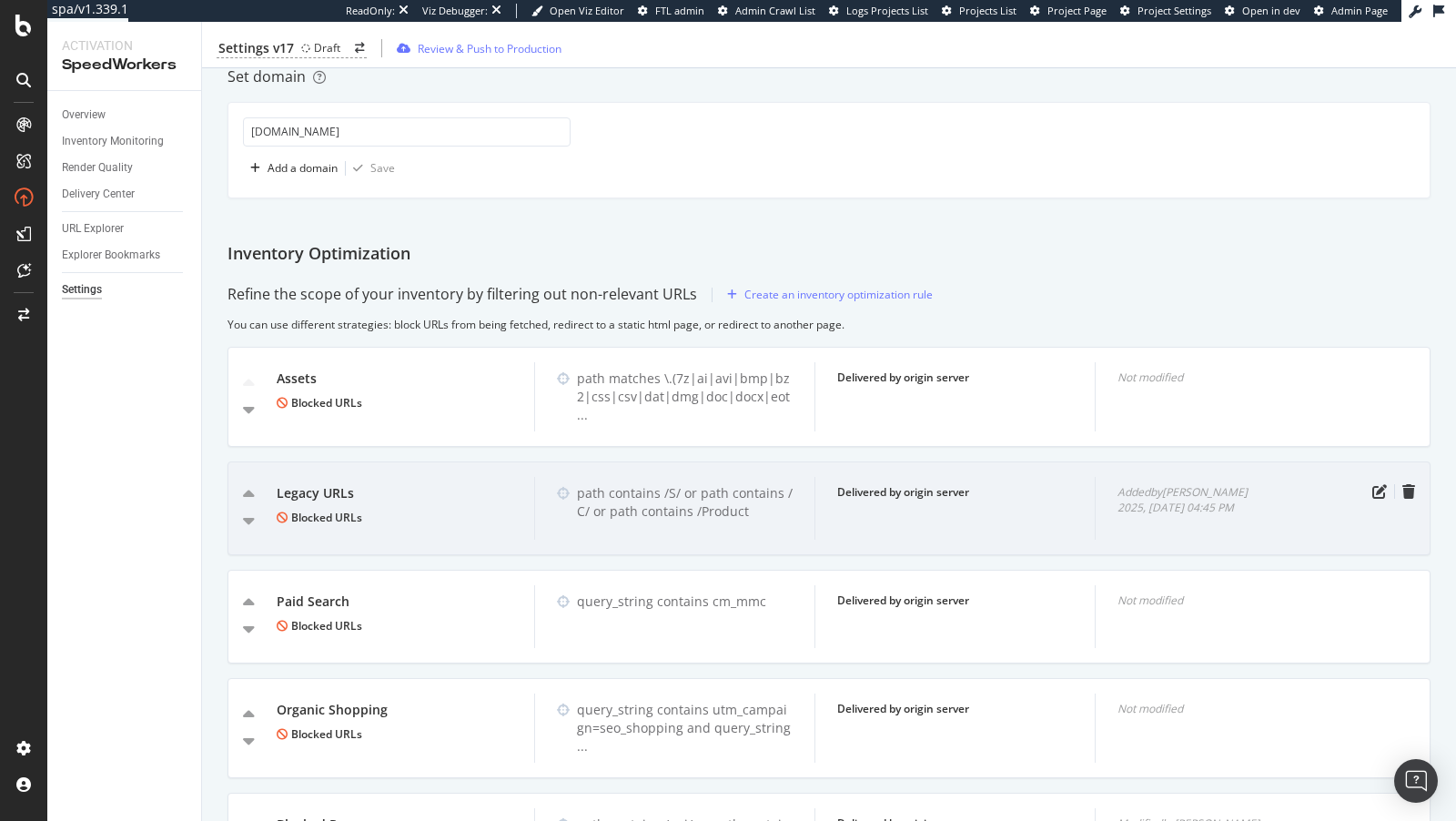
scroll to position [717, 0]
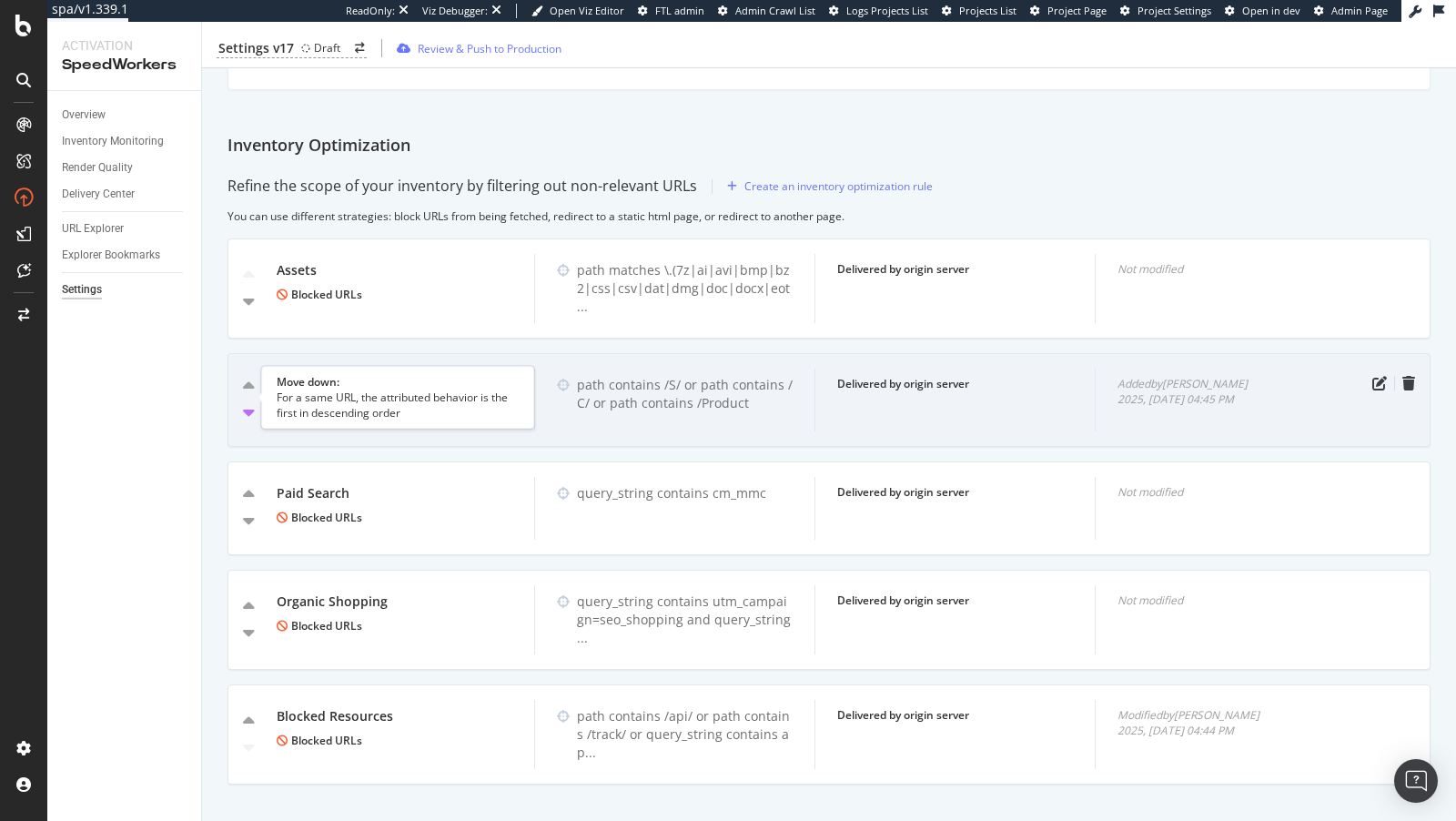
click at [246, 404] on icon "caret-down" at bounding box center [249, 412] width 12 height 18
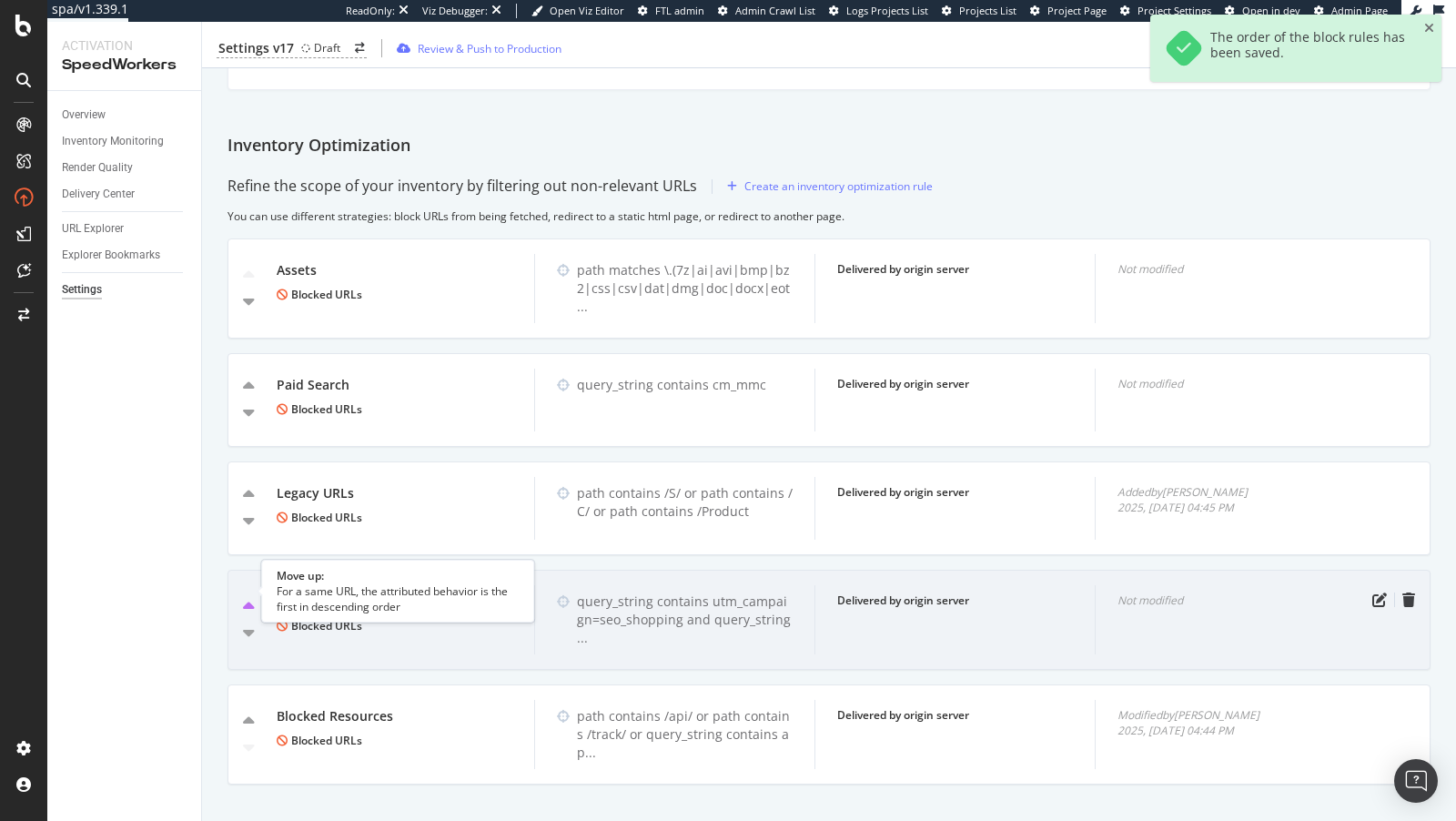
click at [243, 598] on icon "caret-up" at bounding box center [249, 607] width 12 height 18
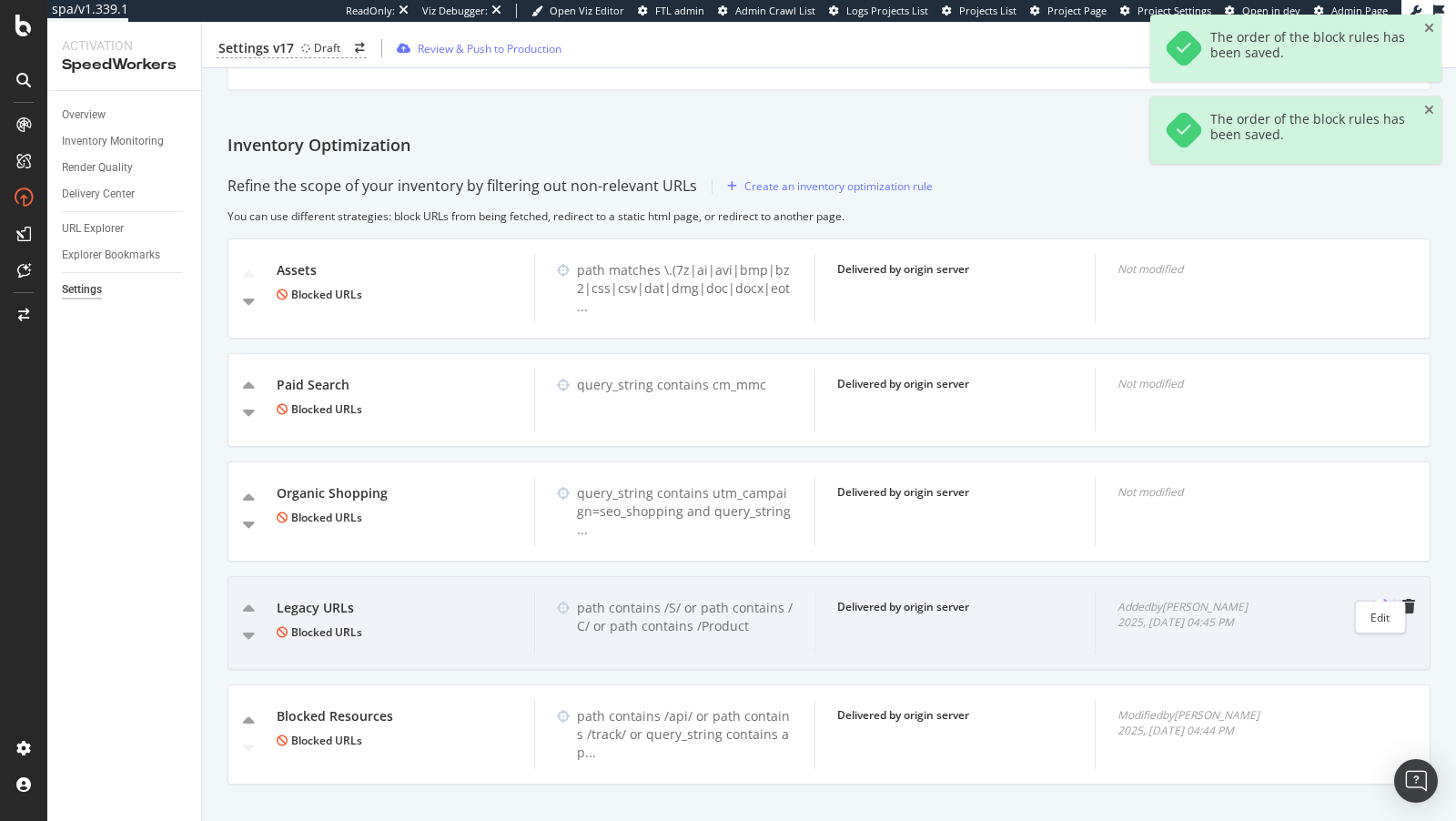
click at [1380, 599] on icon "pen-to-square" at bounding box center [1379, 606] width 15 height 15
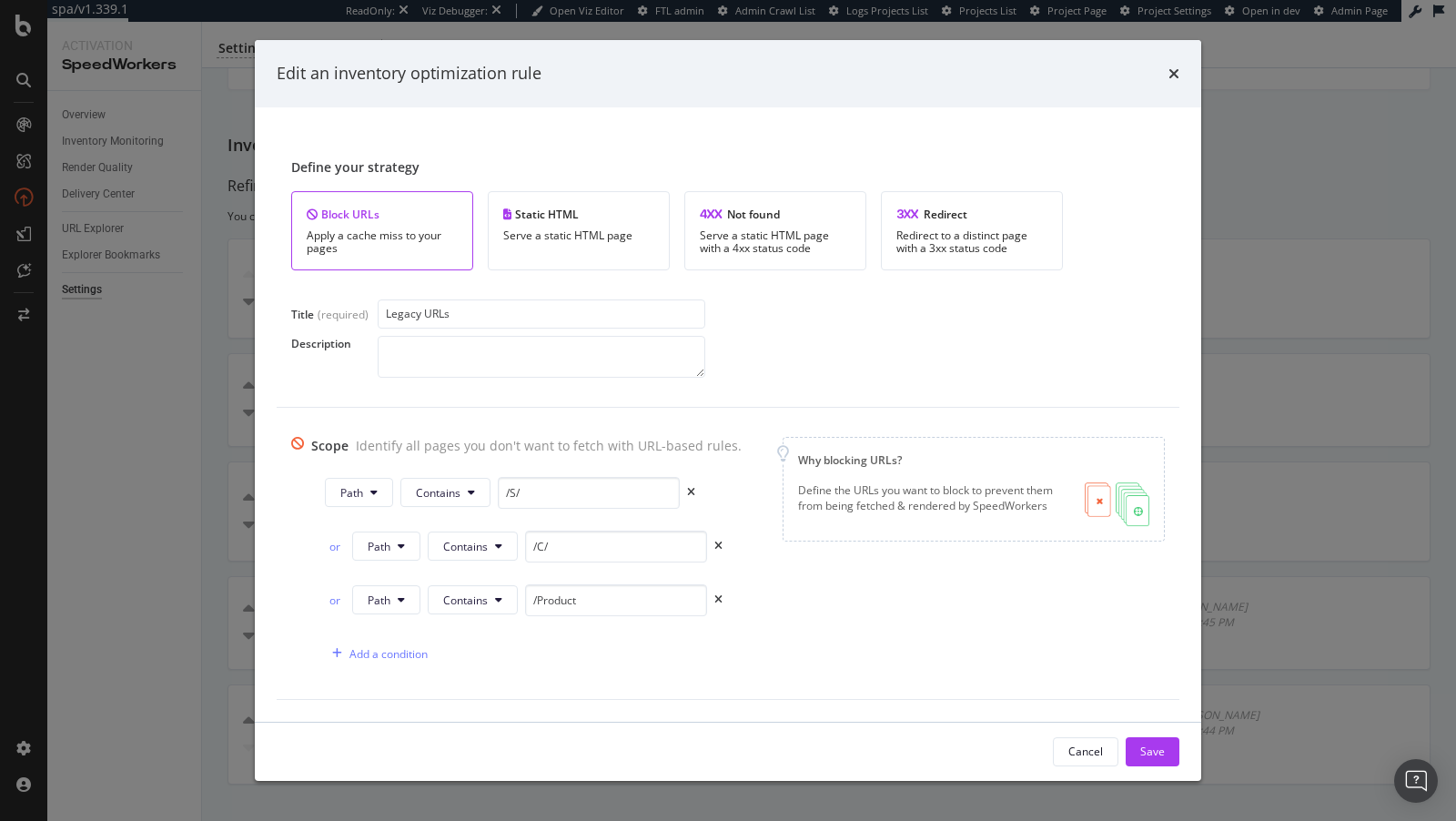
click at [1163, 79] on div "Edit an inventory optimization rule" at bounding box center [728, 74] width 903 height 23
click at [1170, 78] on icon "times" at bounding box center [1174, 73] width 11 height 15
